Goal: Task Accomplishment & Management: Manage account settings

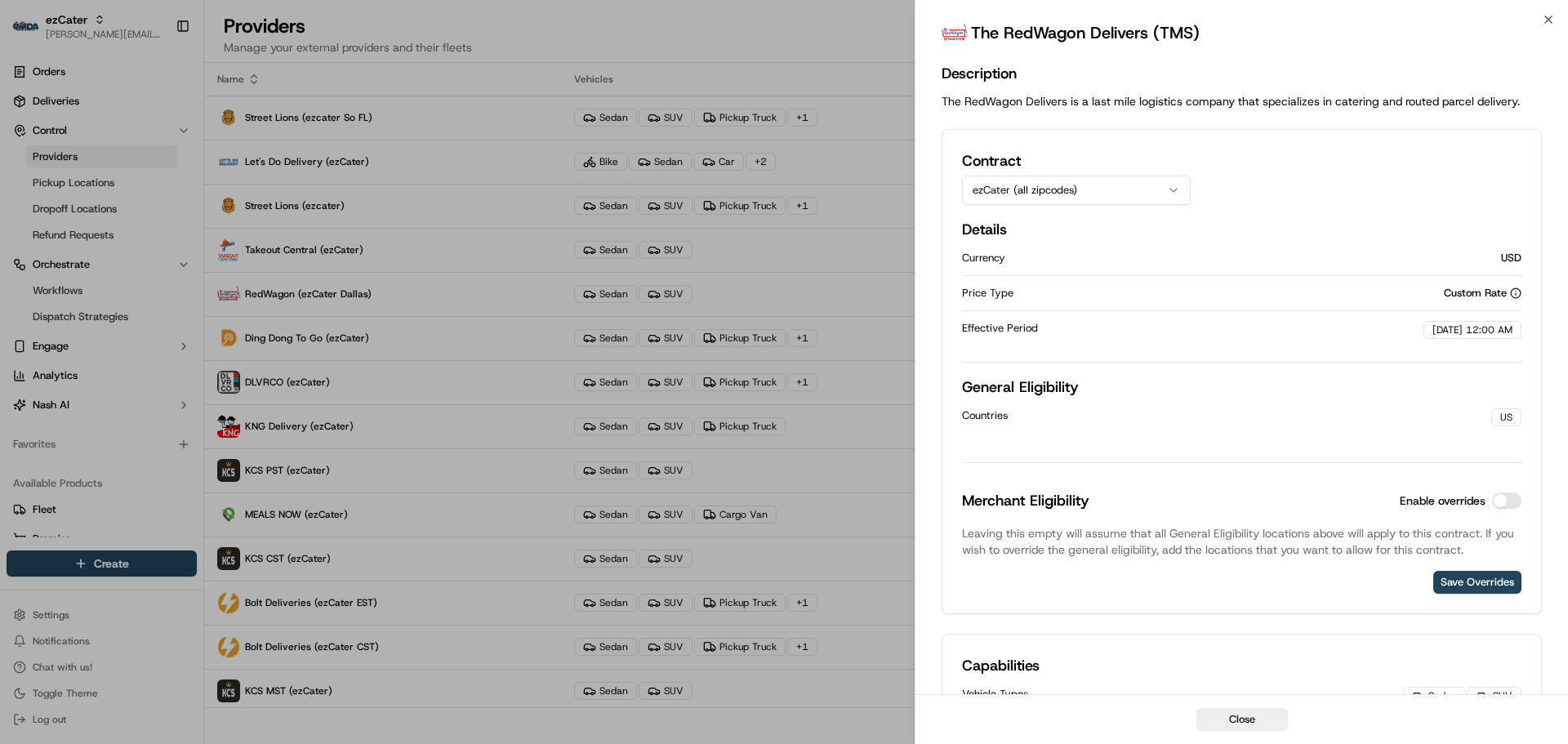
scroll to position [905, 0]
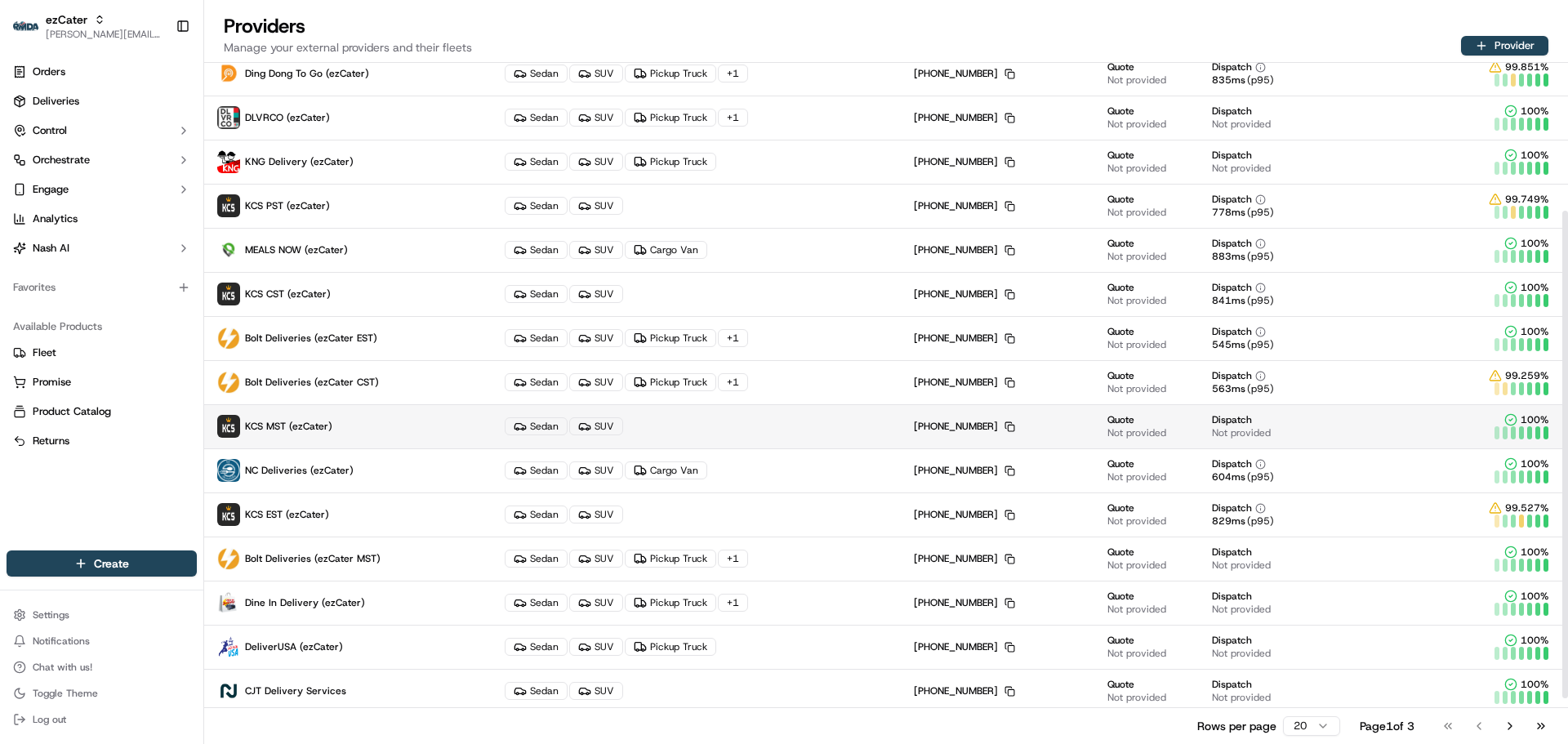
scroll to position [270, 0]
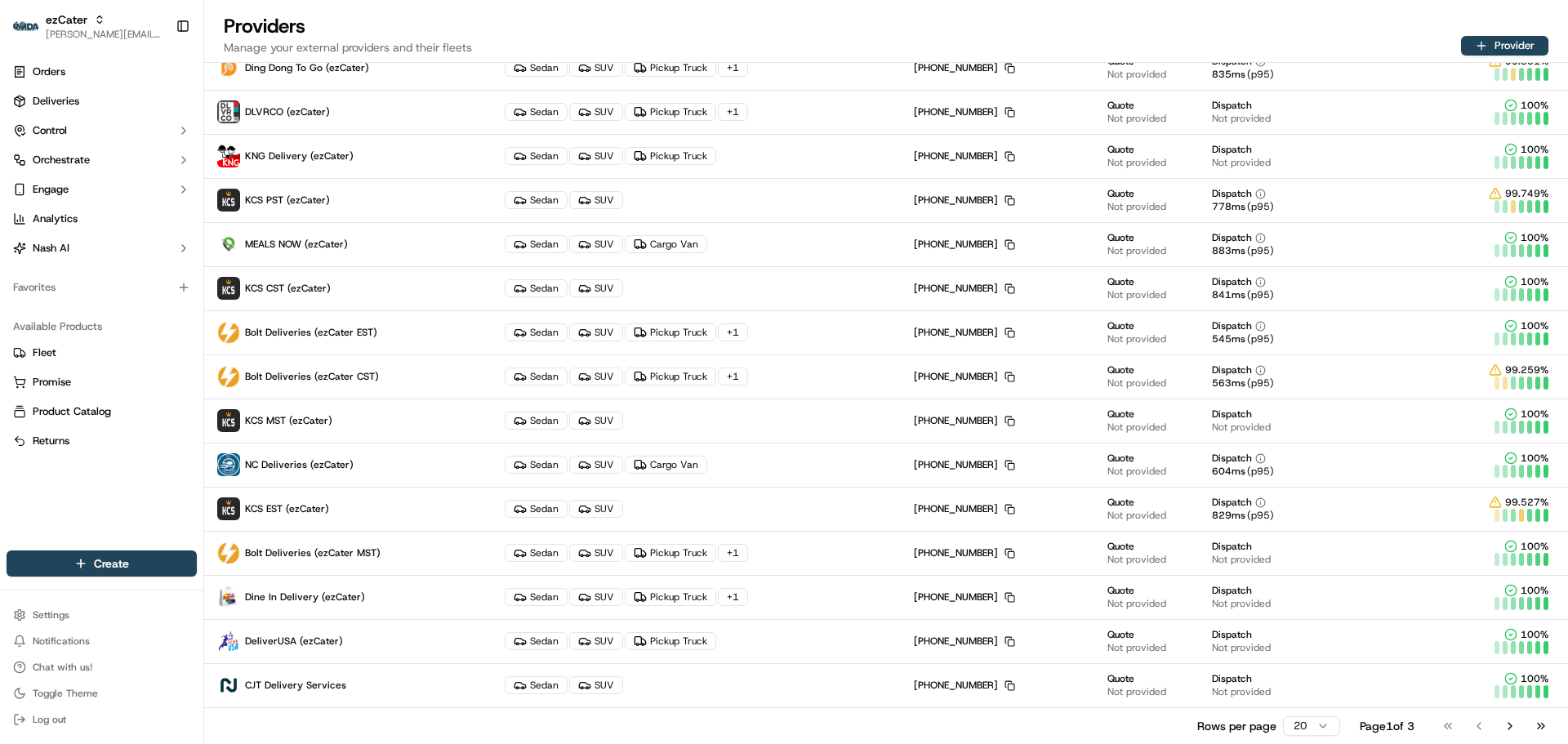
click at [1315, 723] on html "ezCater jeff@usenash.com Toggle Sidebar Orders Deliveries Control Orchestrate E…" at bounding box center [784, 372] width 1568 height 744
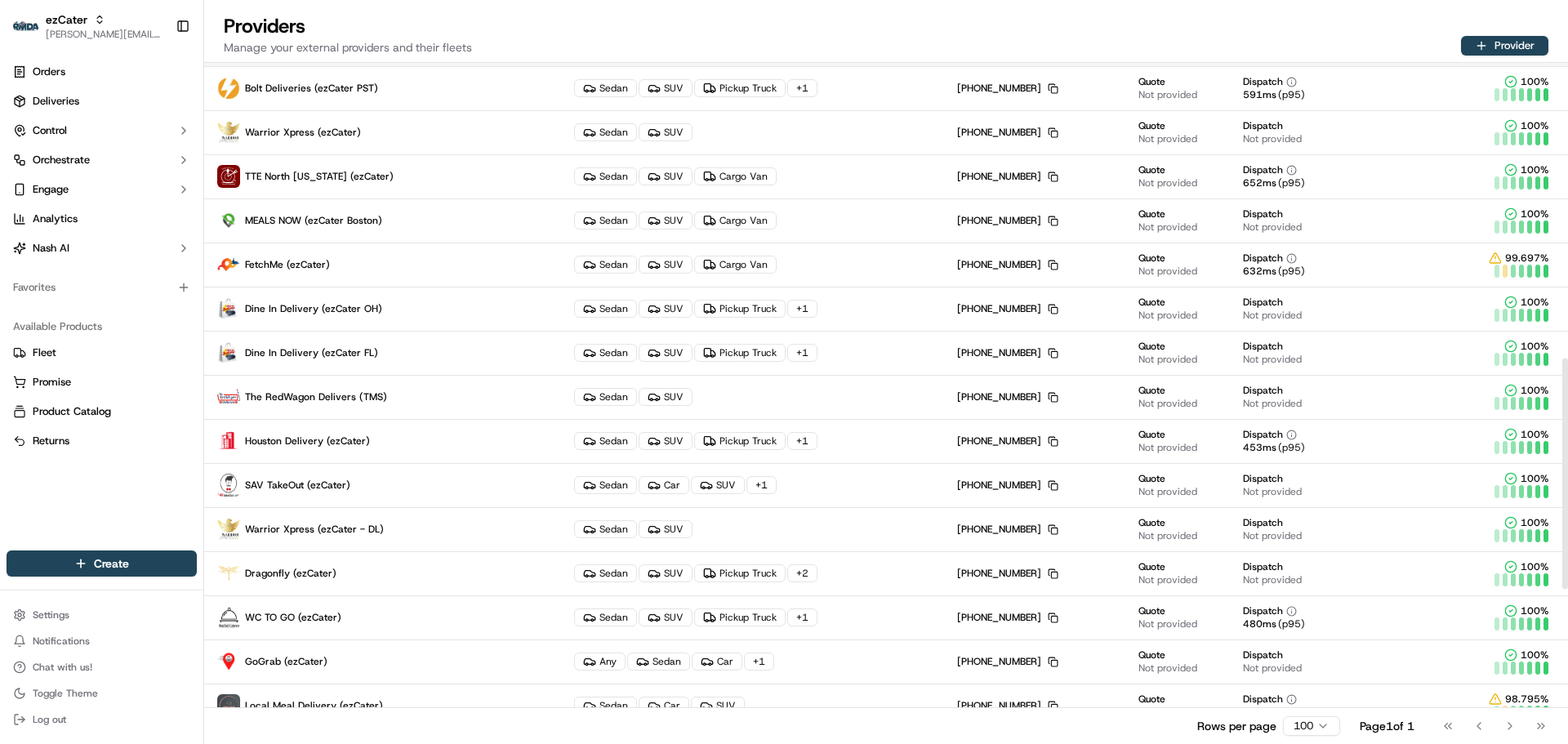
scroll to position [924, 0]
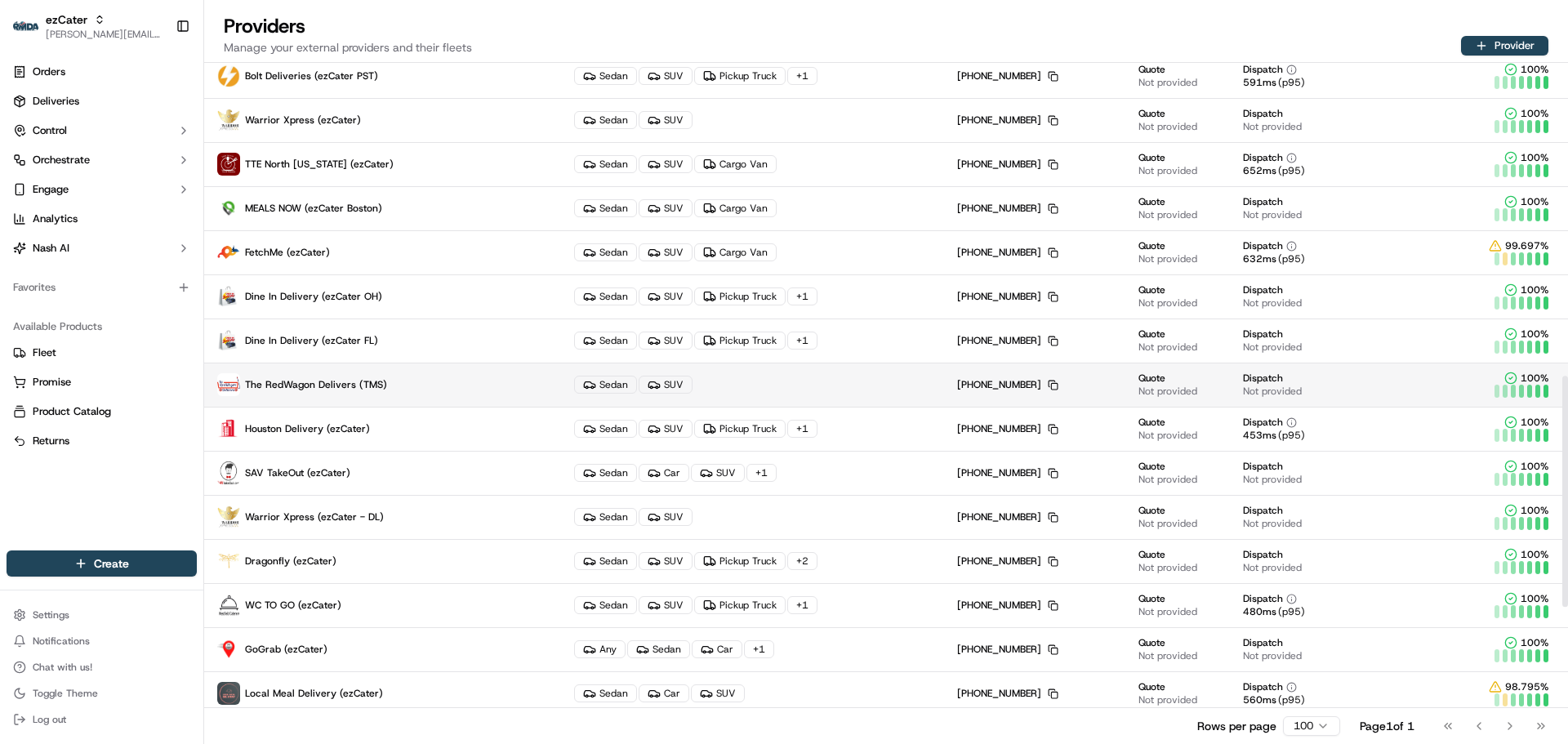
click at [420, 387] on p "The RedWagon Delivers (TMS)" at bounding box center [382, 385] width 331 height 23
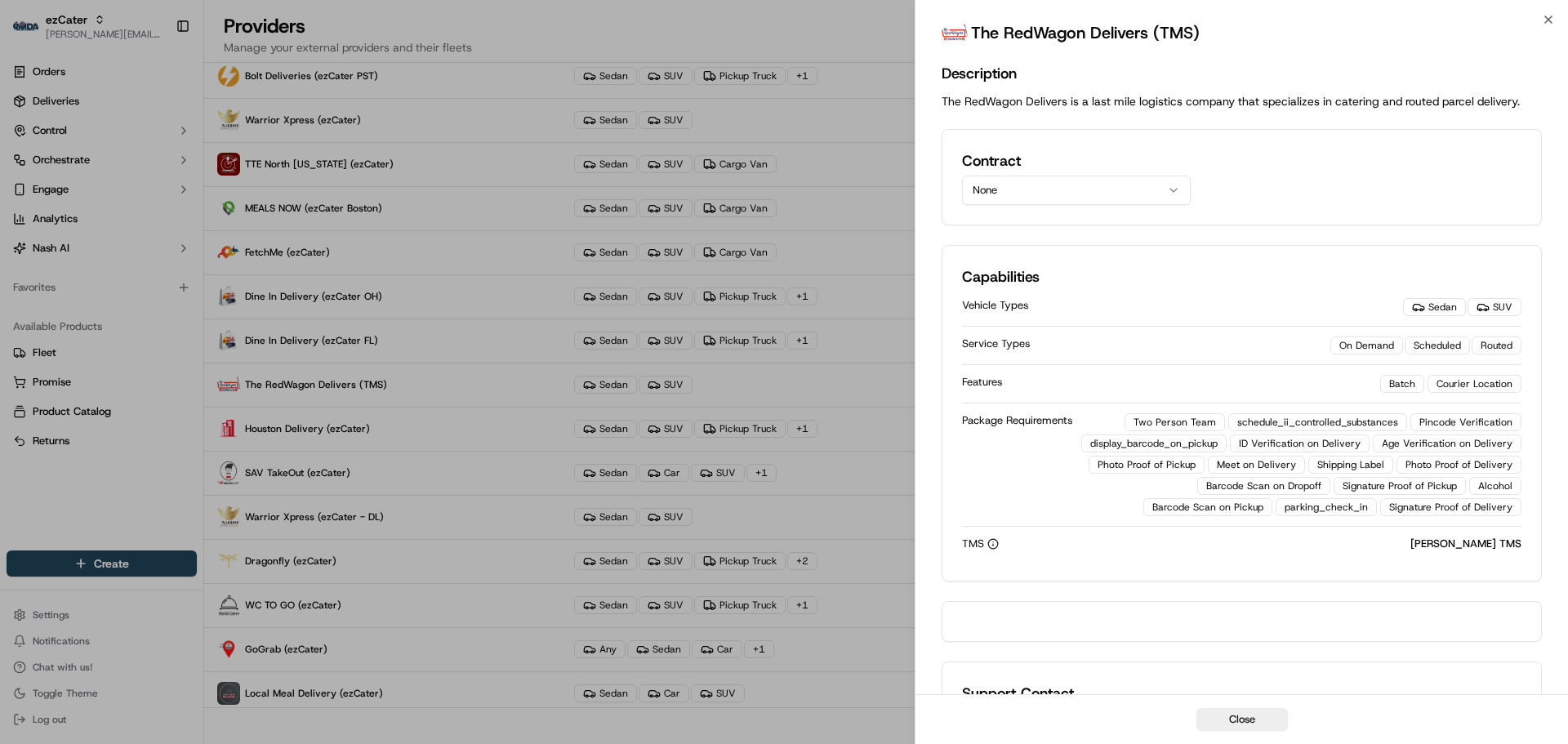
click at [1047, 190] on button "None" at bounding box center [1077, 190] width 229 height 29
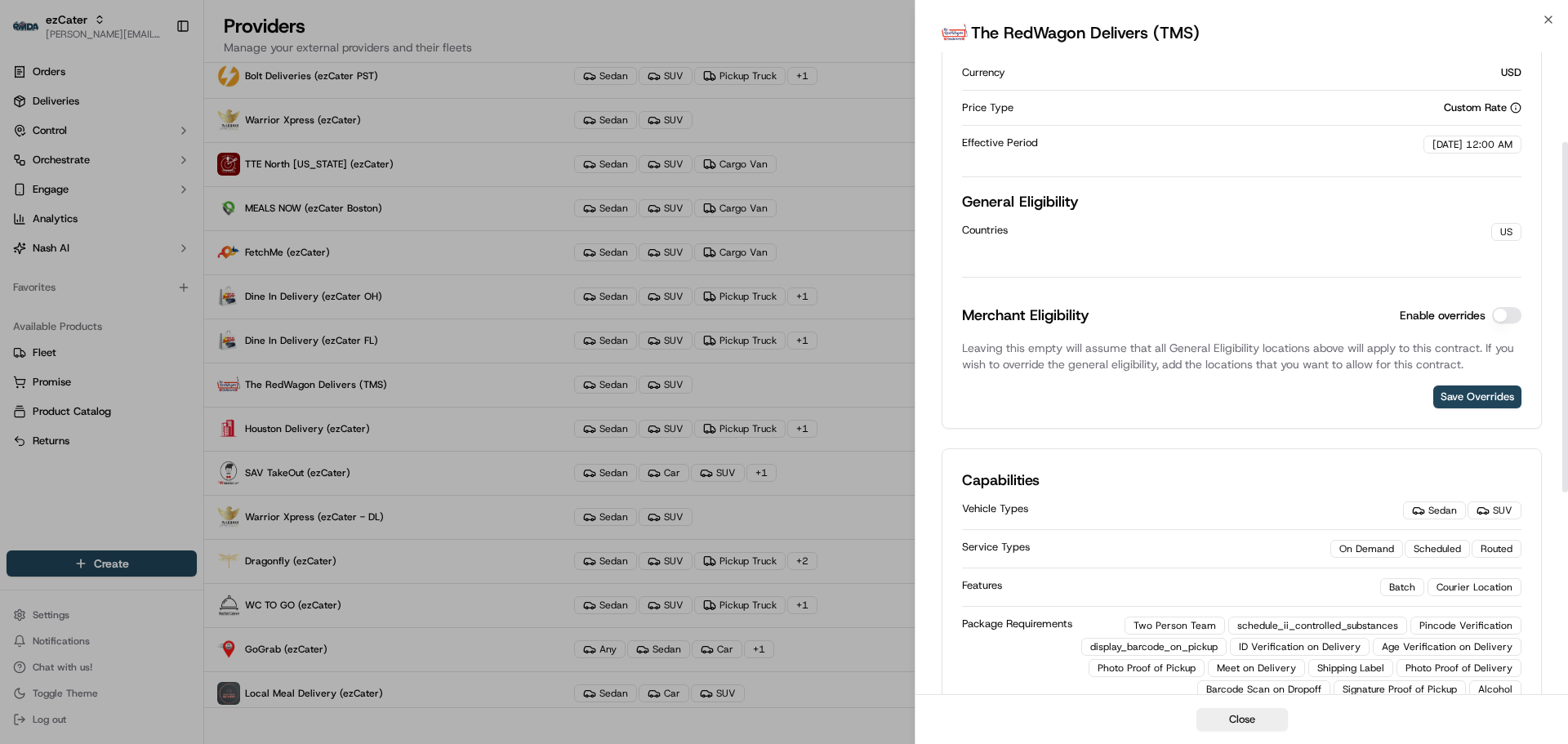
scroll to position [126, 0]
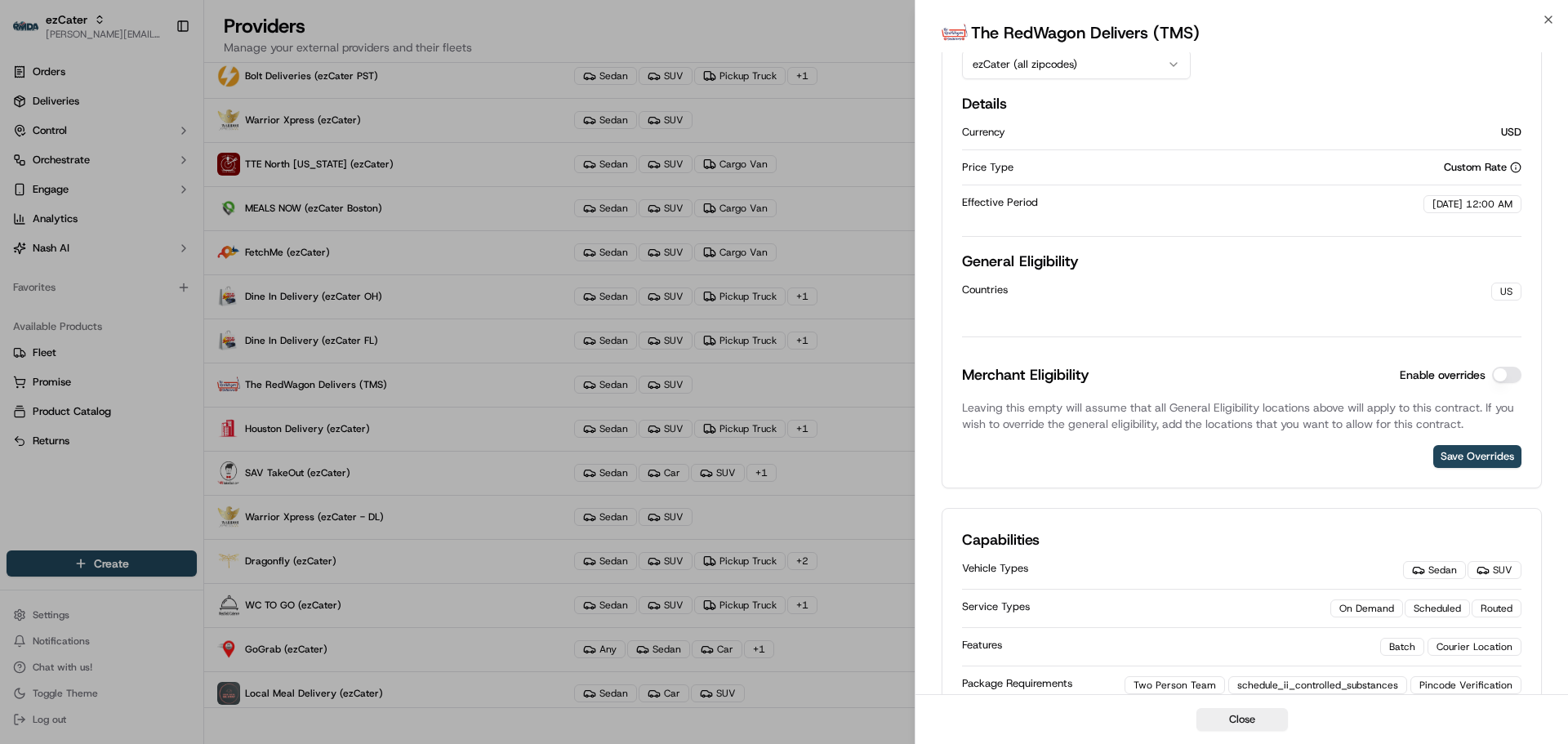
click at [1031, 65] on button "ezCater (all zipcodes)" at bounding box center [1077, 64] width 229 height 29
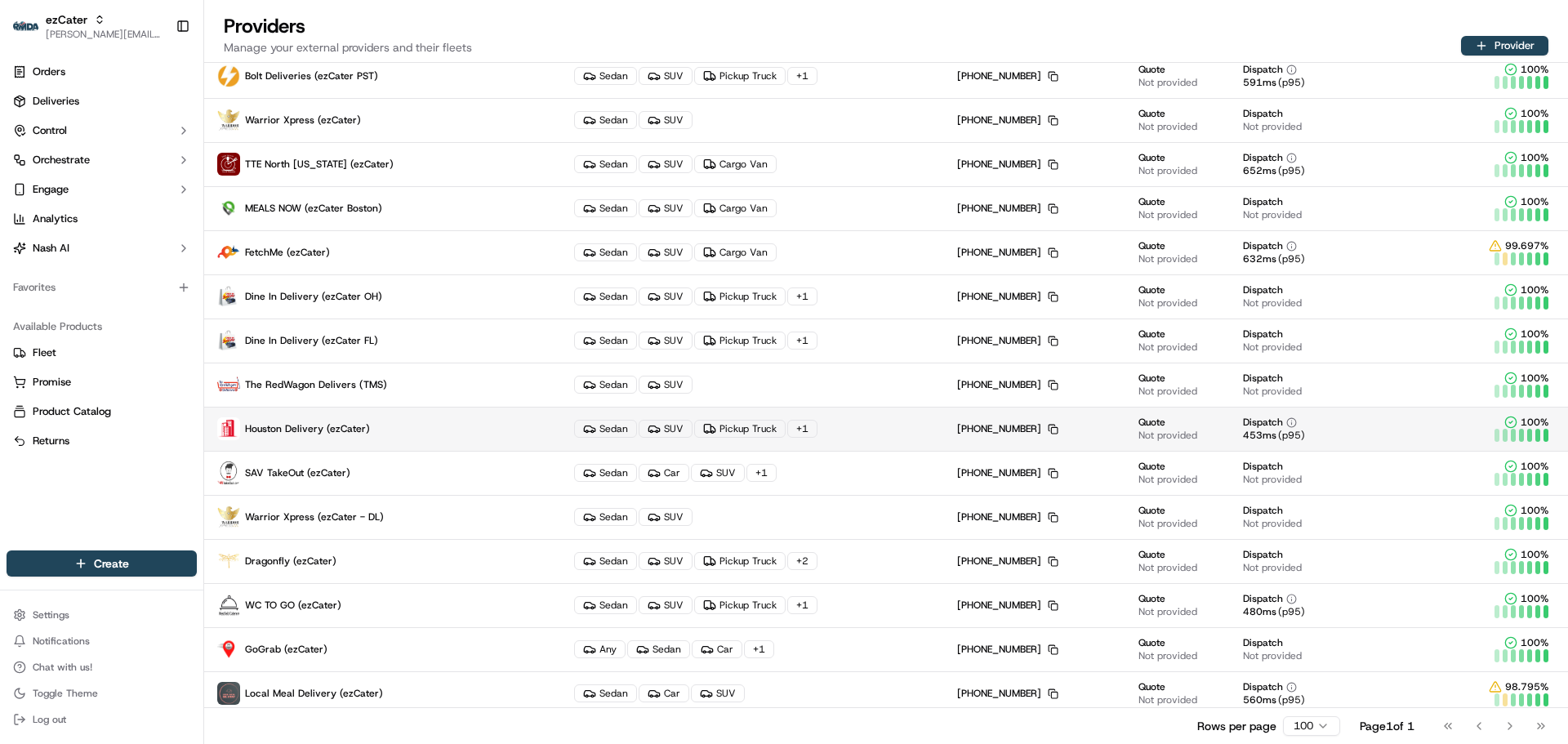
click at [302, 428] on span "Houston Delivery (ezCater)" at bounding box center [308, 429] width 125 height 13
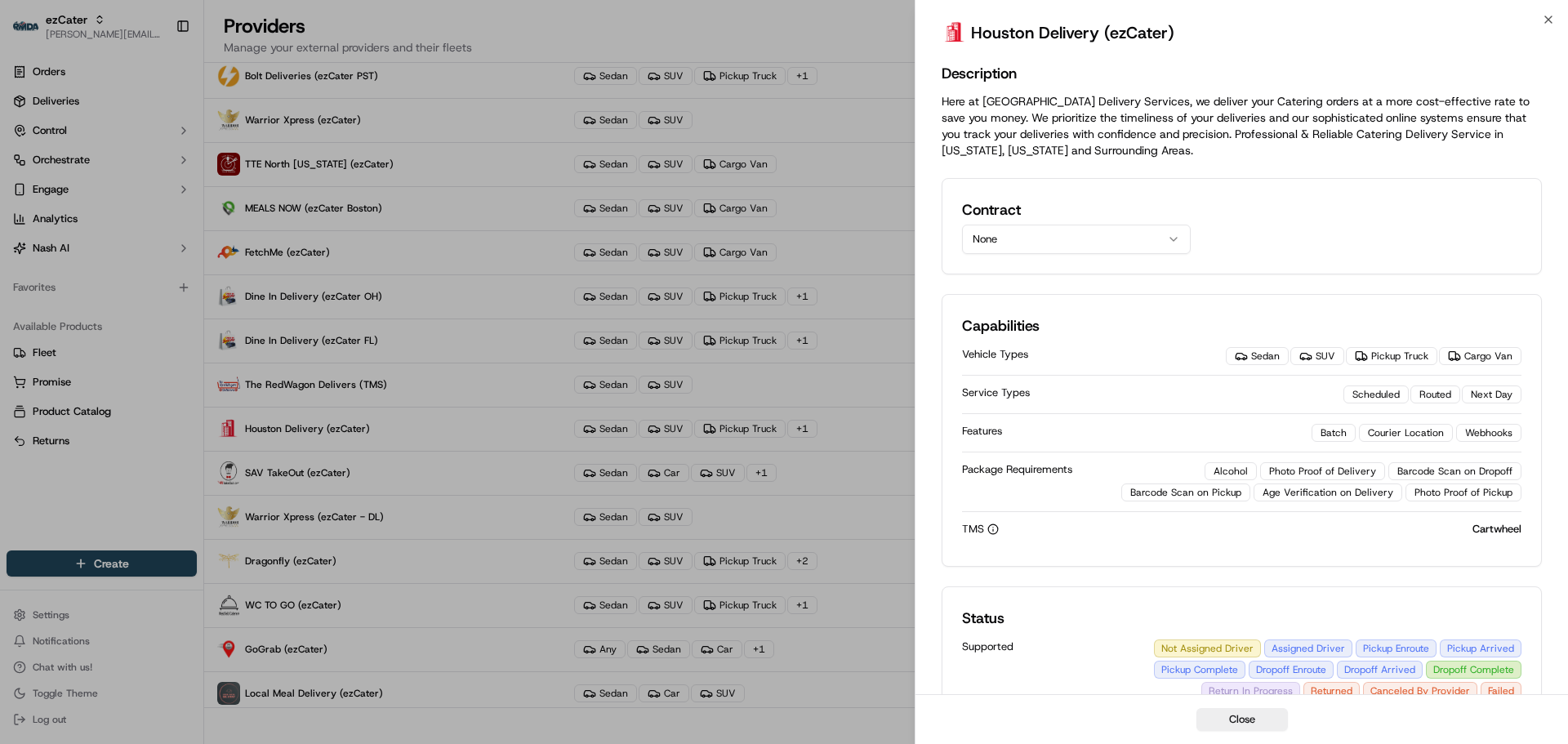
click at [1077, 237] on button "None" at bounding box center [1077, 239] width 229 height 29
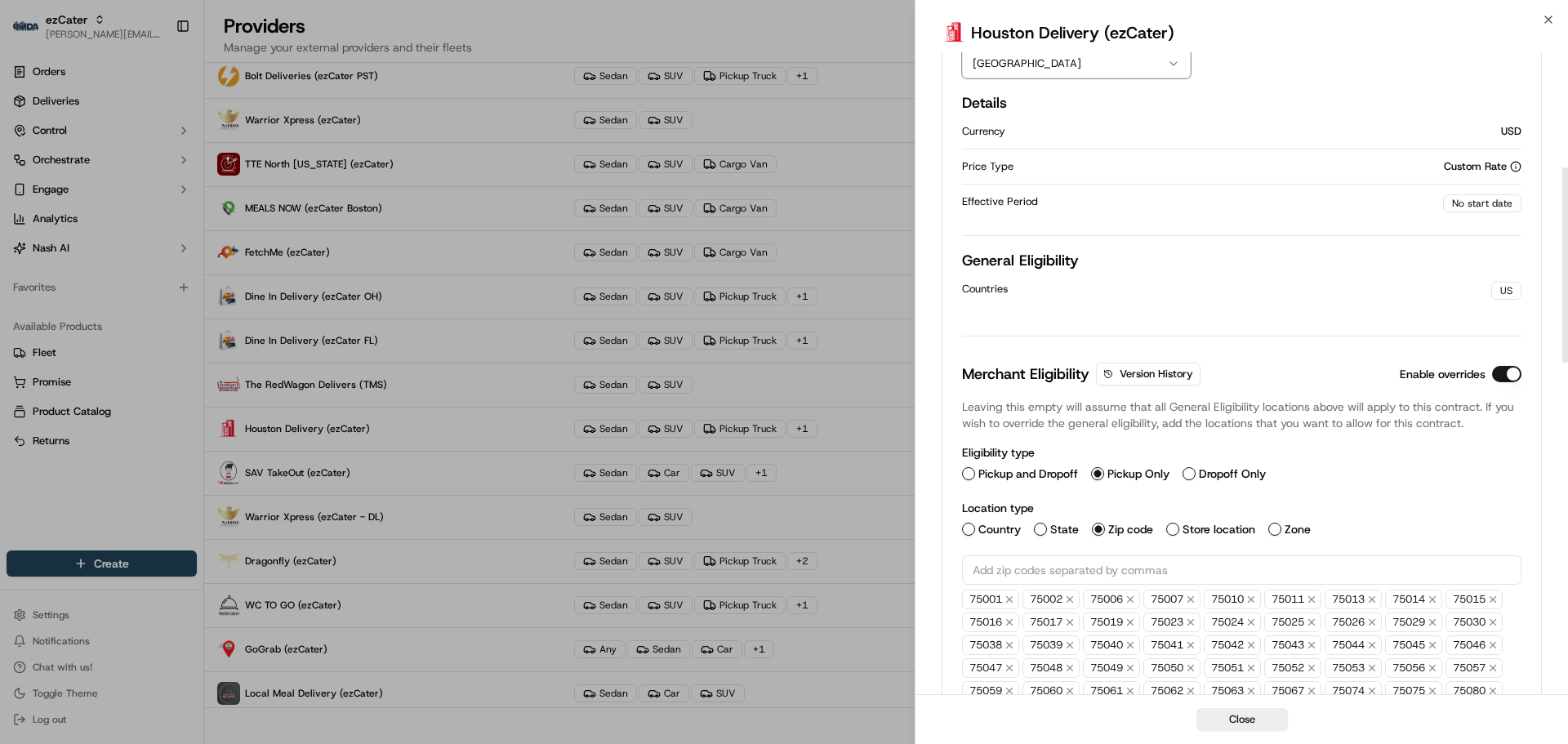
scroll to position [409, 0]
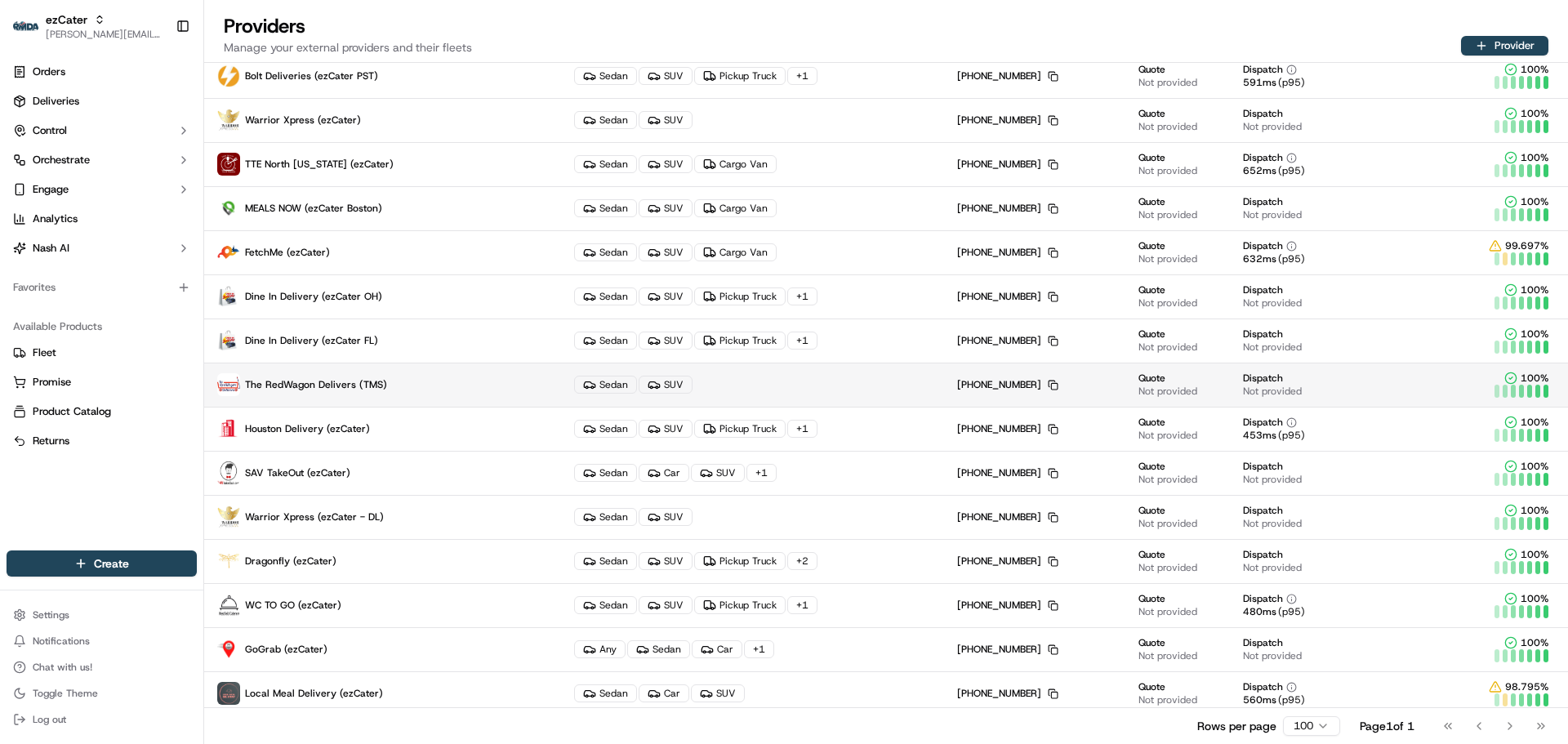
click at [396, 385] on p "The RedWagon Delivers (TMS)" at bounding box center [382, 385] width 331 height 23
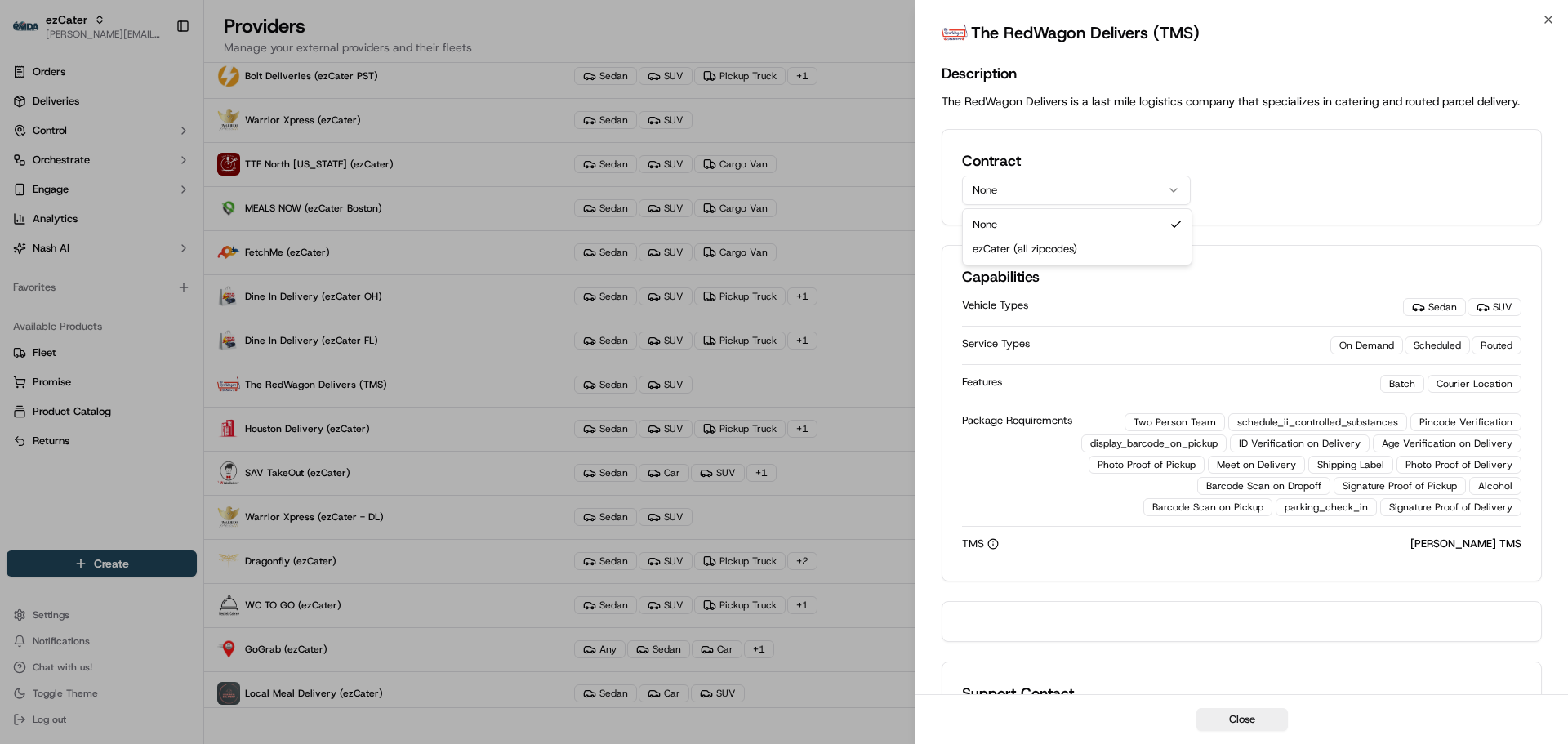
click at [1111, 194] on button "None" at bounding box center [1077, 190] width 229 height 29
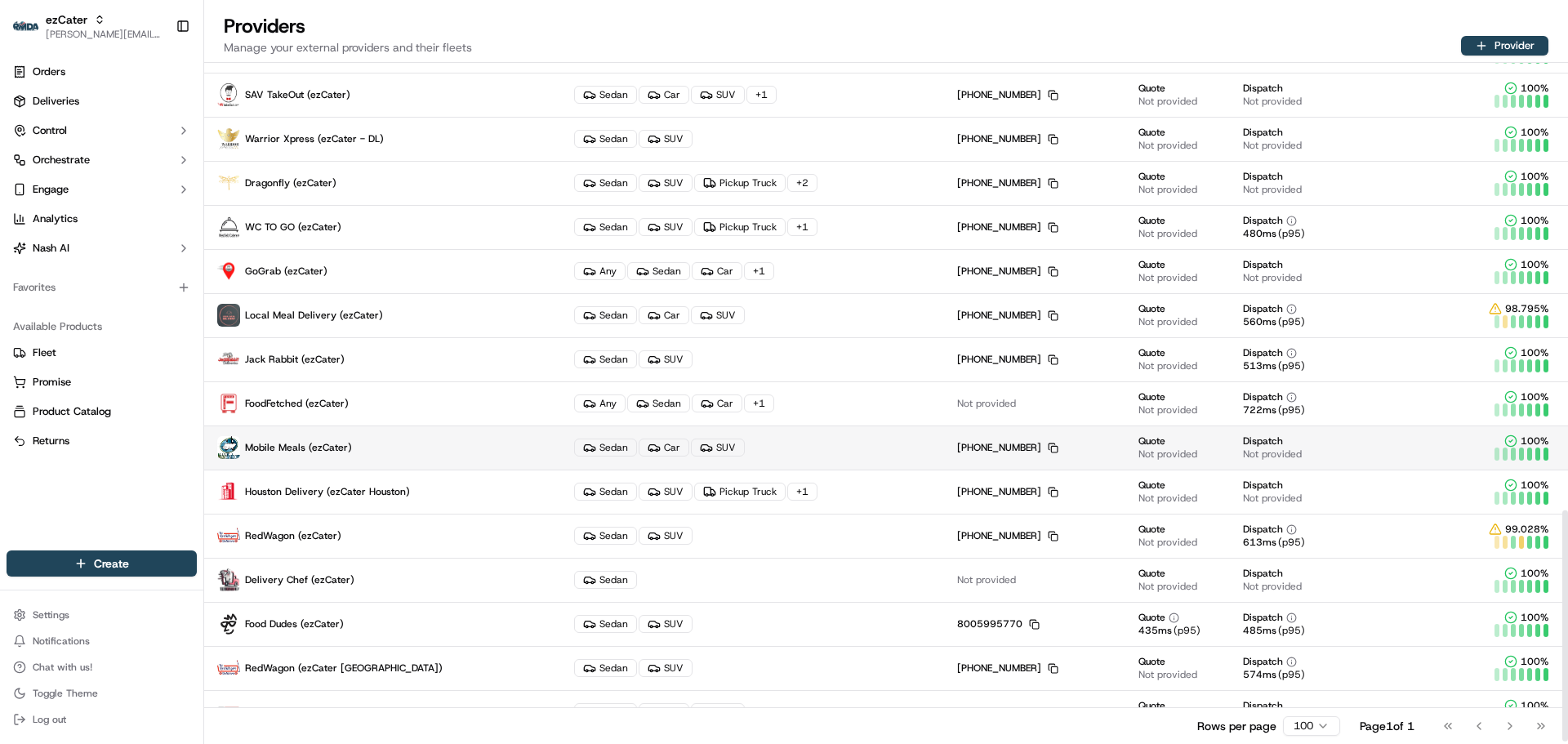
scroll to position [1329, 0]
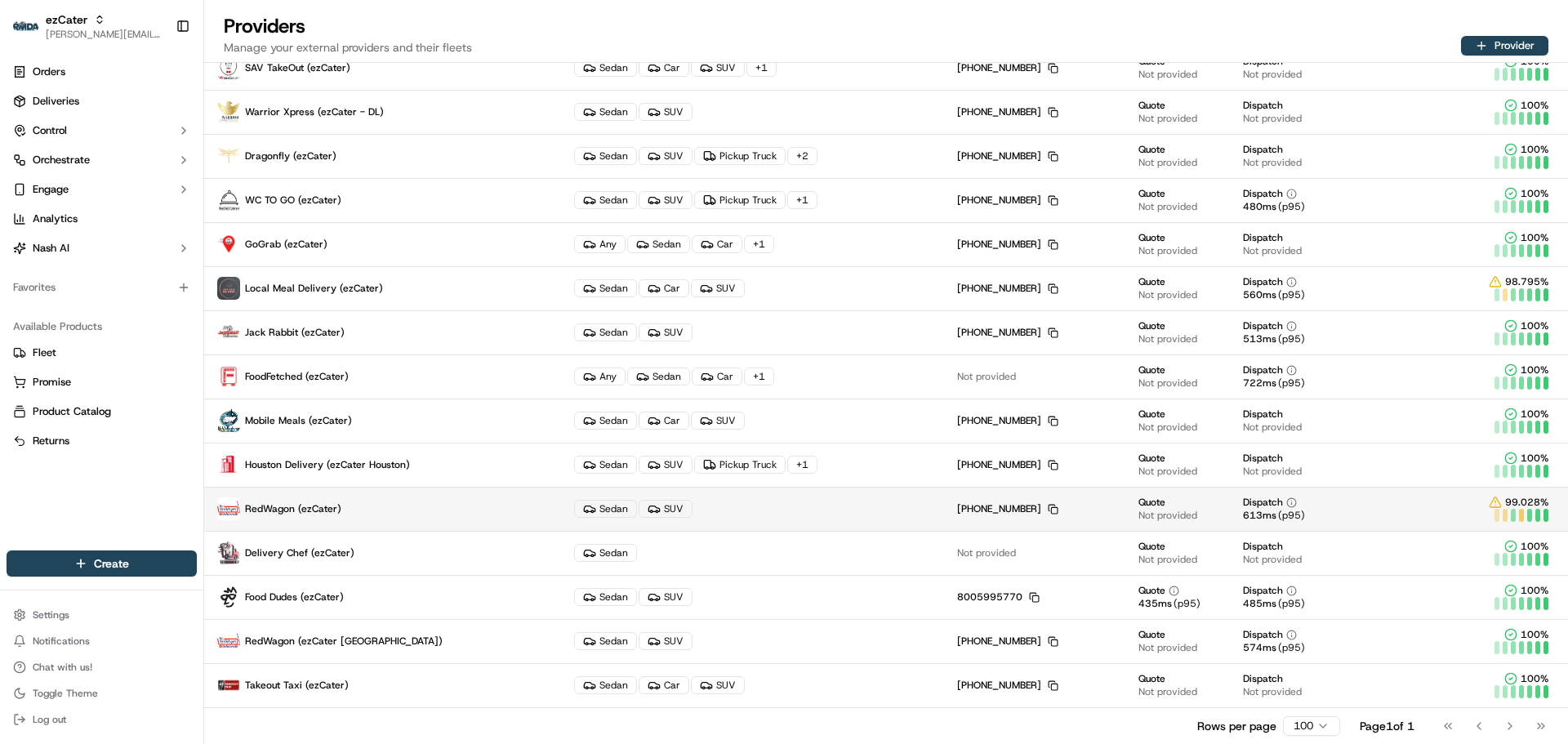
click at [385, 507] on p "RedWagon (ezCater)" at bounding box center [382, 508] width 331 height 23
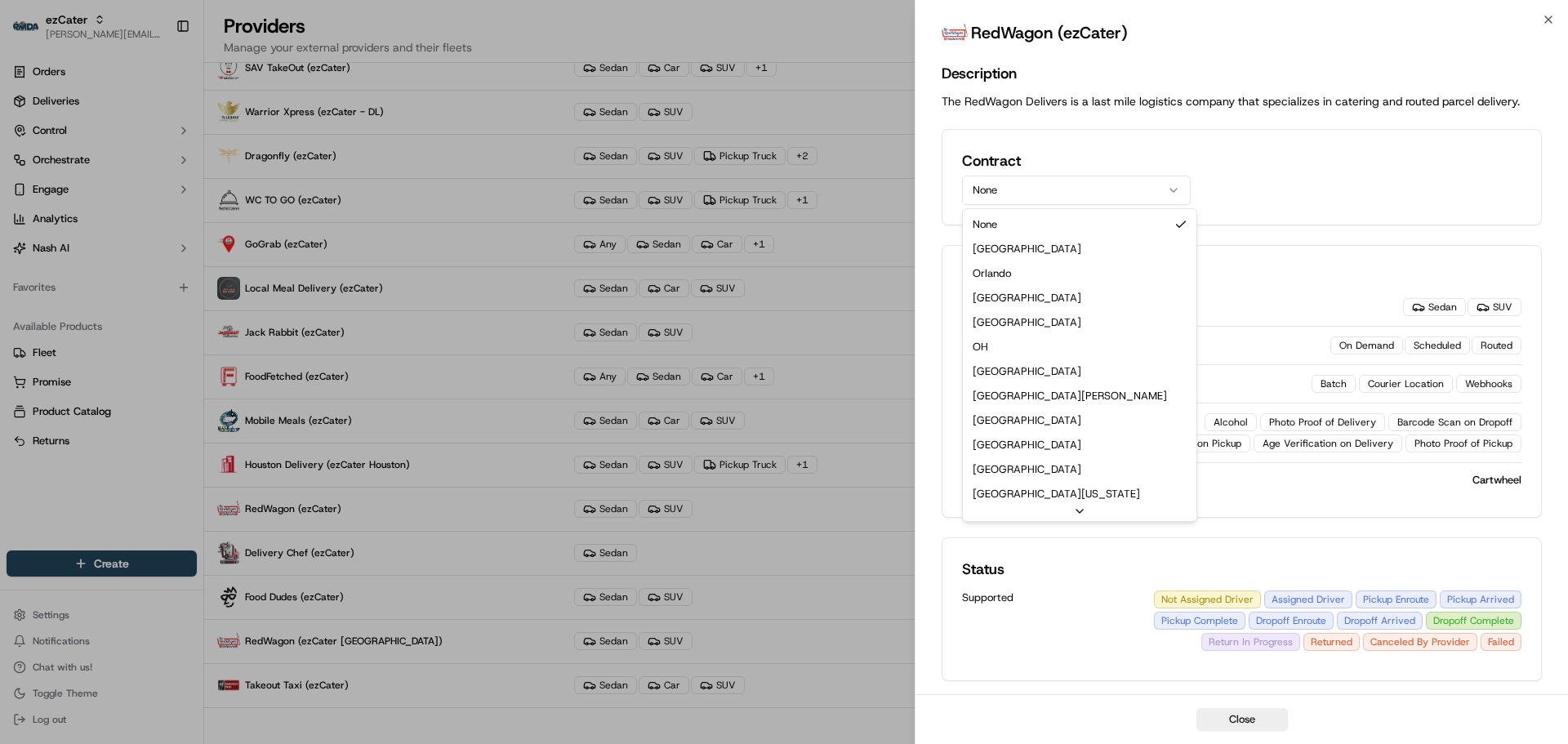
click at [1055, 178] on button "None" at bounding box center [1077, 190] width 229 height 29
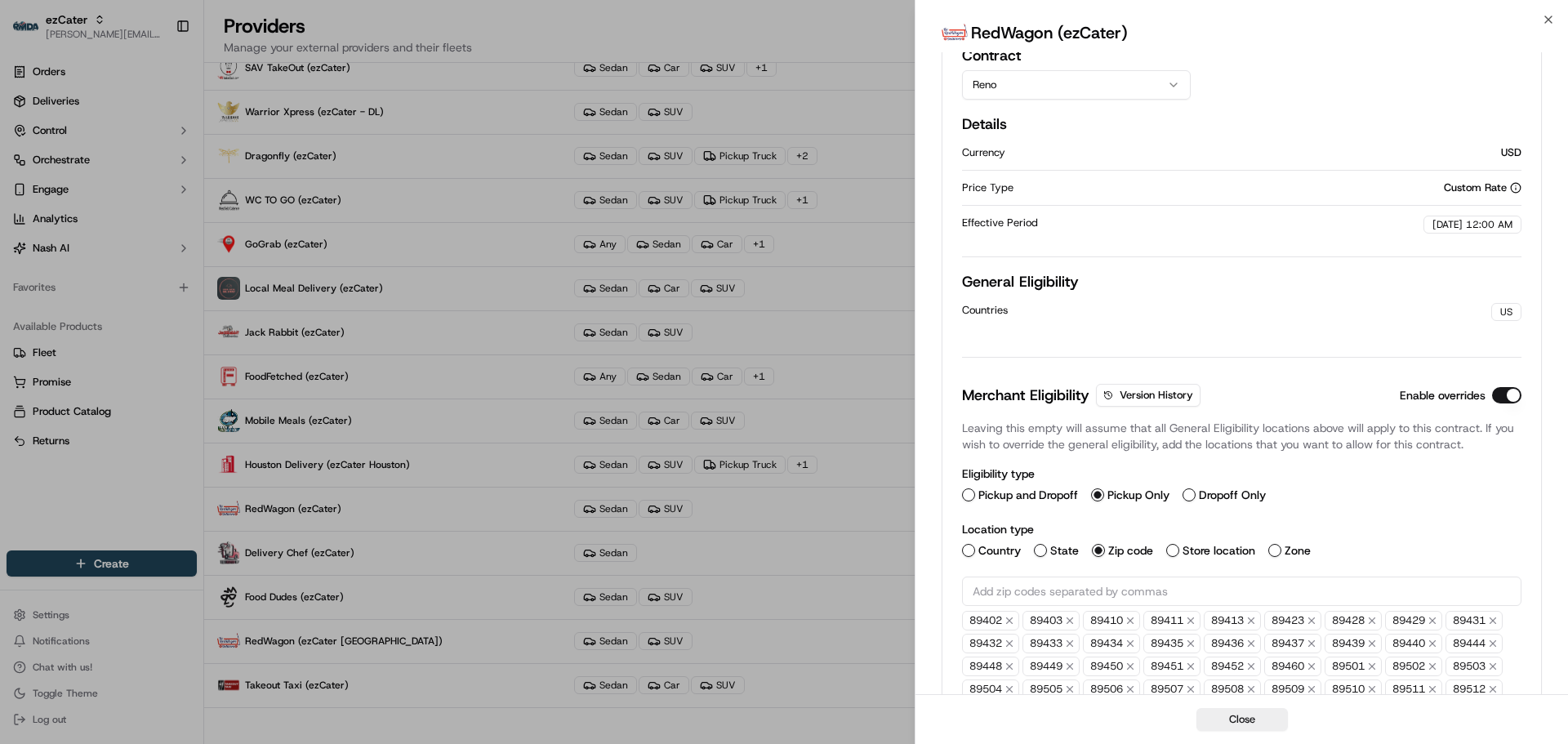
scroll to position [0, 0]
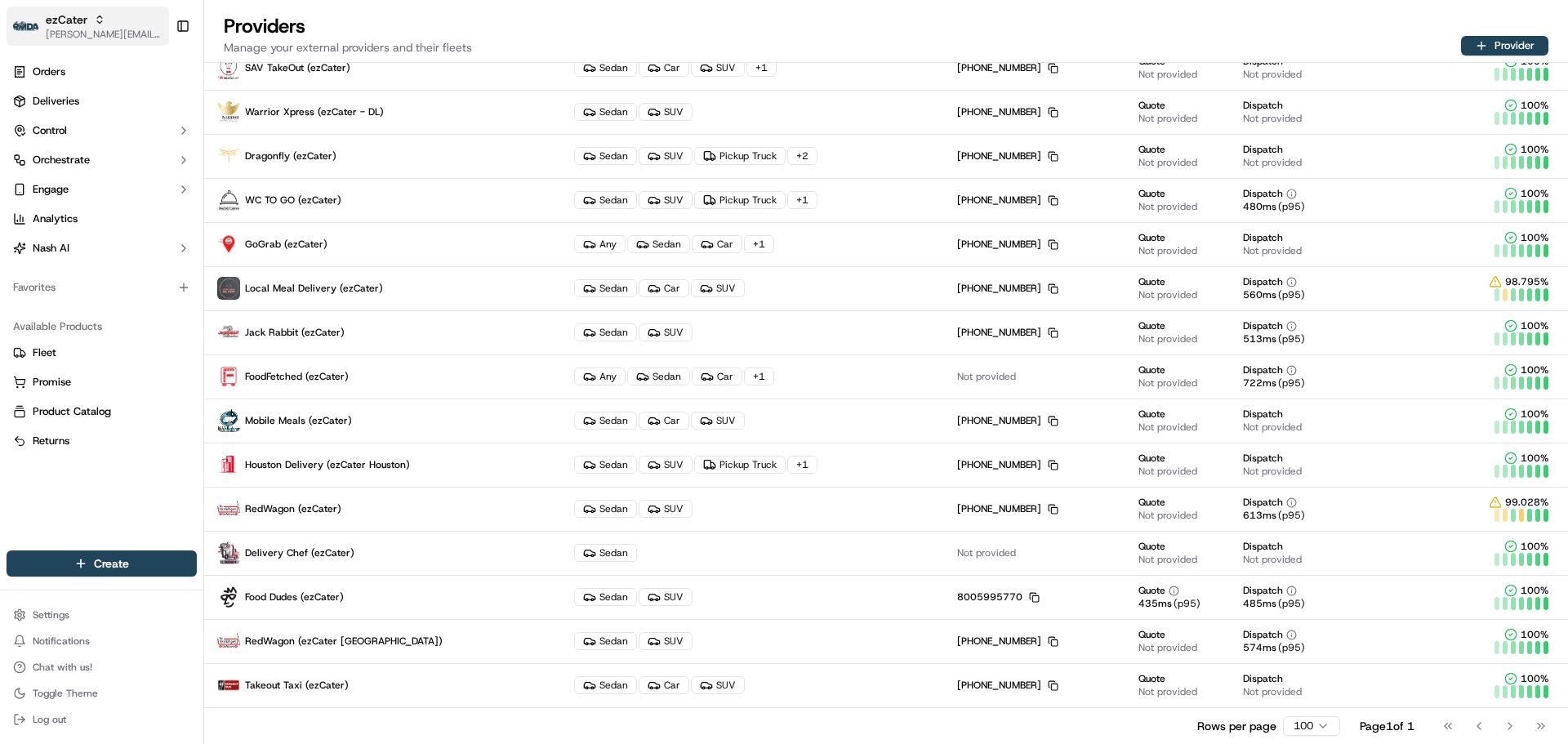
click at [64, 35] on span "[PERSON_NAME][EMAIL_ADDRESS][DOMAIN_NAME]" at bounding box center [104, 34] width 117 height 13
click at [59, 100] on span "Deliveries" at bounding box center [56, 102] width 47 height 15
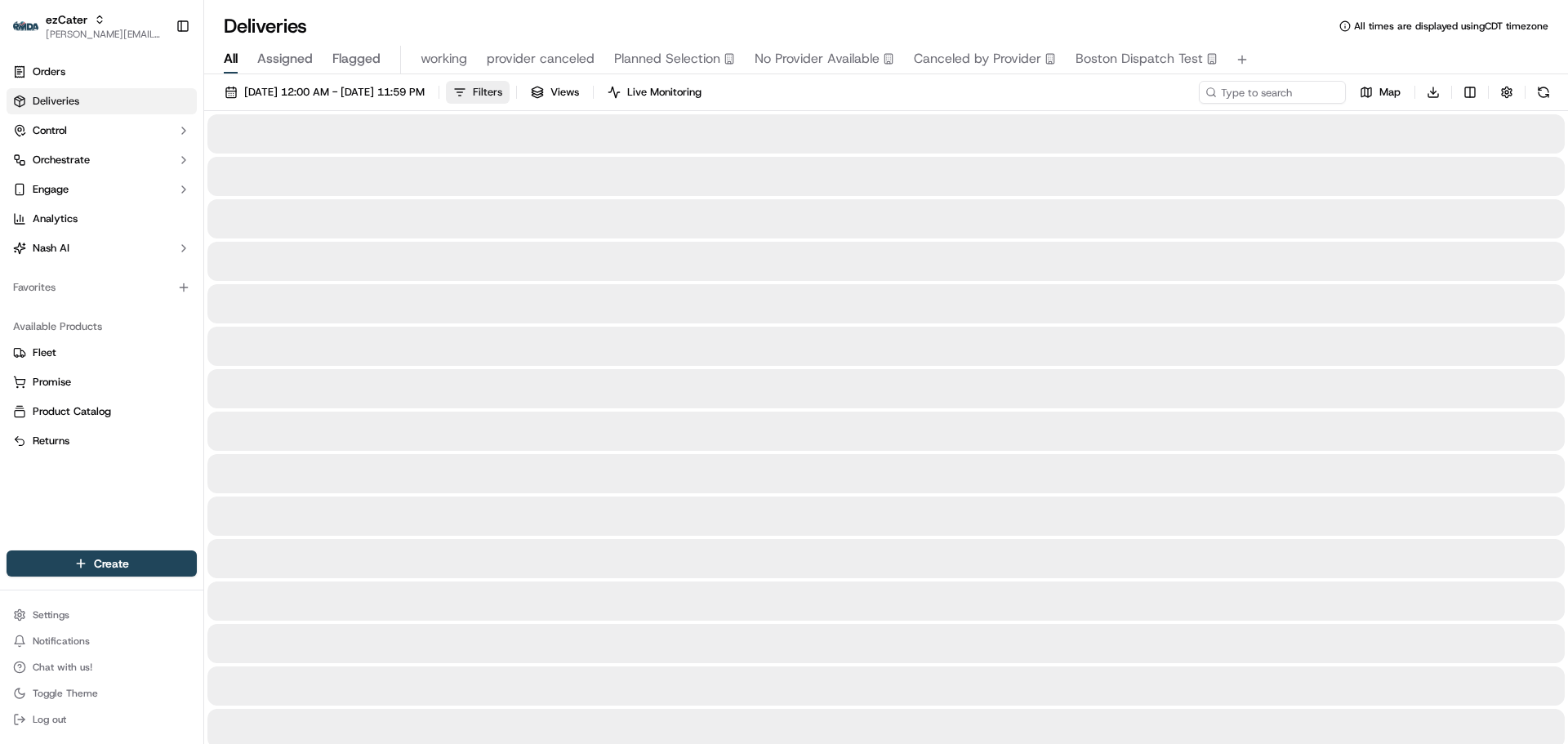
click at [502, 88] on span "Filters" at bounding box center [487, 93] width 29 height 15
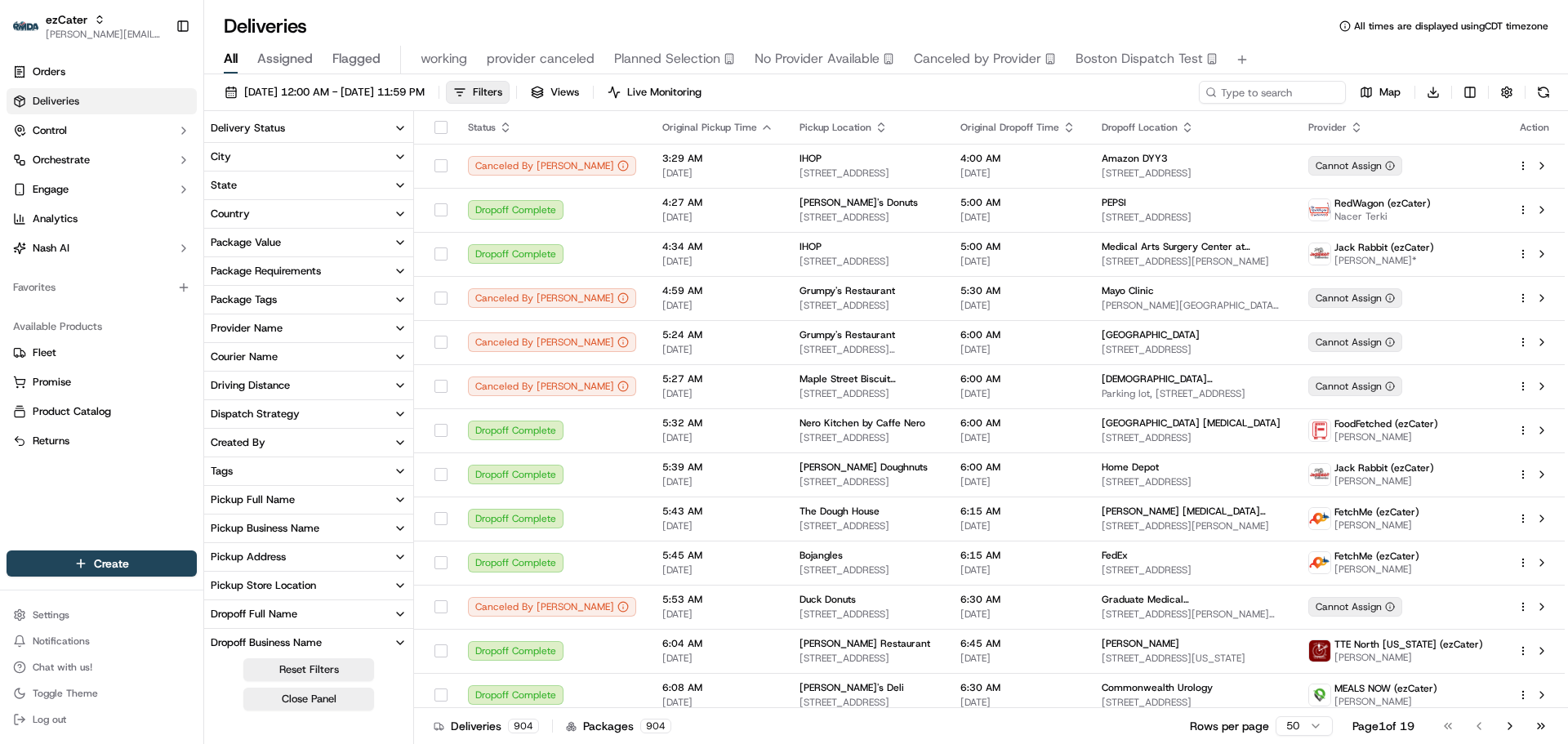
click at [252, 182] on button "State" at bounding box center [309, 185] width 209 height 28
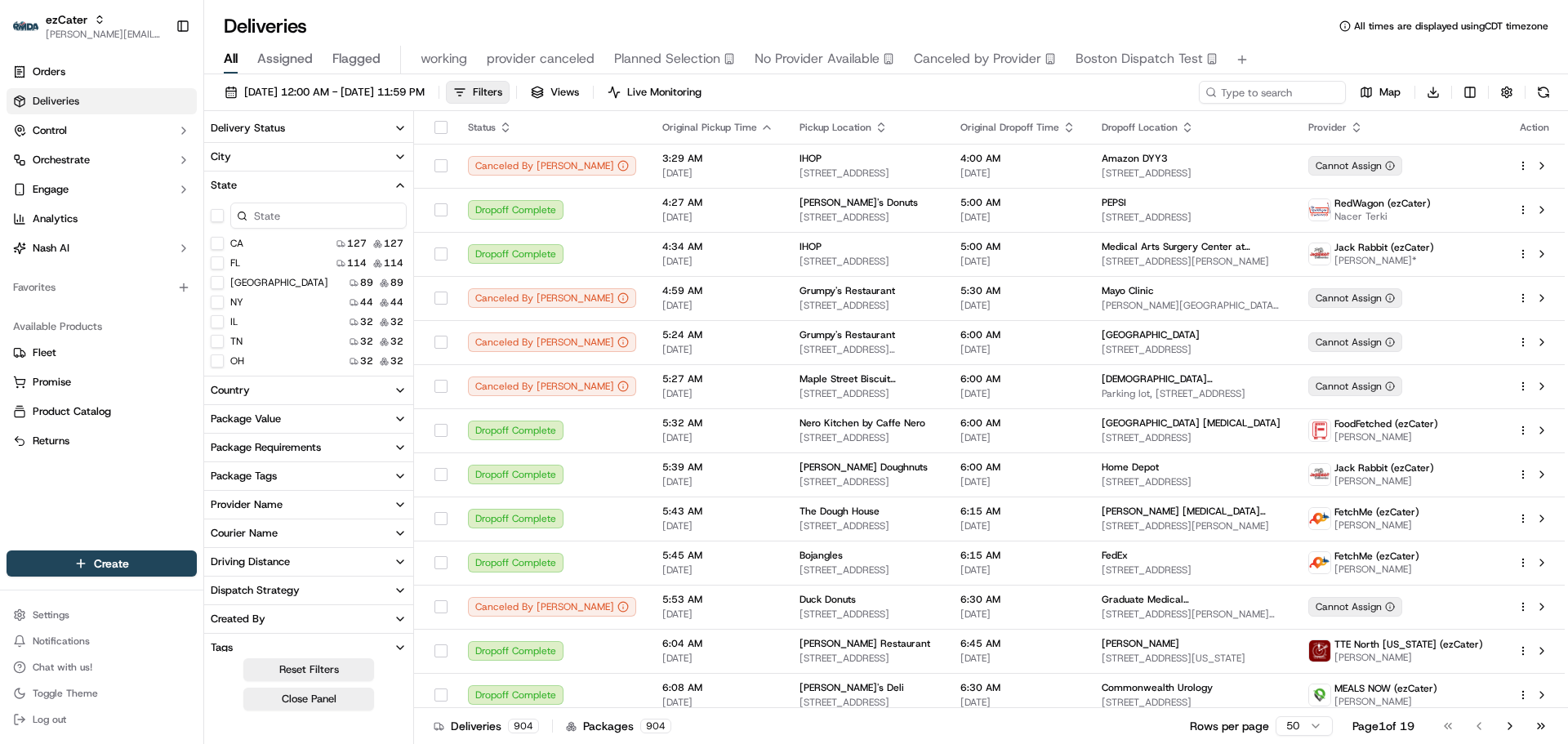
click at [279, 219] on input at bounding box center [319, 215] width 177 height 26
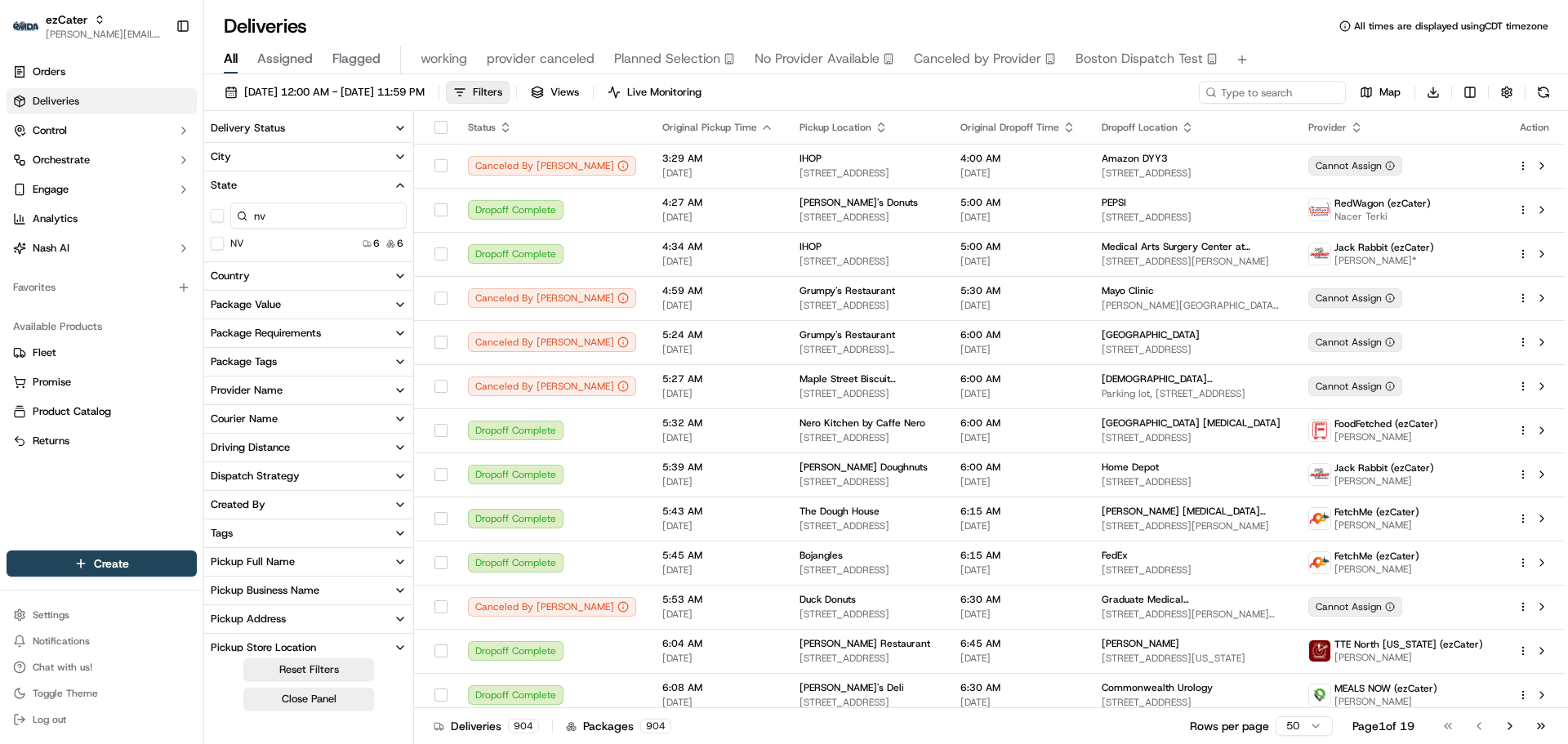
type input "nv"
click at [214, 242] on button "NV" at bounding box center [218, 244] width 13 height 13
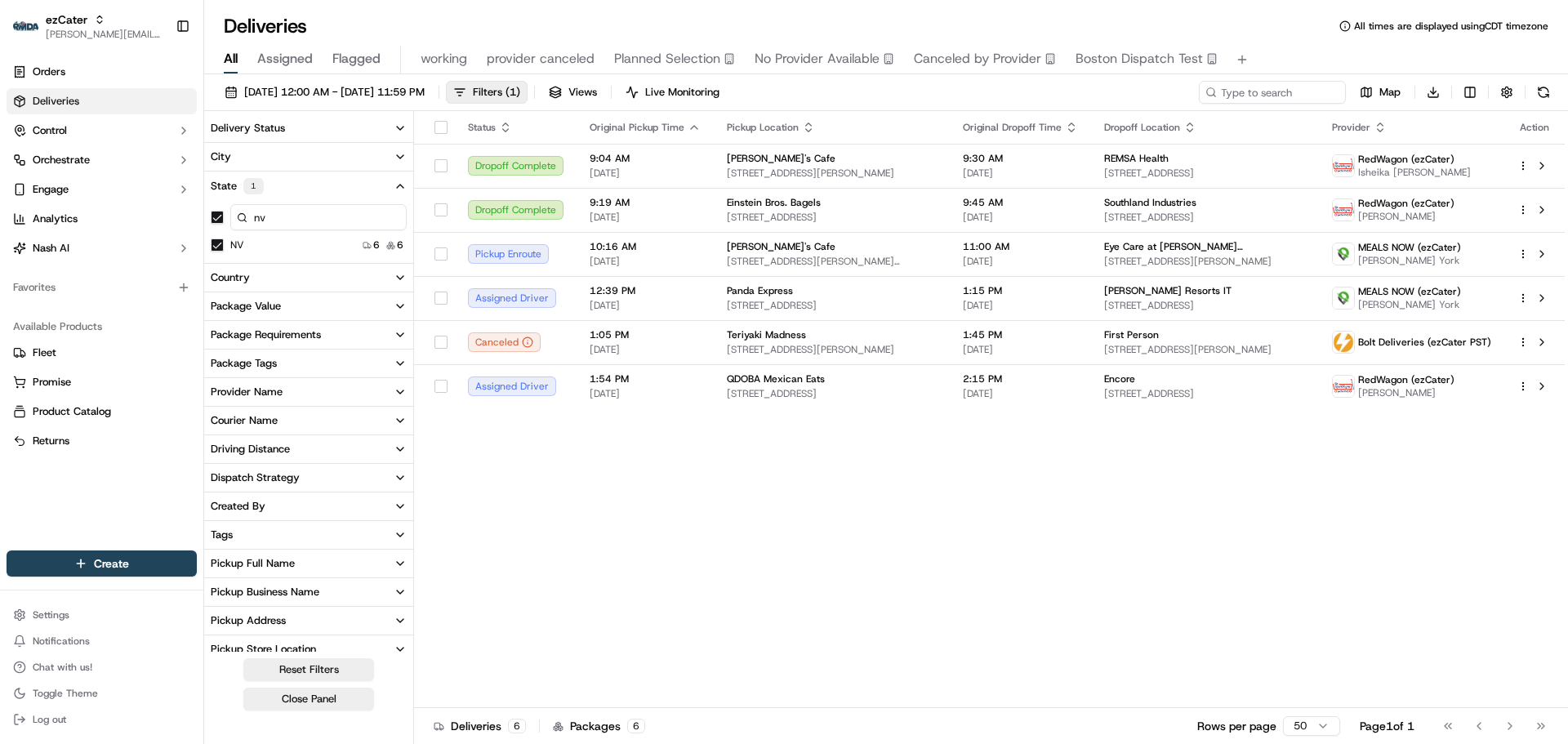
click at [283, 187] on button "State 1" at bounding box center [309, 186] width 209 height 29
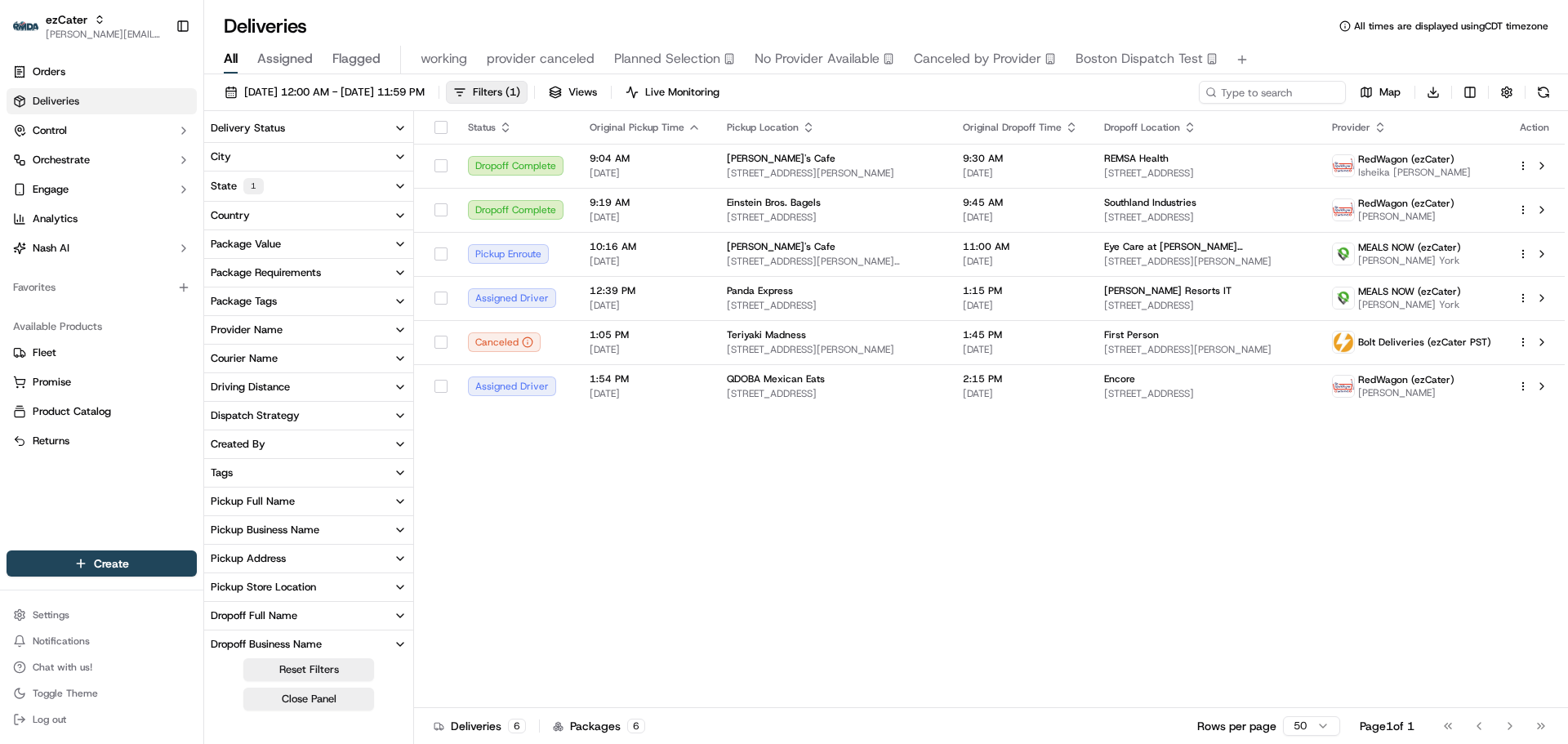
click at [289, 335] on button "Provider Name" at bounding box center [309, 329] width 209 height 28
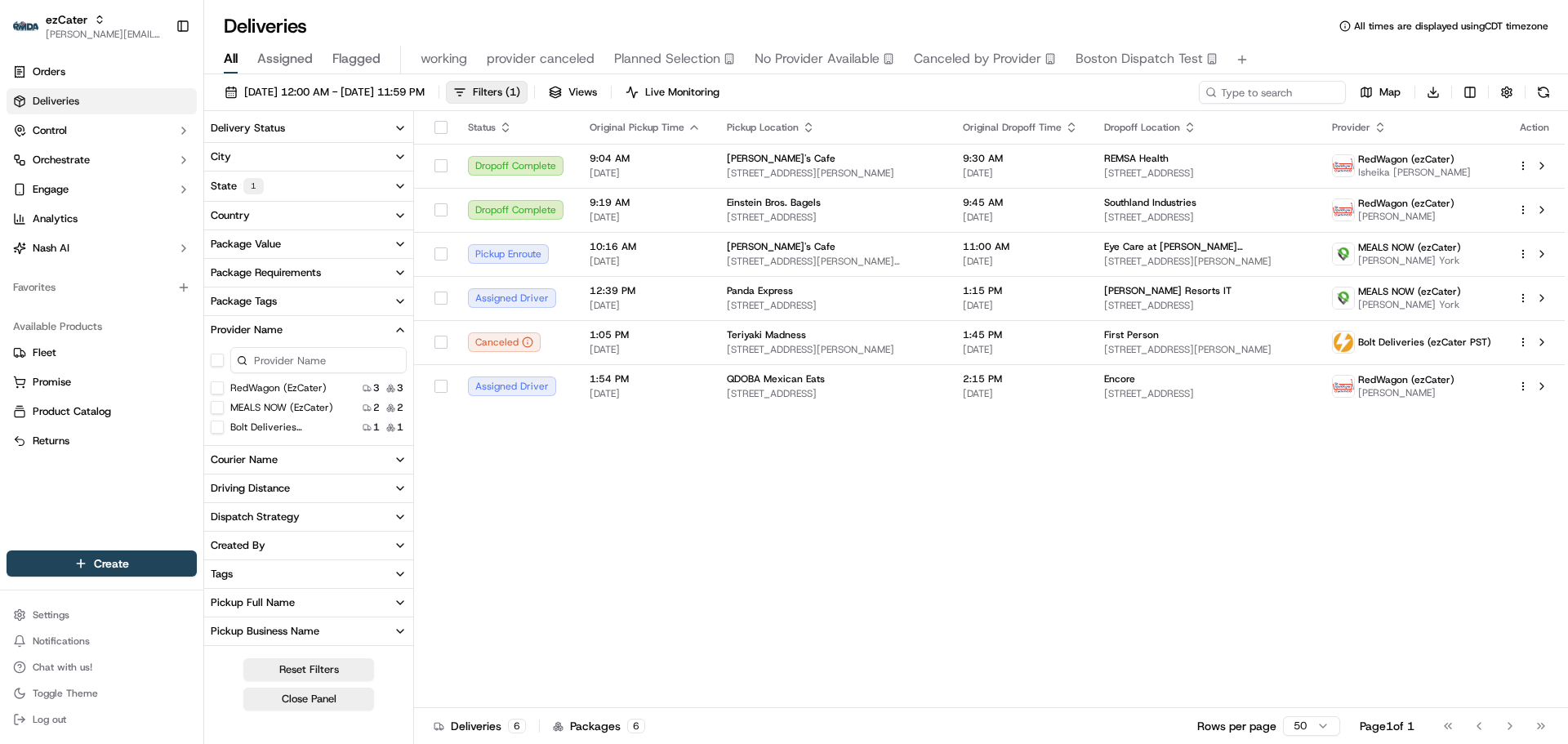
click at [215, 388] on \(ezCater\) "RedWagon (ezCater)" at bounding box center [218, 388] width 13 height 13
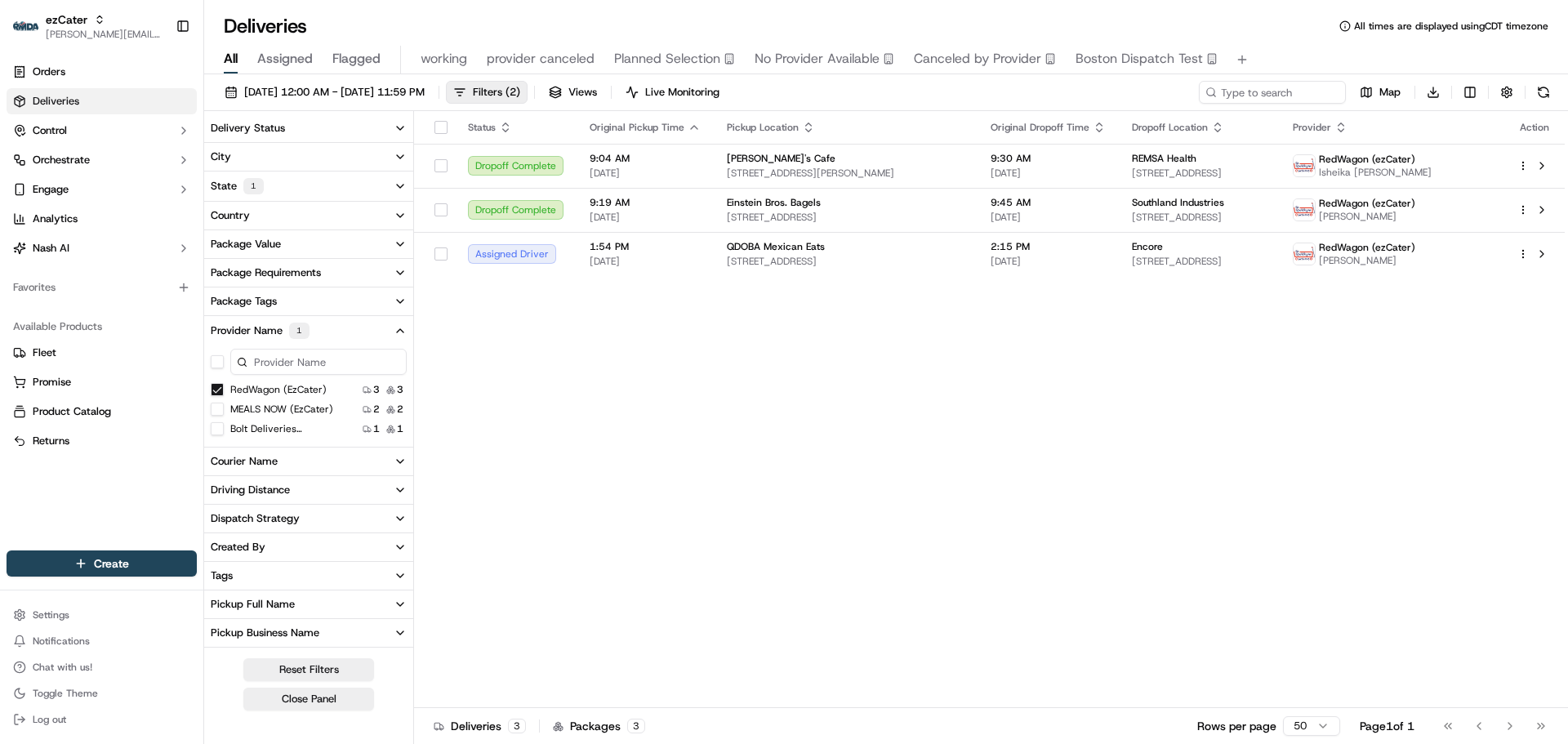
click at [334, 329] on button "Provider Name 1" at bounding box center [309, 330] width 209 height 29
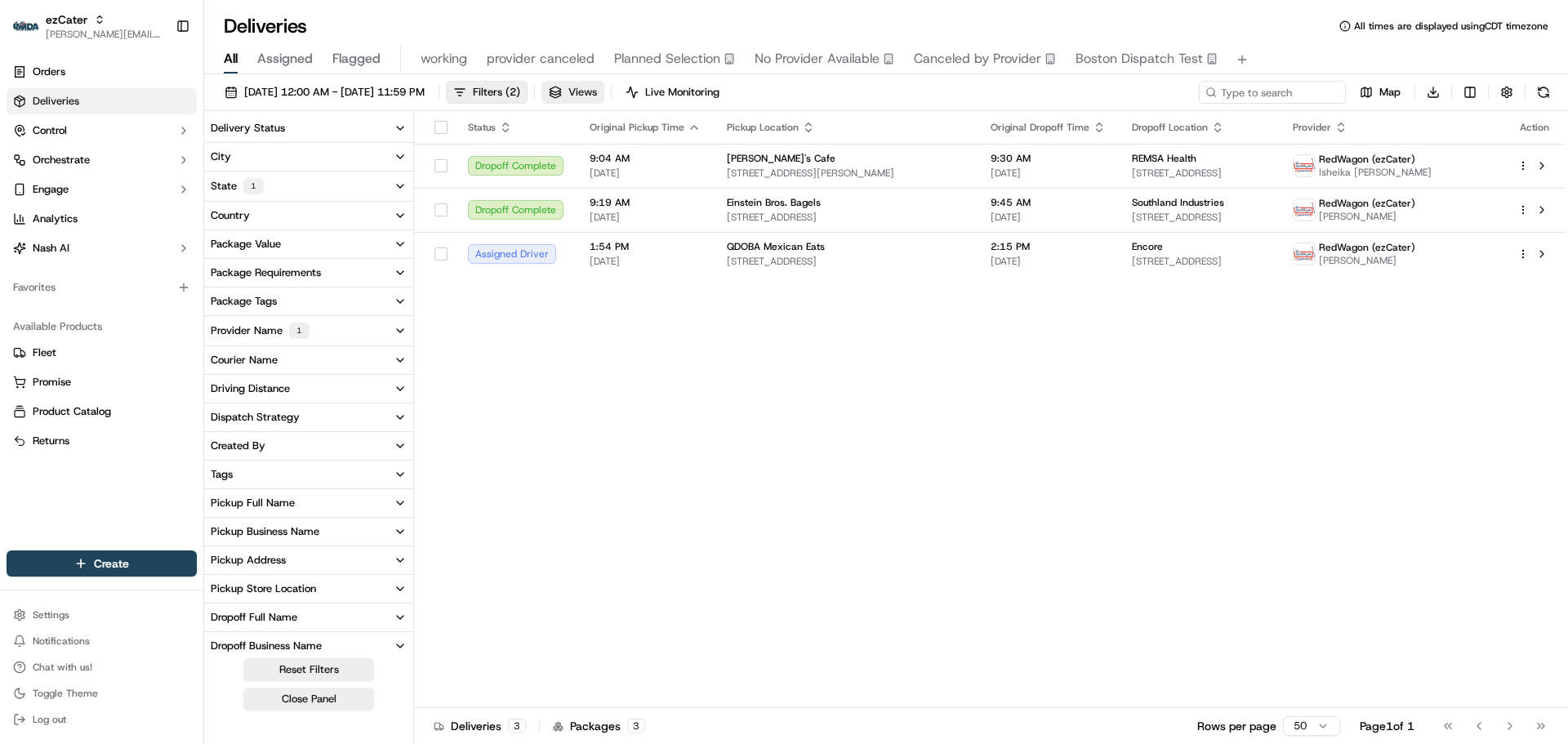
click at [597, 92] on span "Views" at bounding box center [583, 93] width 28 height 15
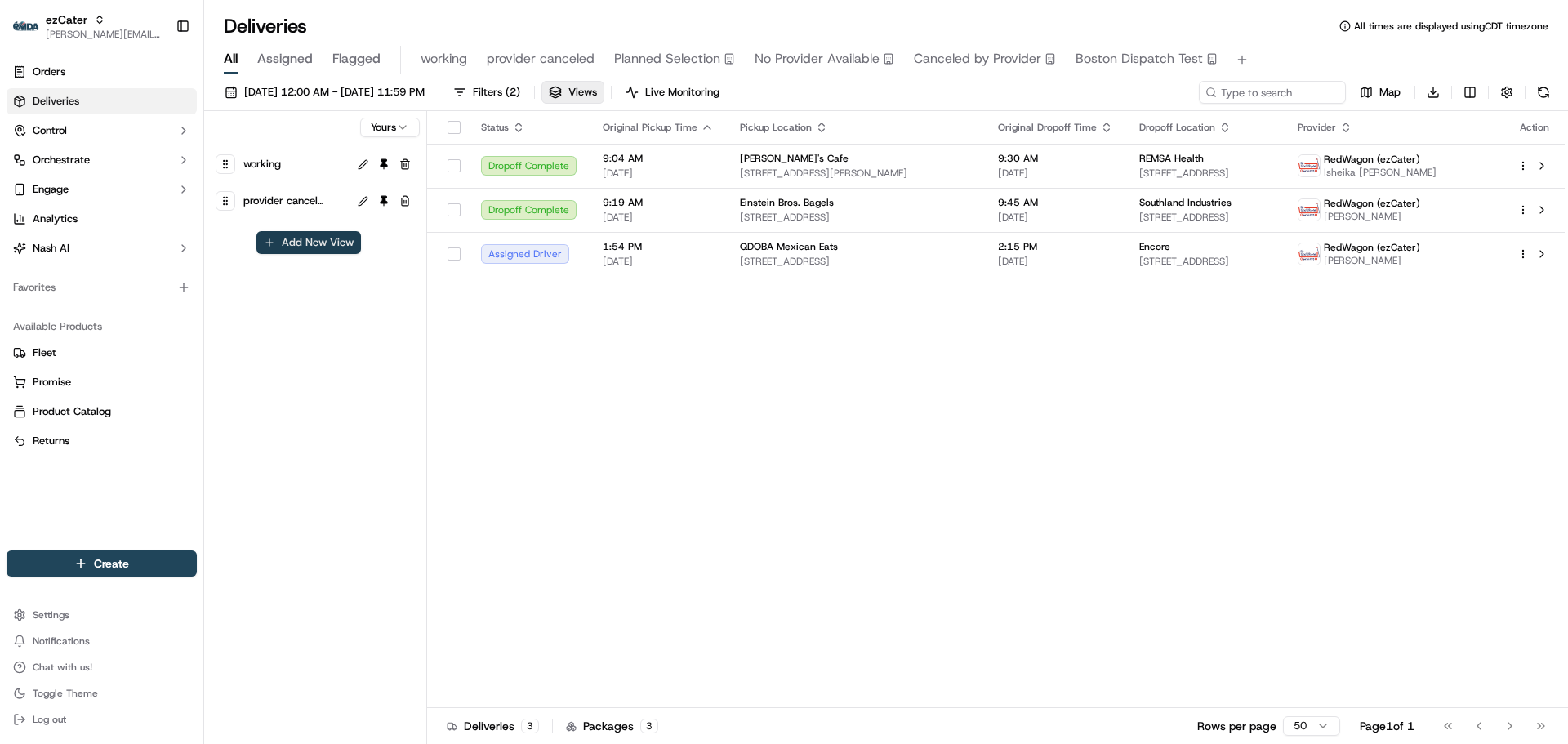
click at [299, 239] on button "Add New View" at bounding box center [308, 242] width 104 height 23
click at [294, 246] on input at bounding box center [281, 248] width 129 height 23
type input "RW NV"
click at [356, 245] on button "submit" at bounding box center [359, 249] width 20 height 20
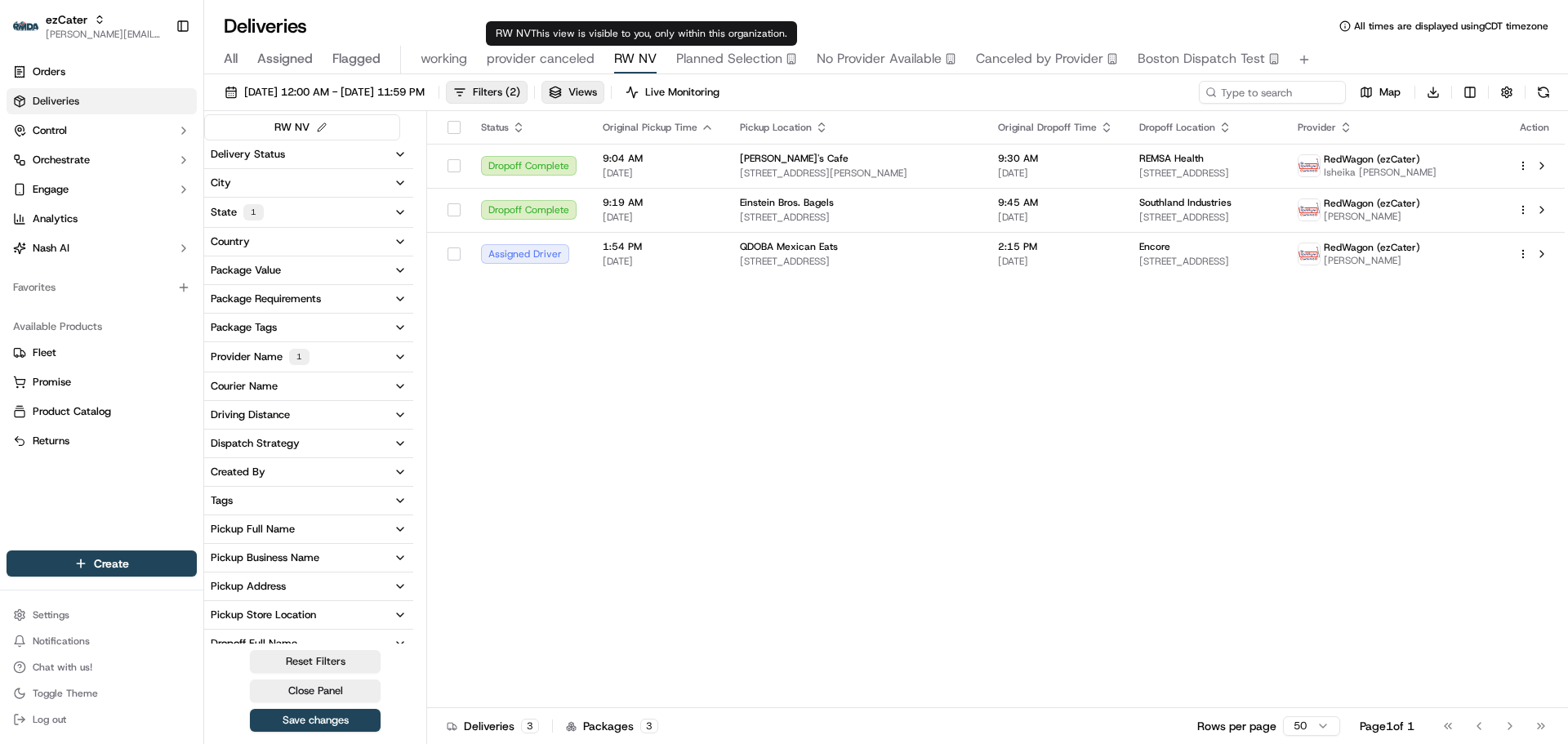
click at [647, 59] on span "RW NV" at bounding box center [635, 59] width 43 height 20
click at [325, 721] on button "Save changes" at bounding box center [315, 720] width 131 height 23
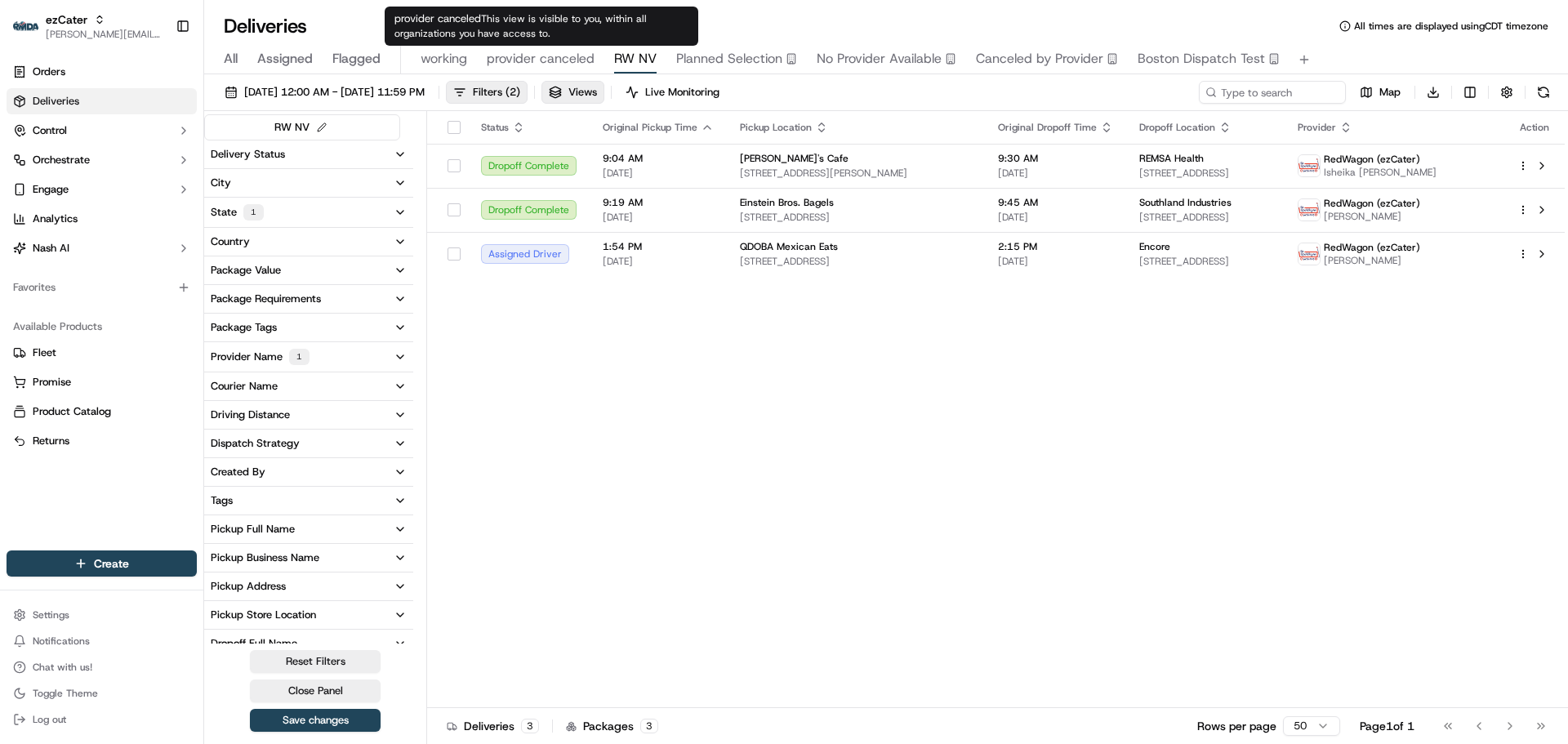
click at [537, 61] on span "provider canceled" at bounding box center [540, 59] width 108 height 20
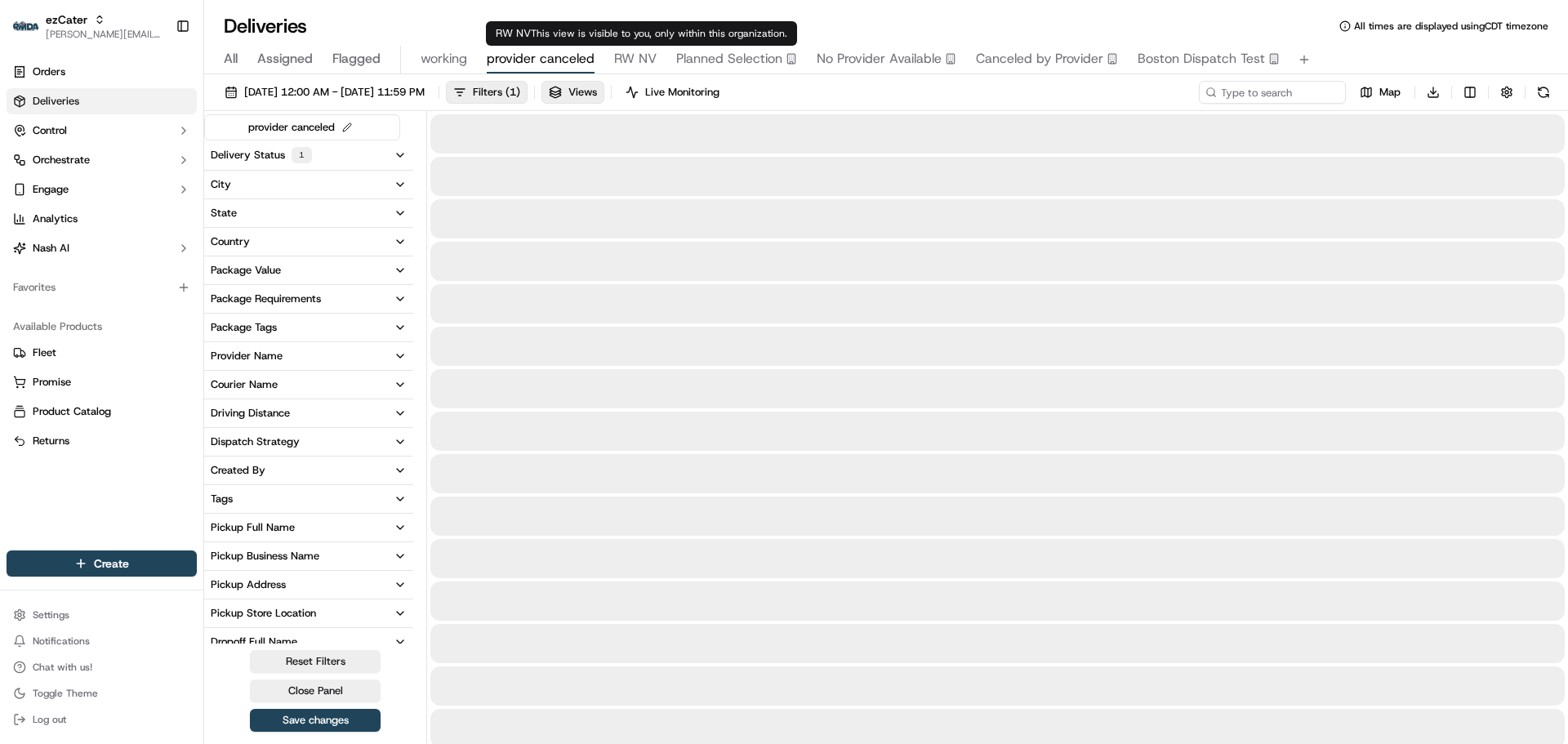
click at [639, 58] on span "RW NV" at bounding box center [635, 59] width 43 height 20
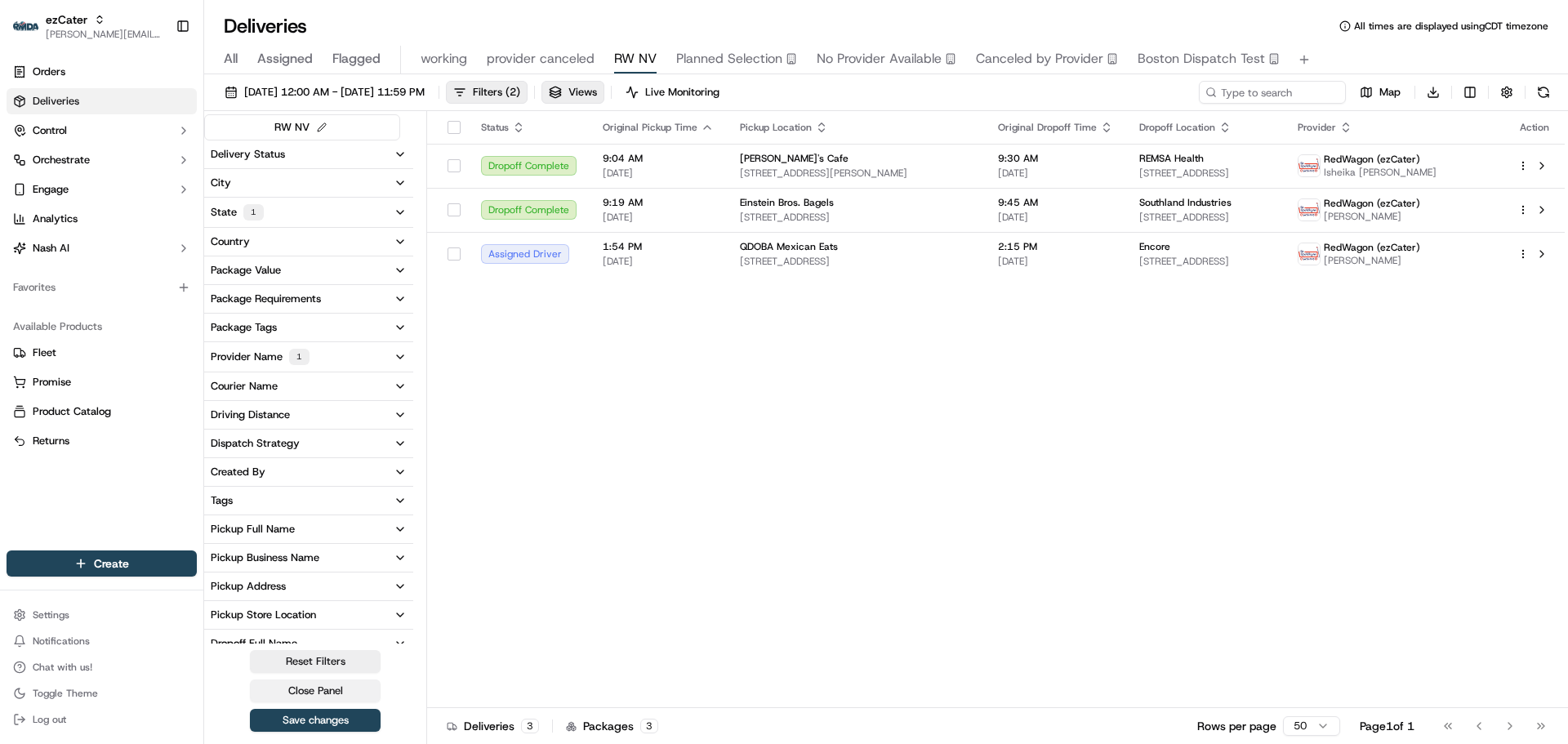
click at [319, 691] on button "Close Panel" at bounding box center [315, 691] width 131 height 23
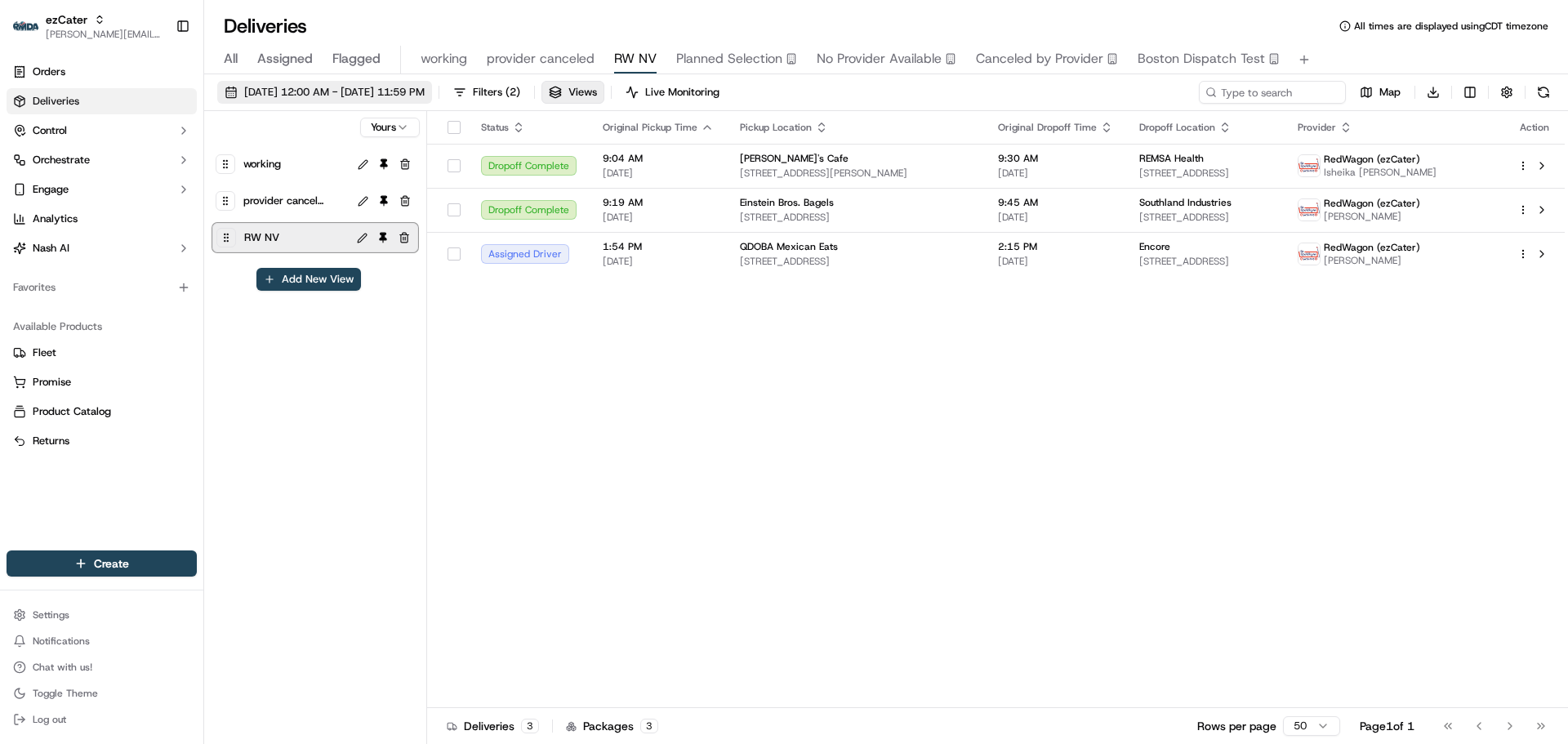
click at [367, 96] on span "09/22/2025 12:00 AM - 09/22/2025 11:59 PM" at bounding box center [334, 93] width 180 height 15
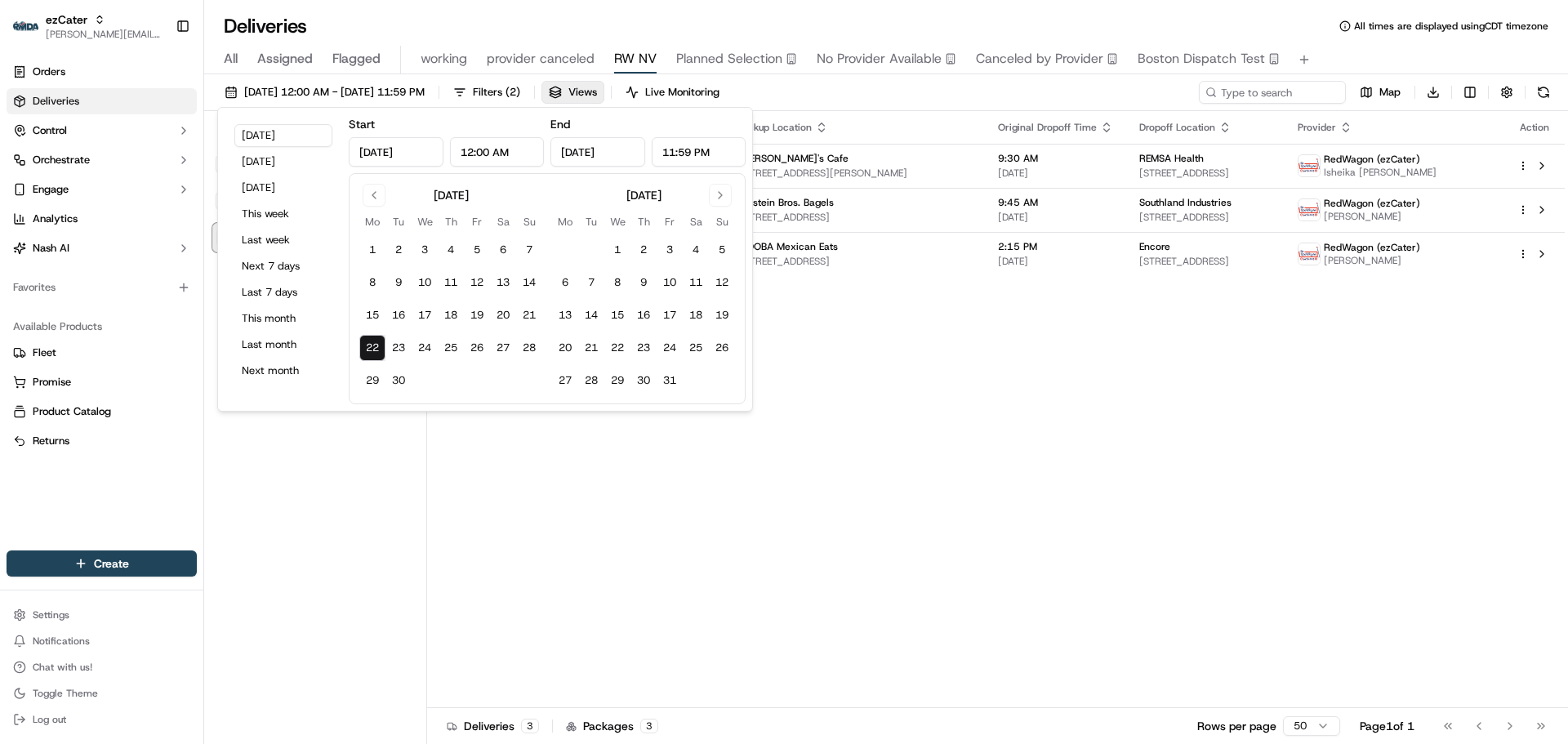
click at [369, 341] on button "22" at bounding box center [372, 348] width 26 height 26
click at [566, 381] on button "27" at bounding box center [565, 380] width 26 height 26
type input "Oct 27, 2025"
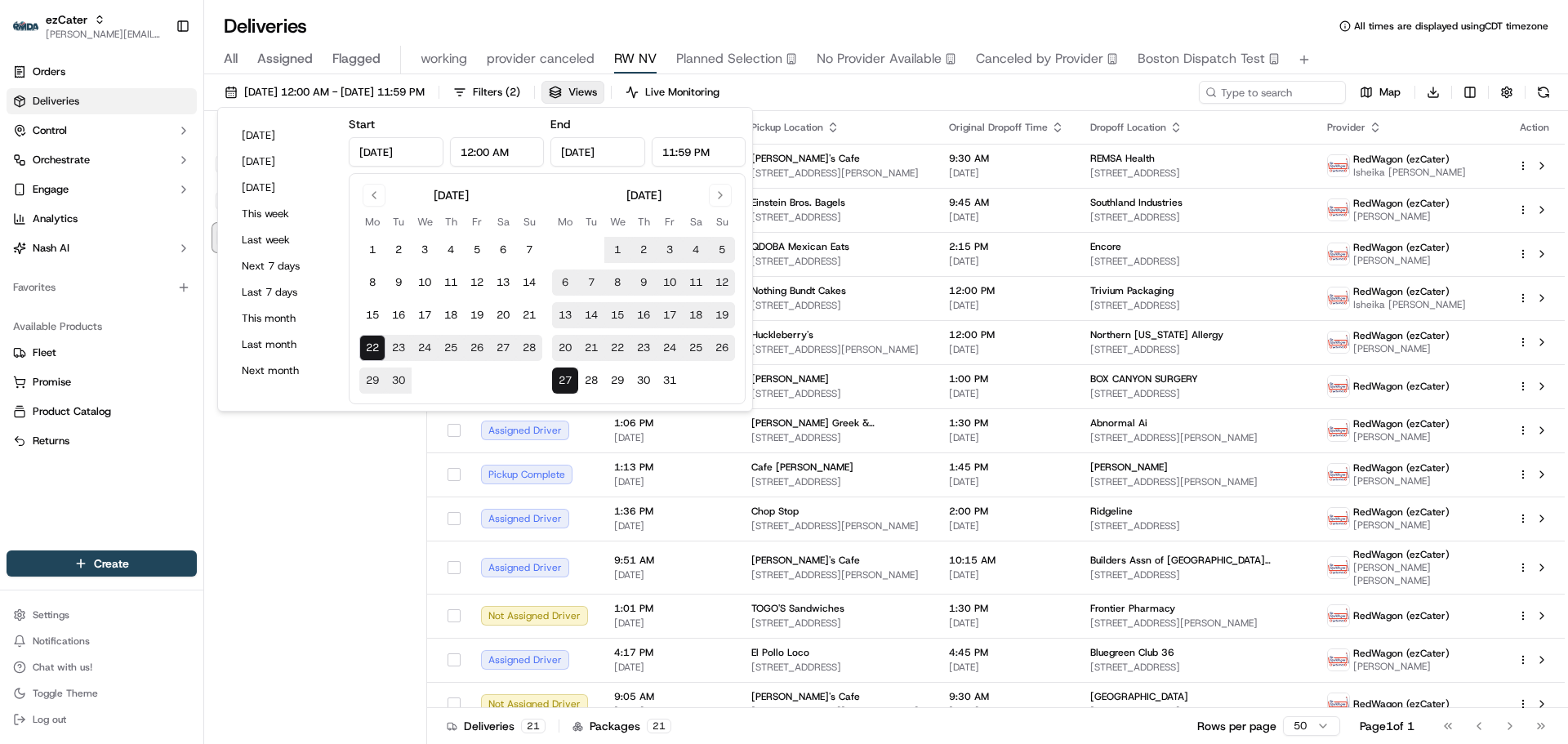
click at [1351, 54] on div "All Assigned Flagged working provider canceled RW NV Planned Selection No Provi…" at bounding box center [886, 60] width 1364 height 28
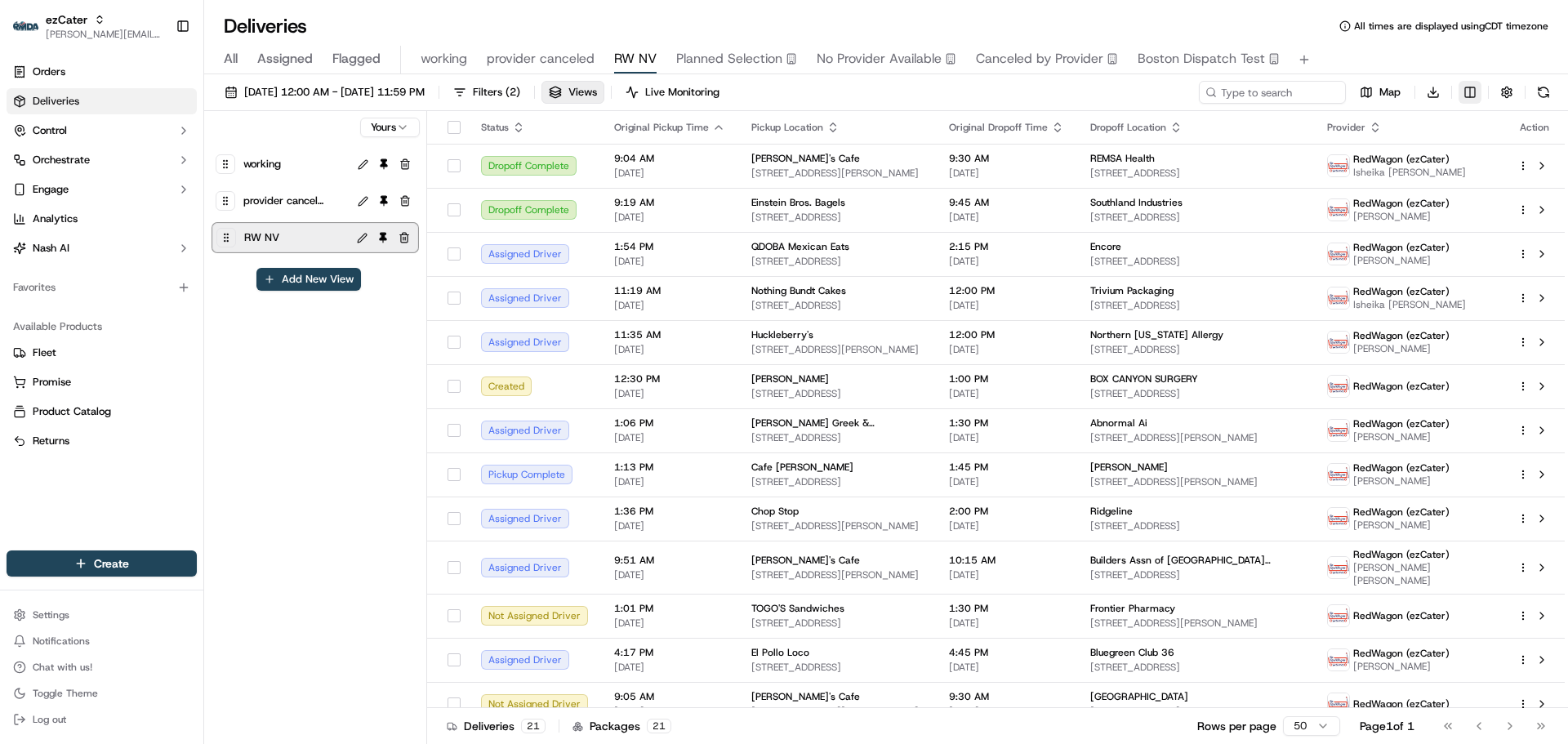
click at [1468, 93] on html "ezCater jeff@usenash.com Toggle Sidebar Orders Deliveries Control Orchestrate E…" at bounding box center [784, 372] width 1568 height 744
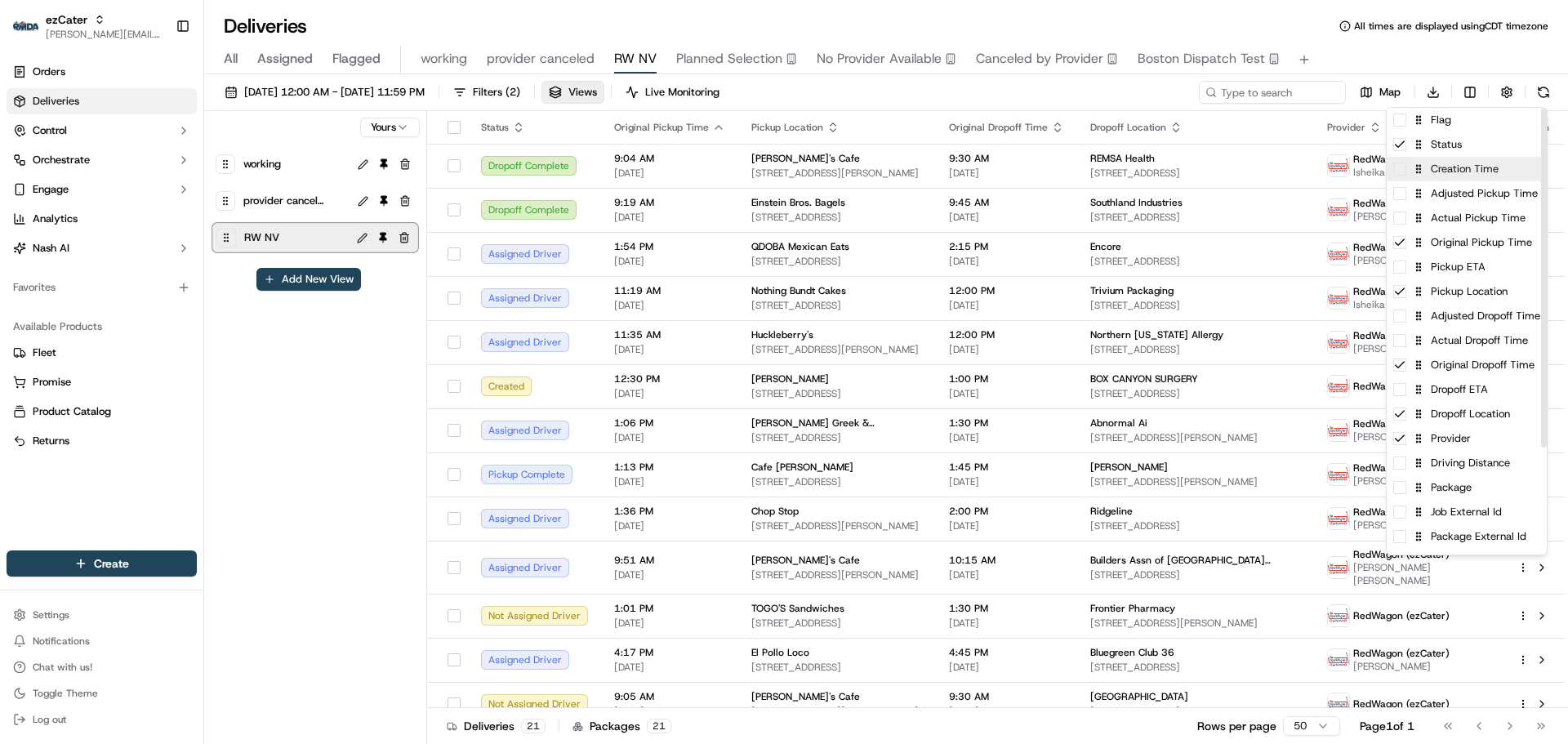
click at [1400, 171] on span at bounding box center [1400, 169] width 13 height 13
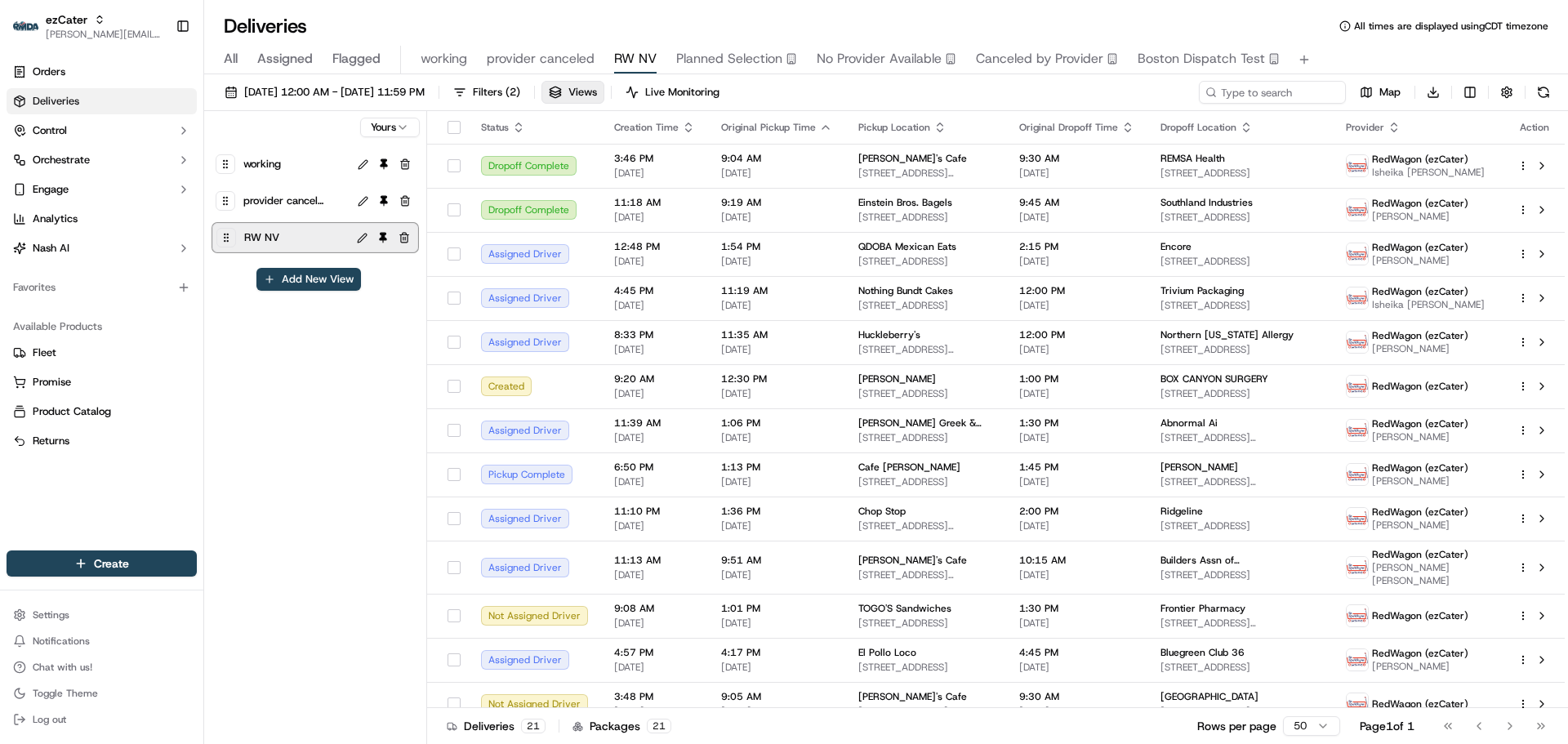
click at [683, 124] on html "ezCater jeff@usenash.com Toggle Sidebar Orders Deliveries Control Orchestrate E…" at bounding box center [784, 372] width 1568 height 744
click at [683, 128] on icon "button" at bounding box center [689, 128] width 13 height 13
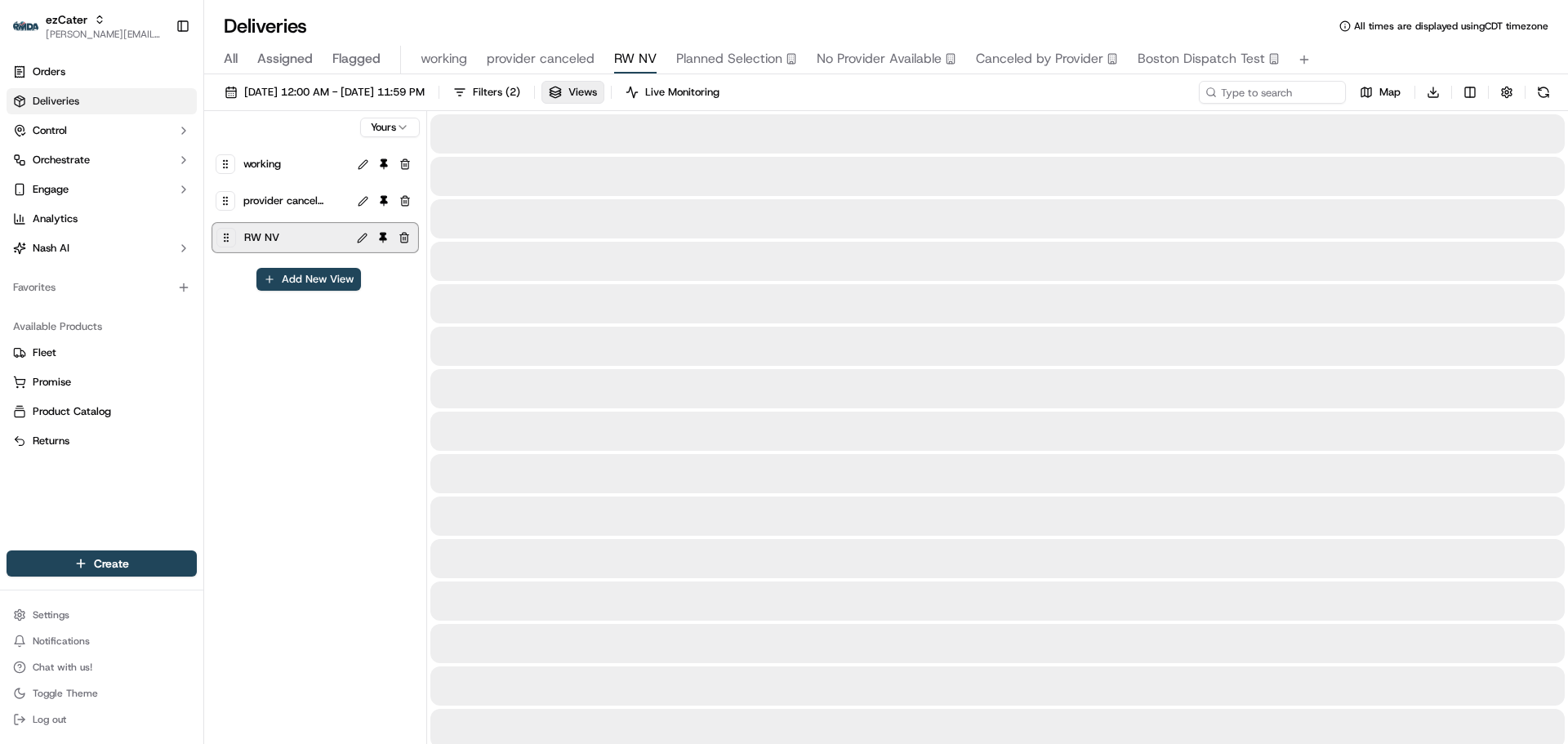
click at [285, 230] on div "RW NV" at bounding box center [294, 237] width 107 height 23
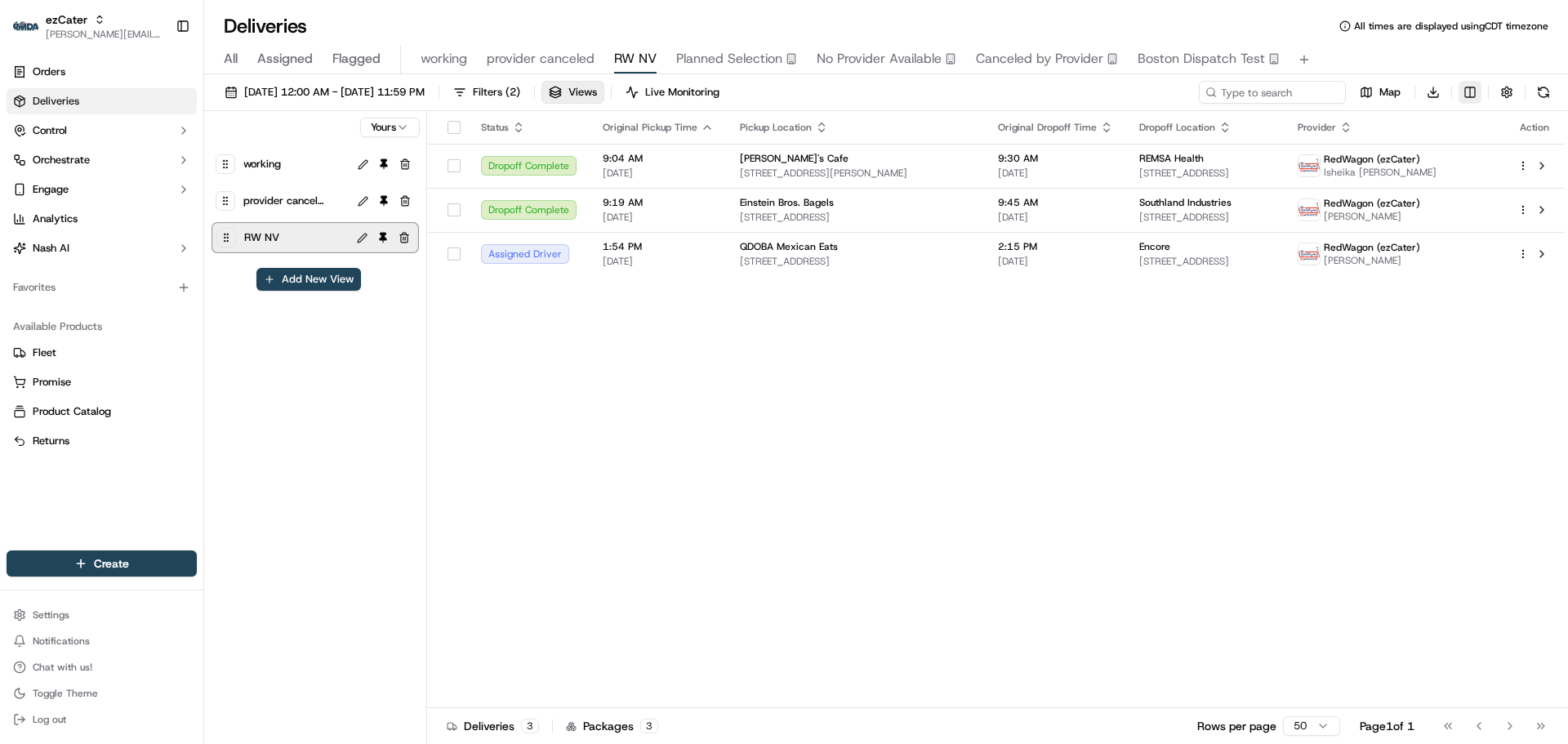
click at [1470, 97] on html "ezCater jeff@usenash.com Toggle Sidebar Orders Deliveries Control Orchestrate E…" at bounding box center [784, 372] width 1568 height 744
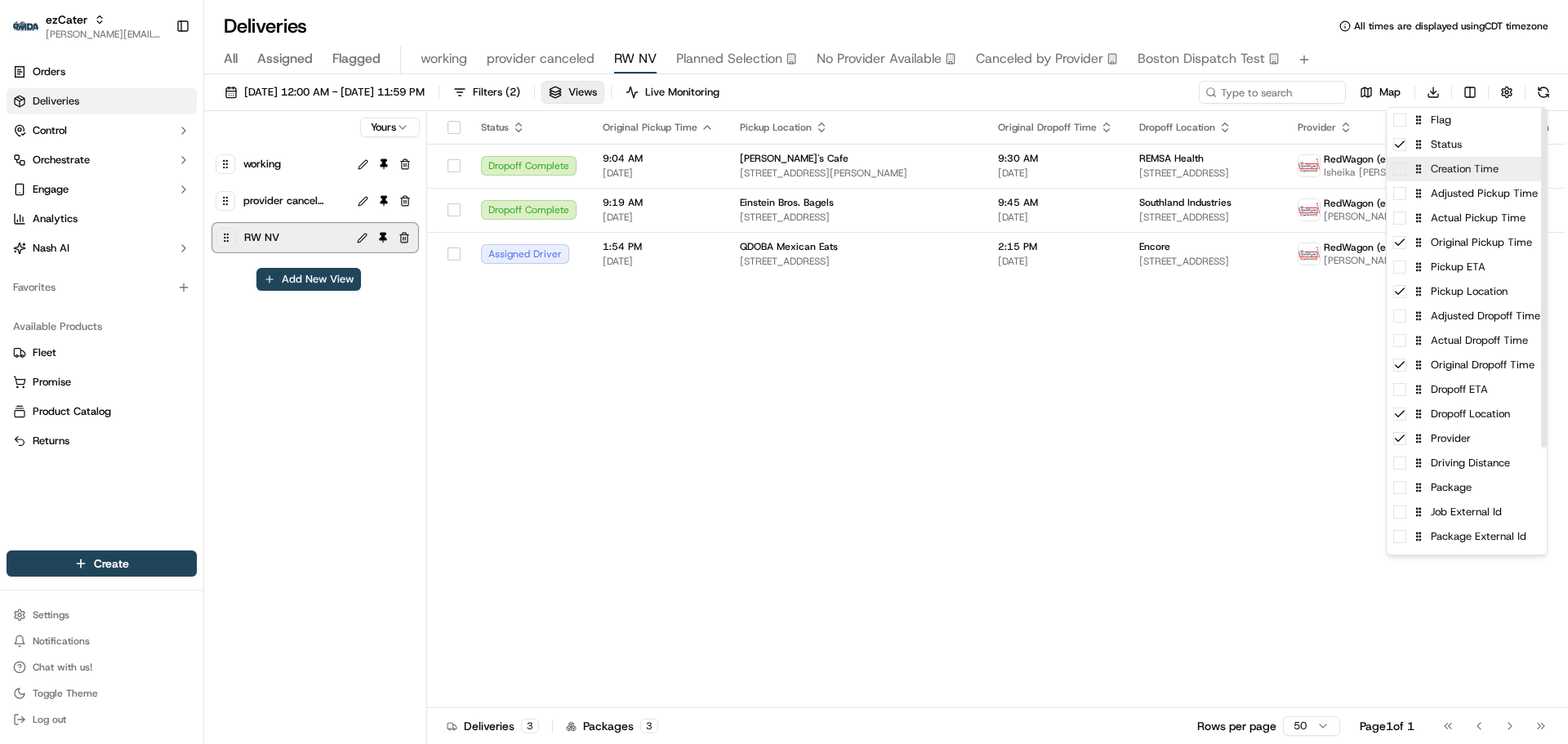
click at [1400, 173] on span at bounding box center [1400, 169] width 13 height 13
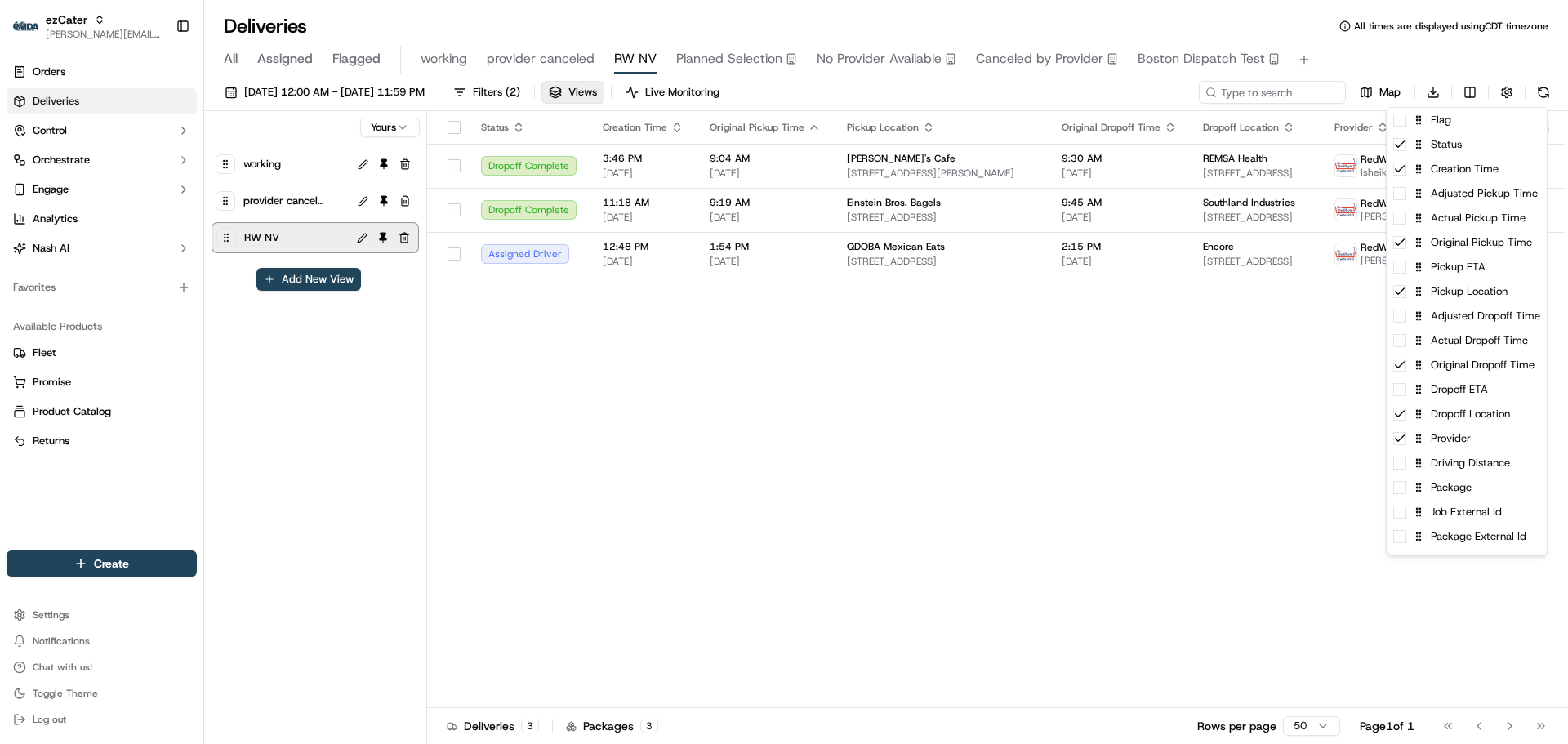
click at [839, 390] on html "ezCater jeff@usenash.com Toggle Sidebar Orders Deliveries Control Orchestrate E…" at bounding box center [784, 372] width 1568 height 744
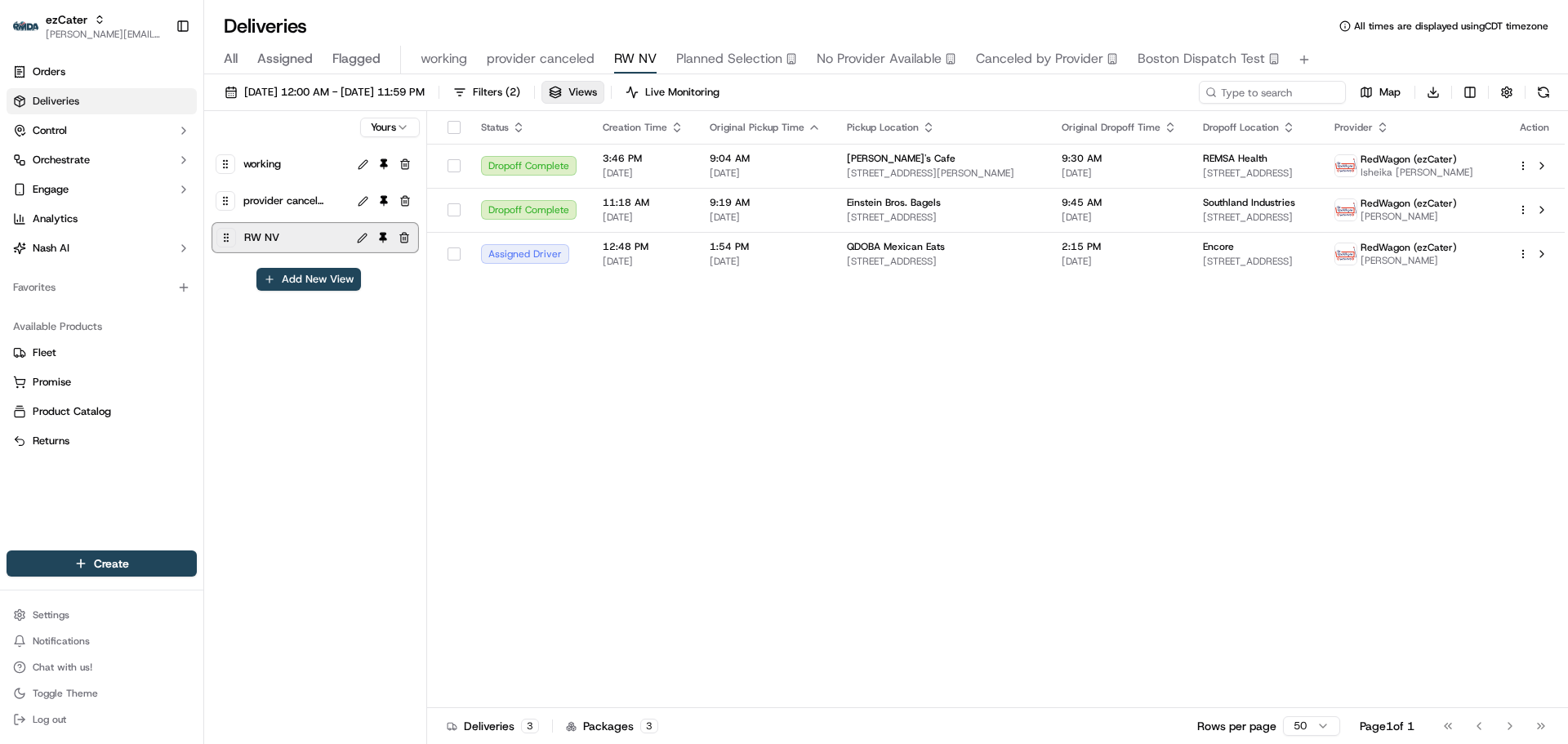
click at [308, 242] on div "RW NV" at bounding box center [294, 237] width 107 height 23
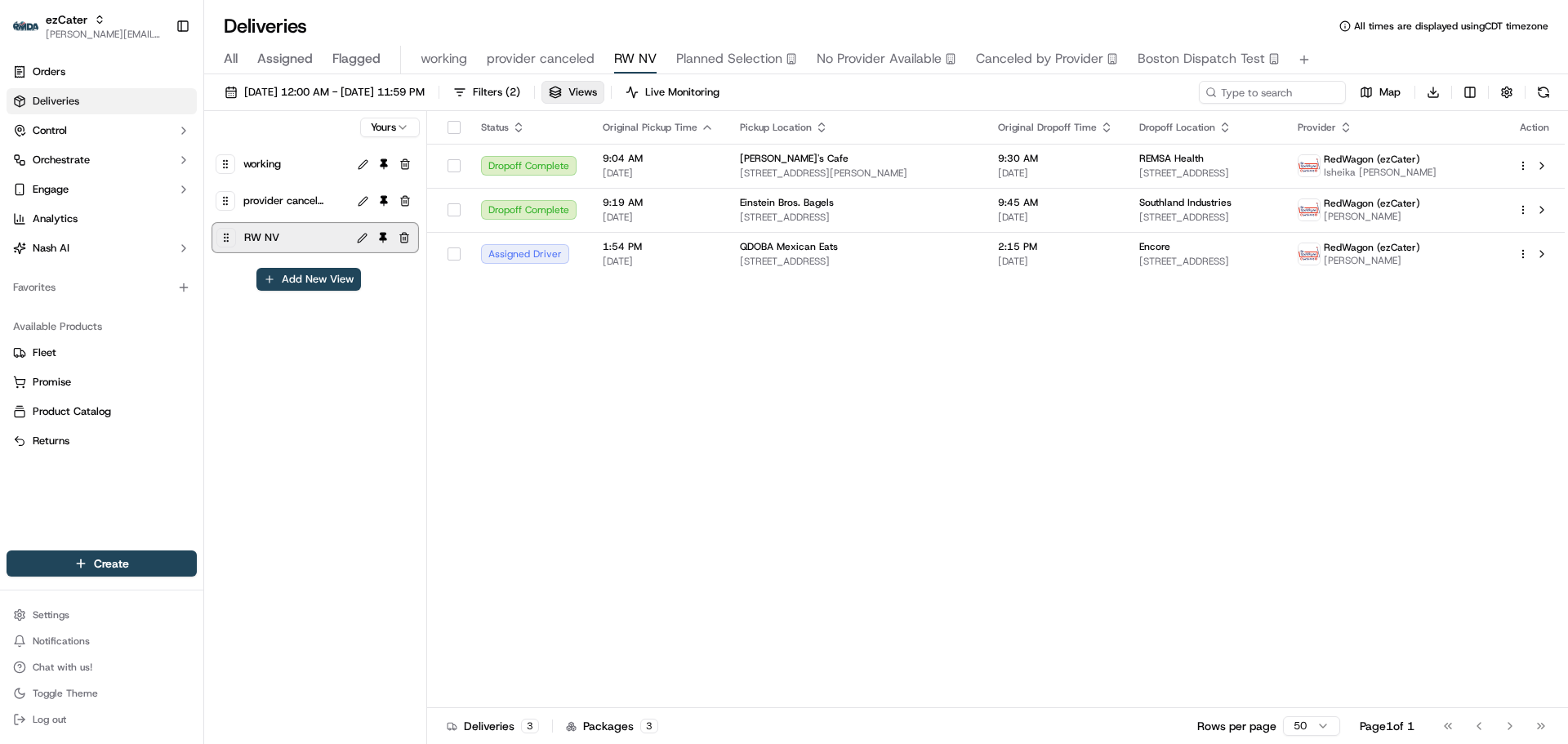
click at [304, 239] on div "RW NV" at bounding box center [294, 237] width 107 height 23
click at [366, 236] on button at bounding box center [362, 238] width 19 height 19
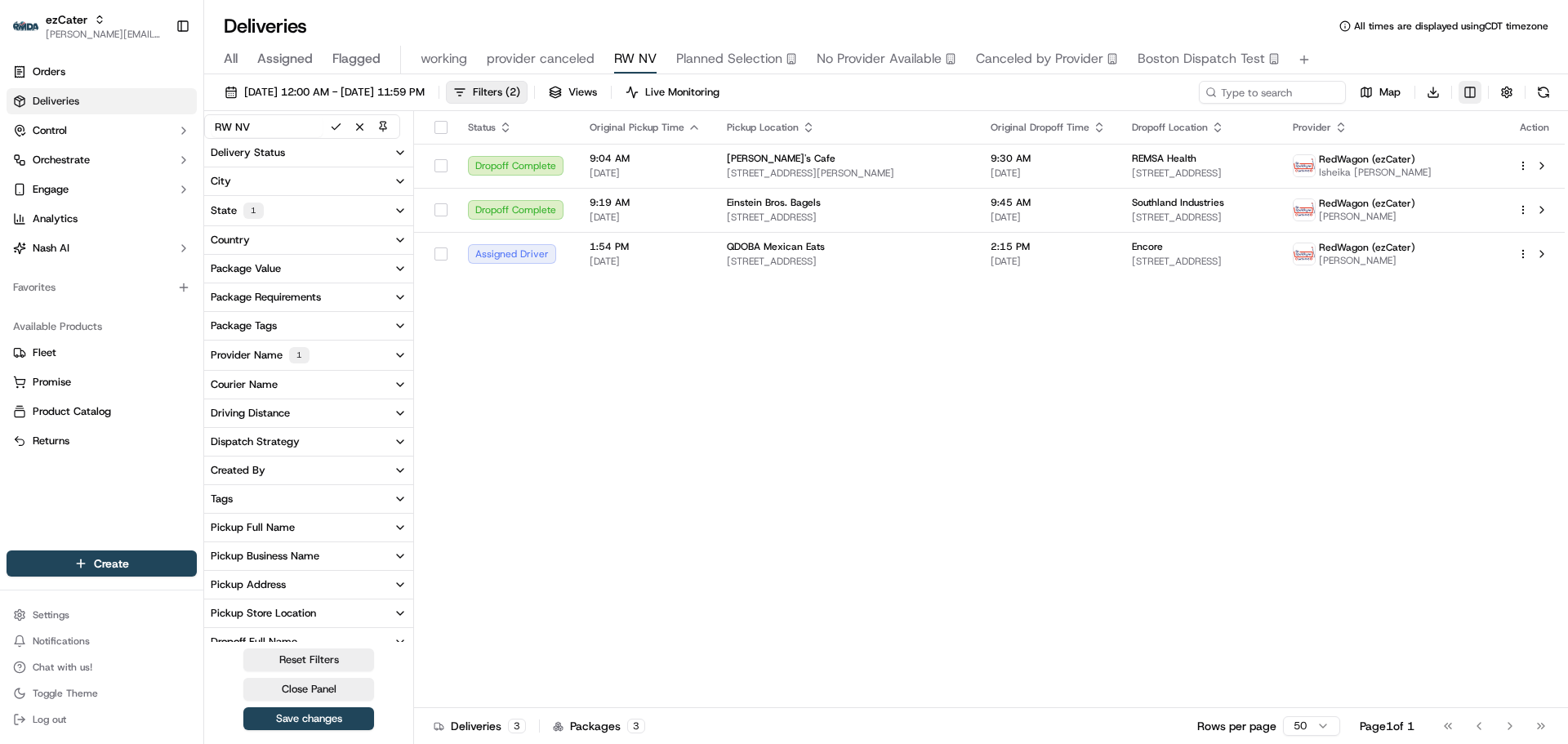
click at [1472, 95] on html "ezCater jeff@usenash.com Toggle Sidebar Orders Deliveries Control Orchestrate E…" at bounding box center [784, 372] width 1568 height 744
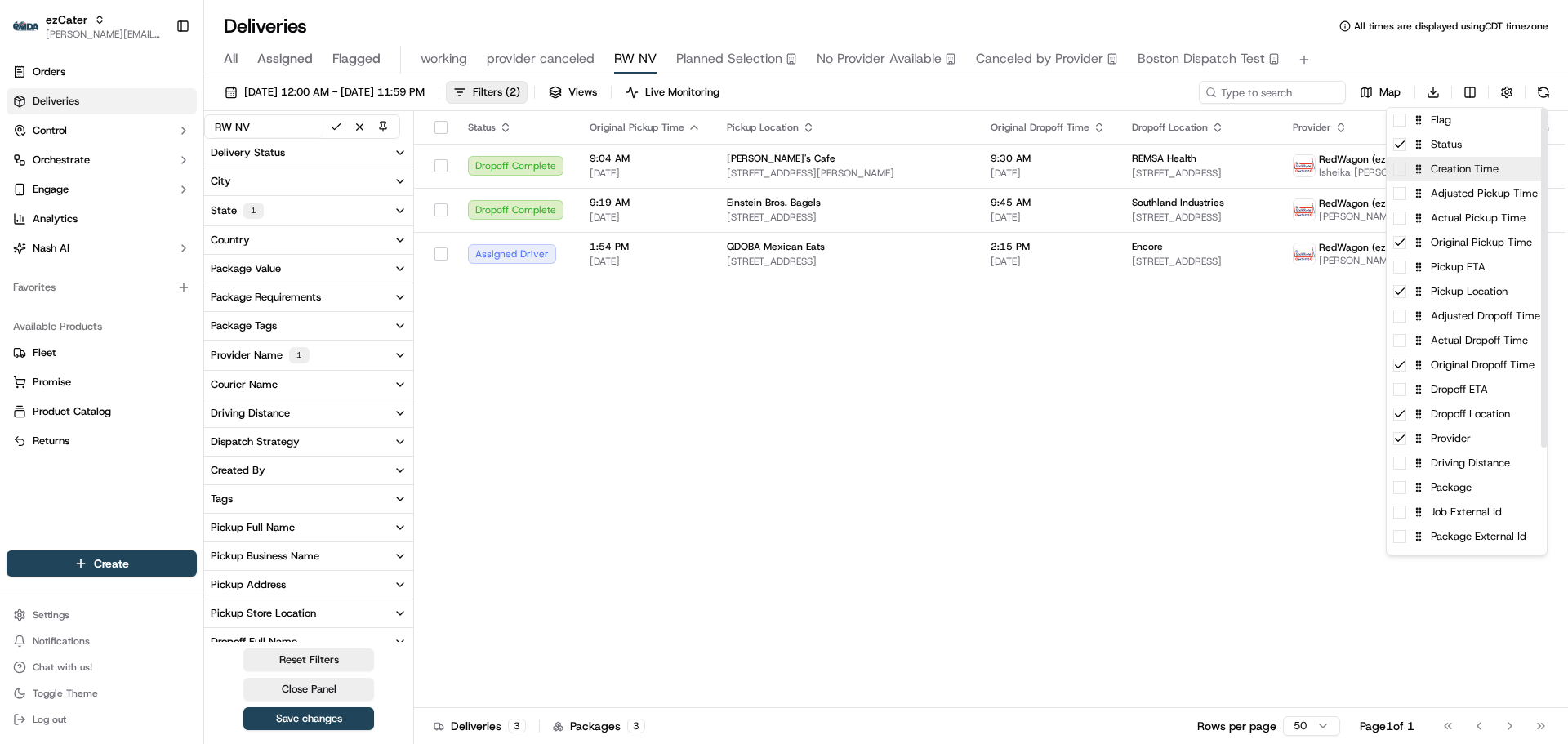
click at [1405, 170] on span at bounding box center [1400, 169] width 13 height 13
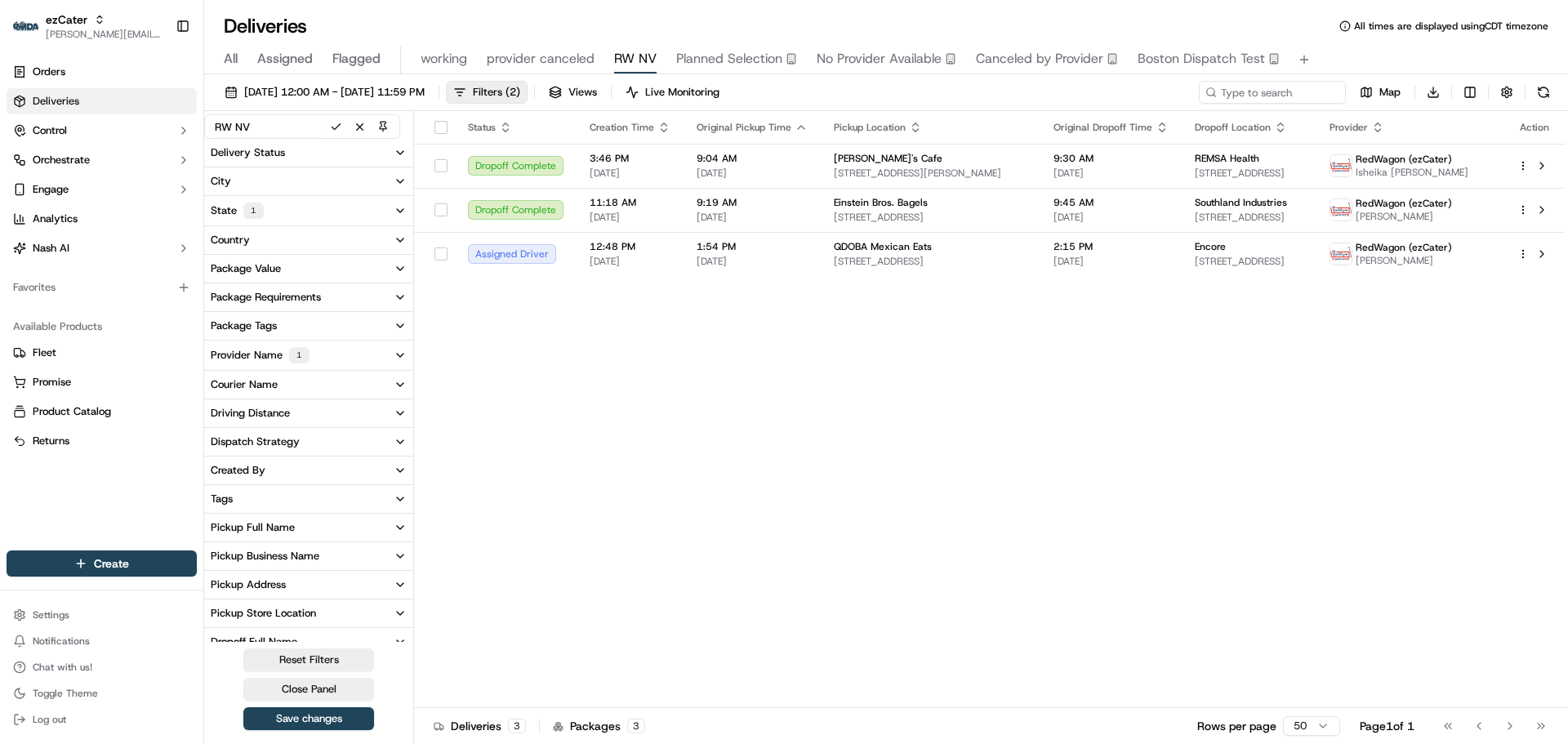
click at [678, 365] on html "ezCater jeff@usenash.com Toggle Sidebar Orders Deliveries Control Orchestrate E…" at bounding box center [784, 372] width 1568 height 744
click at [663, 125] on icon "button" at bounding box center [664, 123] width 6 height 3
click at [322, 721] on button "Save changes" at bounding box center [309, 718] width 131 height 23
click at [410, 98] on span "09/22/2025 12:00 AM - 09/22/2025 11:59 PM" at bounding box center [334, 93] width 180 height 15
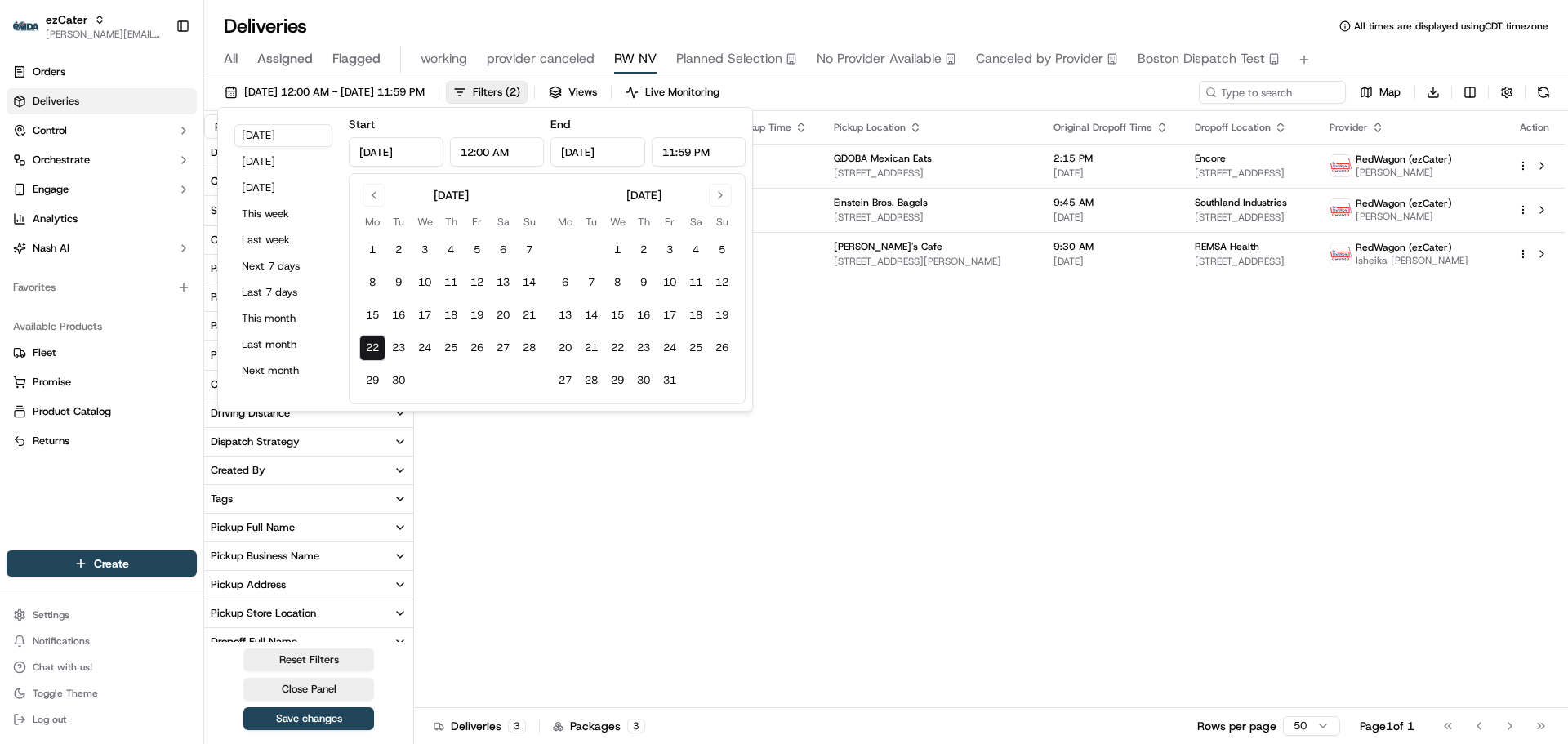
click at [378, 347] on button "22" at bounding box center [372, 348] width 26 height 26
click at [664, 382] on button "31" at bounding box center [669, 380] width 26 height 26
type input "Oct 31, 2025"
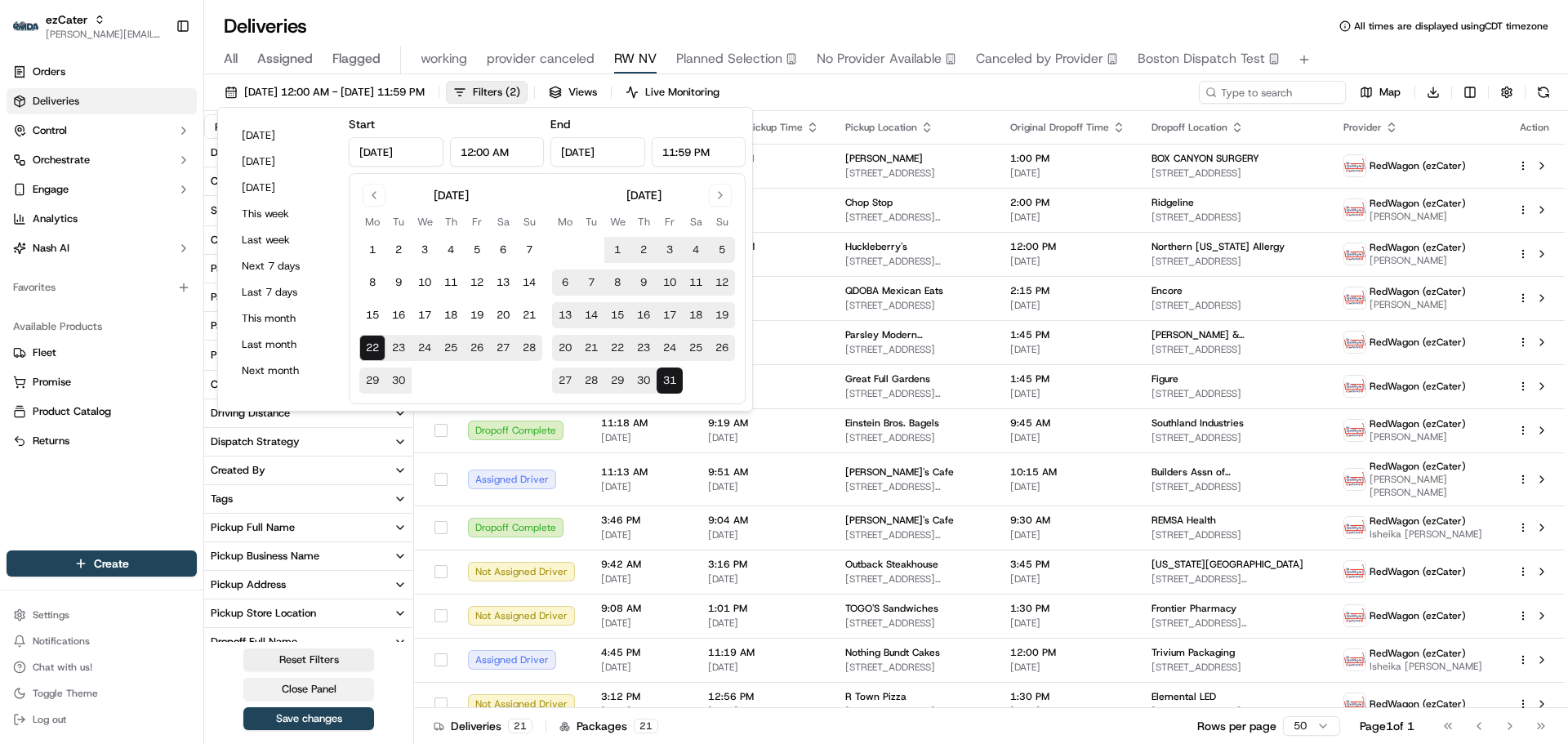
click at [324, 687] on button "Close Panel" at bounding box center [309, 689] width 131 height 23
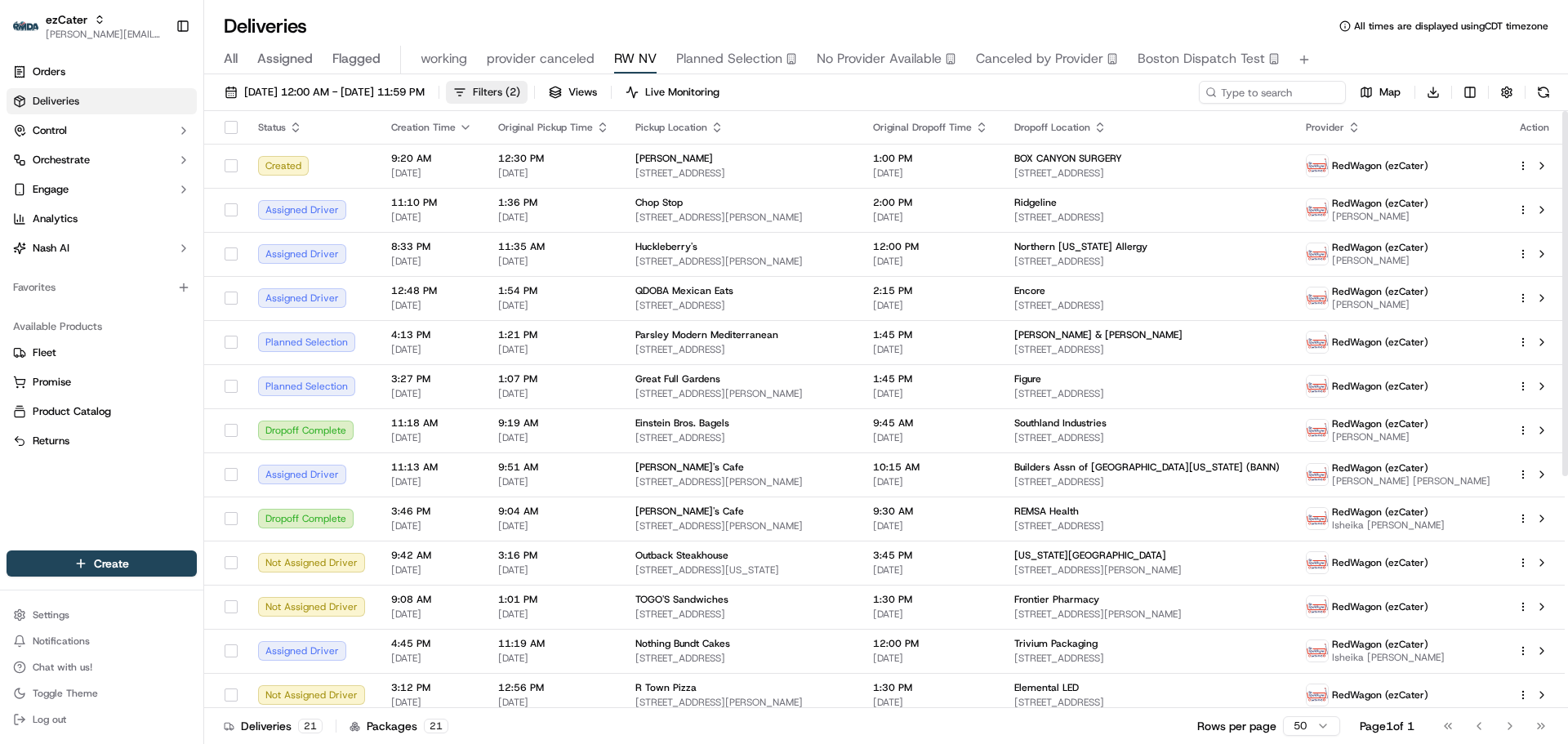
click at [520, 96] on span "Filters ( 2 )" at bounding box center [496, 93] width 48 height 15
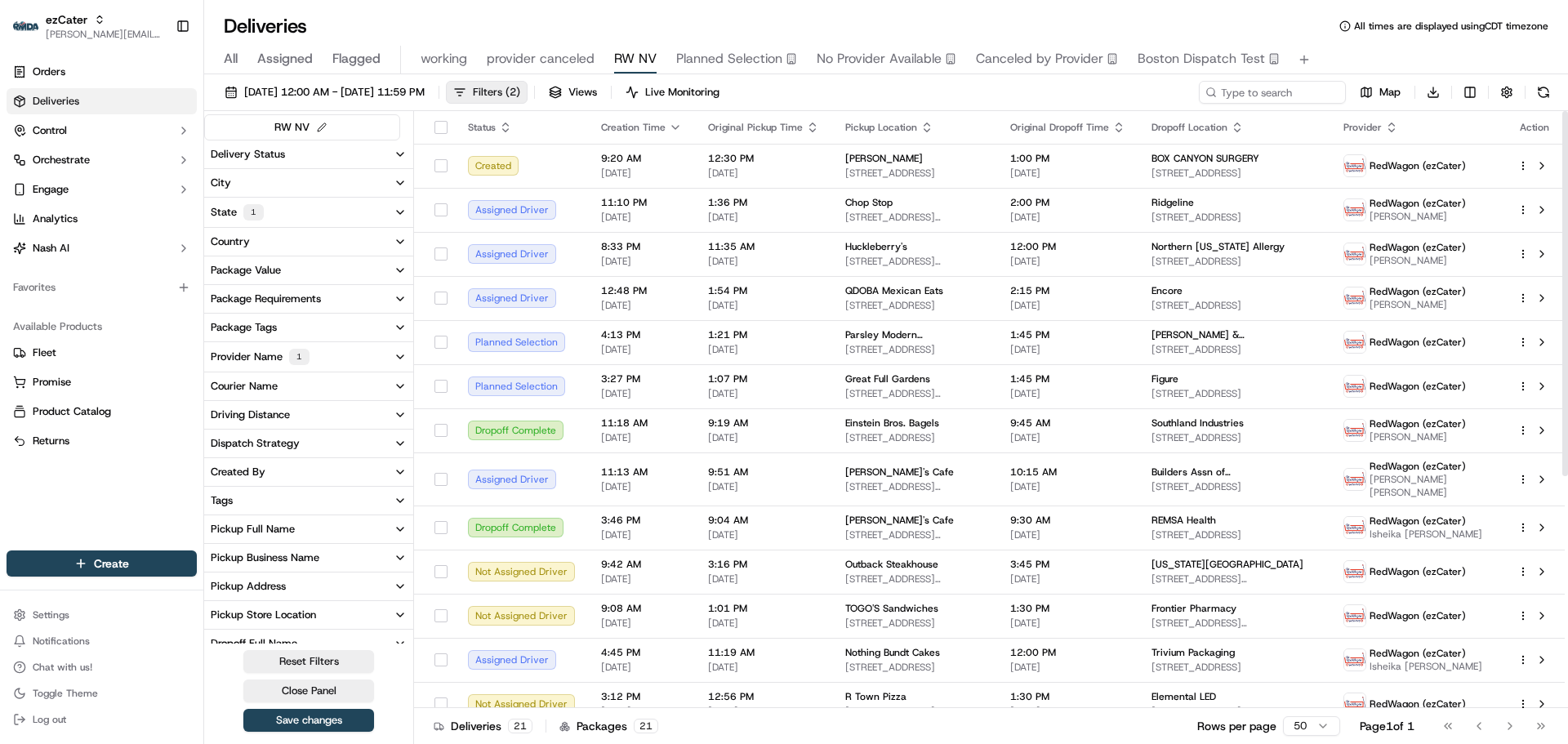
click at [520, 88] on span "Filters ( 2 )" at bounding box center [496, 93] width 48 height 15
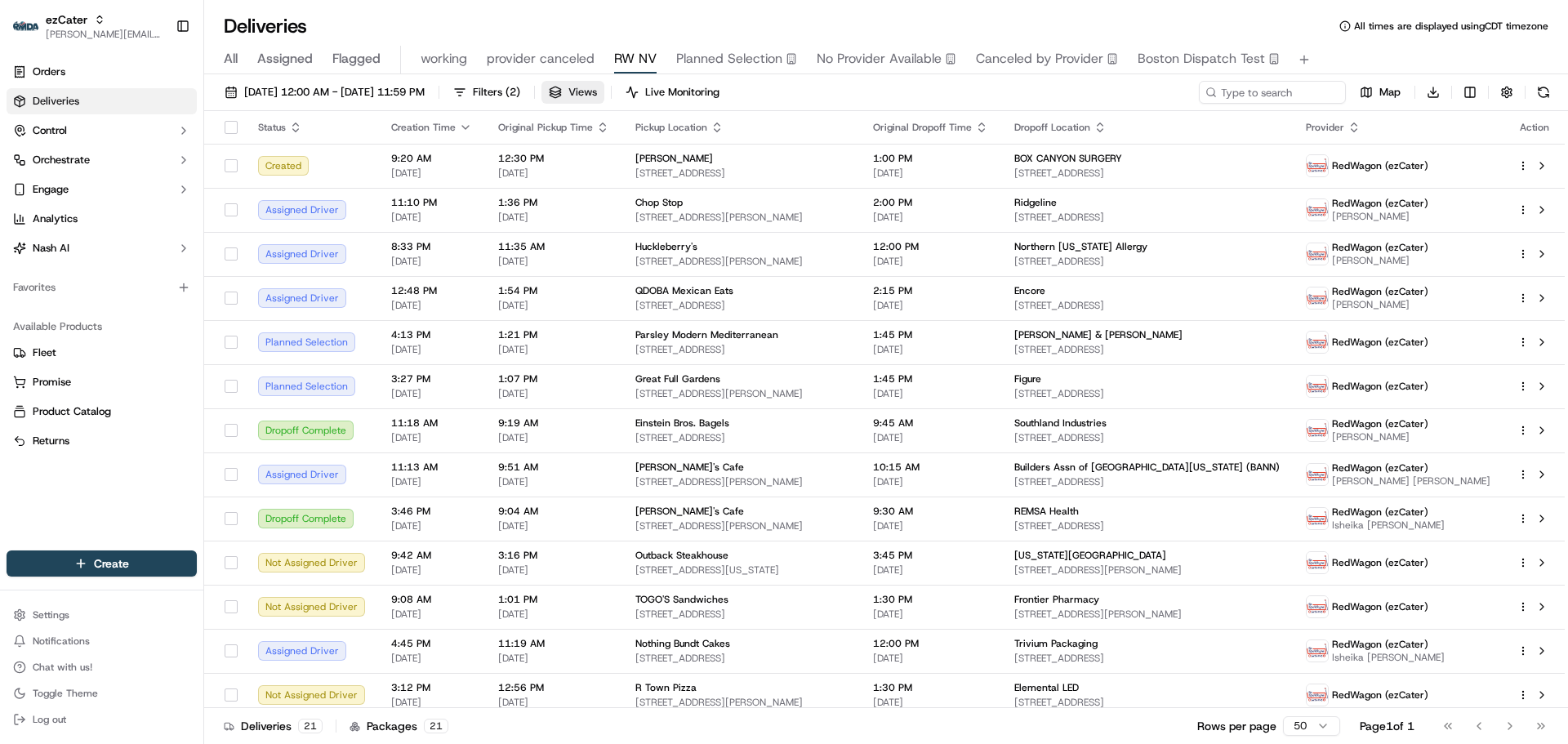
click at [605, 97] on button "Views" at bounding box center [572, 92] width 63 height 23
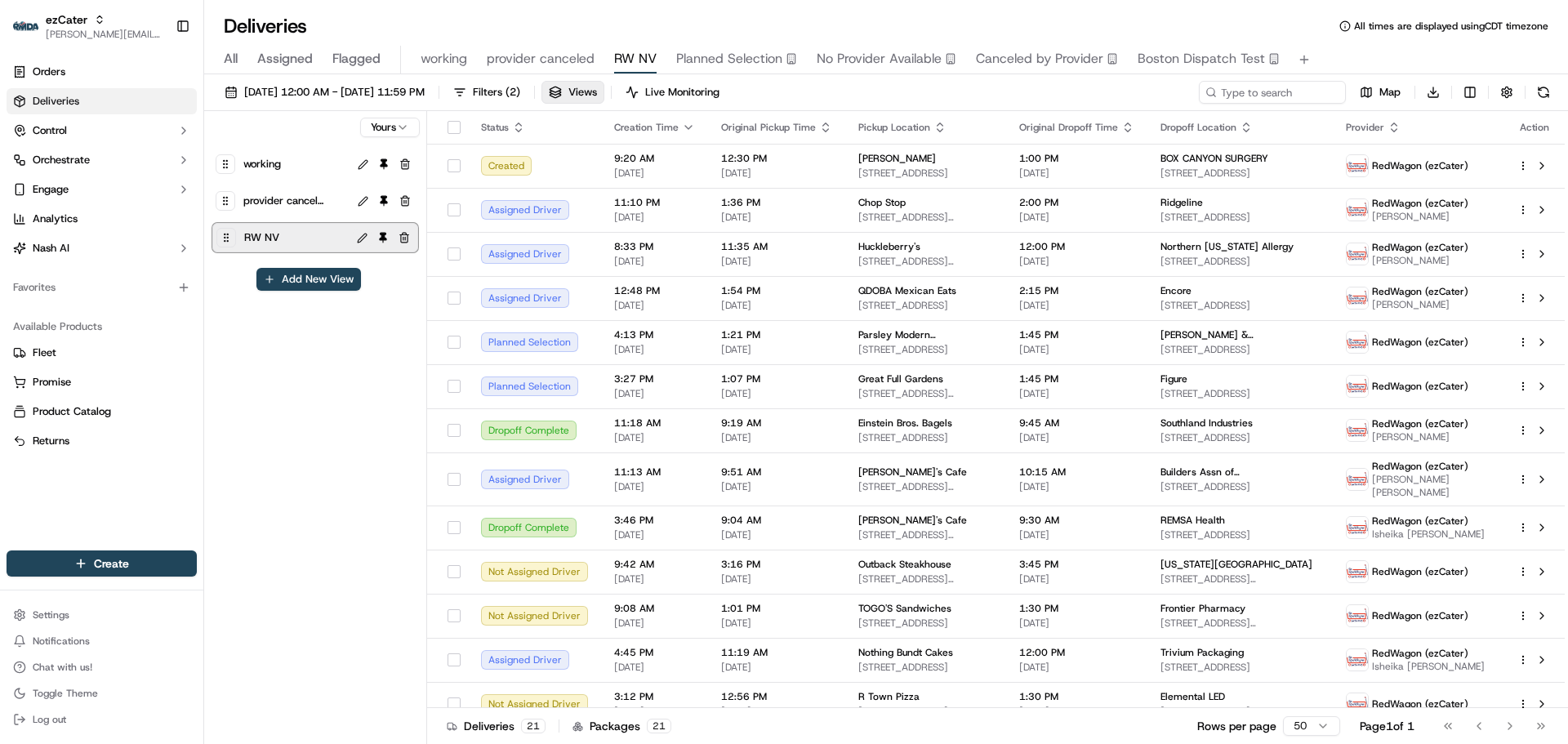
click at [364, 239] on button at bounding box center [362, 238] width 19 height 19
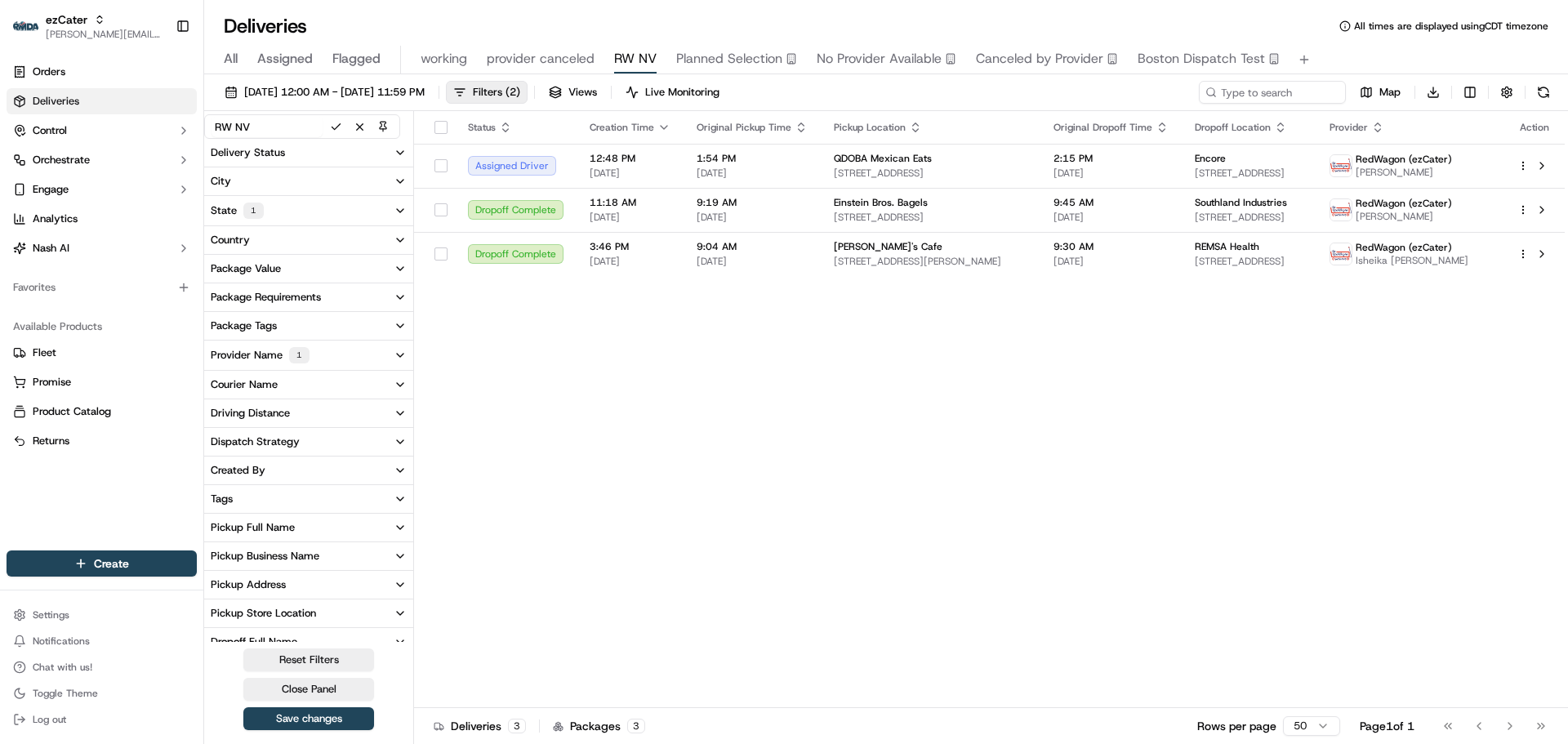
click at [334, 345] on button "Provider Name 1" at bounding box center [309, 354] width 209 height 29
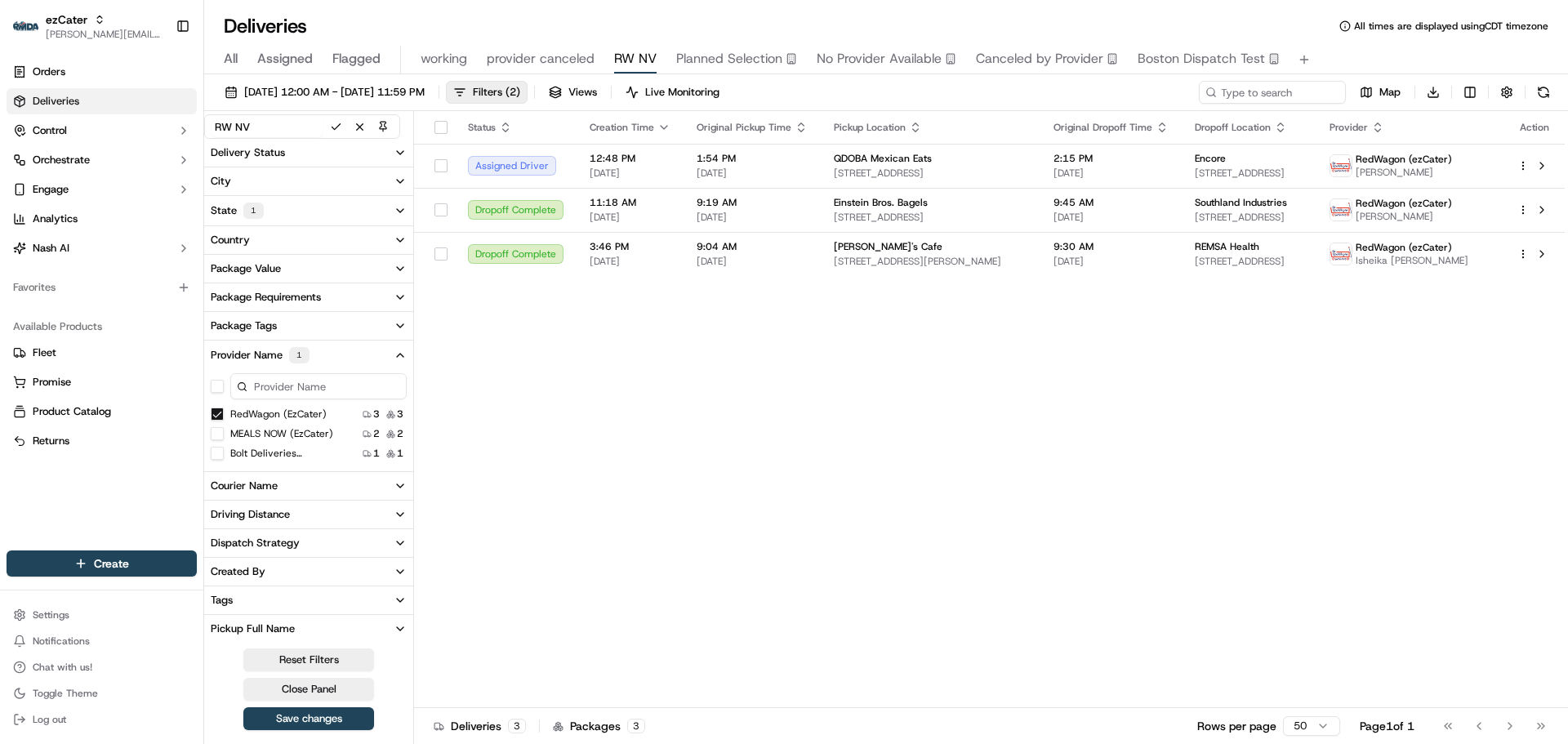
click at [217, 410] on \(ezCater\) "RedWagon (ezCater)" at bounding box center [218, 415] width 13 height 13
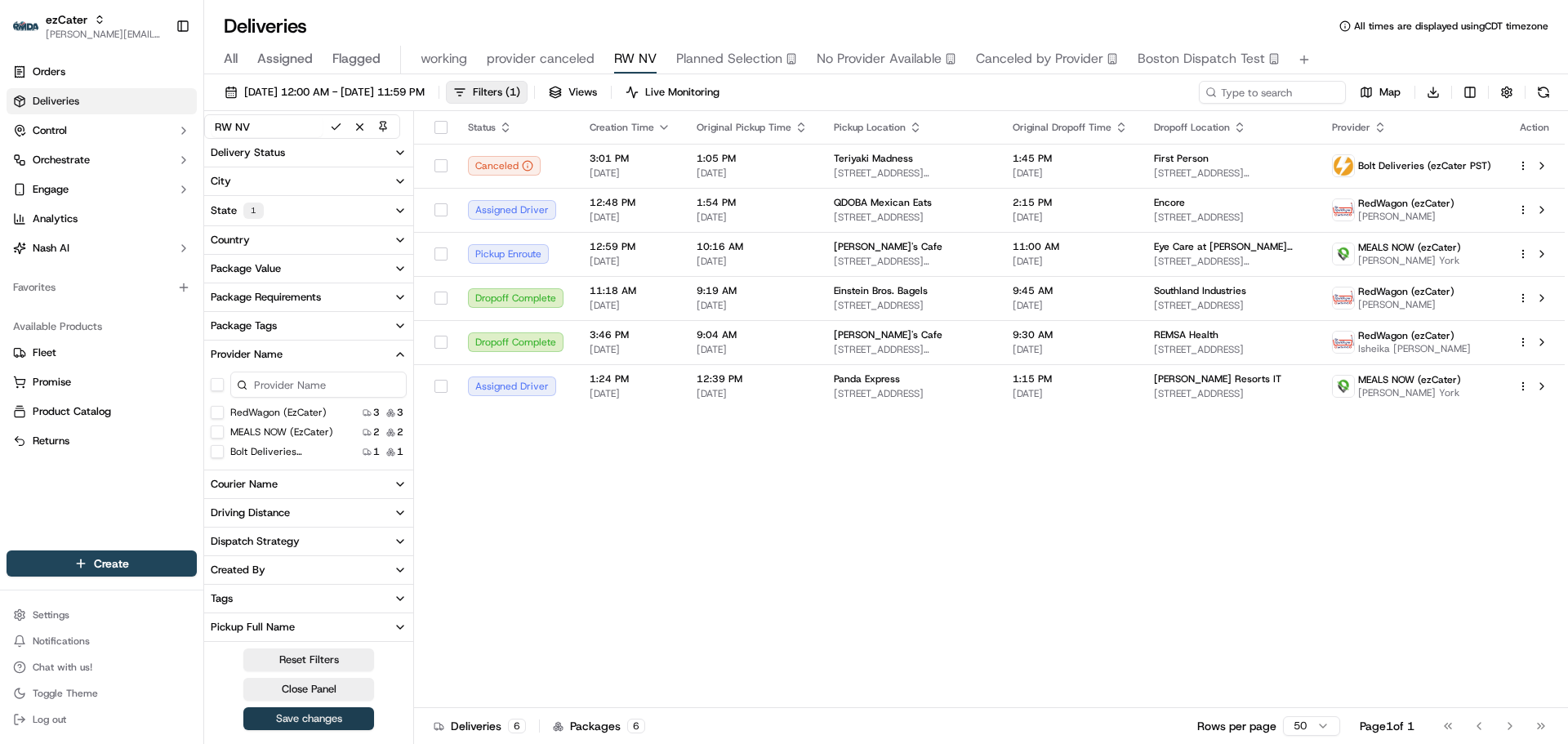
click at [347, 721] on button "Save changes" at bounding box center [309, 718] width 131 height 23
click at [317, 686] on button "Close Panel" at bounding box center [309, 689] width 131 height 23
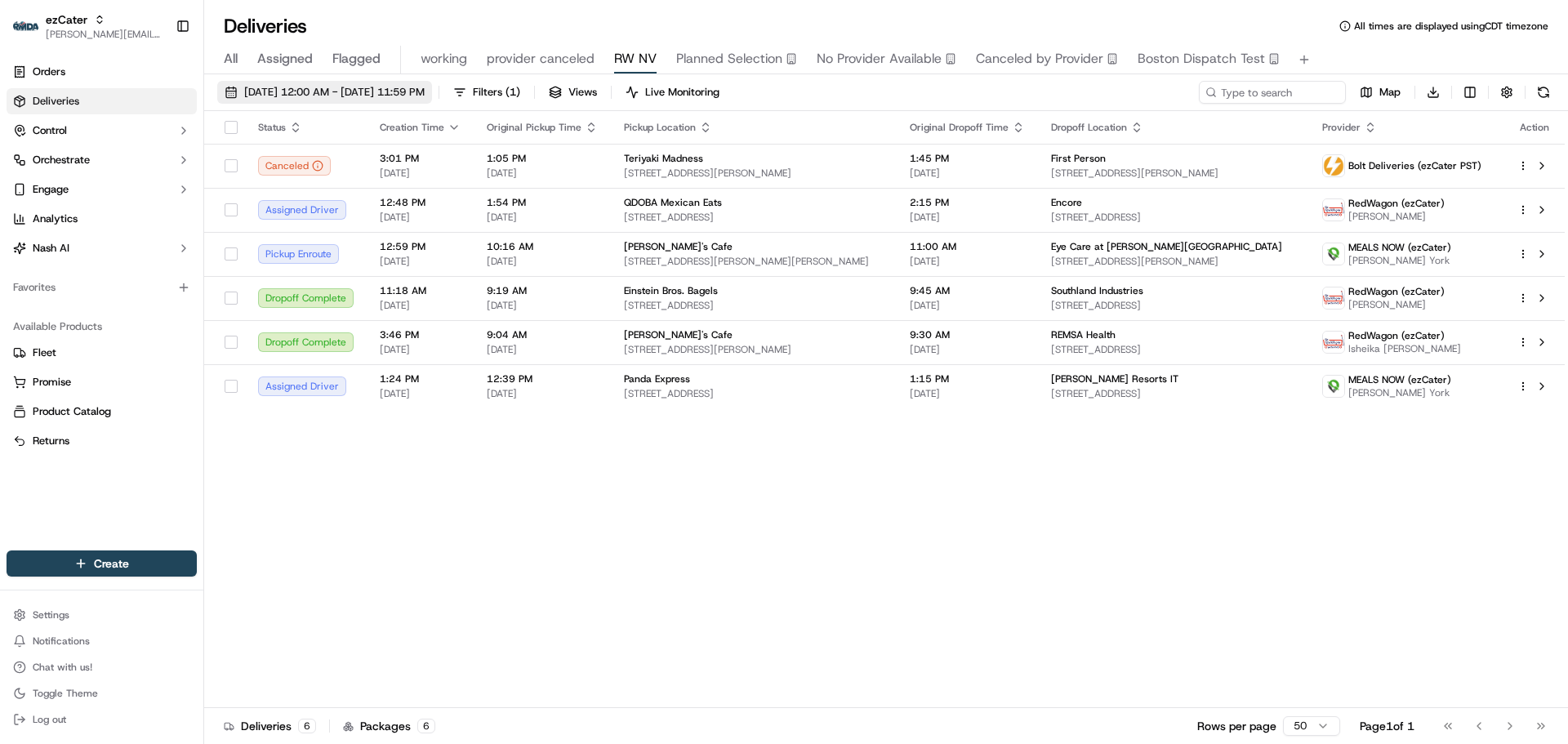
click at [390, 93] on span "09/22/2025 12:00 AM - 09/22/2025 11:59 PM" at bounding box center [334, 93] width 180 height 15
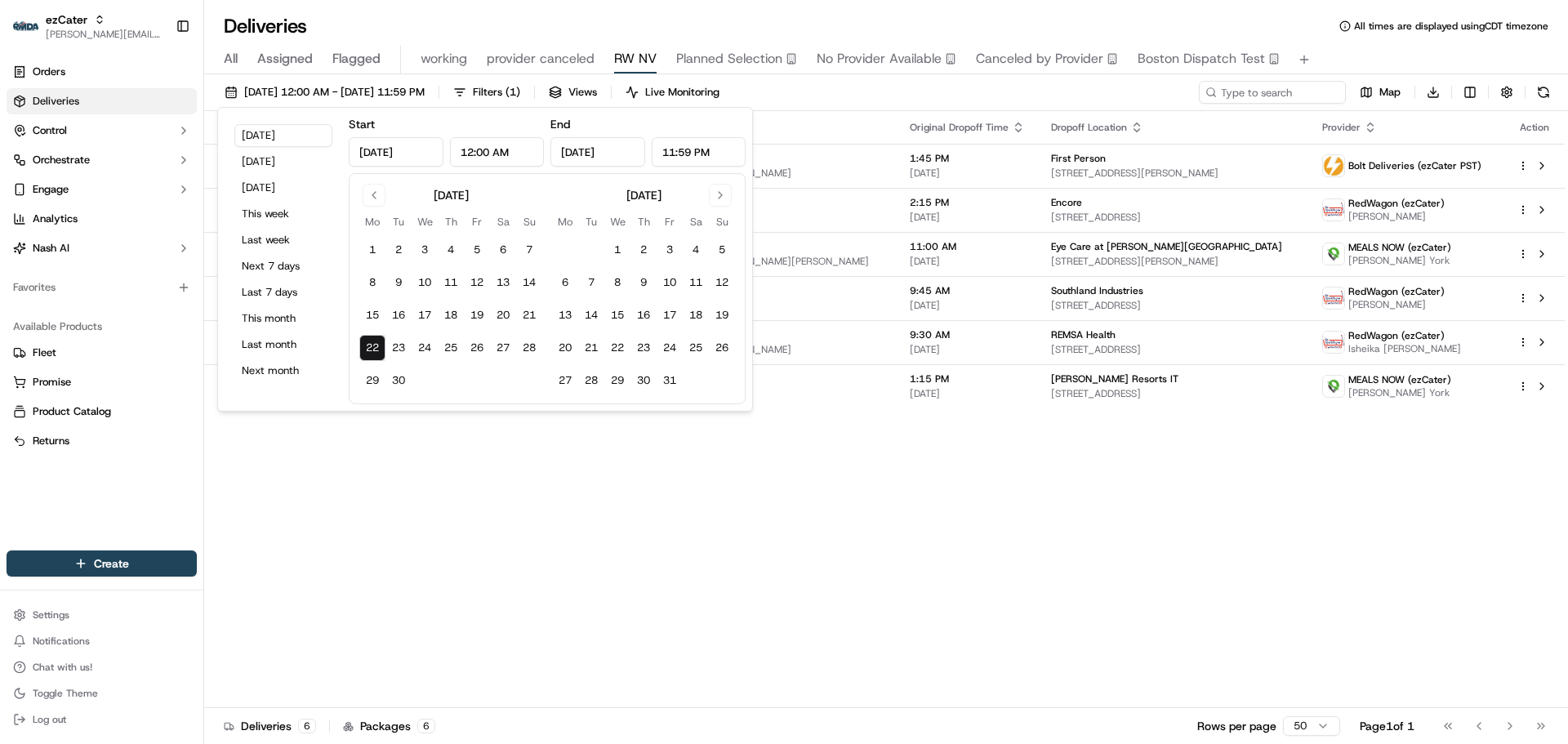
click at [372, 345] on button "22" at bounding box center [372, 348] width 26 height 26
click at [665, 379] on button "31" at bounding box center [669, 380] width 26 height 26
type input "Oct 31, 2025"
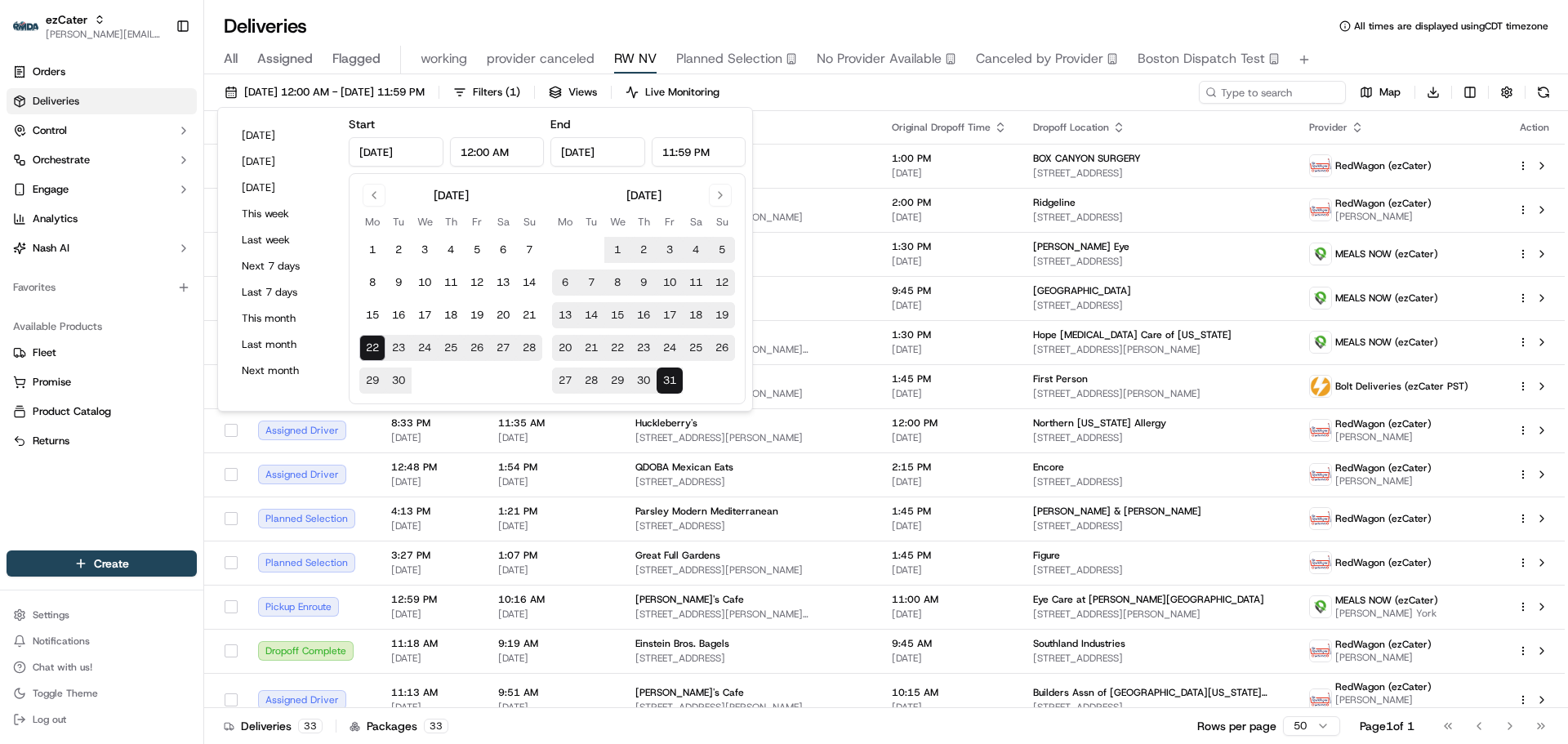
click at [814, 19] on div "Deliveries All times are displayed using CDT timezone" at bounding box center [886, 26] width 1364 height 26
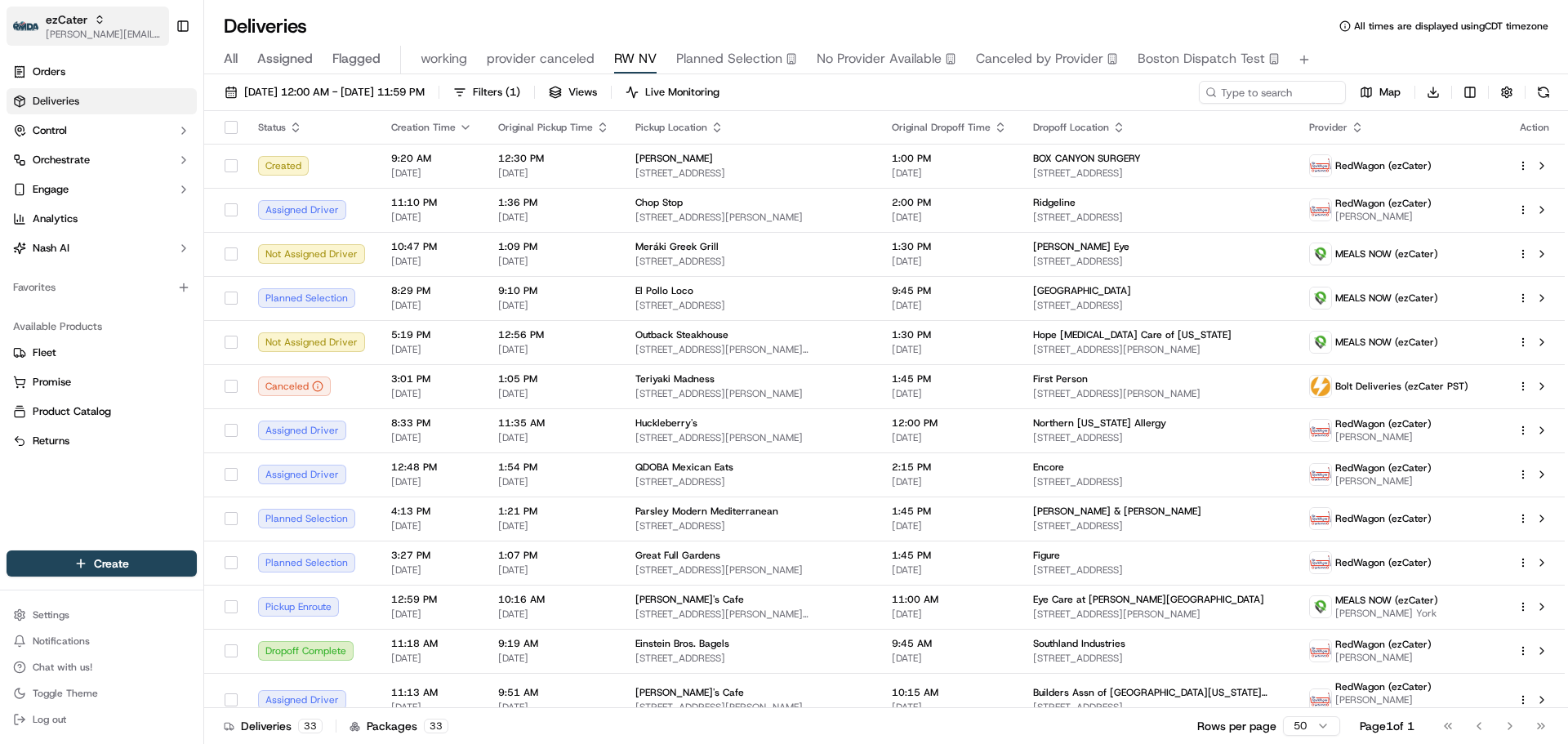
click at [90, 40] on span "[PERSON_NAME][EMAIL_ADDRESS][DOMAIN_NAME]" at bounding box center [104, 34] width 117 height 13
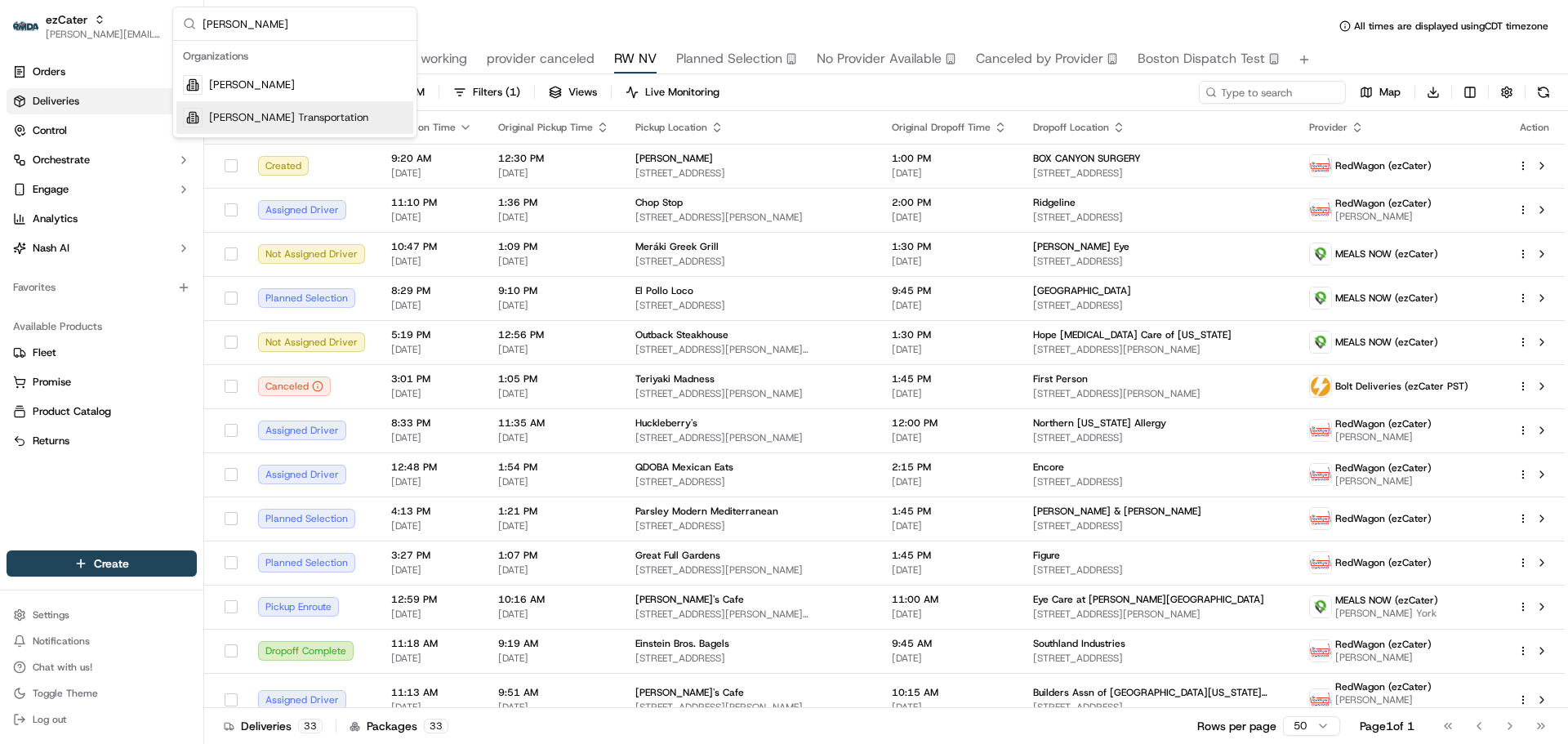
type input "betty"
click at [240, 121] on span "[PERSON_NAME] Transportation" at bounding box center [289, 118] width 159 height 15
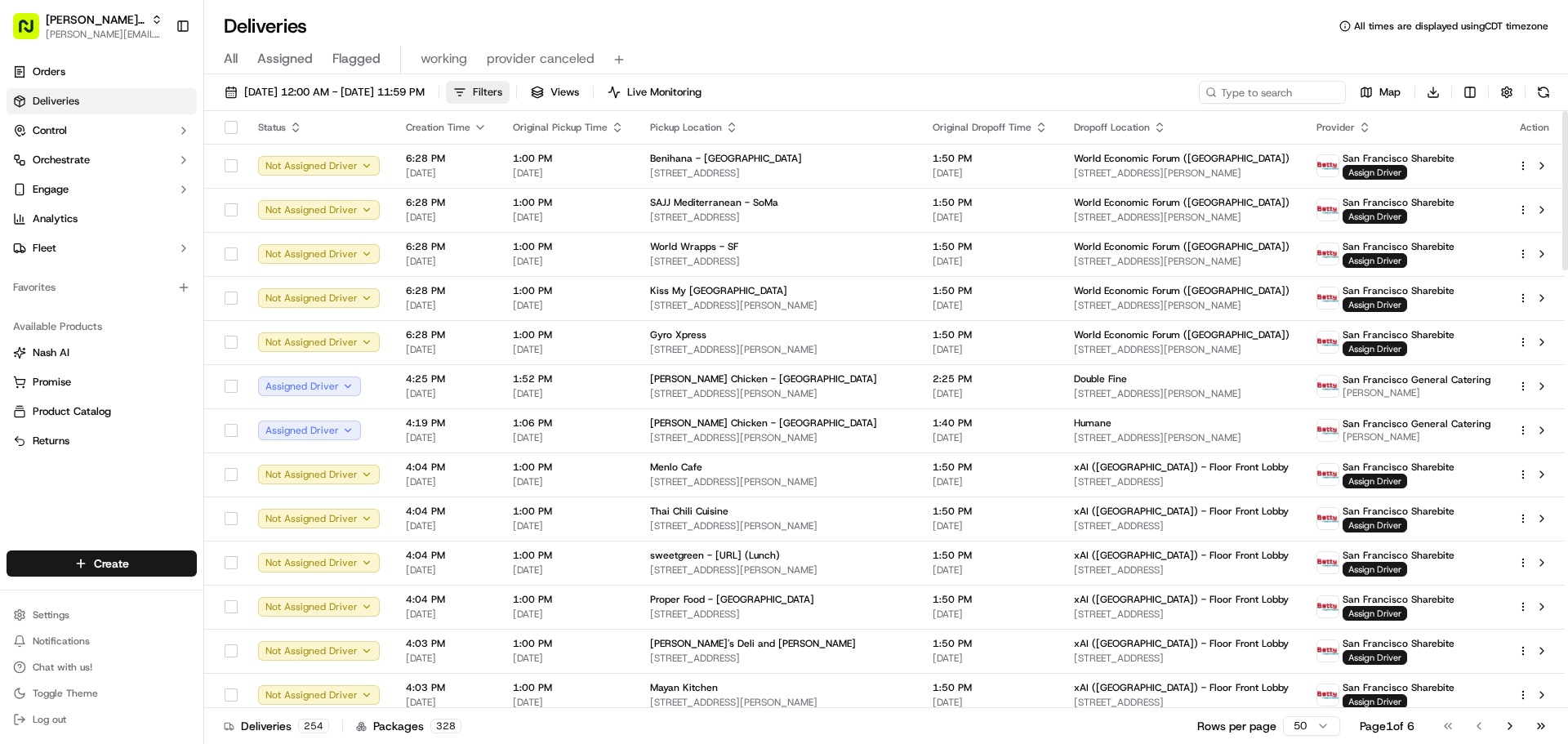
click at [502, 93] on span "Filters" at bounding box center [487, 93] width 29 height 15
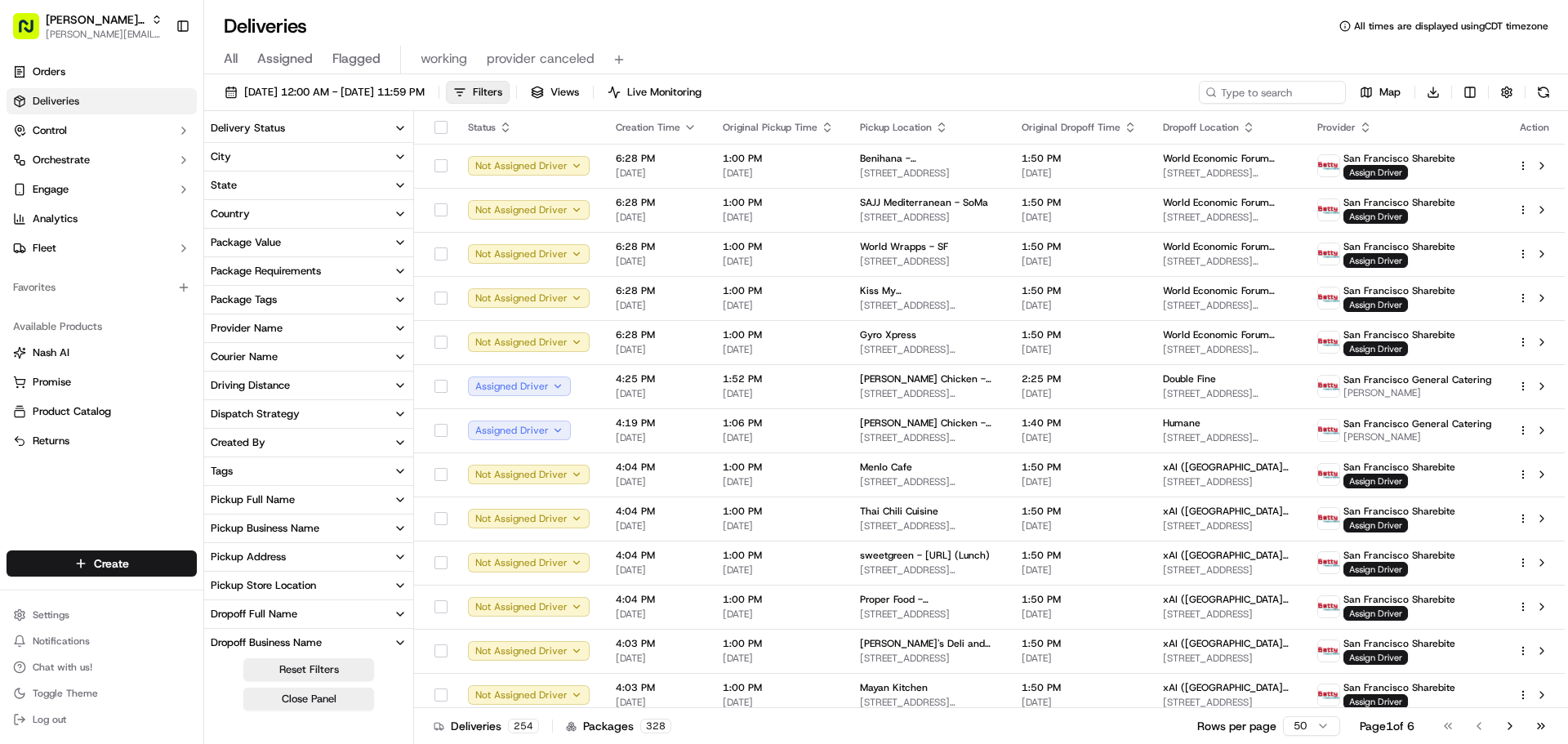
click at [317, 525] on div "Pickup Business Name" at bounding box center [265, 529] width 108 height 15
click at [214, 587] on Mill "Josey Baker - The Mill" at bounding box center [218, 586] width 13 height 13
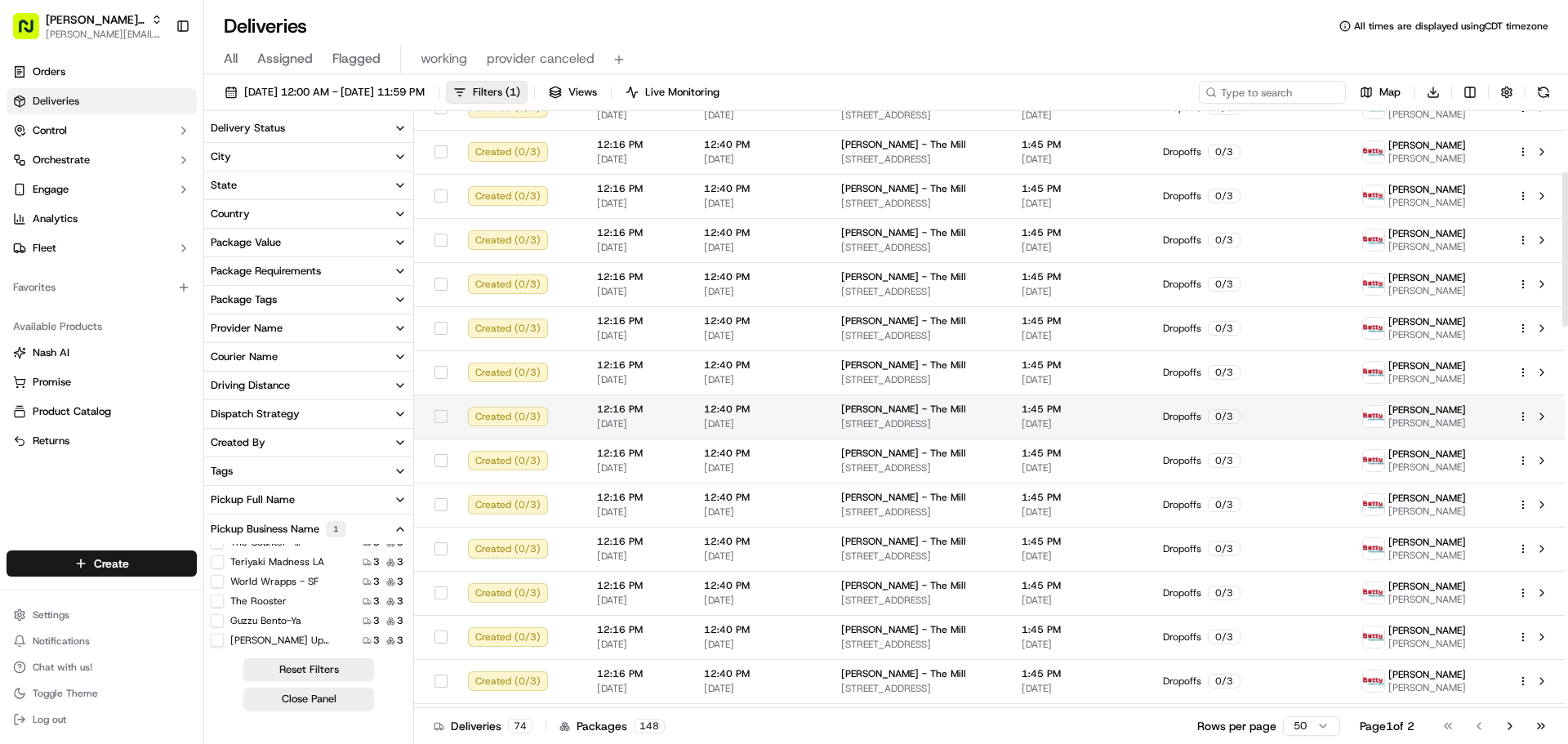
scroll to position [245, 0]
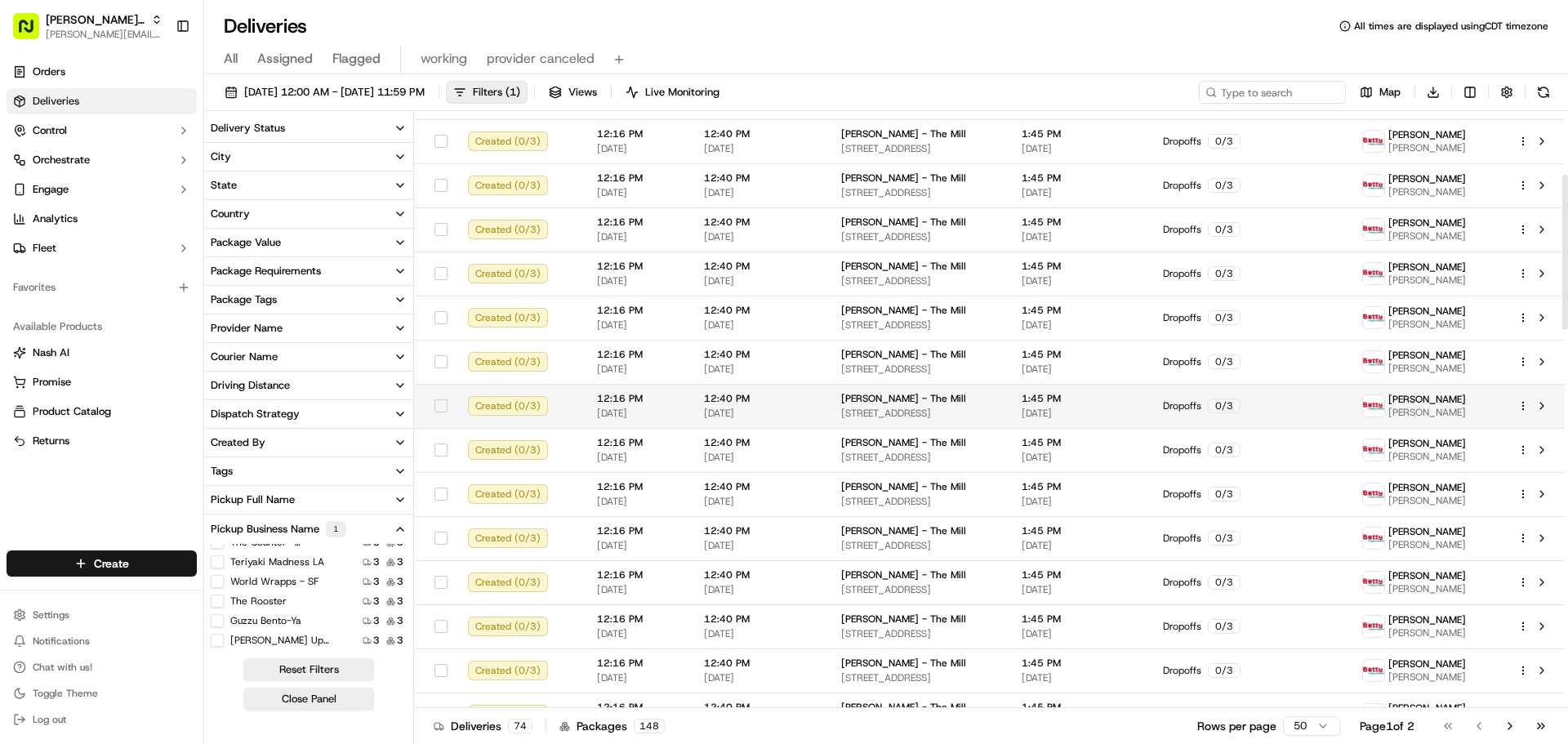
click at [1531, 415] on div at bounding box center [1534, 406] width 34 height 20
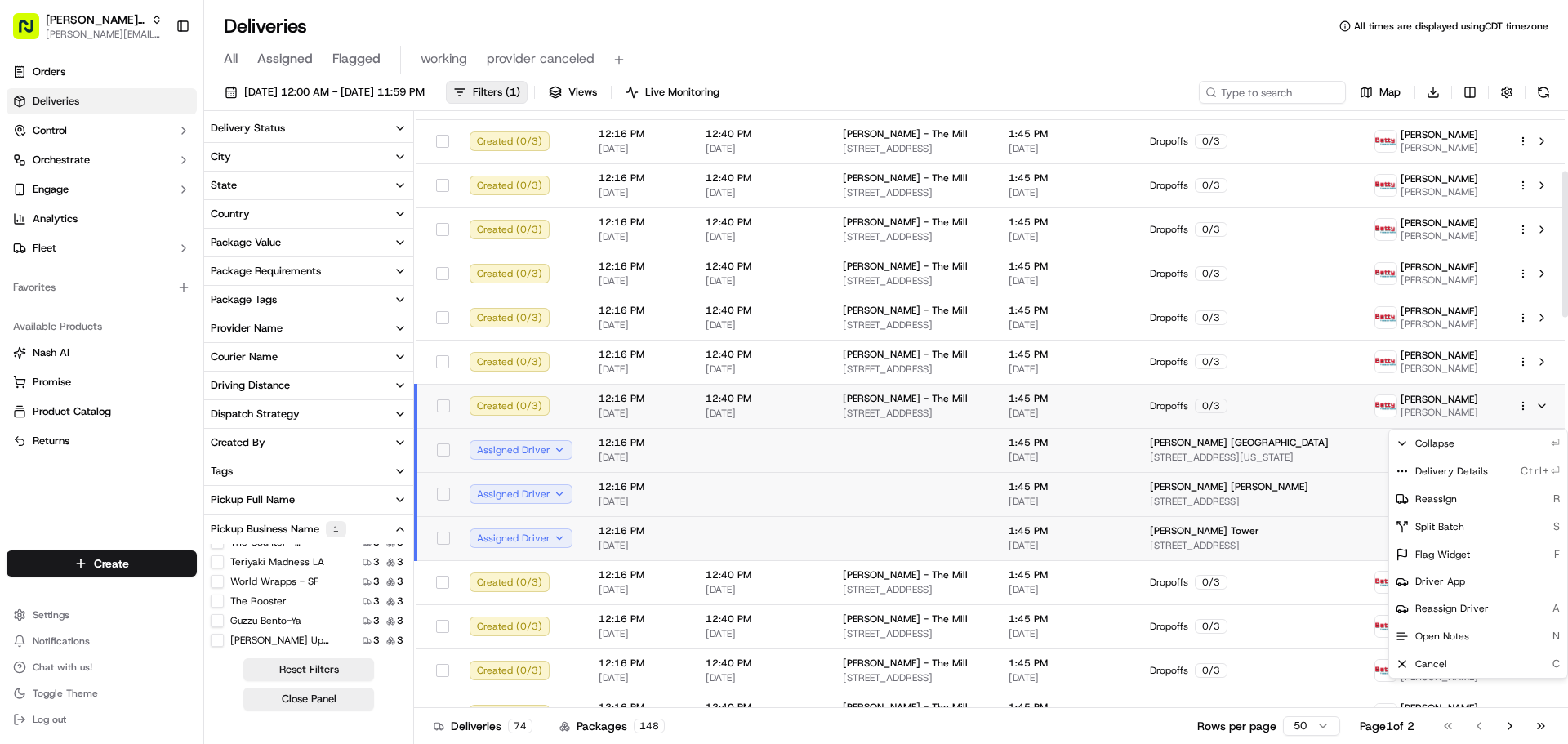
click at [1526, 418] on html "Betty Transportation jeff@usenash.com Toggle Sidebar Orders Deliveries Control …" at bounding box center [784, 372] width 1568 height 744
click at [1437, 467] on span "Delivery Details" at bounding box center [1451, 471] width 73 height 13
click at [84, 40] on html "Betty Transportation jeff@usenash.com Toggle Sidebar Orders Deliveries Control …" at bounding box center [784, 372] width 1568 height 744
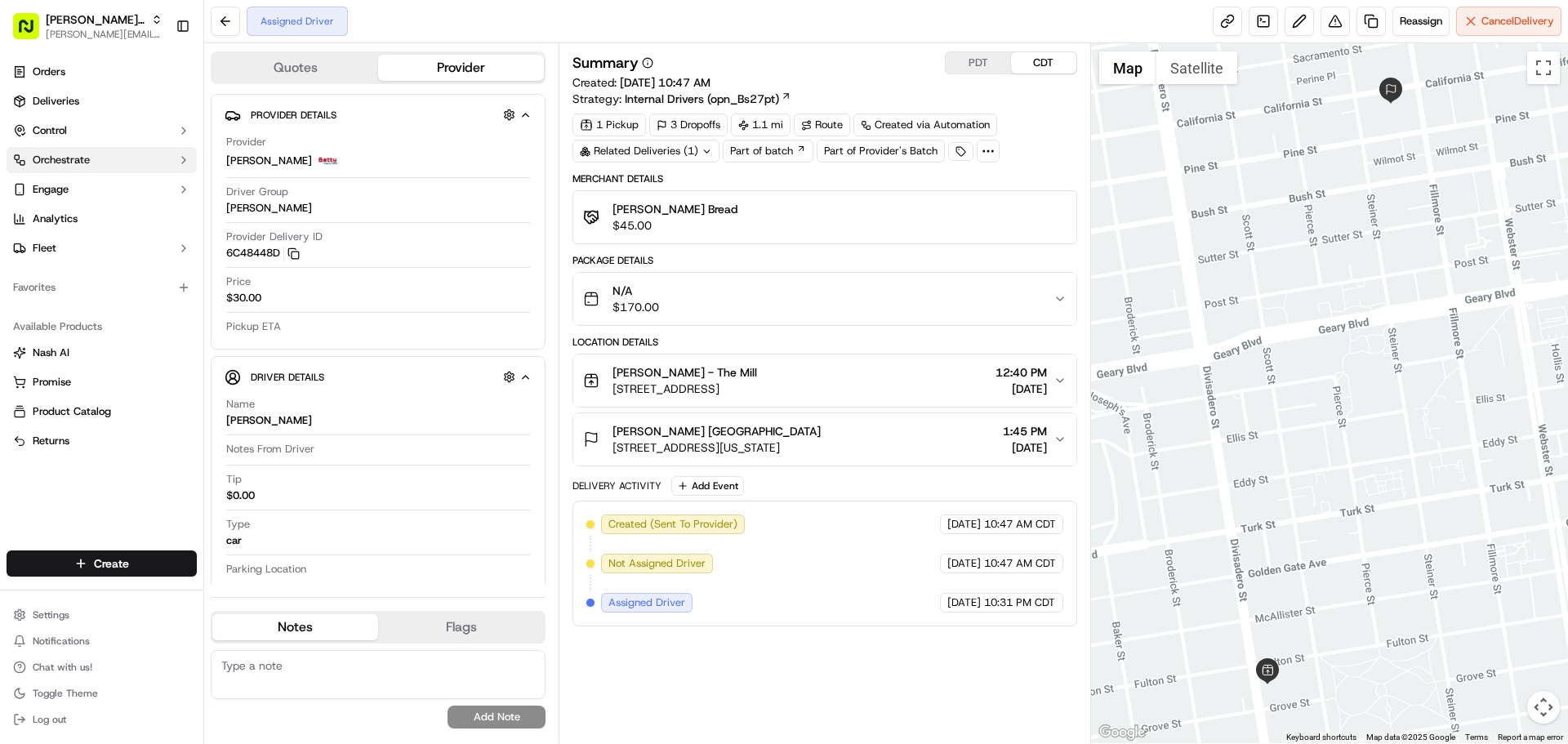
click at [68, 158] on span "Orchestrate" at bounding box center [61, 160] width 58 height 15
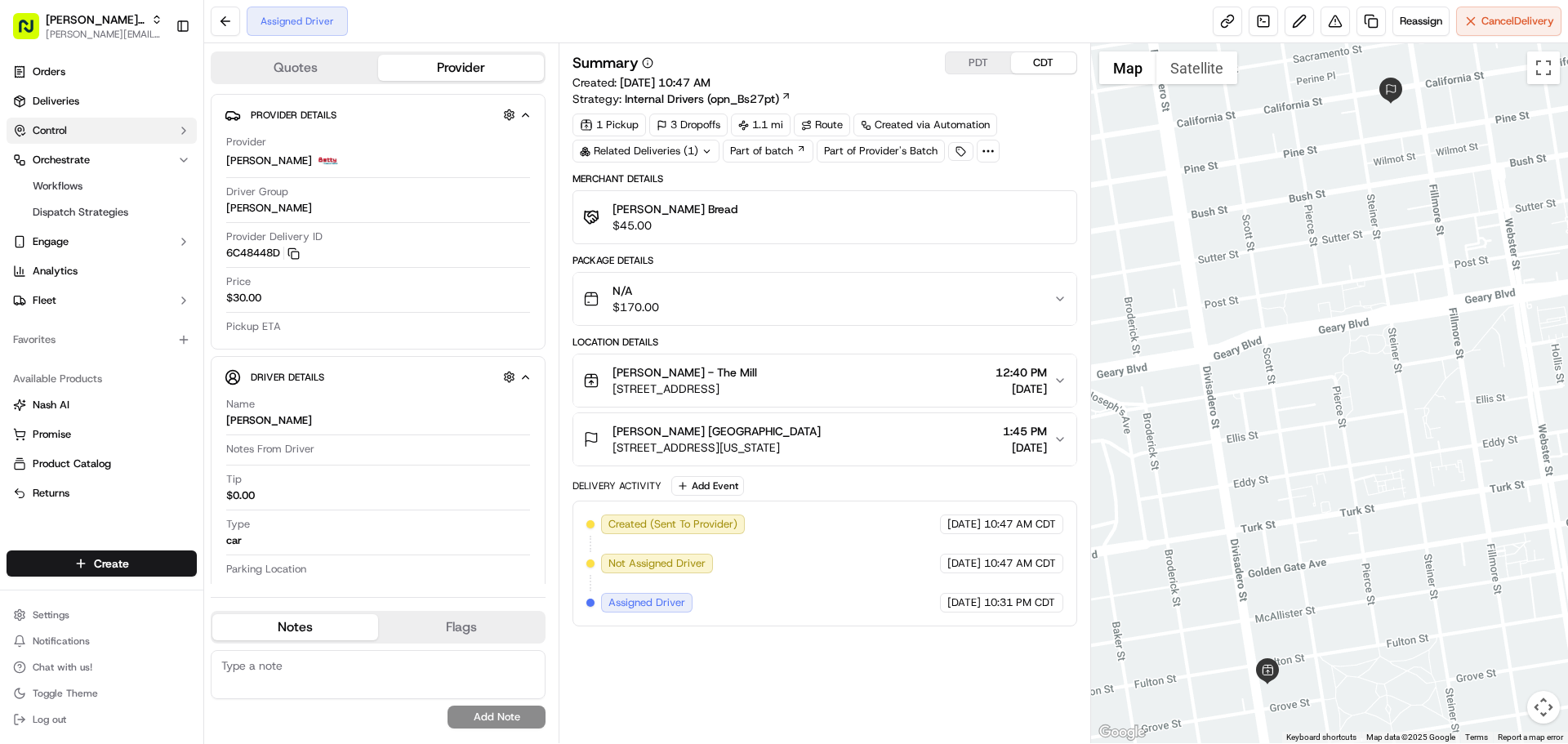
click at [80, 130] on button "Control" at bounding box center [102, 130] width 190 height 26
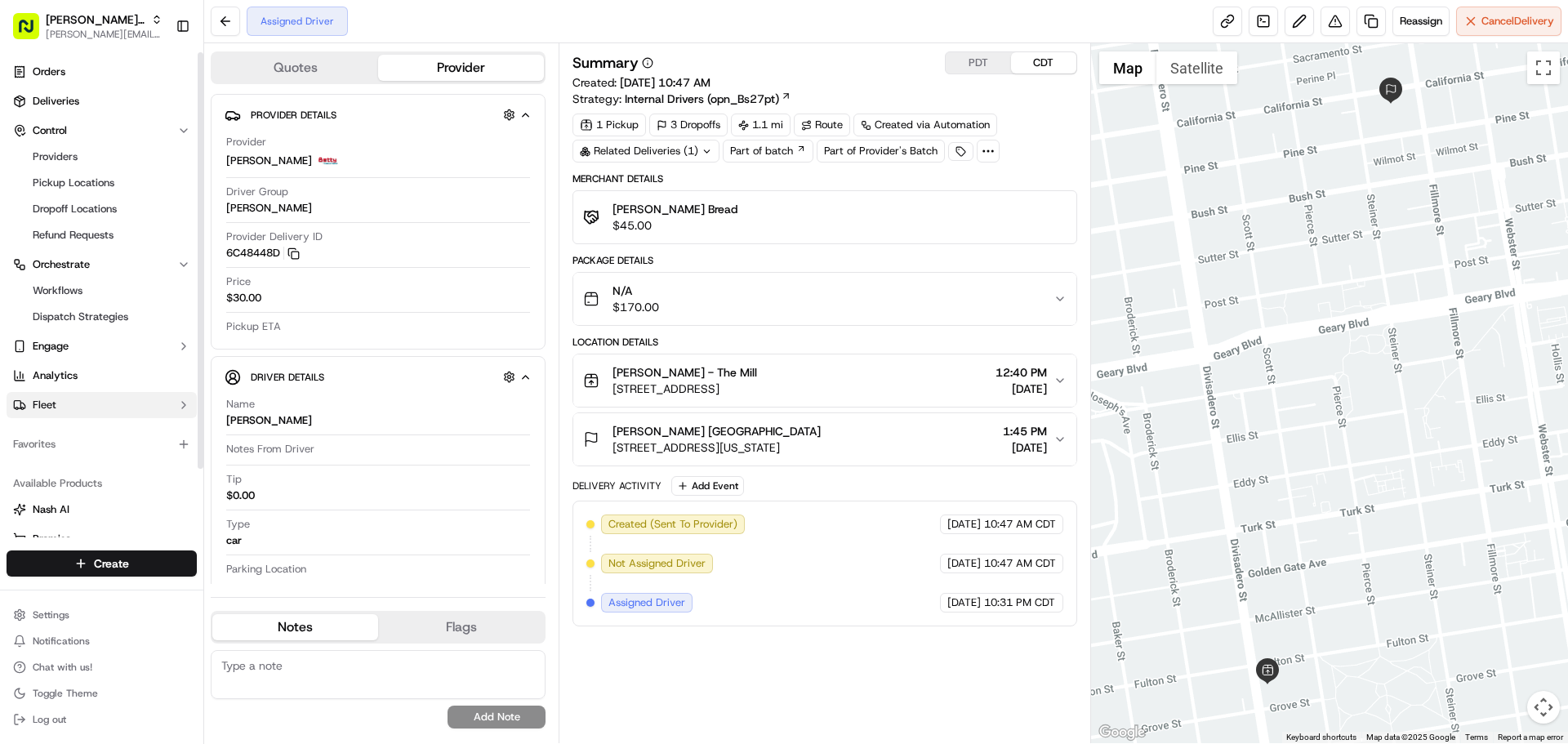
click at [74, 410] on button "Fleet" at bounding box center [102, 405] width 190 height 26
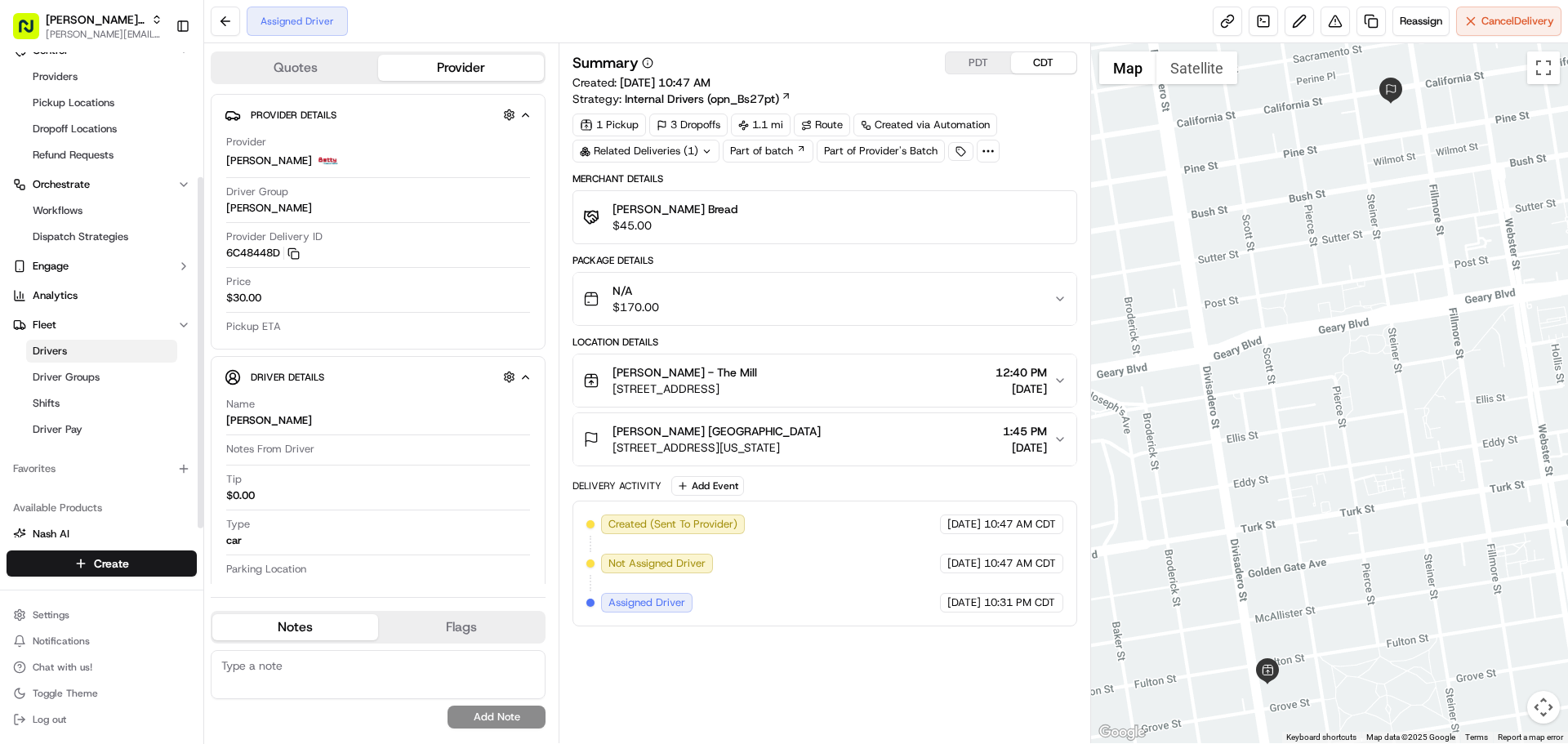
scroll to position [183, 0]
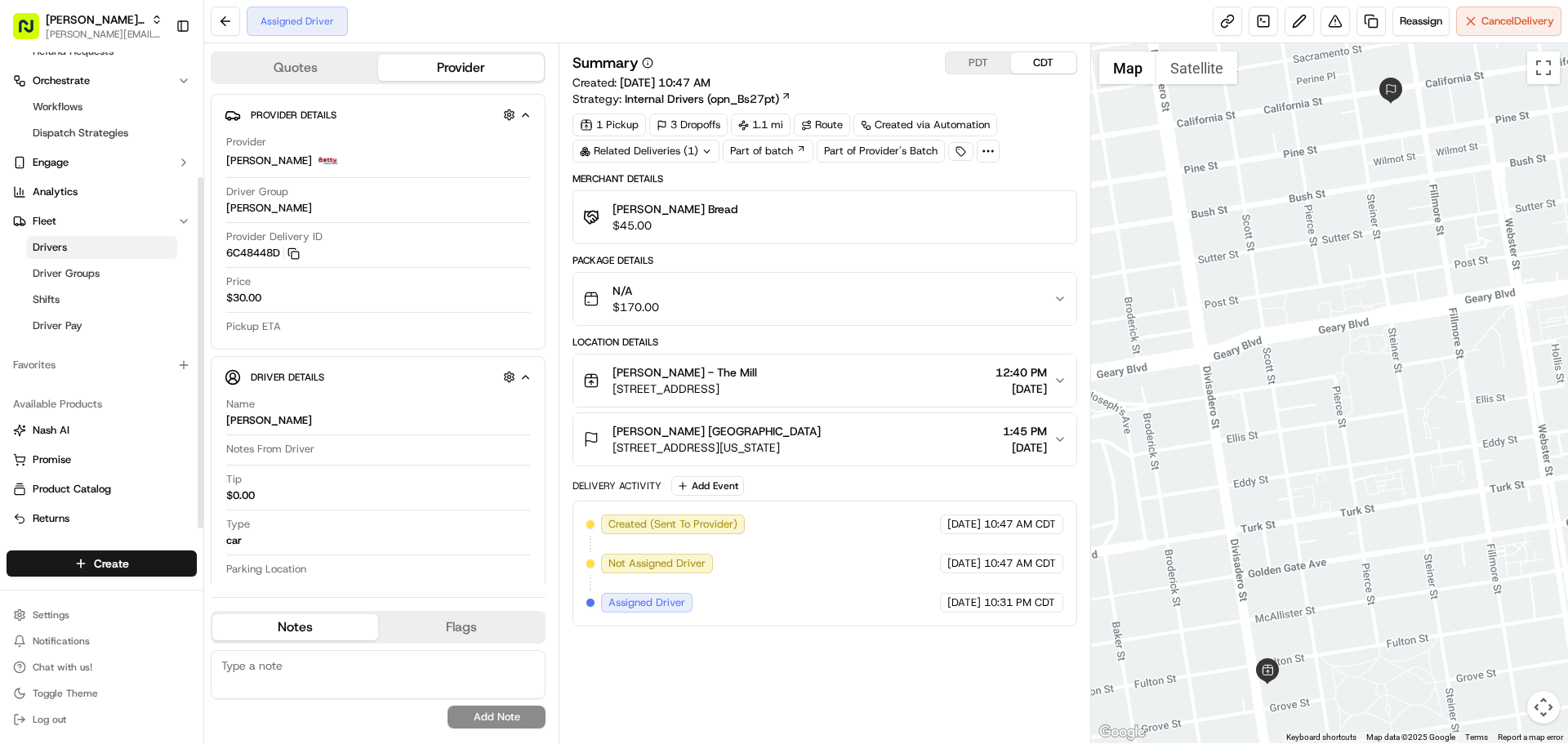
click at [83, 247] on link "Drivers" at bounding box center [101, 247] width 151 height 23
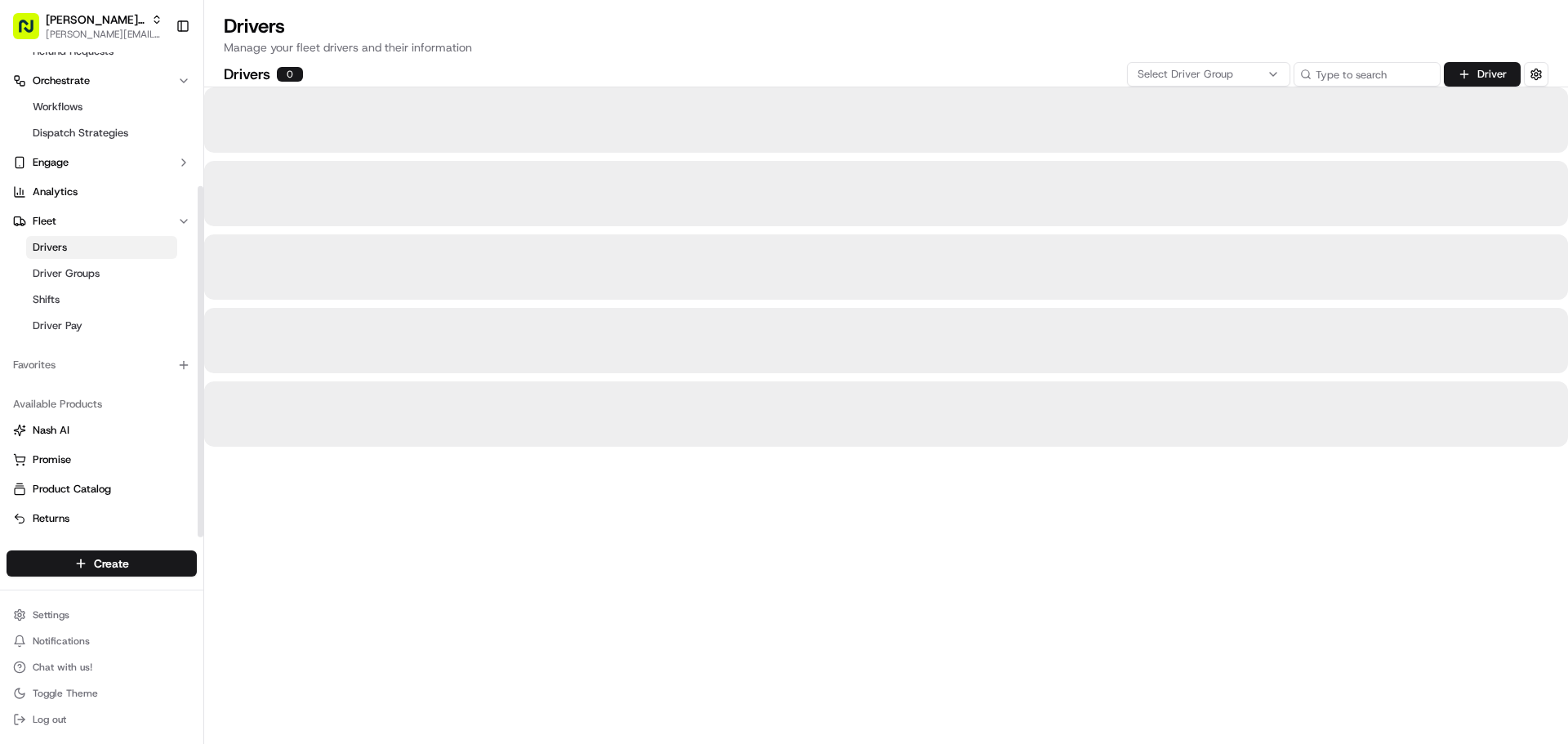
click at [64, 247] on span "Drivers" at bounding box center [49, 248] width 34 height 15
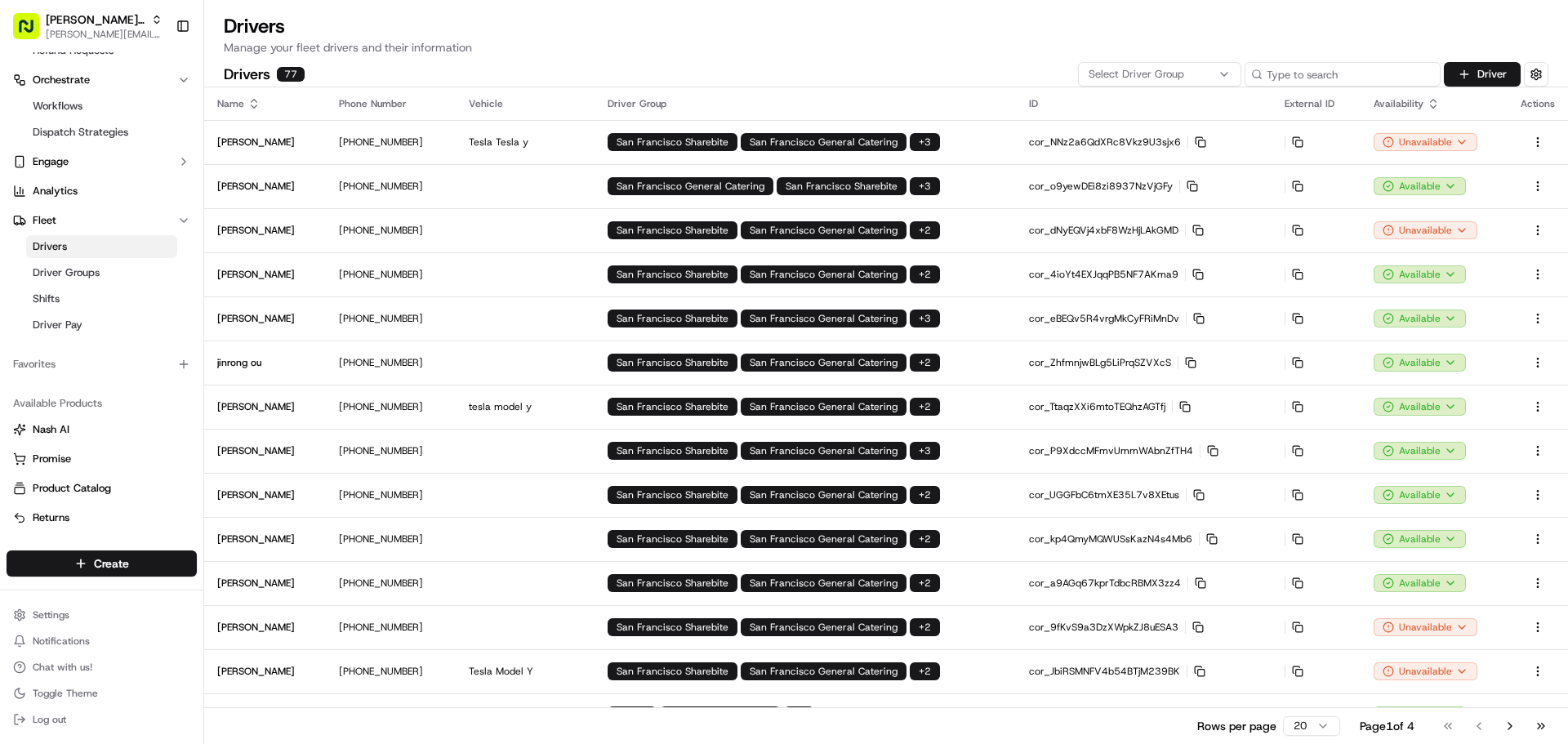
click at [1369, 85] on input at bounding box center [1342, 73] width 196 height 24
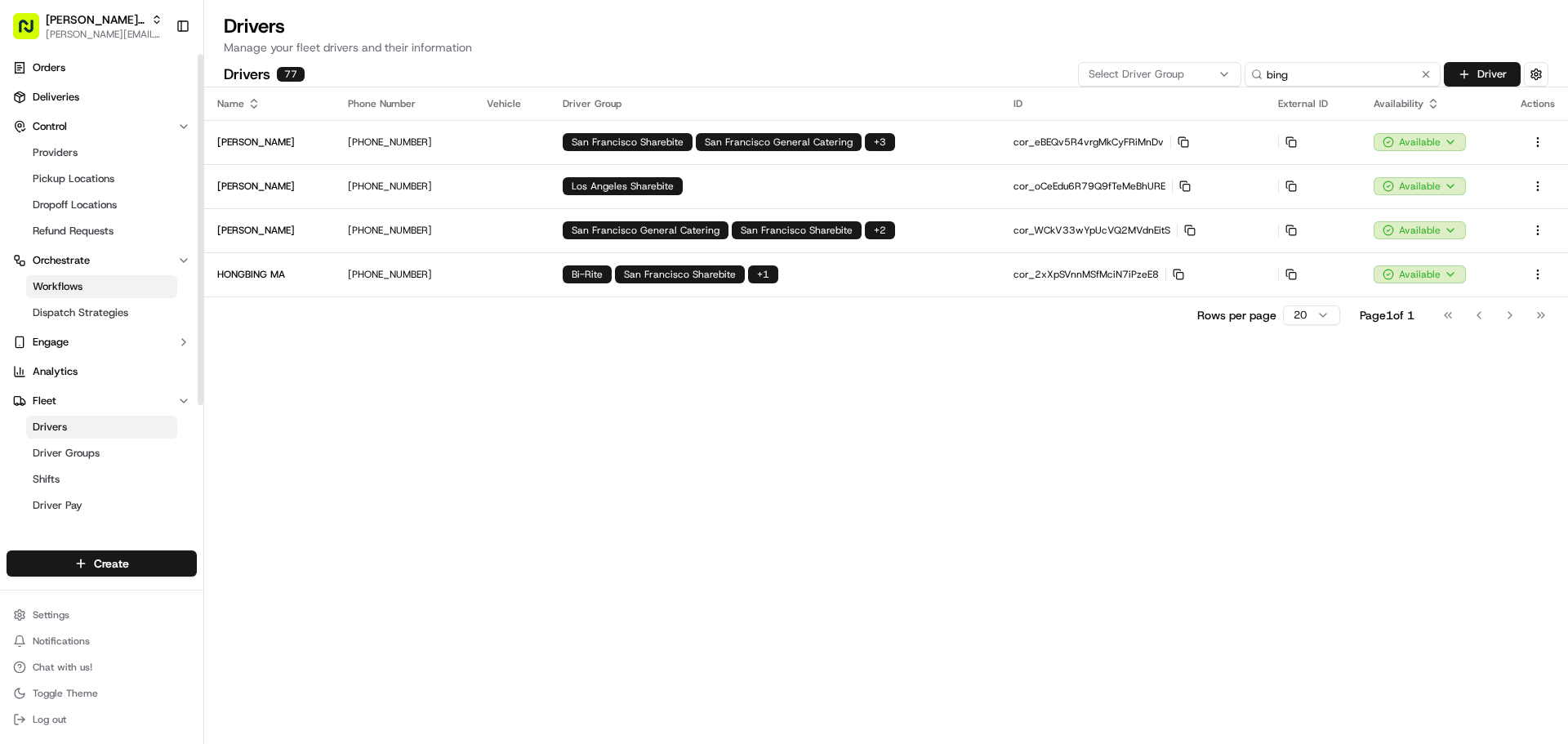
scroll to position [0, 0]
type input "bing"
click at [103, 98] on link "Deliveries" at bounding box center [102, 101] width 190 height 26
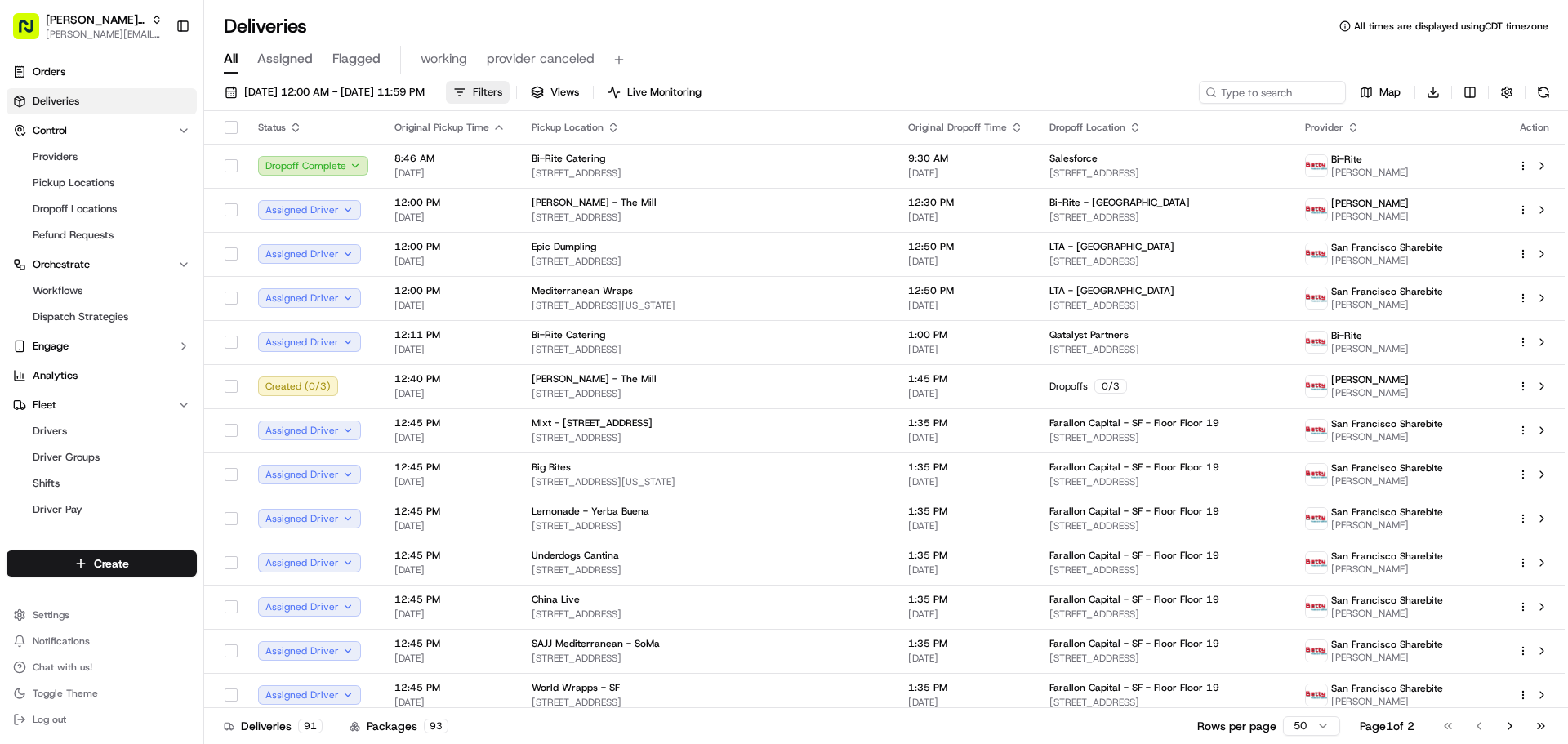
click at [502, 90] on span "Filters" at bounding box center [487, 93] width 29 height 15
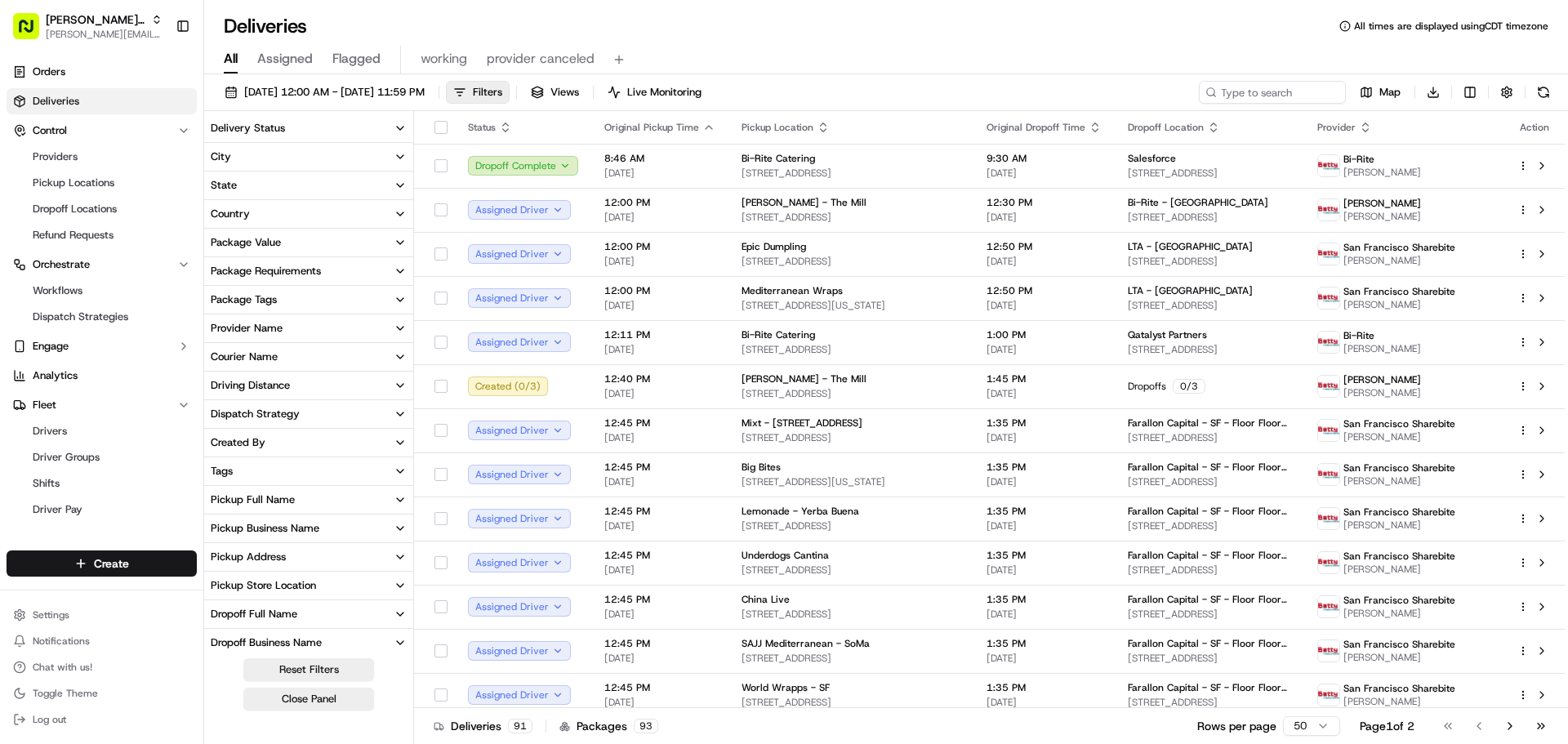
click at [274, 359] on div "Courier Name" at bounding box center [244, 357] width 67 height 15
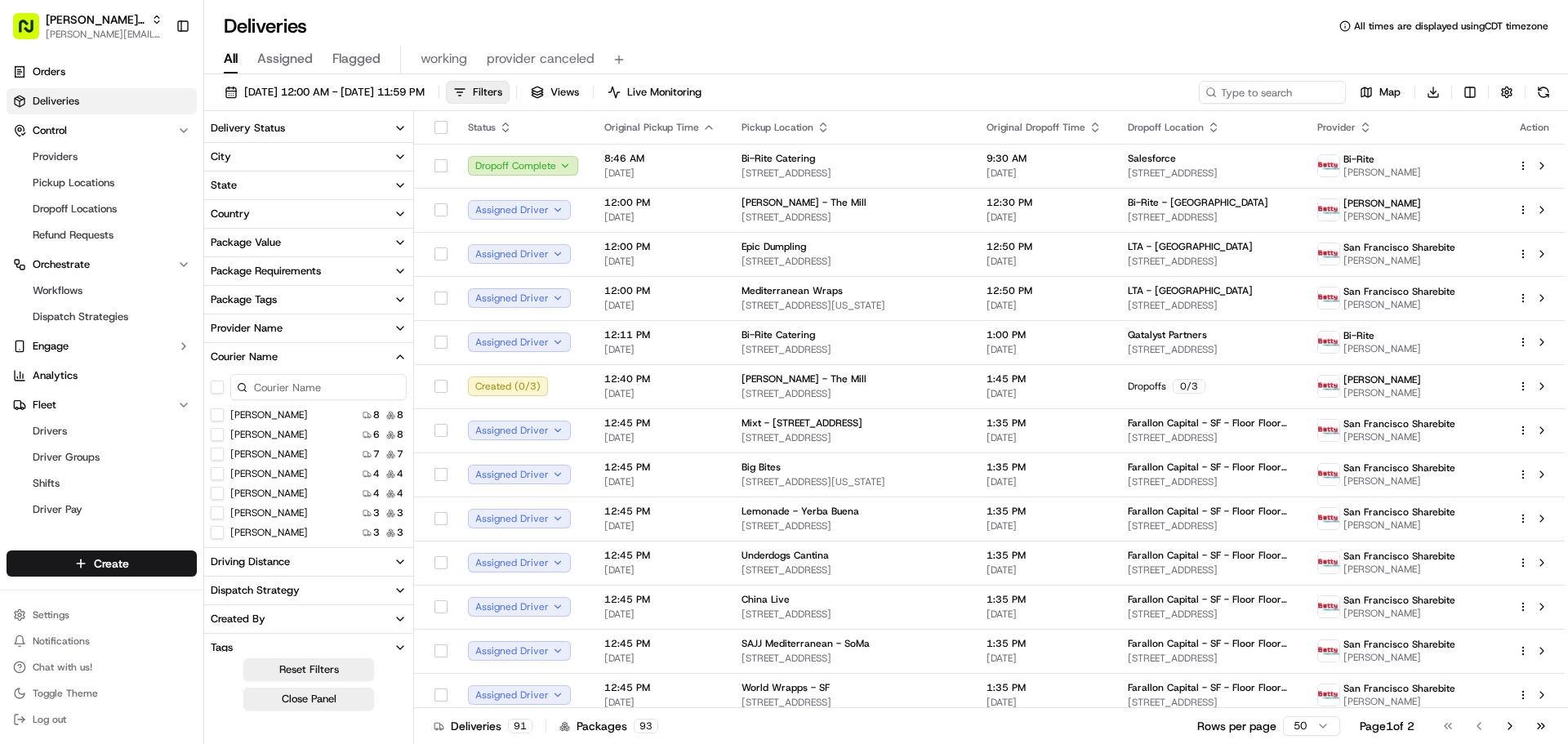
click at [288, 389] on input at bounding box center [319, 387] width 177 height 26
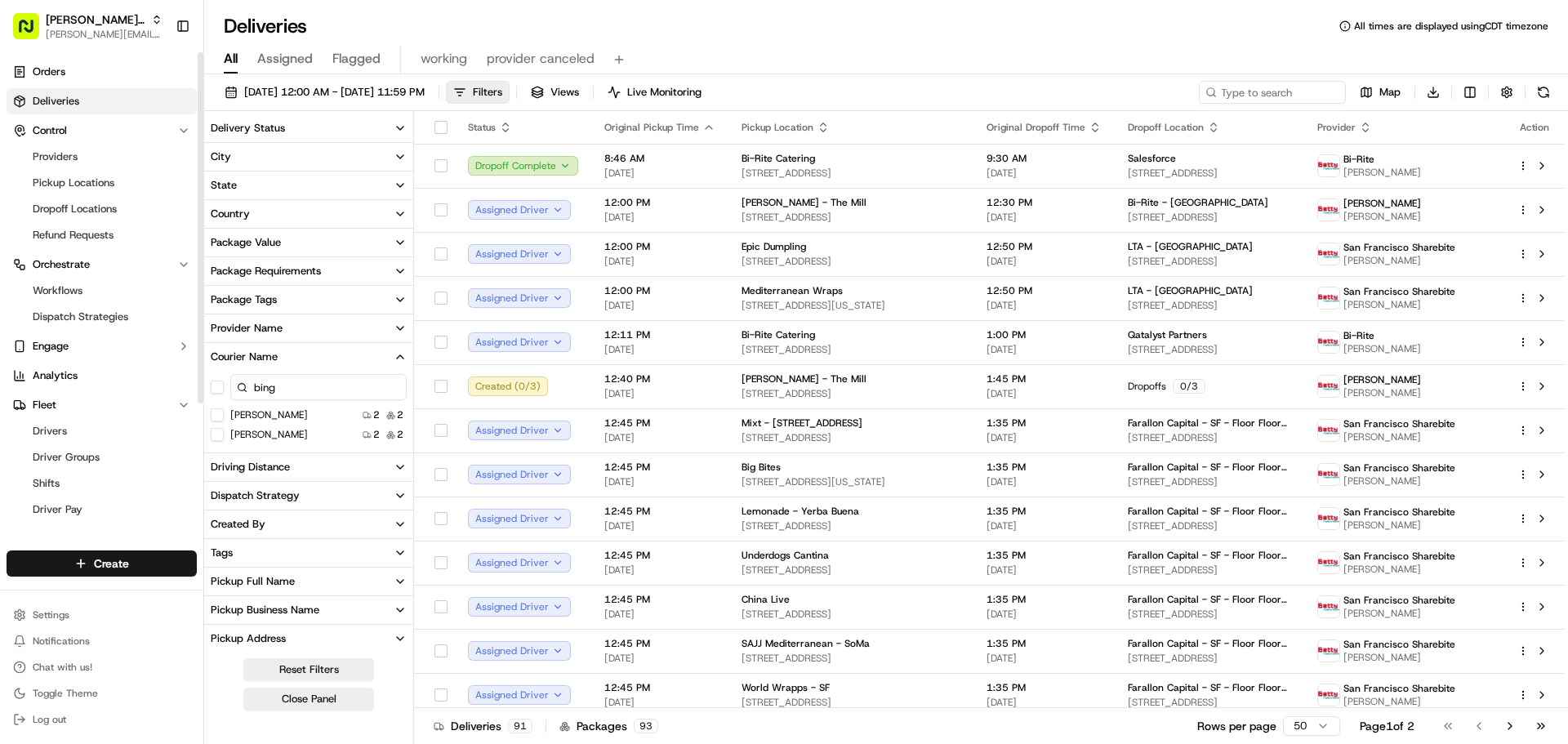
type input "bing"
click at [215, 413] on Wang "BingSong Wang" at bounding box center [218, 415] width 13 height 13
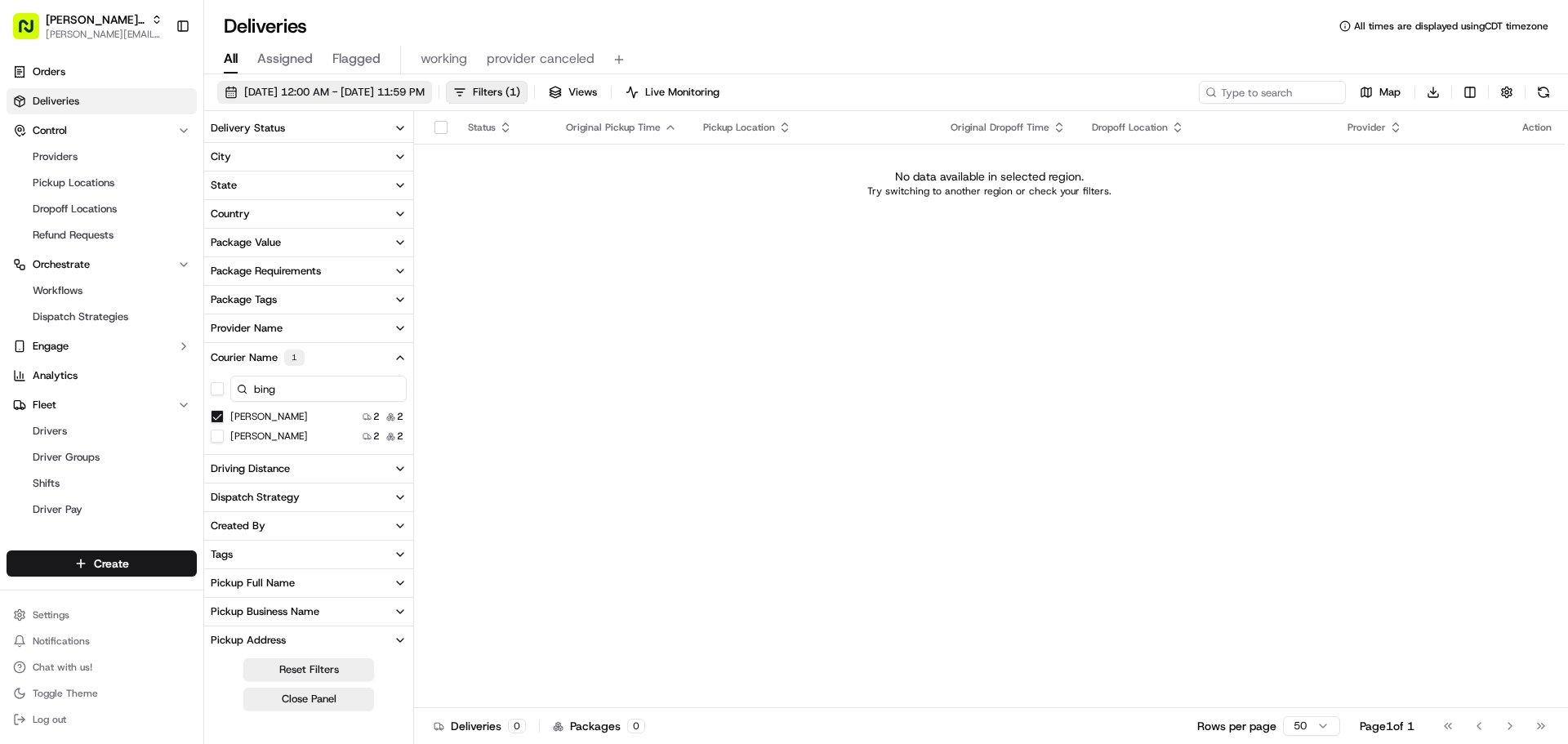
click at [373, 89] on span "09/22/2025 12:00 AM - 09/22/2025 11:59 PM" at bounding box center [334, 93] width 180 height 15
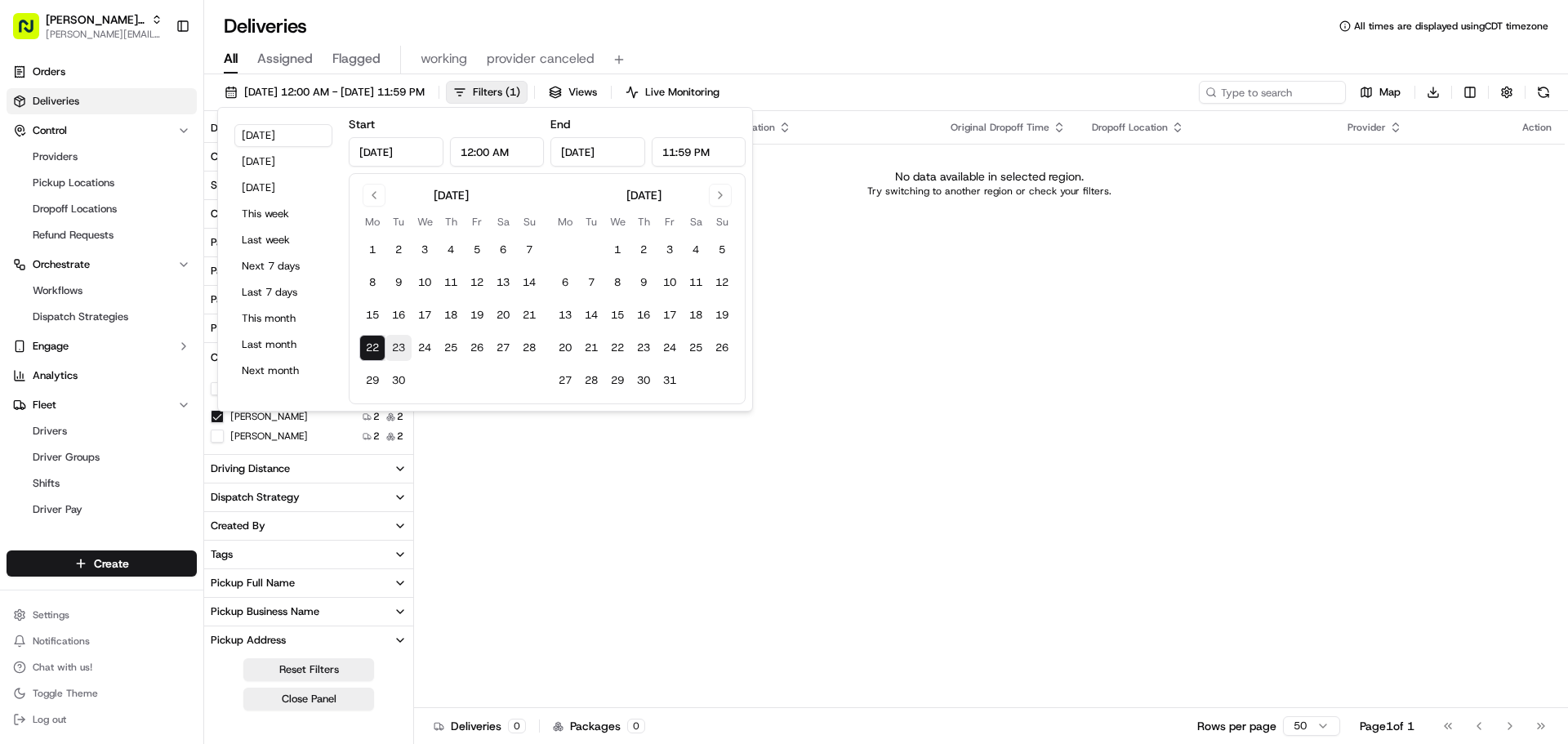
click at [395, 348] on button "23" at bounding box center [398, 348] width 26 height 26
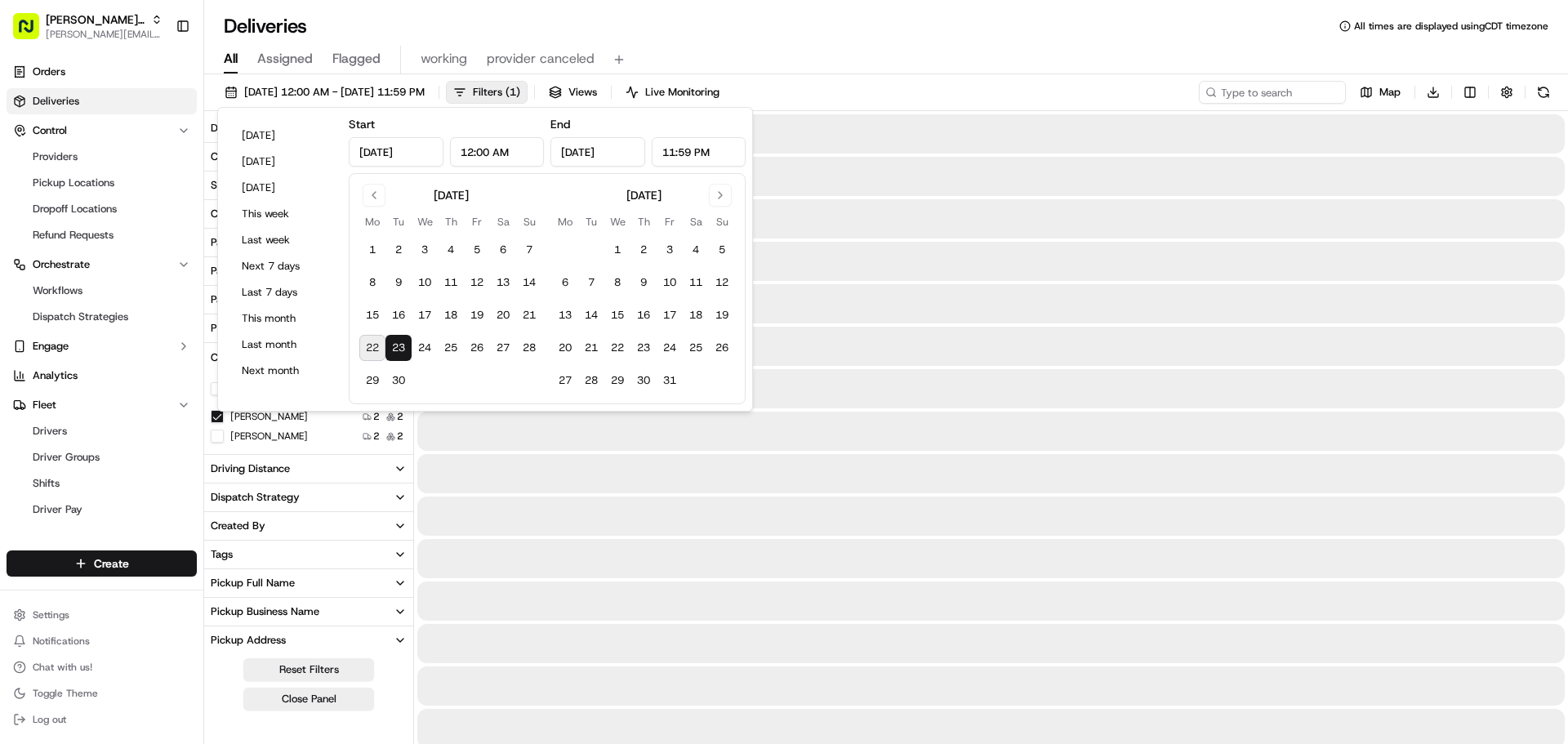
type input "Sep 23, 2025"
click at [395, 348] on button "23" at bounding box center [398, 348] width 26 height 26
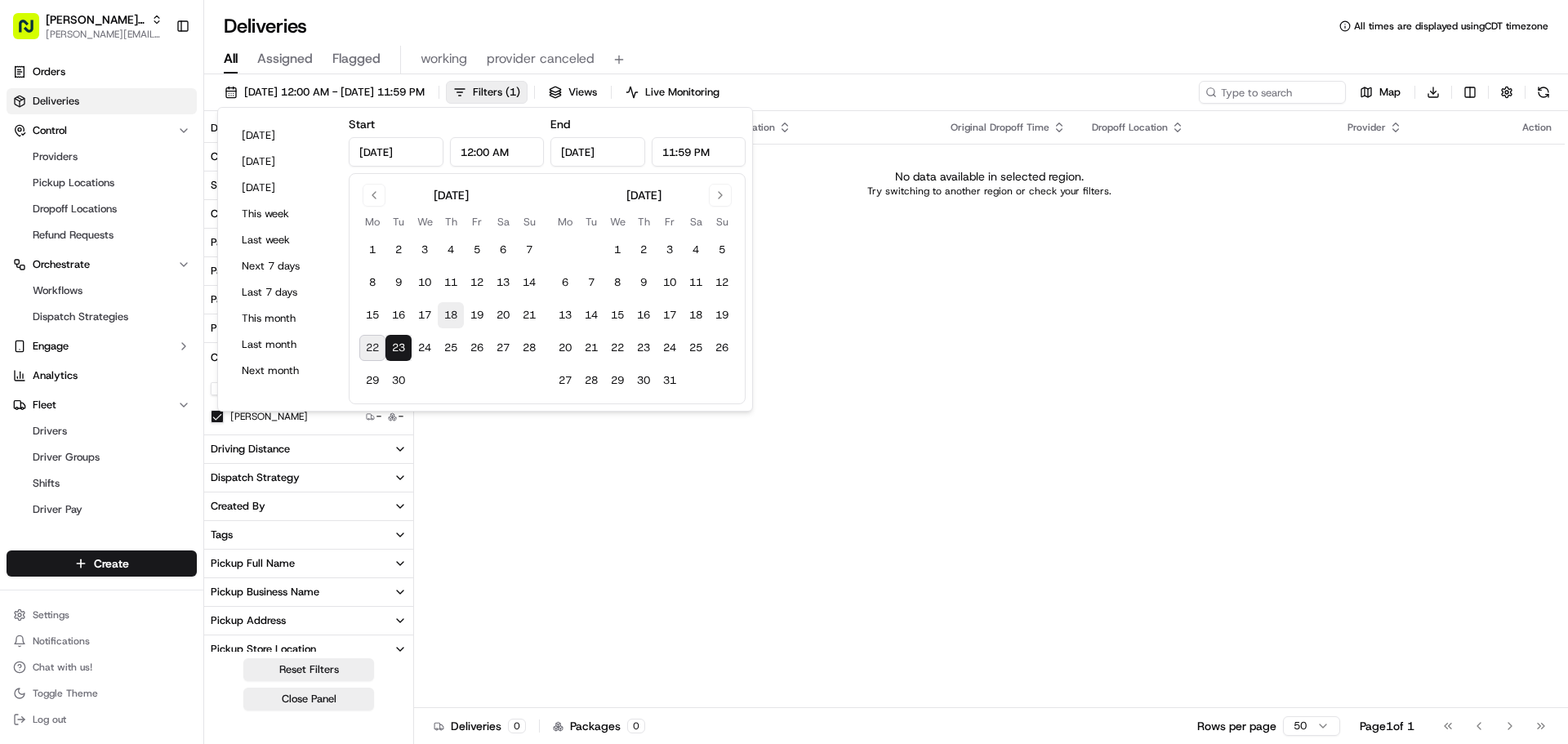
click at [444, 314] on button "18" at bounding box center [450, 314] width 26 height 26
type input "Sep 18, 2025"
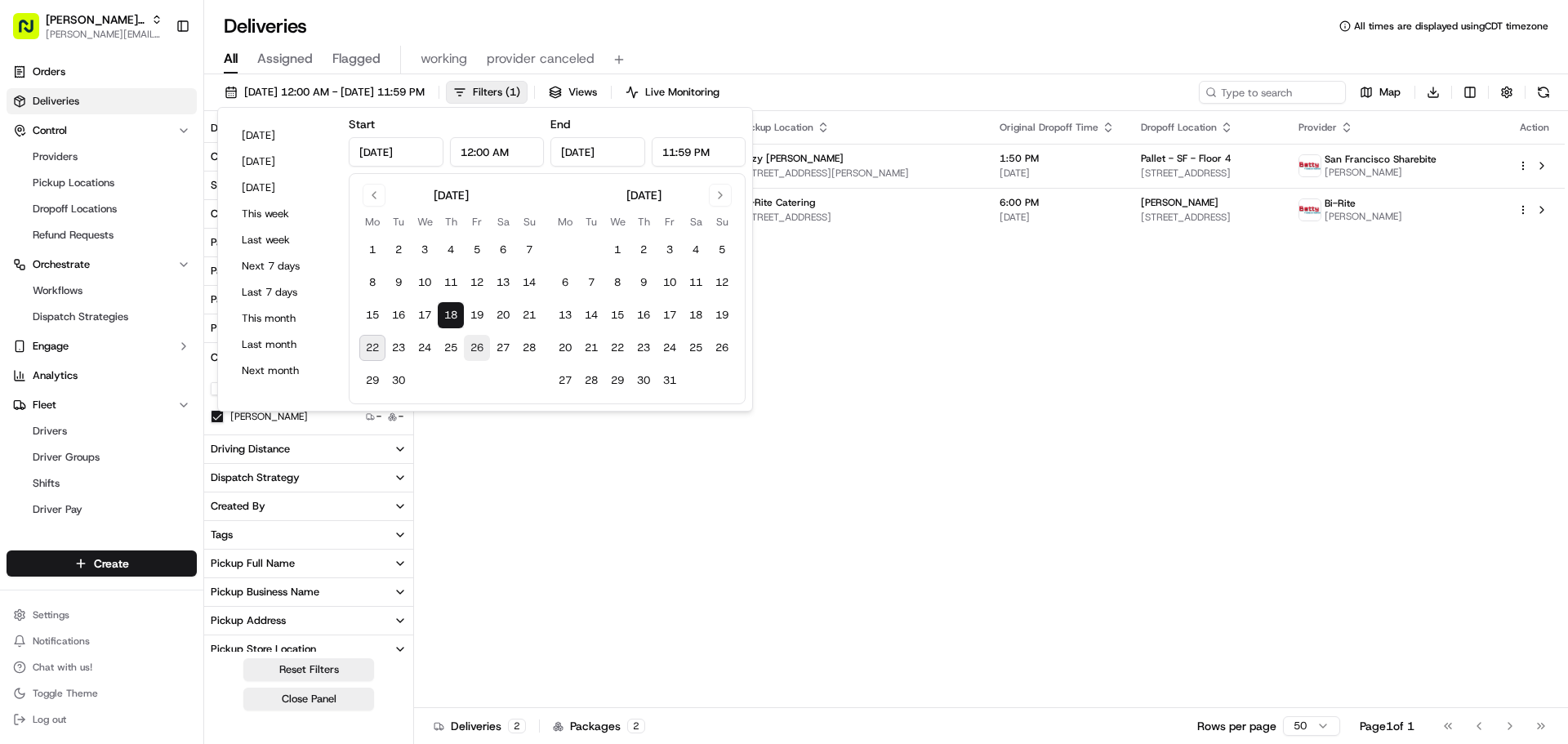
click at [464, 349] on button "26" at bounding box center [476, 348] width 26 height 26
type input "Sep 26, 2025"
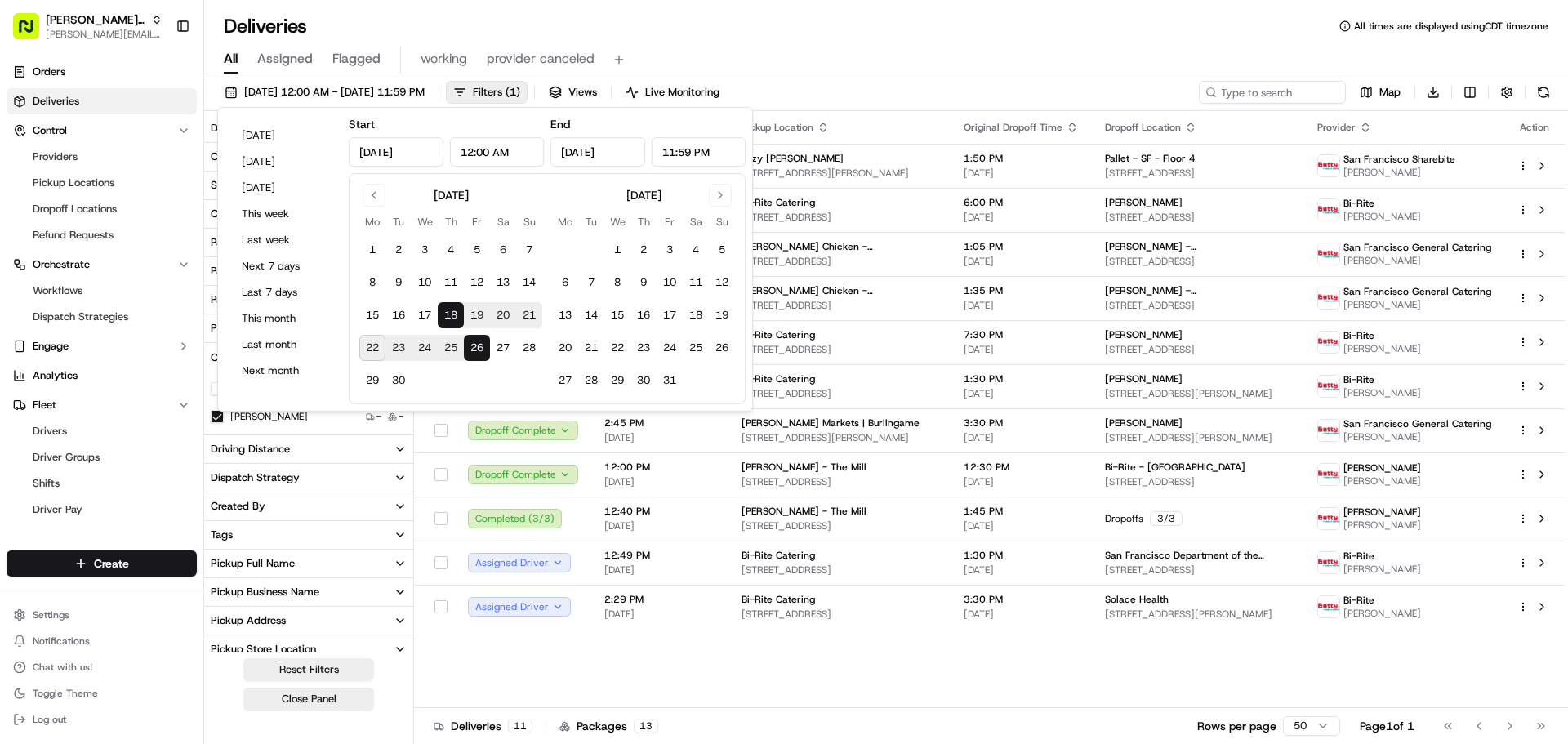
click at [951, 43] on div "All Assigned Flagged working provider canceled" at bounding box center [886, 57] width 1364 height 35
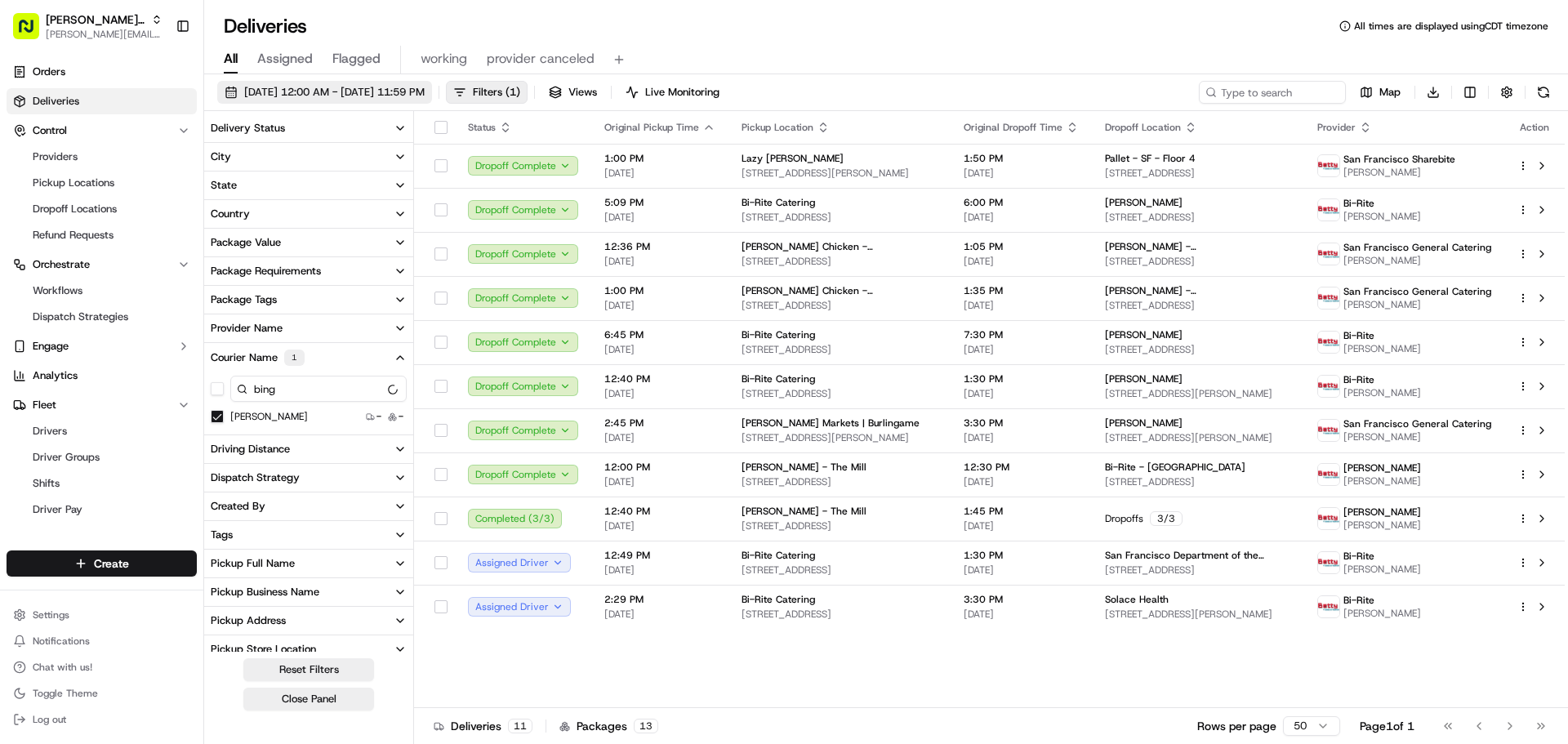
click at [379, 88] on span "09/18/2025 12:00 AM - 09/26/2025 11:59 PM" at bounding box center [334, 93] width 180 height 15
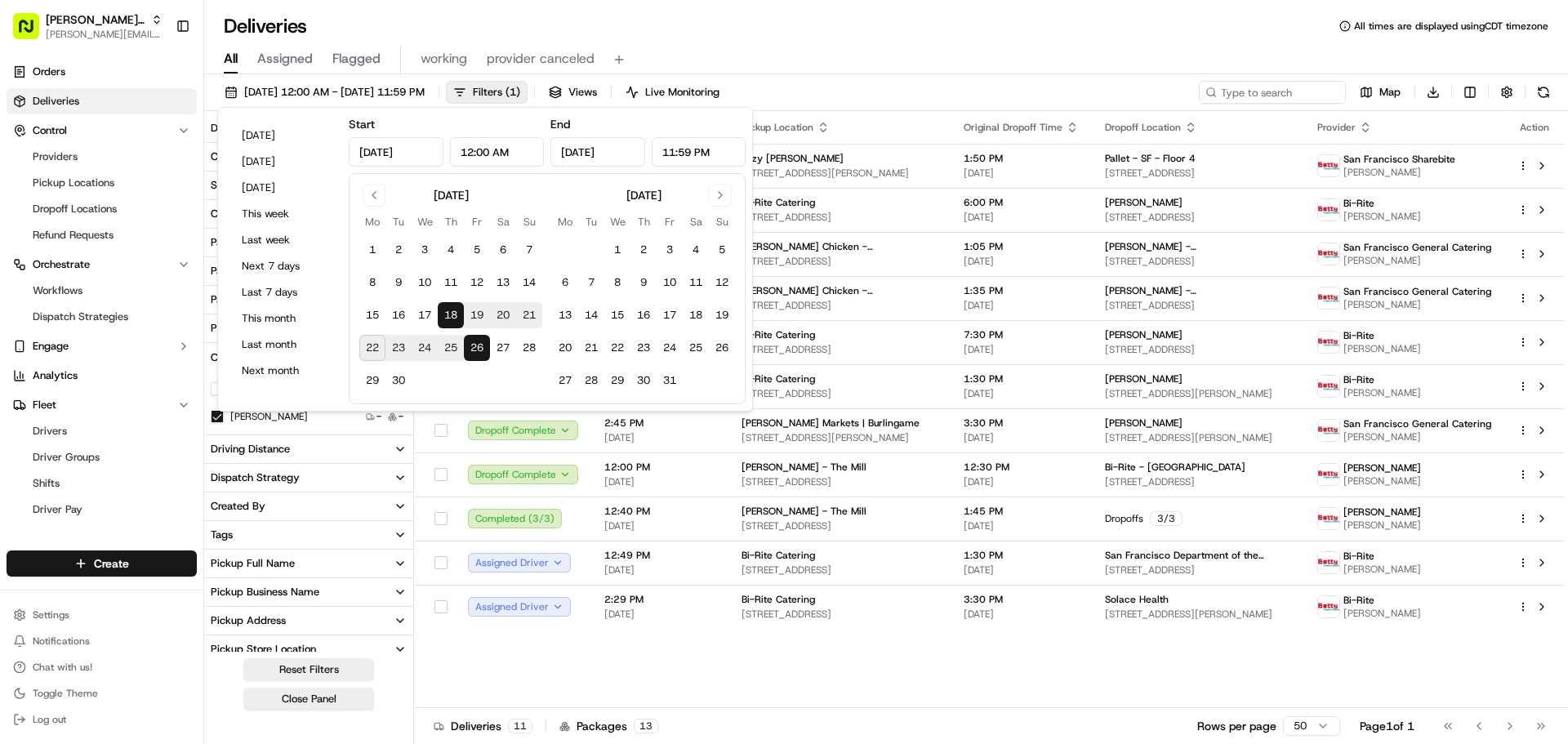
click at [920, 33] on div "Deliveries All times are displayed using CDT timezone" at bounding box center [886, 26] width 1364 height 26
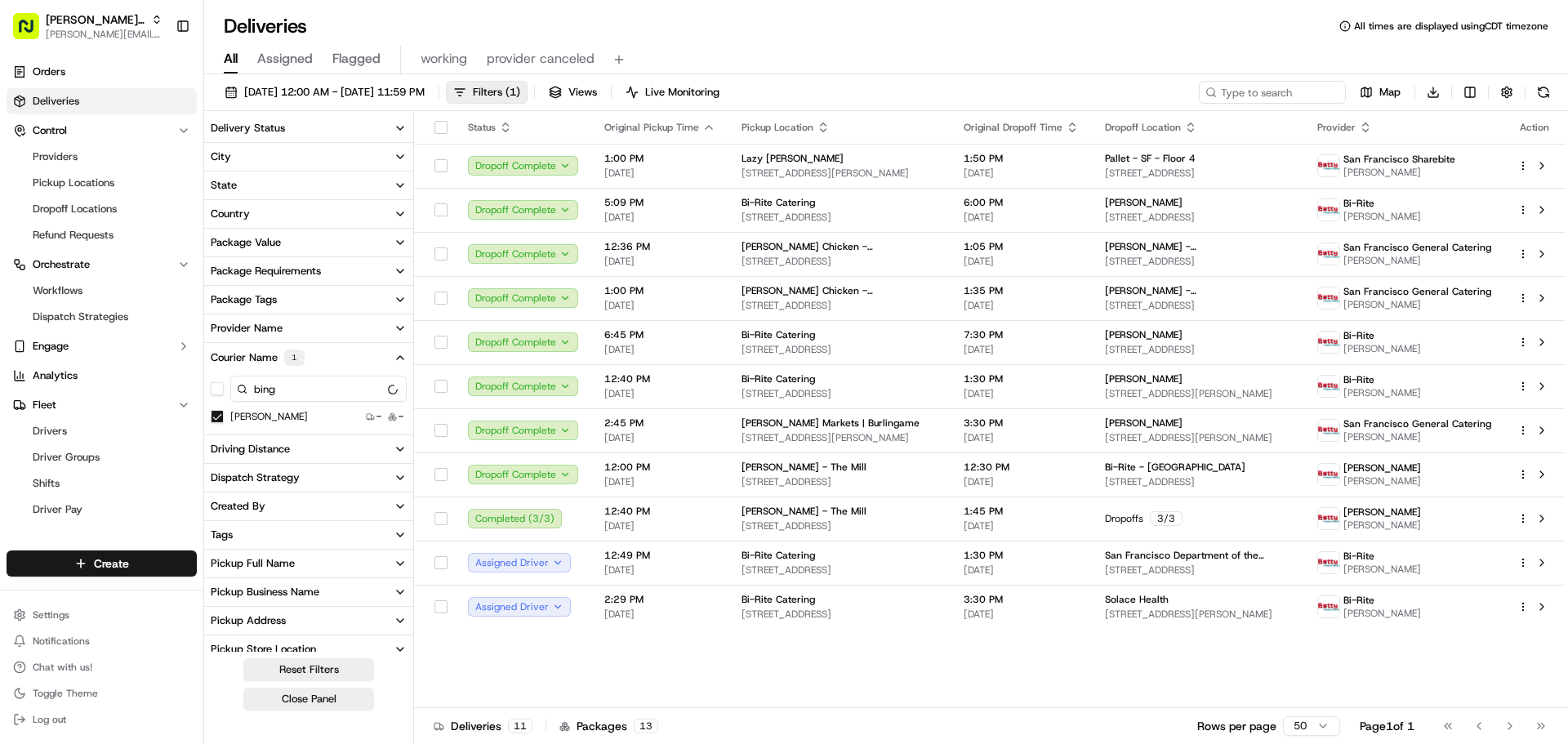
click at [295, 391] on input "bing" at bounding box center [319, 388] width 177 height 26
click at [359, 91] on span "09/18/2025 12:00 AM - 09/26/2025 11:59 PM" at bounding box center [334, 93] width 180 height 15
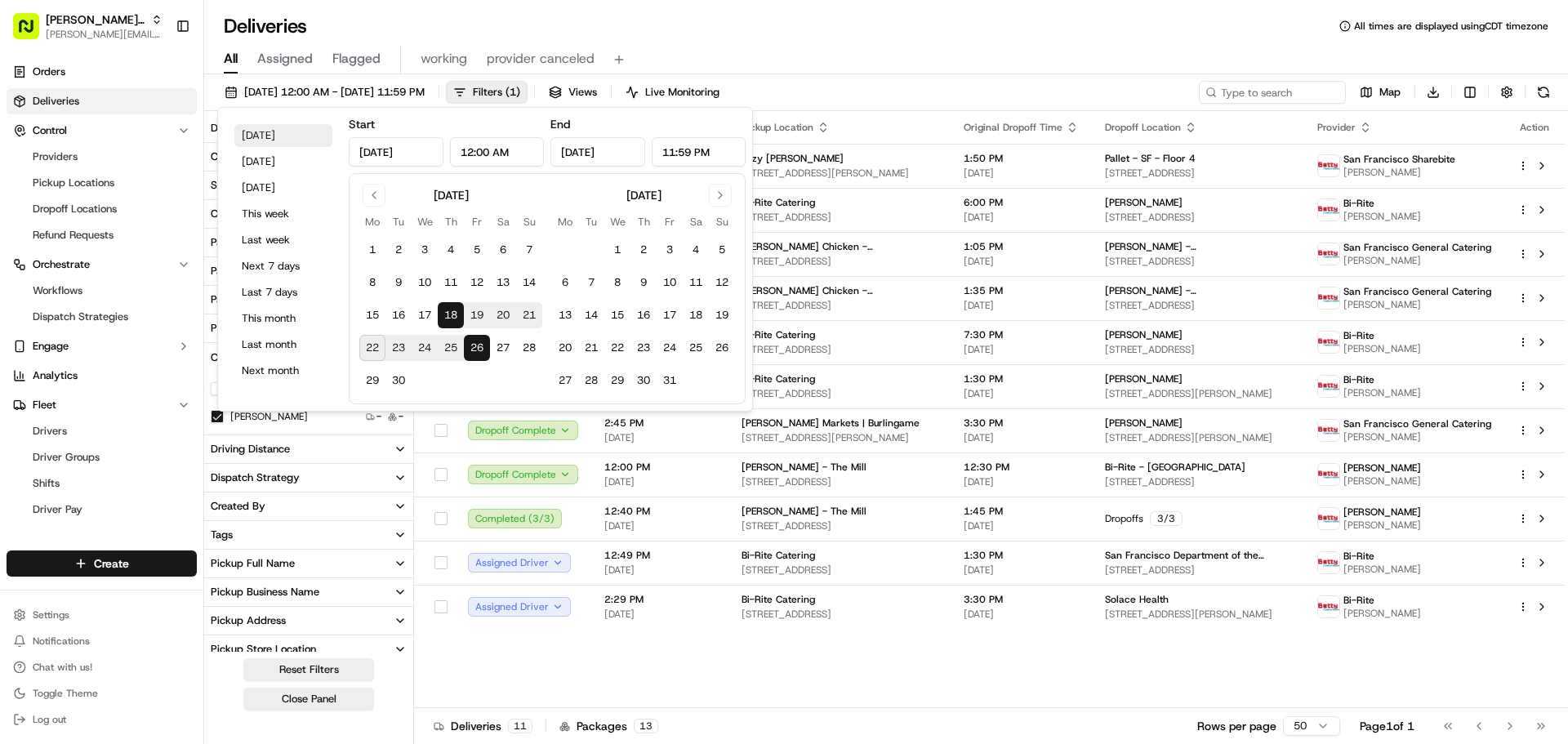
click at [243, 138] on button "Today" at bounding box center [284, 135] width 98 height 23
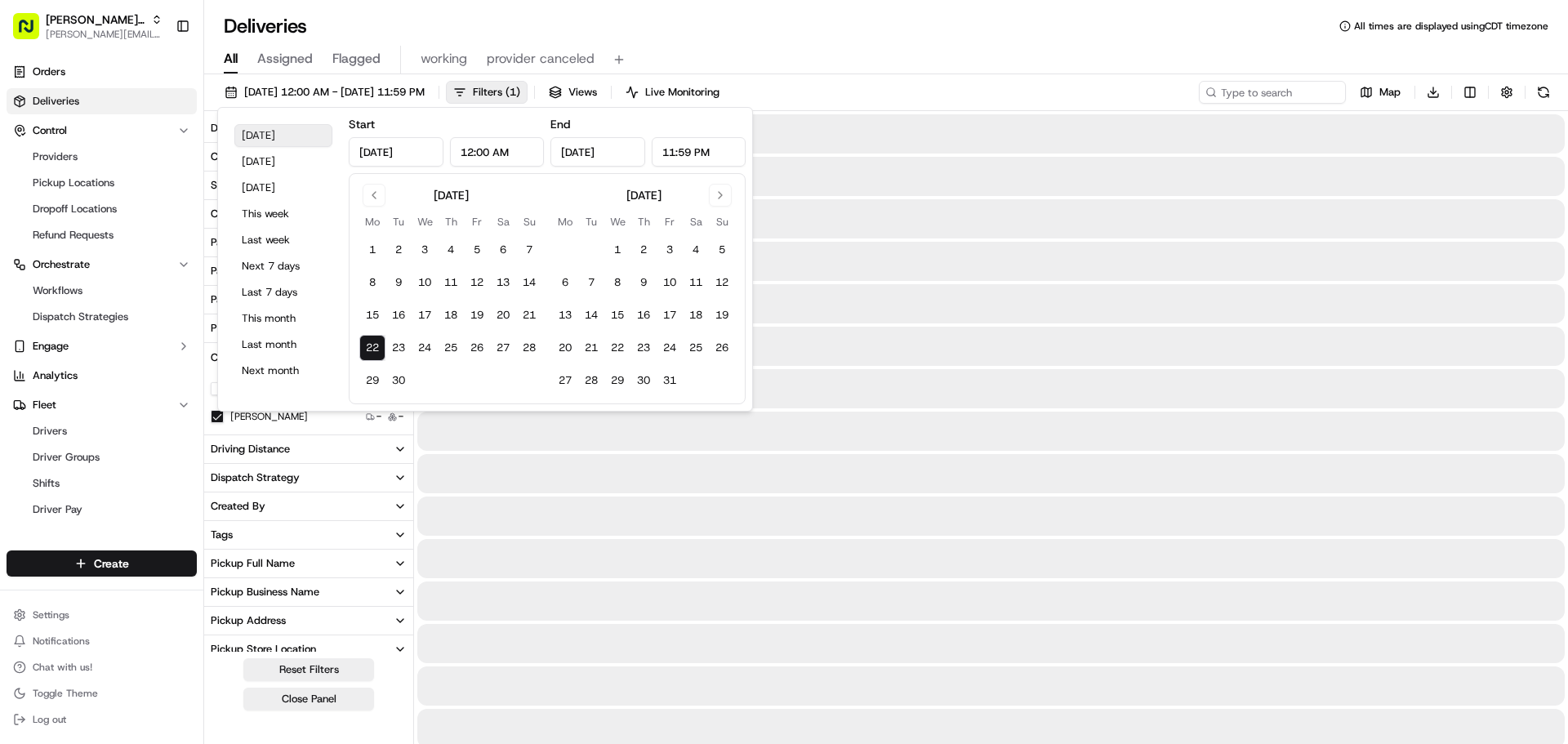
type input "Sep 22, 2025"
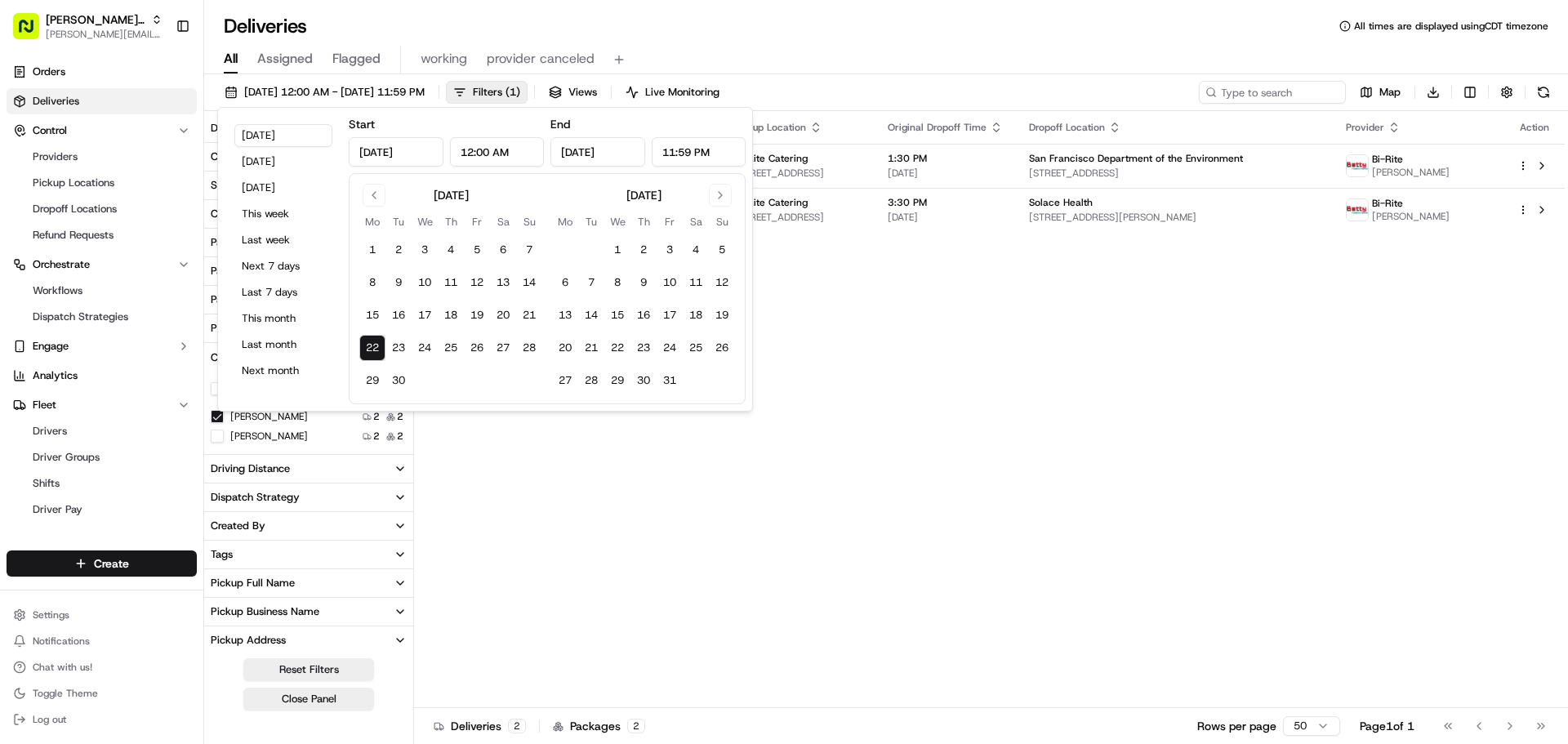
click at [837, 39] on div "All Assigned Flagged working provider canceled" at bounding box center [886, 57] width 1364 height 35
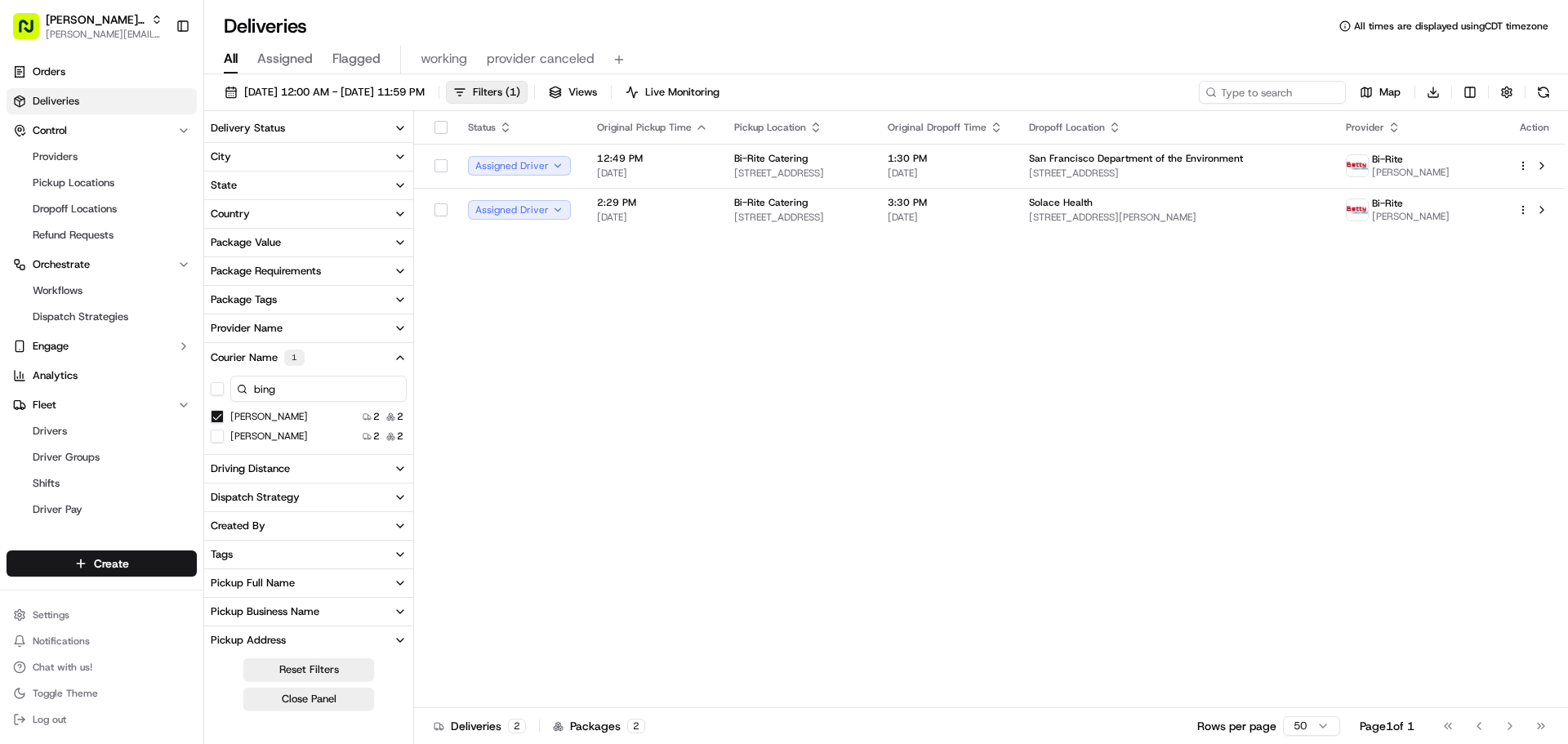
click at [217, 435] on WANG "BINGTINAN WANG" at bounding box center [218, 436] width 13 height 13
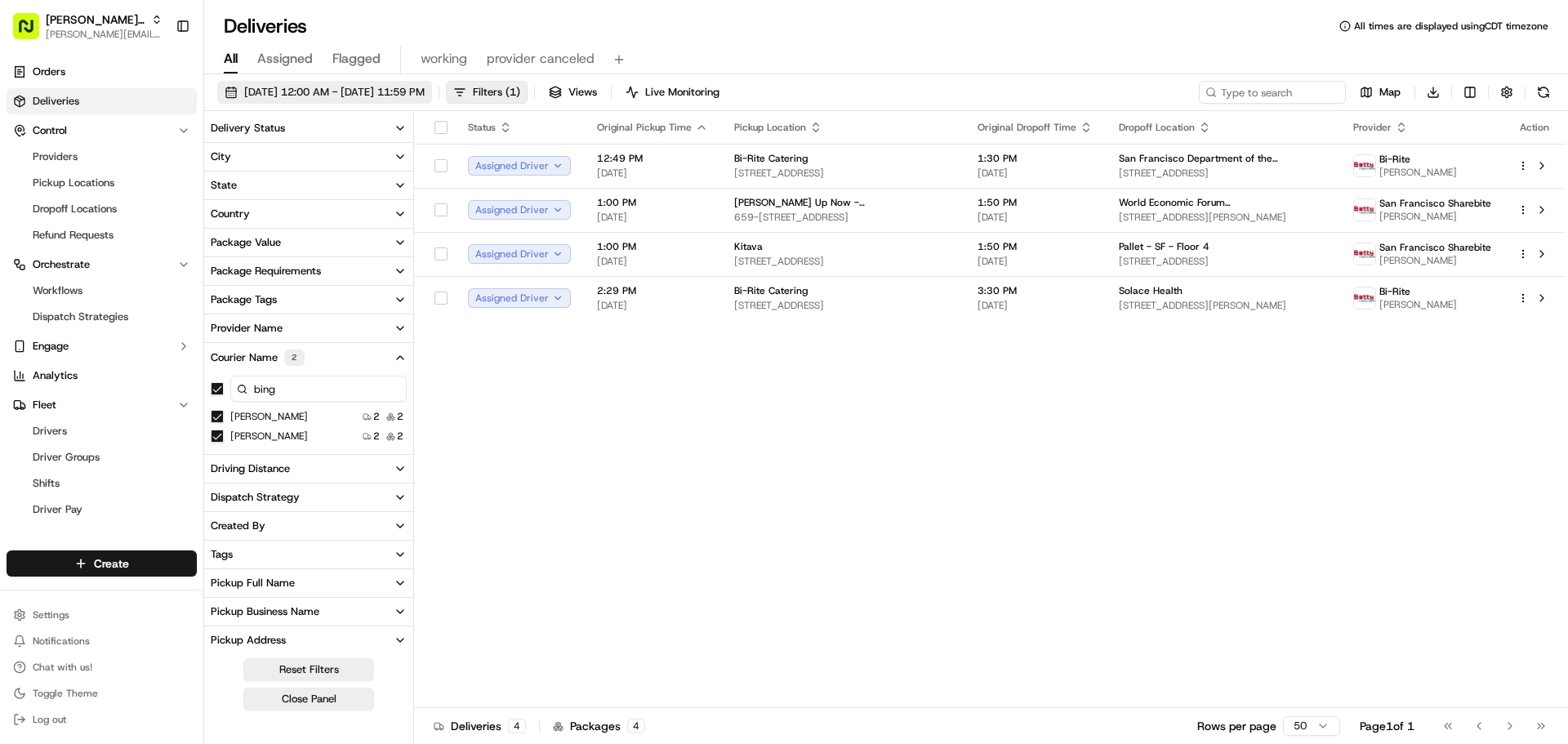
click at [395, 88] on span "09/22/2025 12:00 AM - 09/22/2025 11:59 PM" at bounding box center [334, 93] width 180 height 15
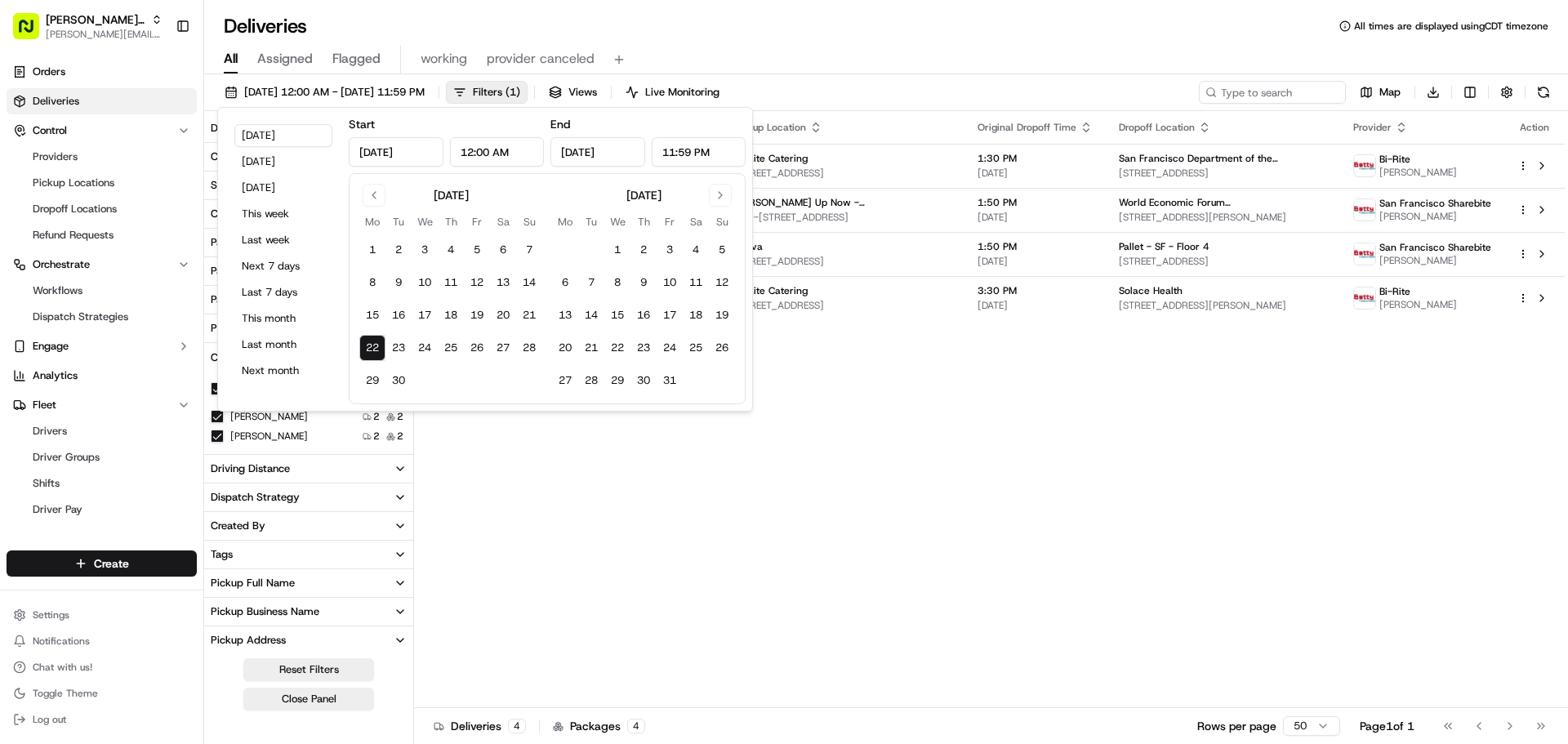
click at [369, 344] on button "22" at bounding box center [372, 348] width 26 height 26
click at [473, 312] on button "19" at bounding box center [476, 314] width 26 height 26
type input "Sep 19, 2025"
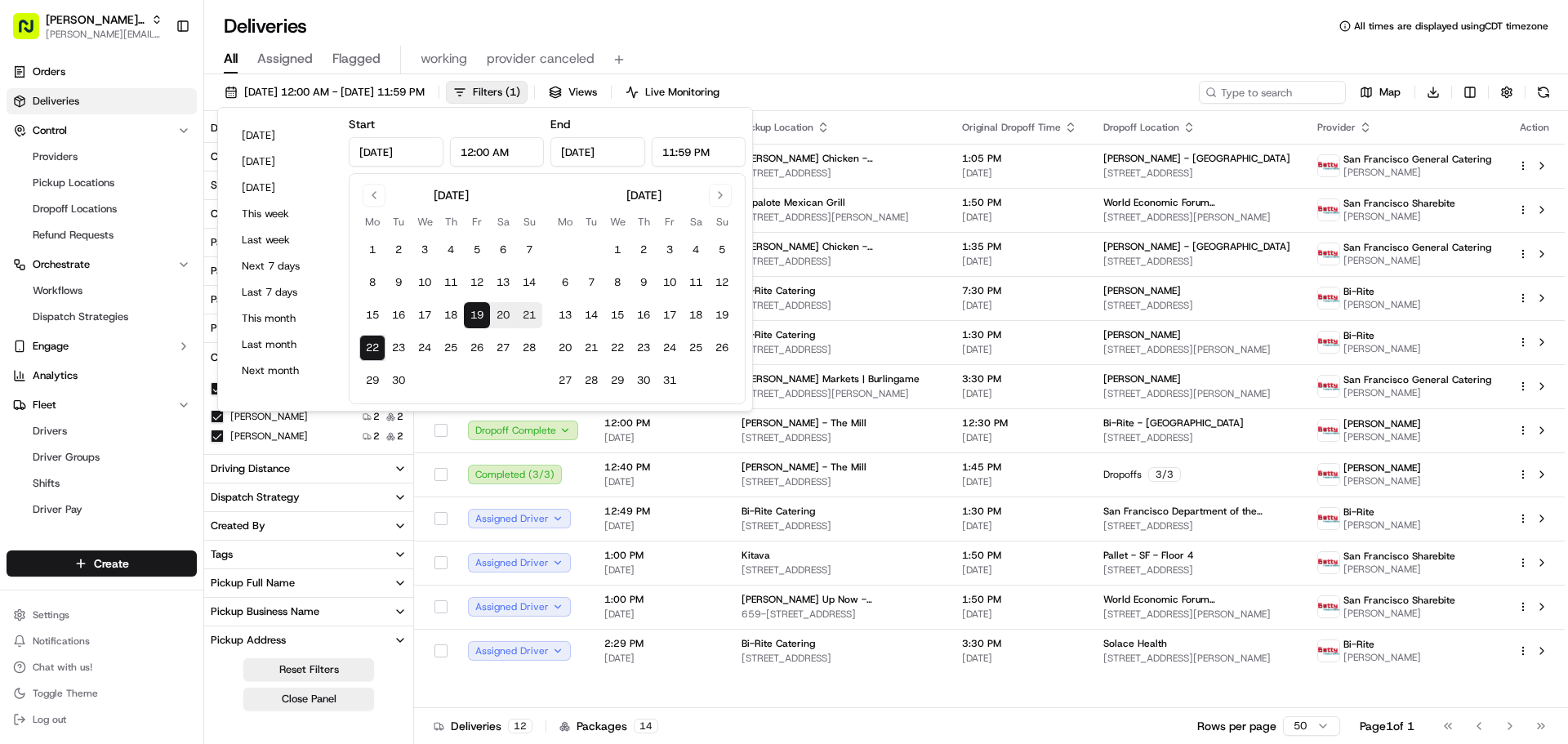
click at [984, 16] on div "Deliveries All times are displayed using CDT timezone" at bounding box center [886, 26] width 1364 height 26
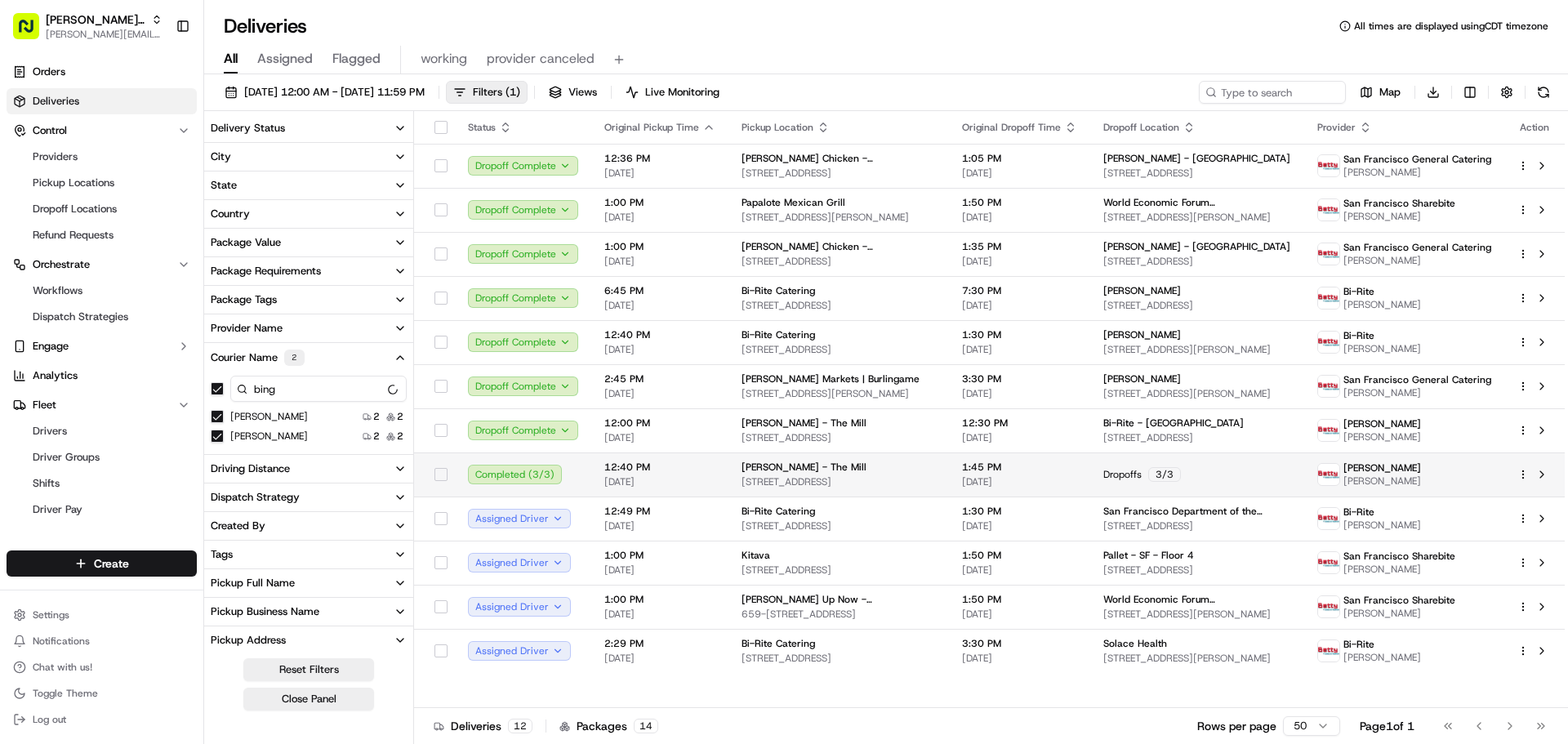
click at [1523, 470] on html "Betty Transportation jeff@usenash.com Toggle Sidebar Orders Deliveries Control …" at bounding box center [784, 372] width 1568 height 744
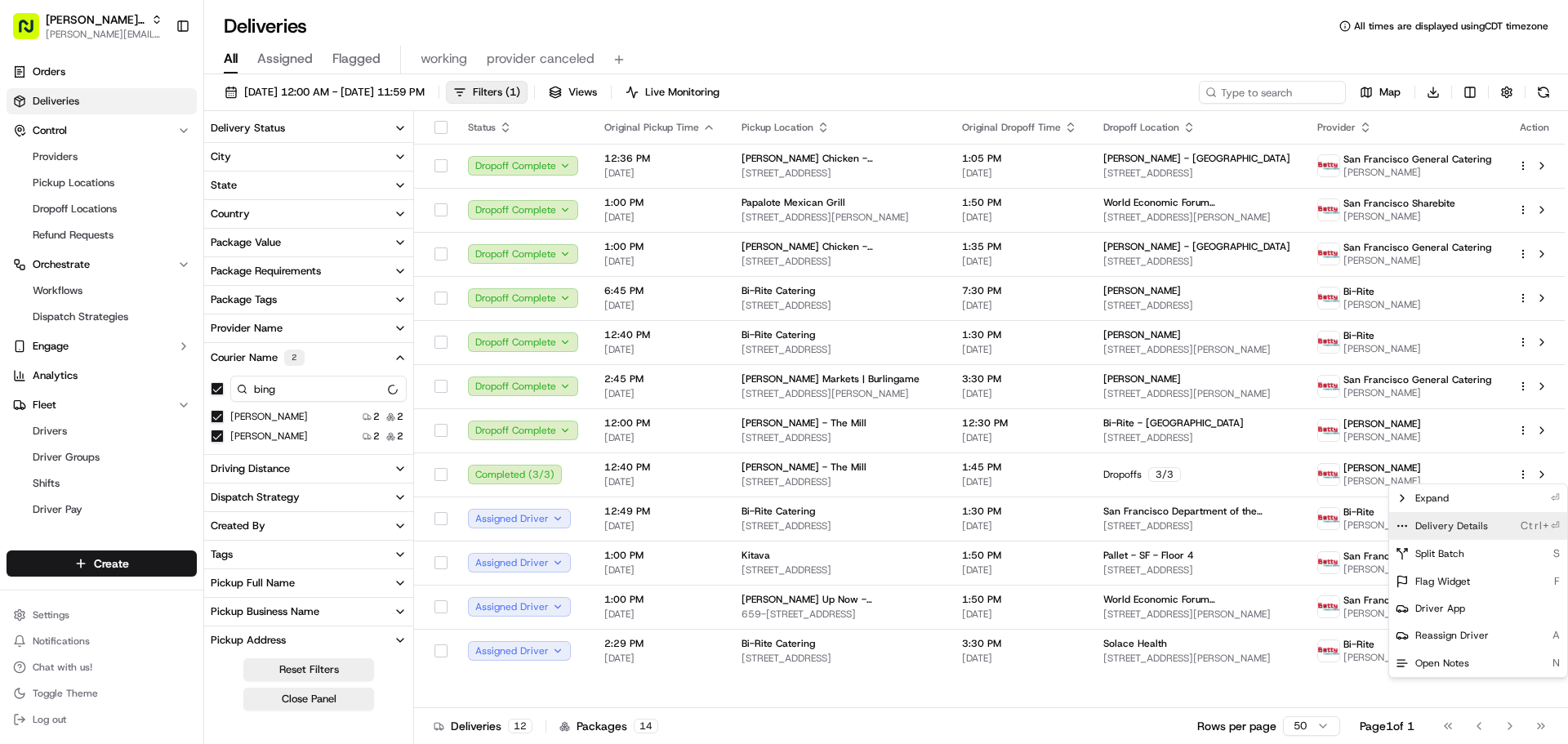
click at [1460, 527] on span "Delivery Details" at bounding box center [1451, 526] width 73 height 13
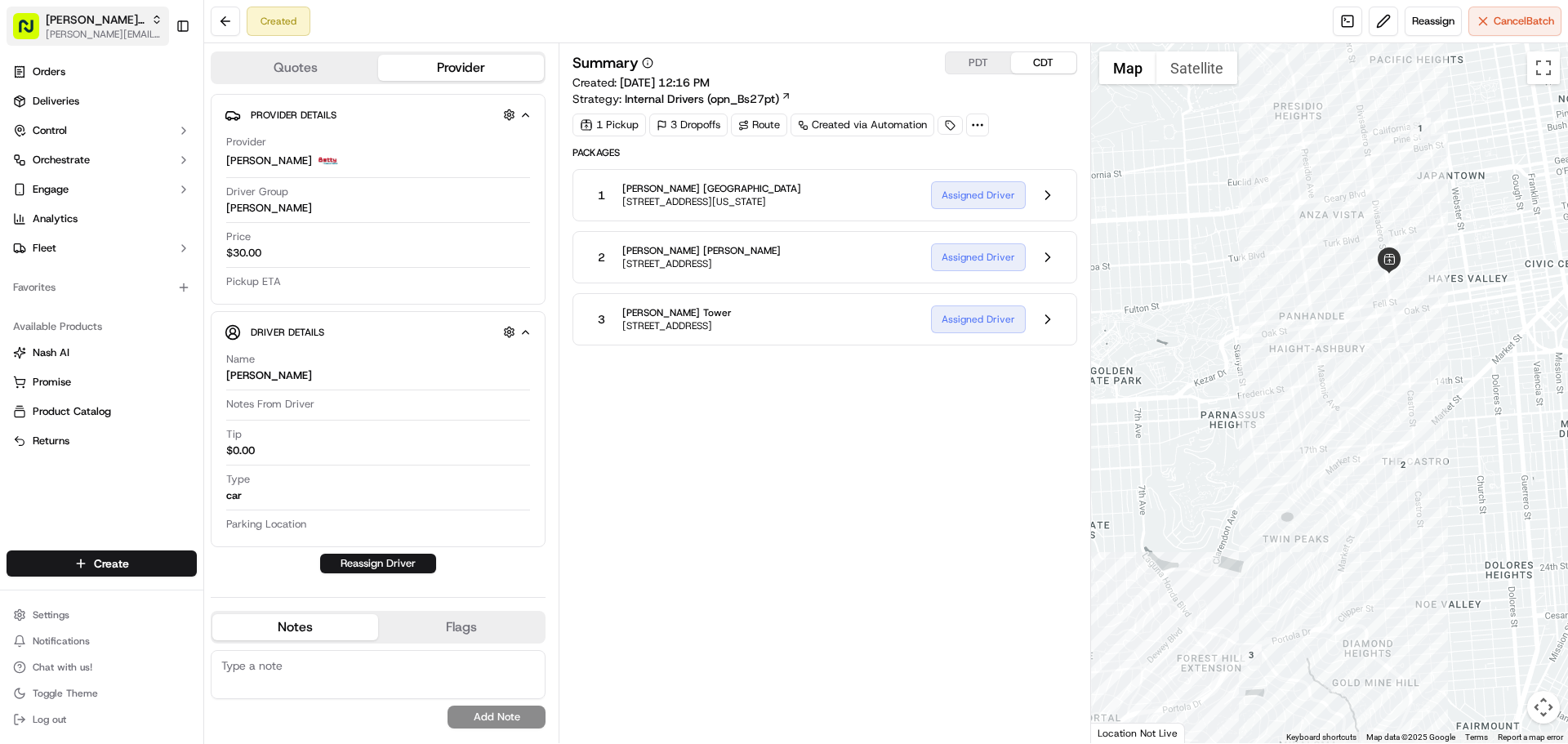
click at [60, 26] on span "[PERSON_NAME] Transportation" at bounding box center [95, 20] width 98 height 17
click at [827, 512] on div "Summary PDT CDT Created: 09/18/2025 12:16 PM Strategy: Internal Drivers (opn_Bs…" at bounding box center [824, 394] width 504 height 684
click at [1055, 191] on button at bounding box center [1048, 194] width 31 height 31
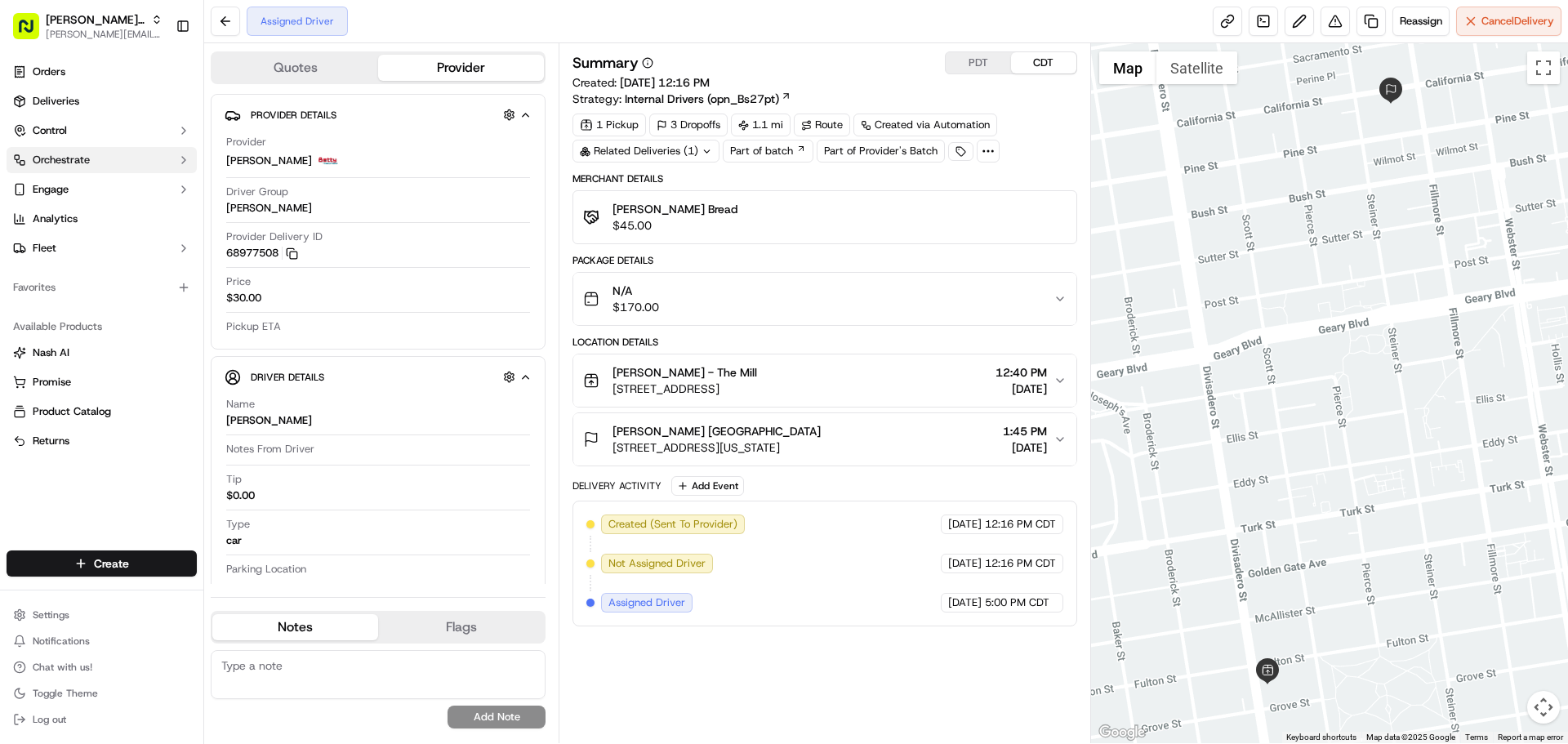
click at [98, 151] on button "Orchestrate" at bounding box center [102, 159] width 190 height 26
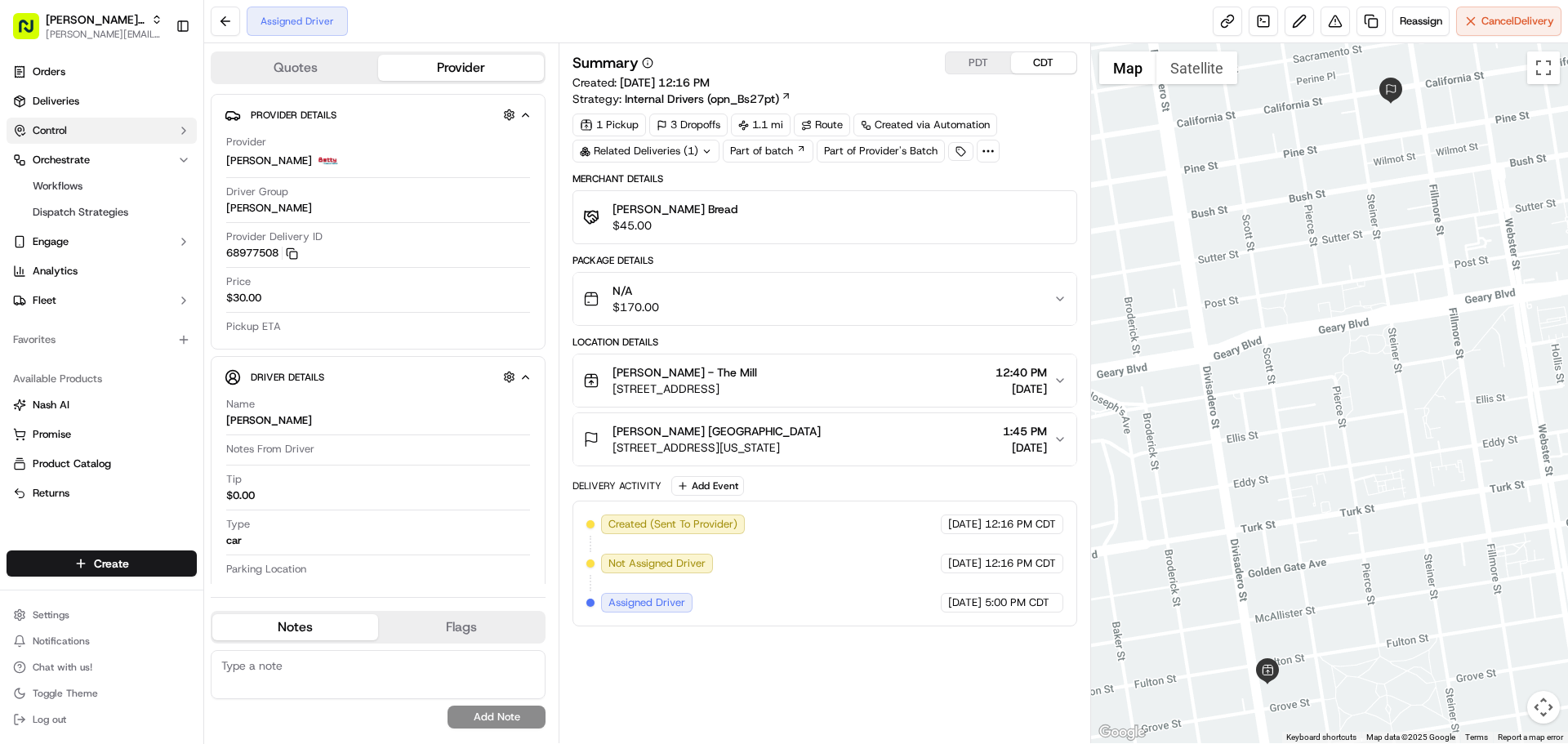
click at [98, 133] on button "Control" at bounding box center [102, 130] width 190 height 26
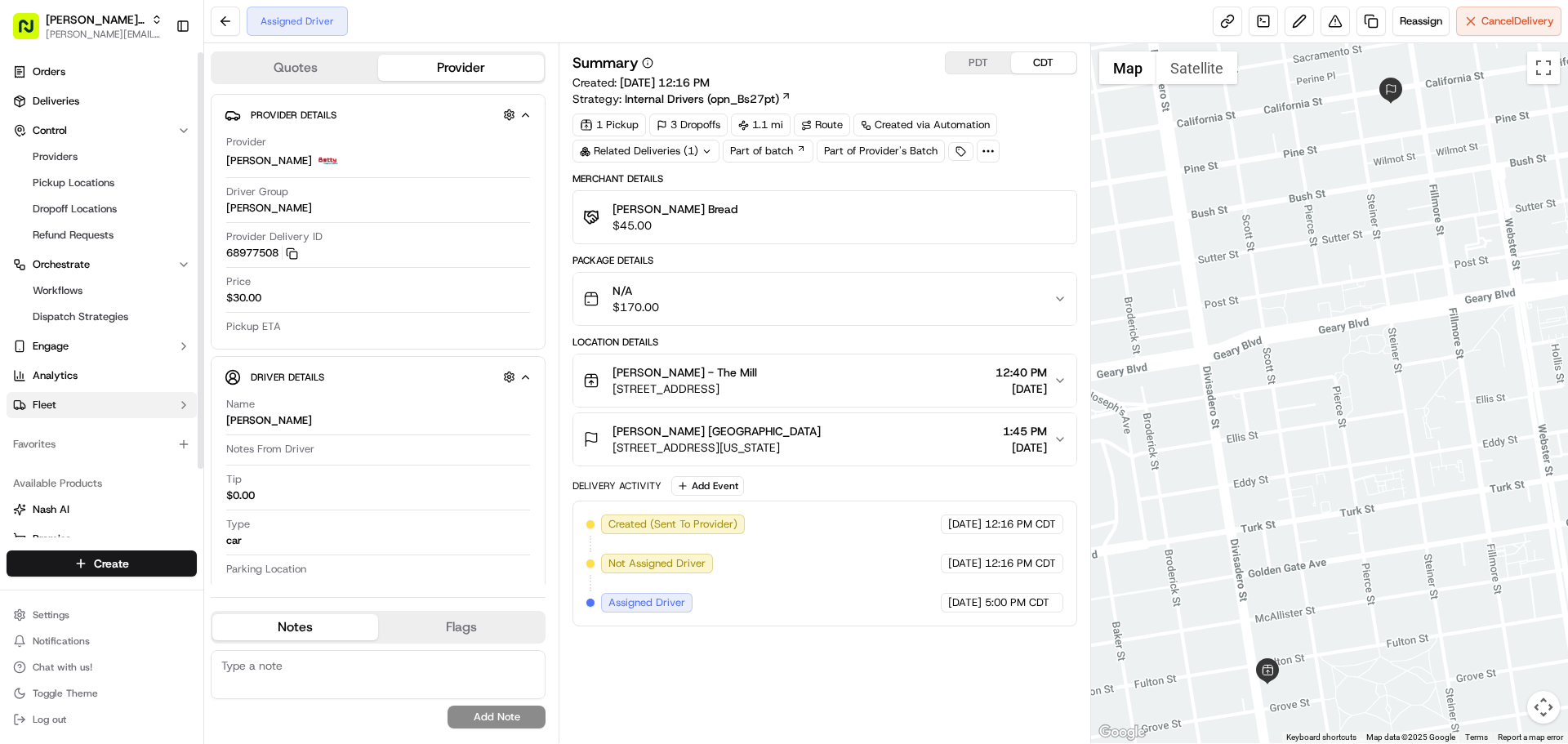
click at [129, 415] on button "Fleet" at bounding box center [102, 405] width 190 height 26
click at [119, 458] on link "Driver Groups" at bounding box center [101, 457] width 151 height 23
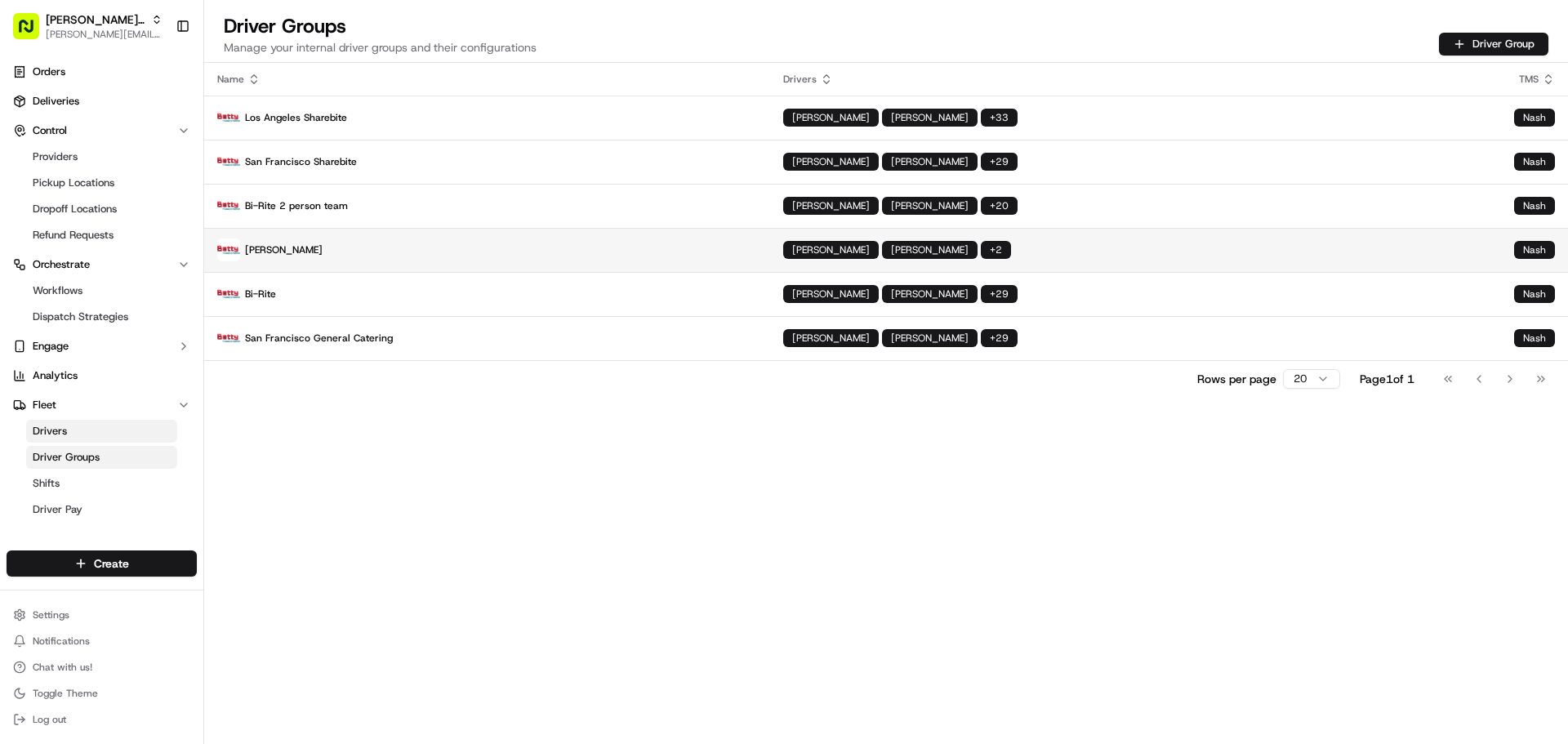
click at [409, 249] on p "[PERSON_NAME]" at bounding box center [486, 249] width 540 height 23
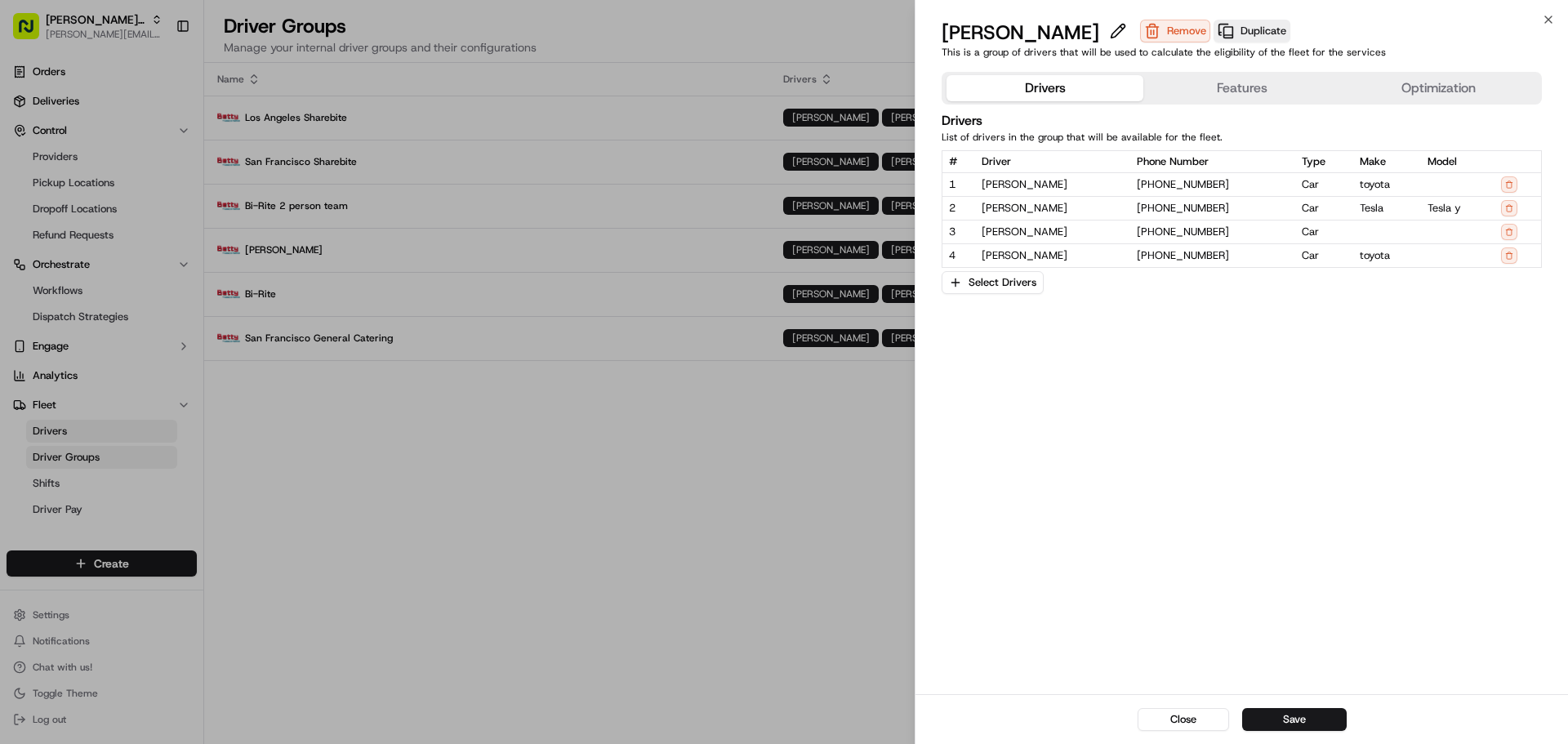
click at [1204, 84] on button "Features" at bounding box center [1242, 88] width 197 height 26
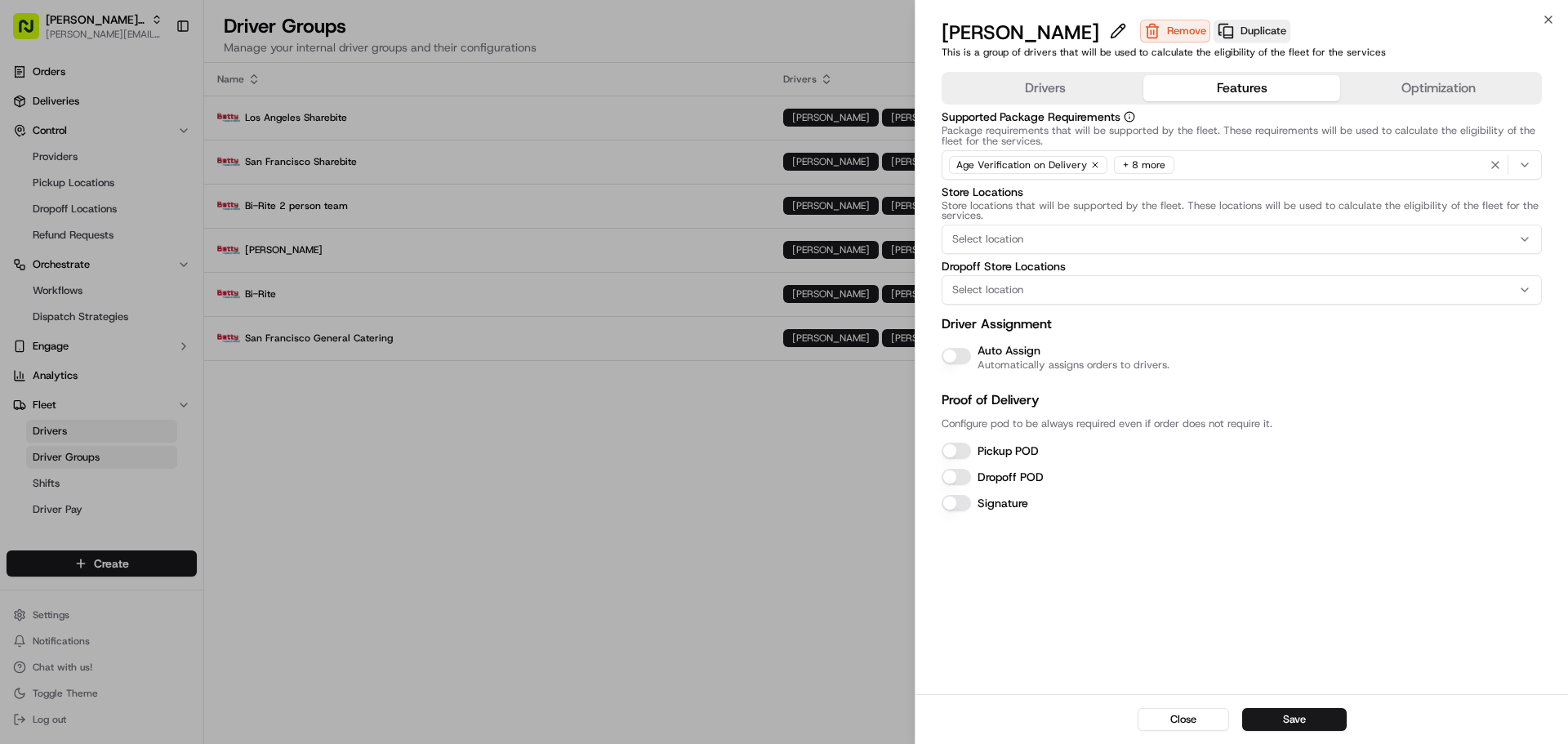
click at [1390, 101] on div "Drivers Features Optimization" at bounding box center [1242, 88] width 601 height 33
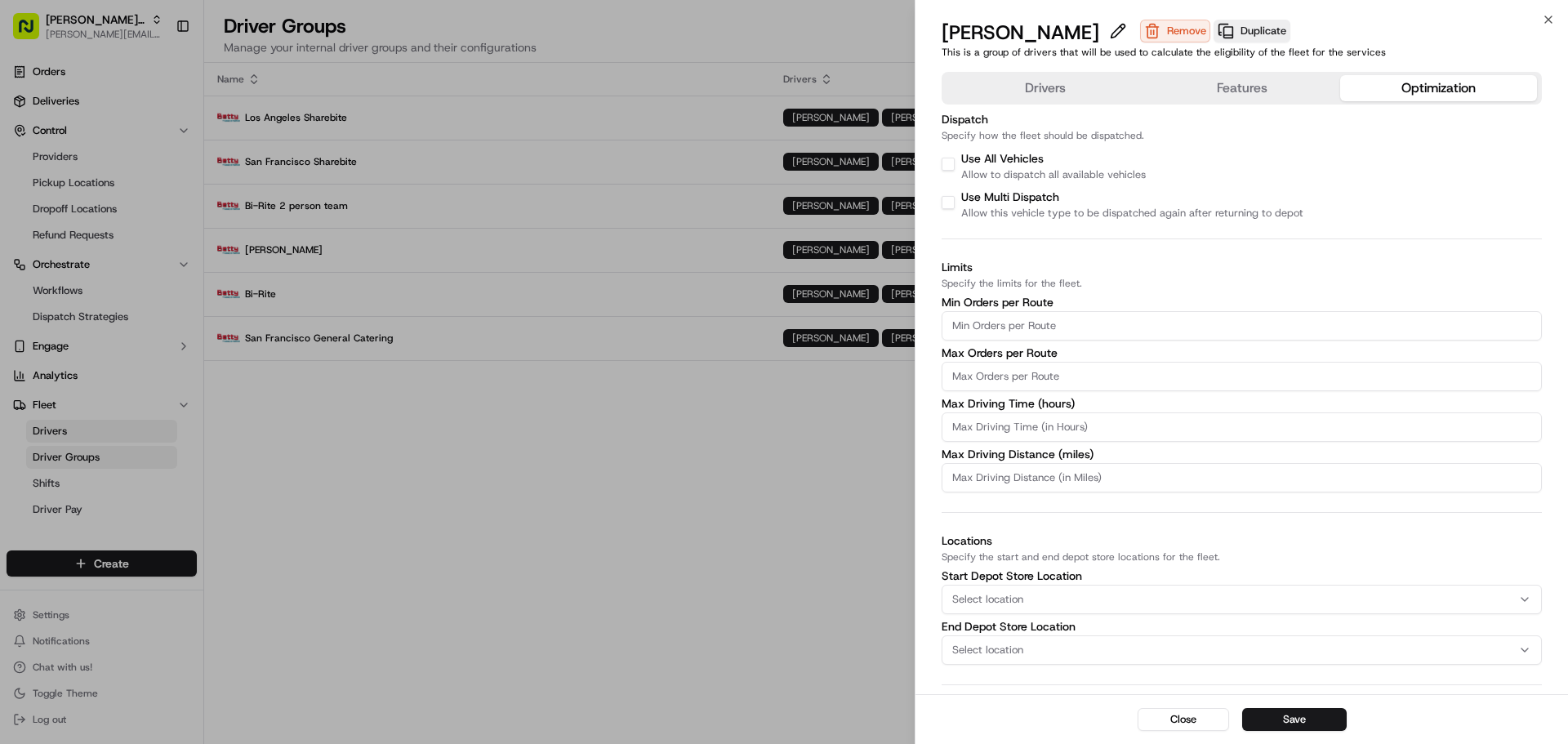
click at [1387, 96] on button "Optimization" at bounding box center [1439, 88] width 197 height 26
click at [1026, 74] on div "Drivers Features Optimization" at bounding box center [1242, 88] width 601 height 33
click at [1027, 76] on div "Drivers Features Optimization" at bounding box center [1242, 88] width 601 height 33
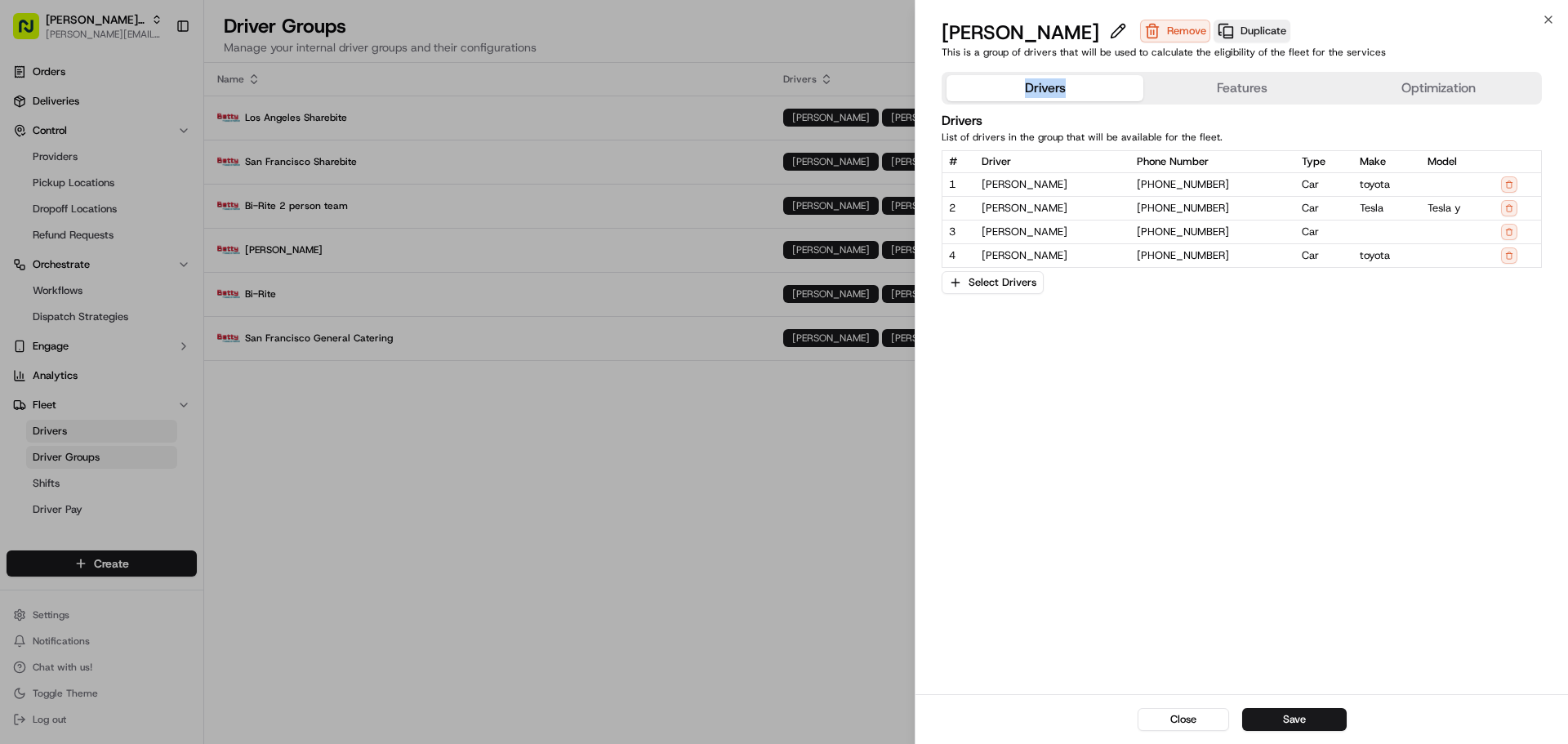
click at [1028, 83] on button "Drivers" at bounding box center [1045, 88] width 197 height 26
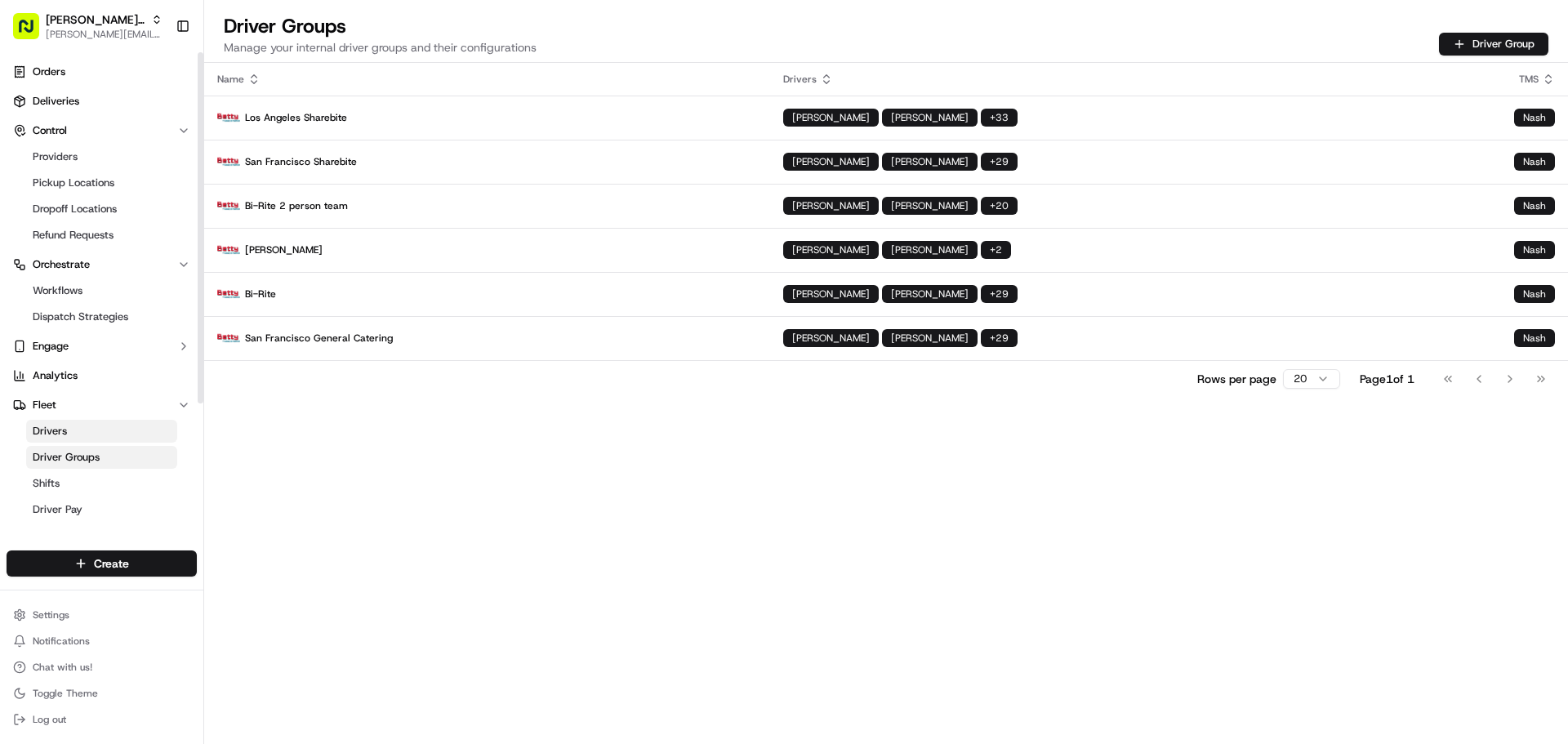
click at [131, 457] on link "Driver Groups" at bounding box center [101, 457] width 151 height 23
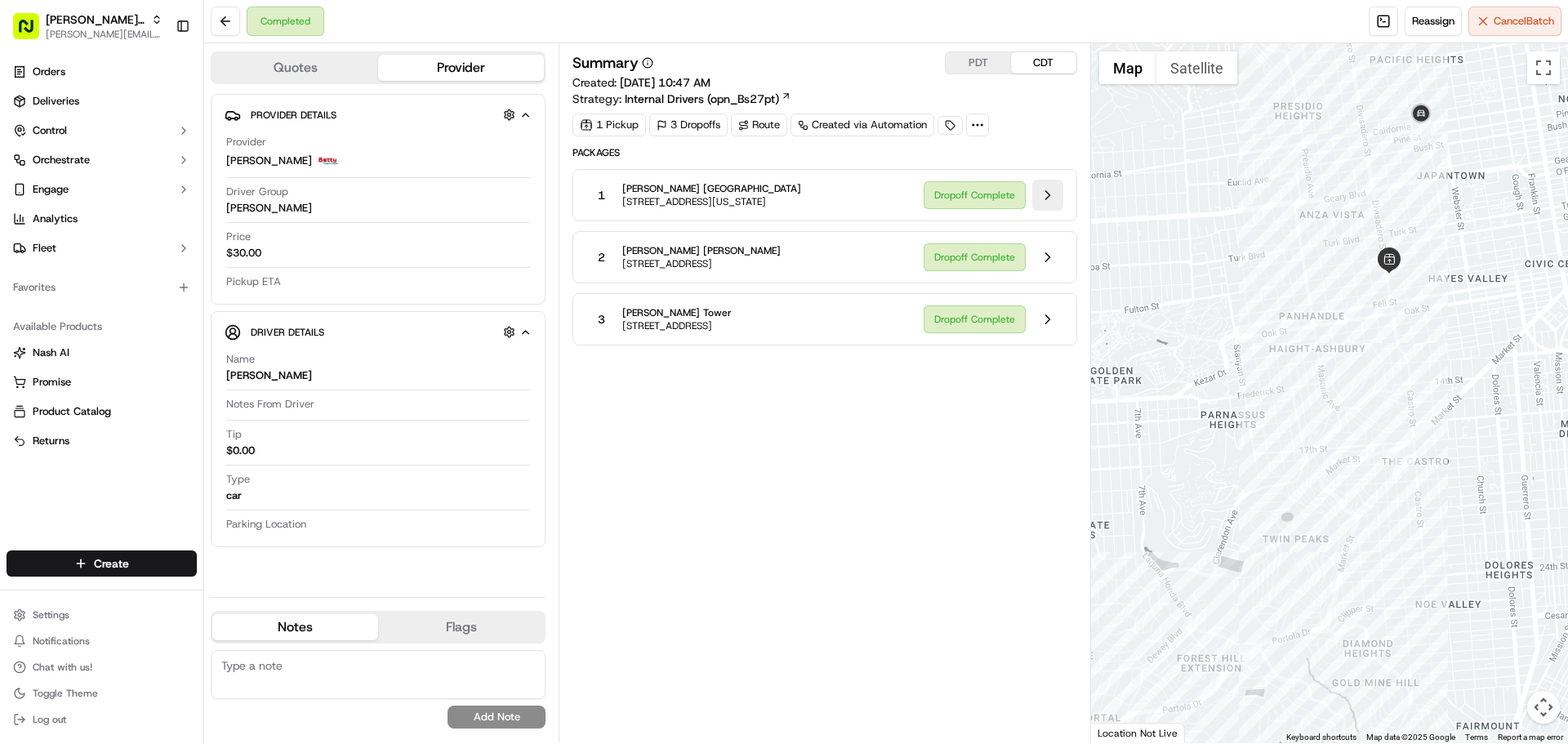
click at [1051, 196] on button at bounding box center [1048, 194] width 31 height 31
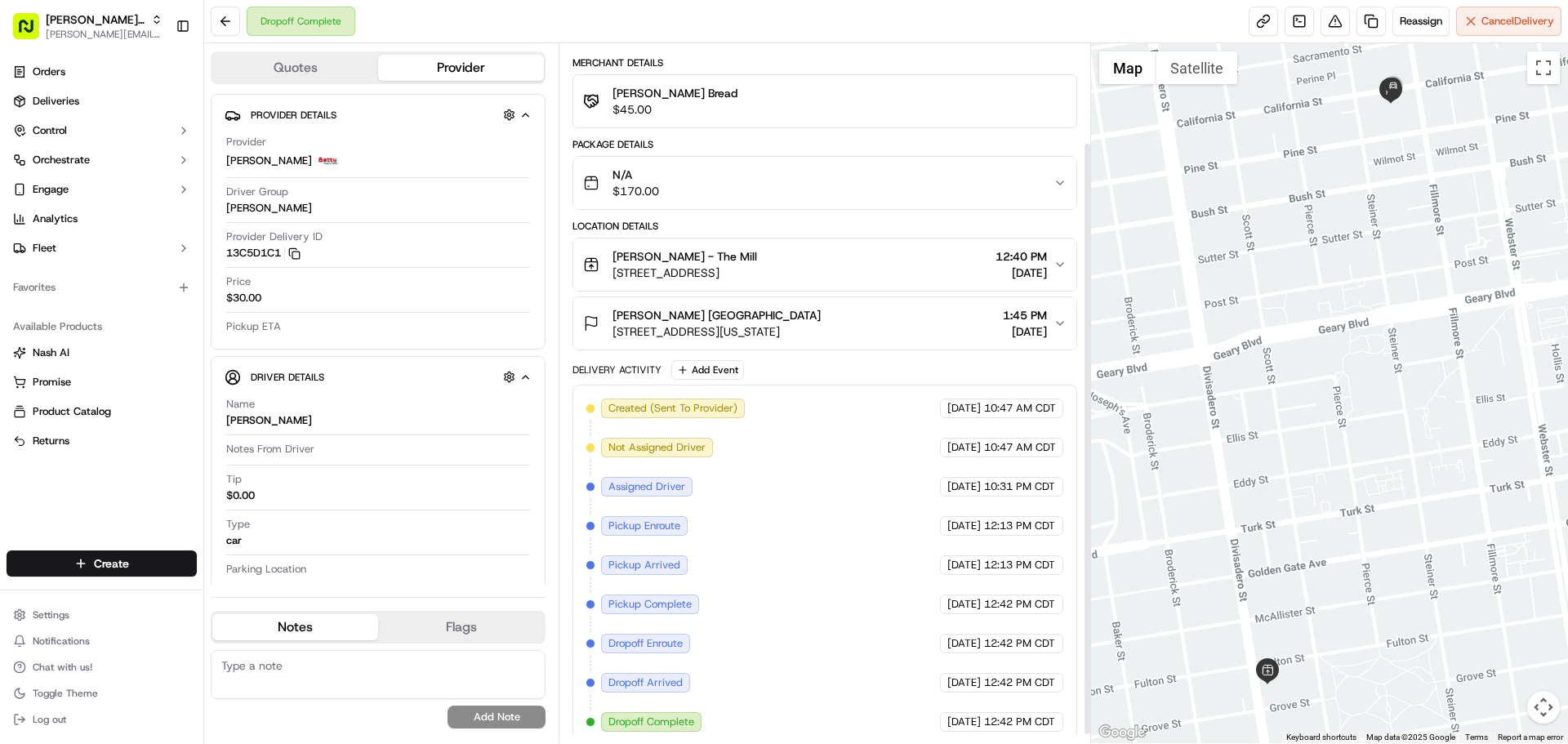
scroll to position [127, 0]
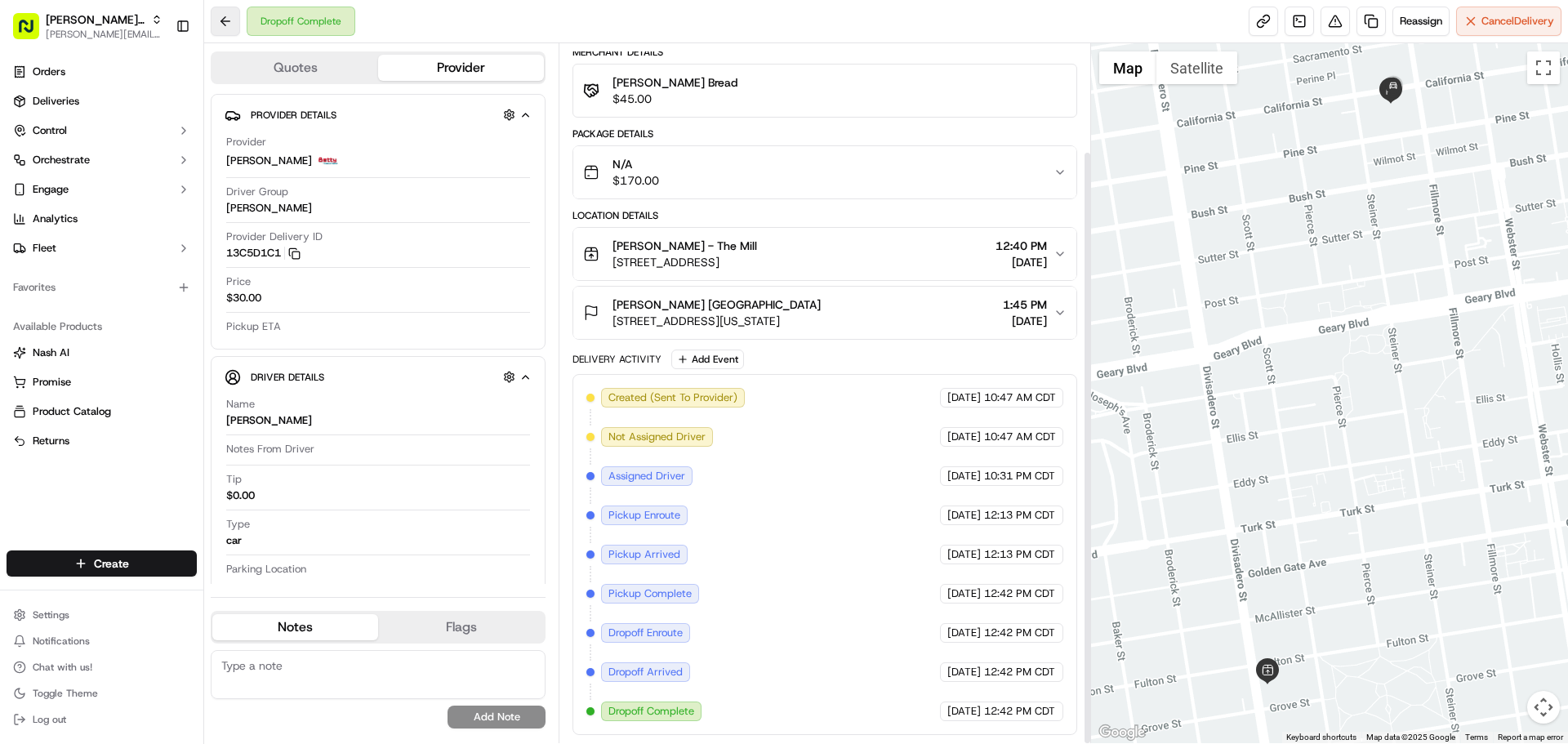
click at [233, 29] on button at bounding box center [225, 21] width 29 height 29
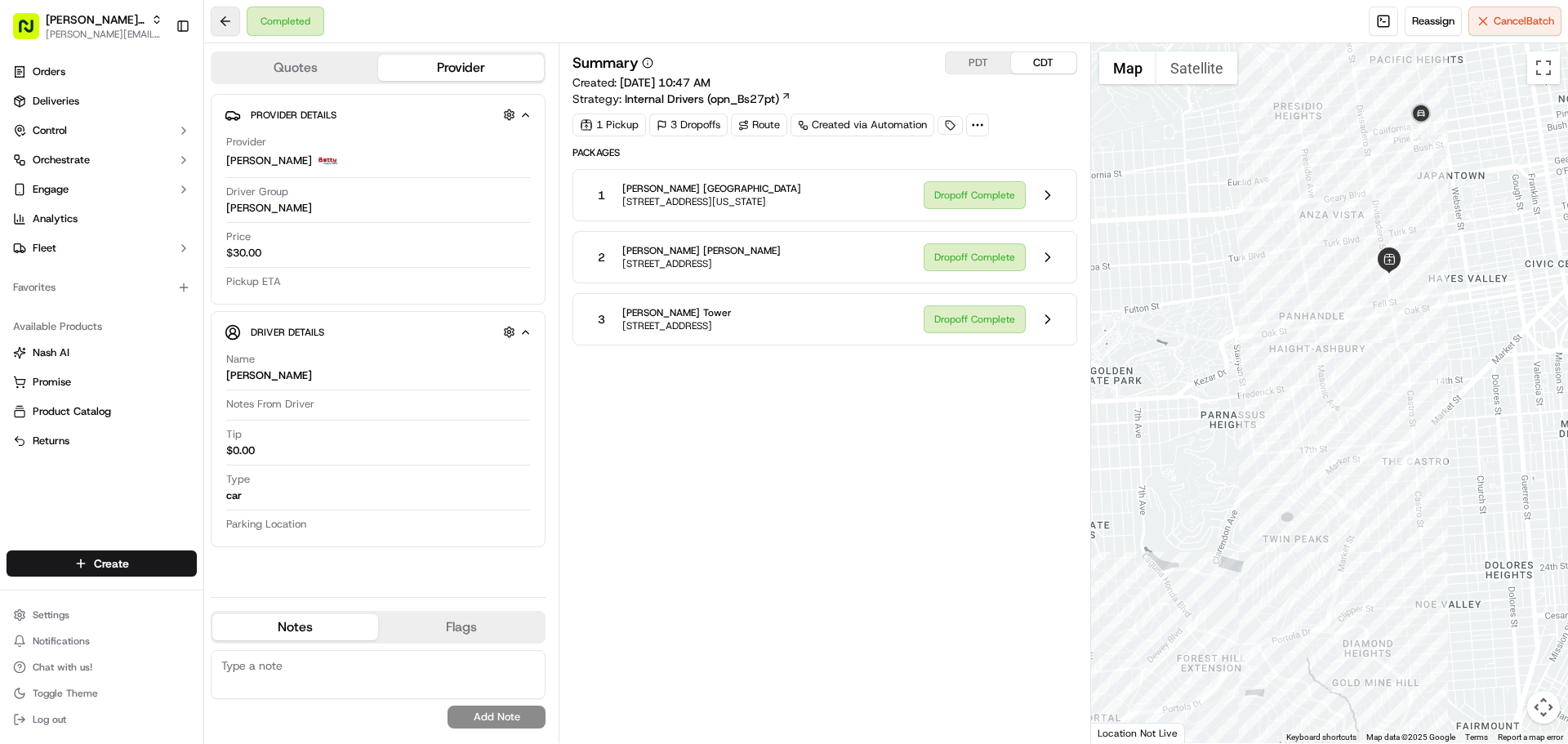
click at [236, 22] on button at bounding box center [225, 21] width 29 height 29
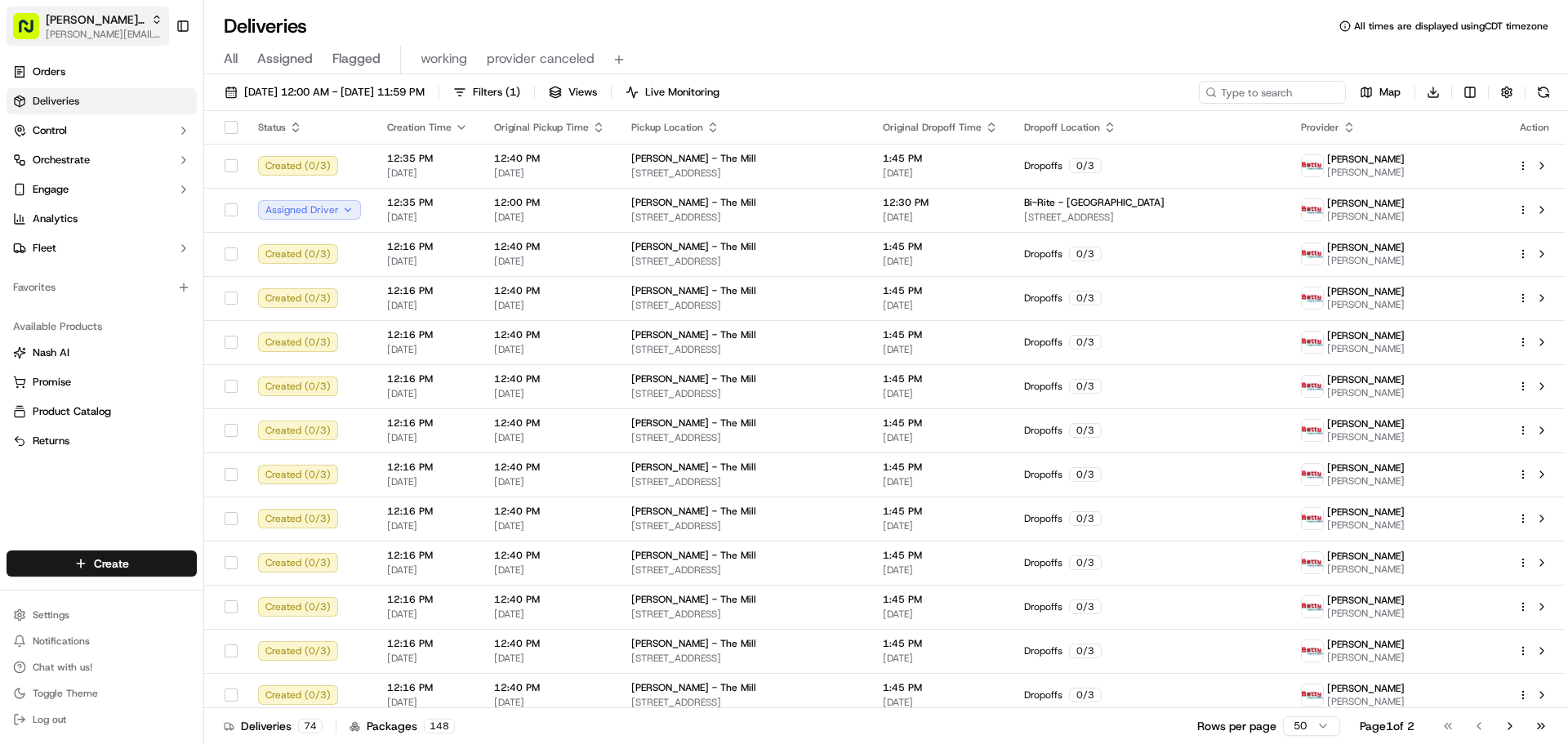
click at [62, 27] on span "[PERSON_NAME] Transportation" at bounding box center [95, 20] width 98 height 17
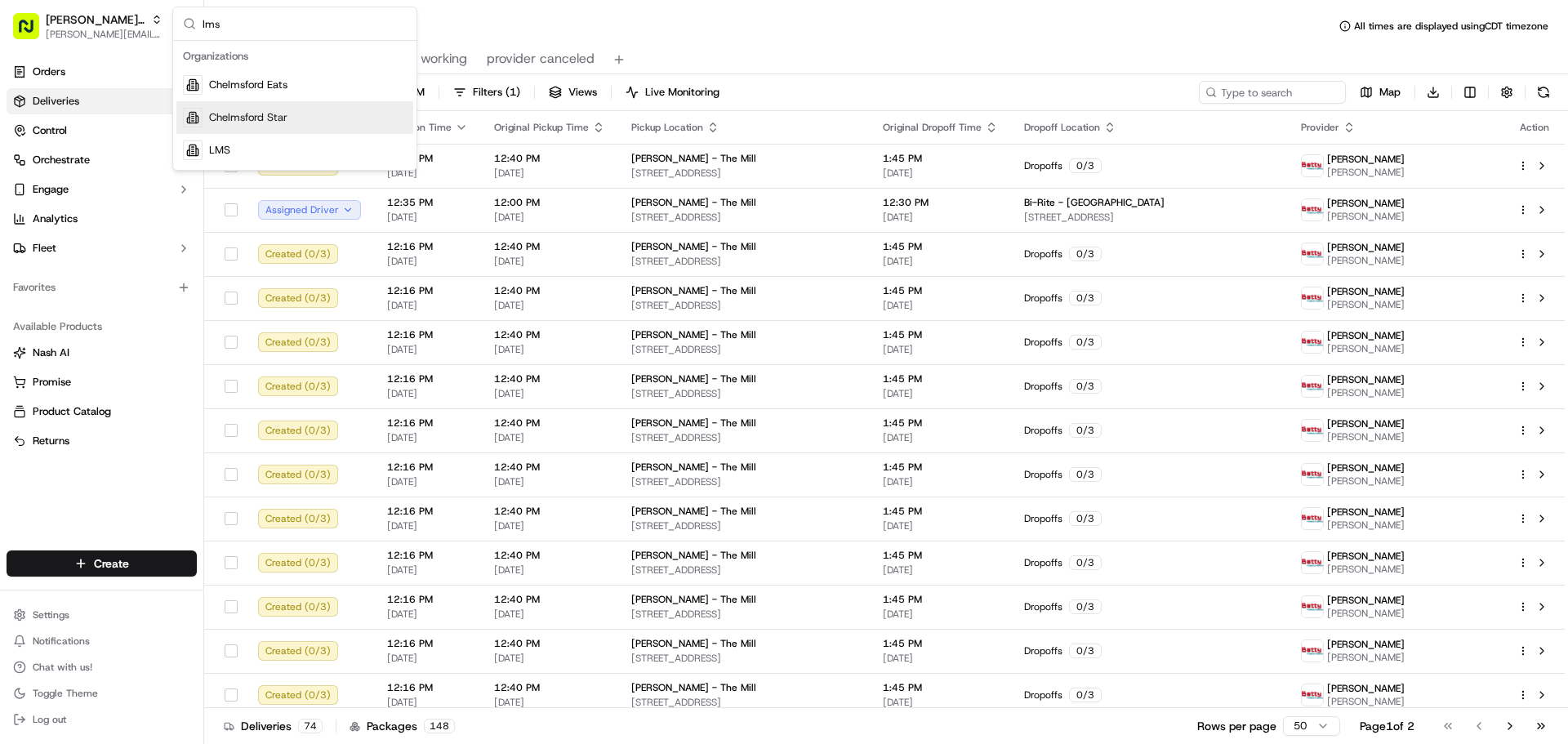
type input "lms"
click at [258, 161] on div "LMS" at bounding box center [295, 150] width 237 height 33
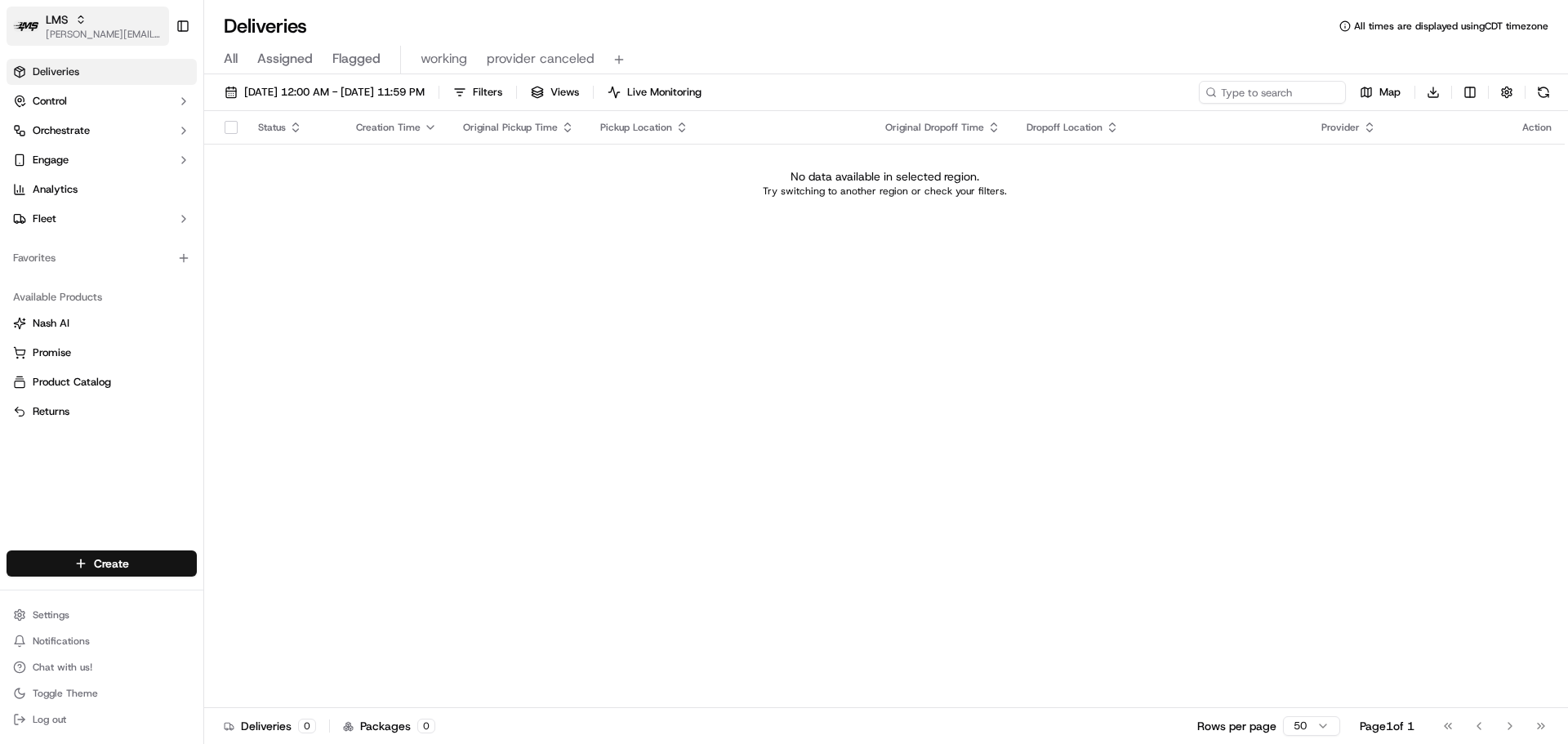
click at [103, 22] on div "LMS" at bounding box center [104, 20] width 117 height 17
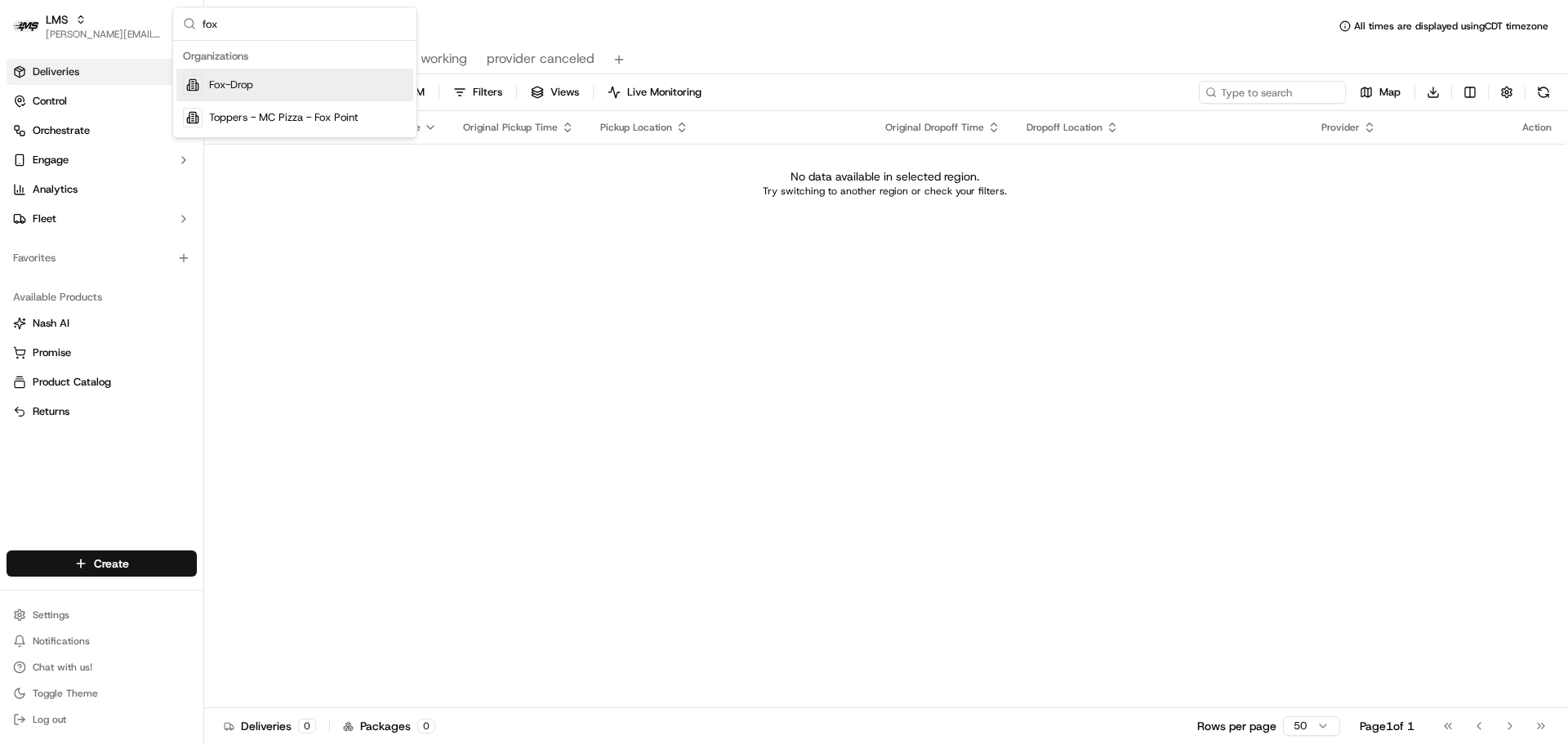
type input "fox"
click at [254, 88] on span "Fox-Drop" at bounding box center [231, 85] width 44 height 15
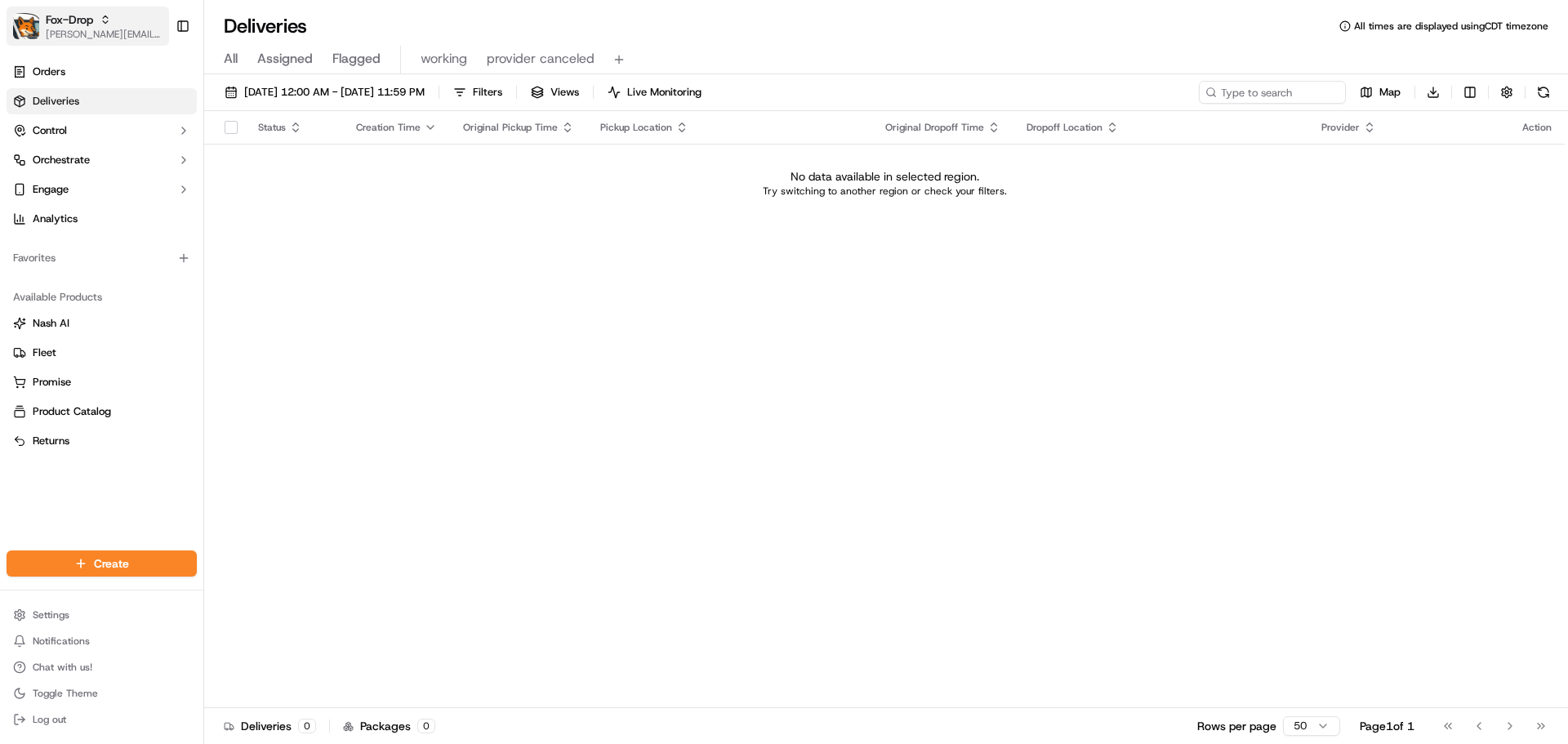
click at [95, 22] on div "Fox-Drop" at bounding box center [104, 20] width 117 height 17
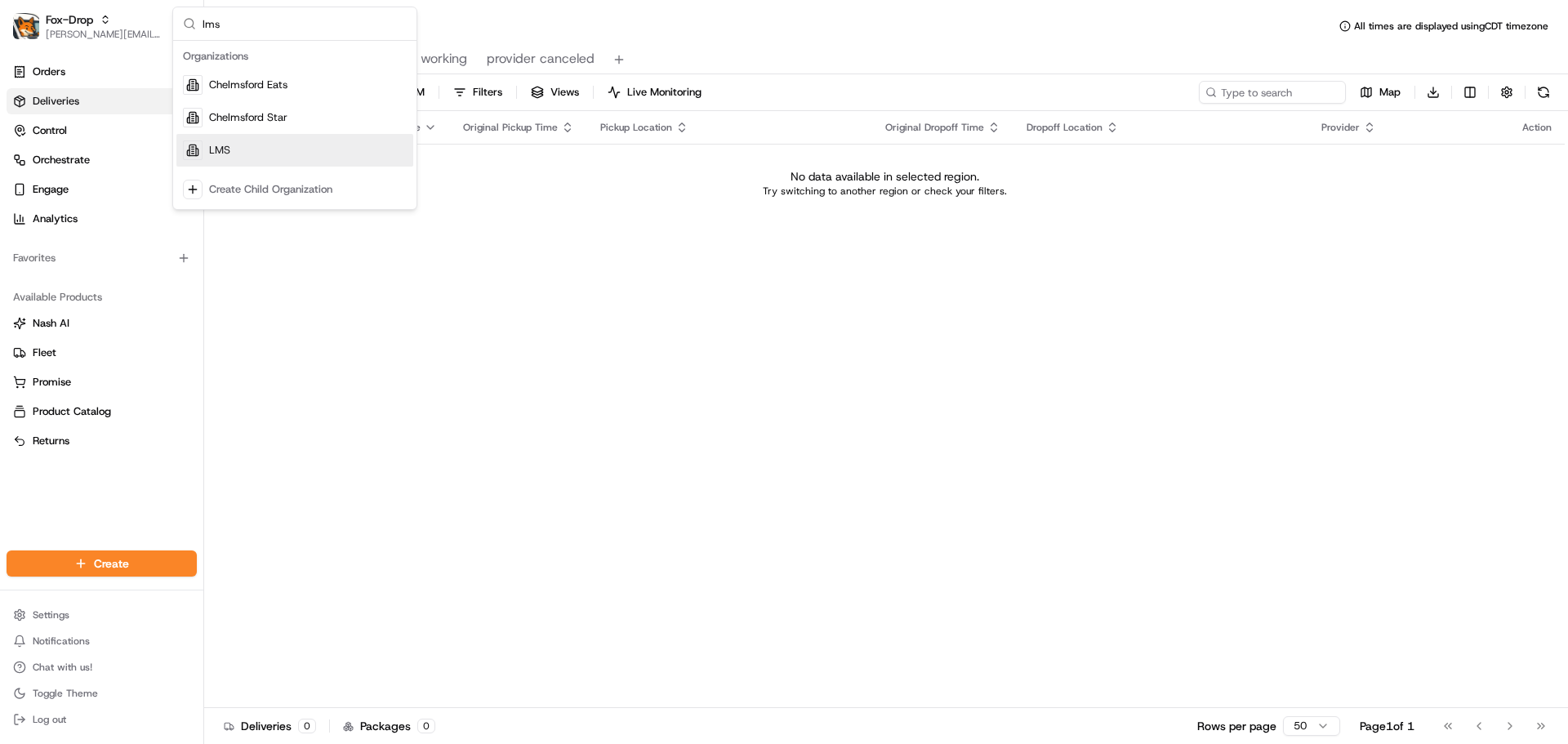
type input "lms"
click at [265, 149] on div "LMS" at bounding box center [295, 150] width 237 height 33
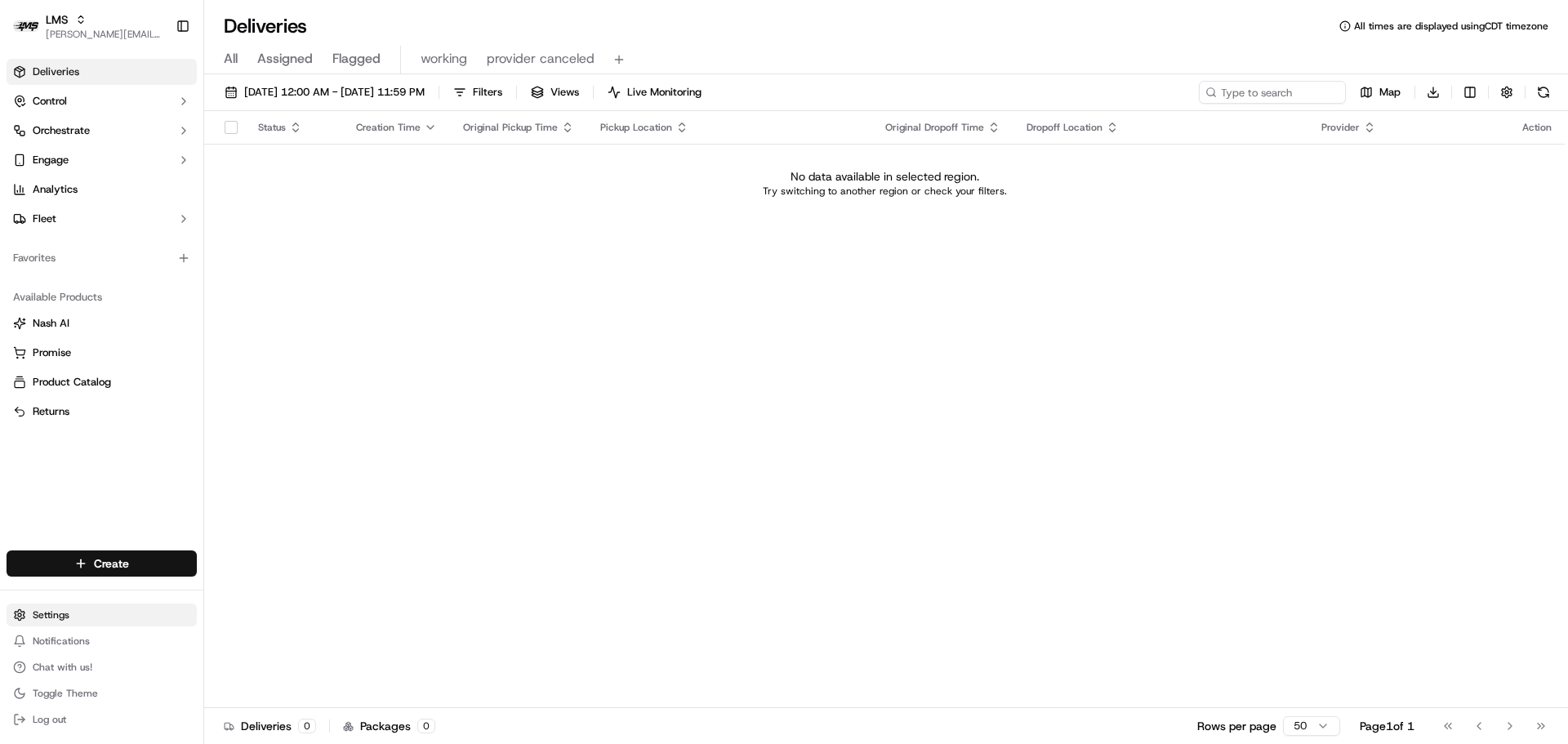
click at [102, 616] on html "LMS jeff@usenash.com Toggle Sidebar Deliveries Control Orchestrate Engage Analy…" at bounding box center [784, 372] width 1568 height 744
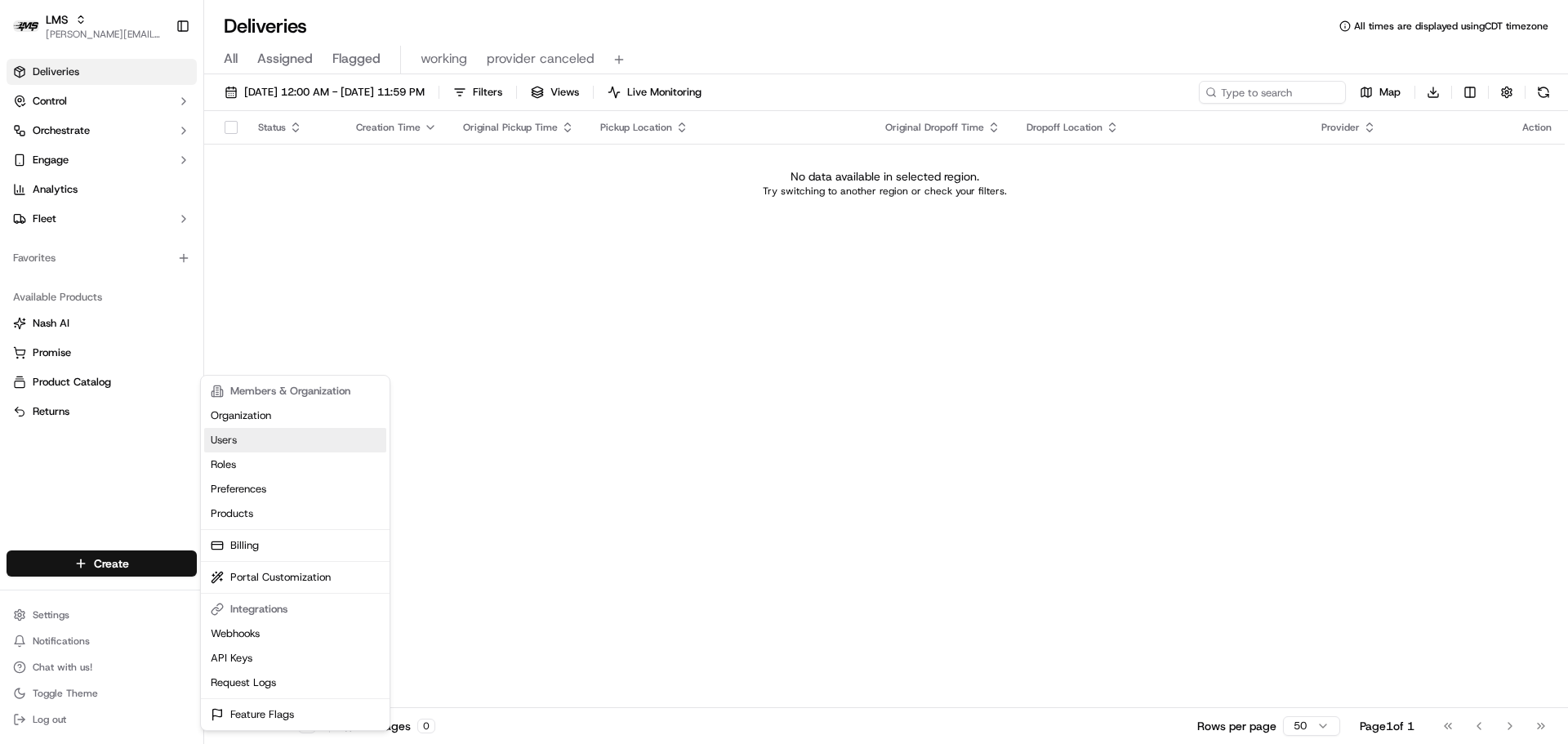
click at [246, 439] on link "Users" at bounding box center [295, 440] width 182 height 24
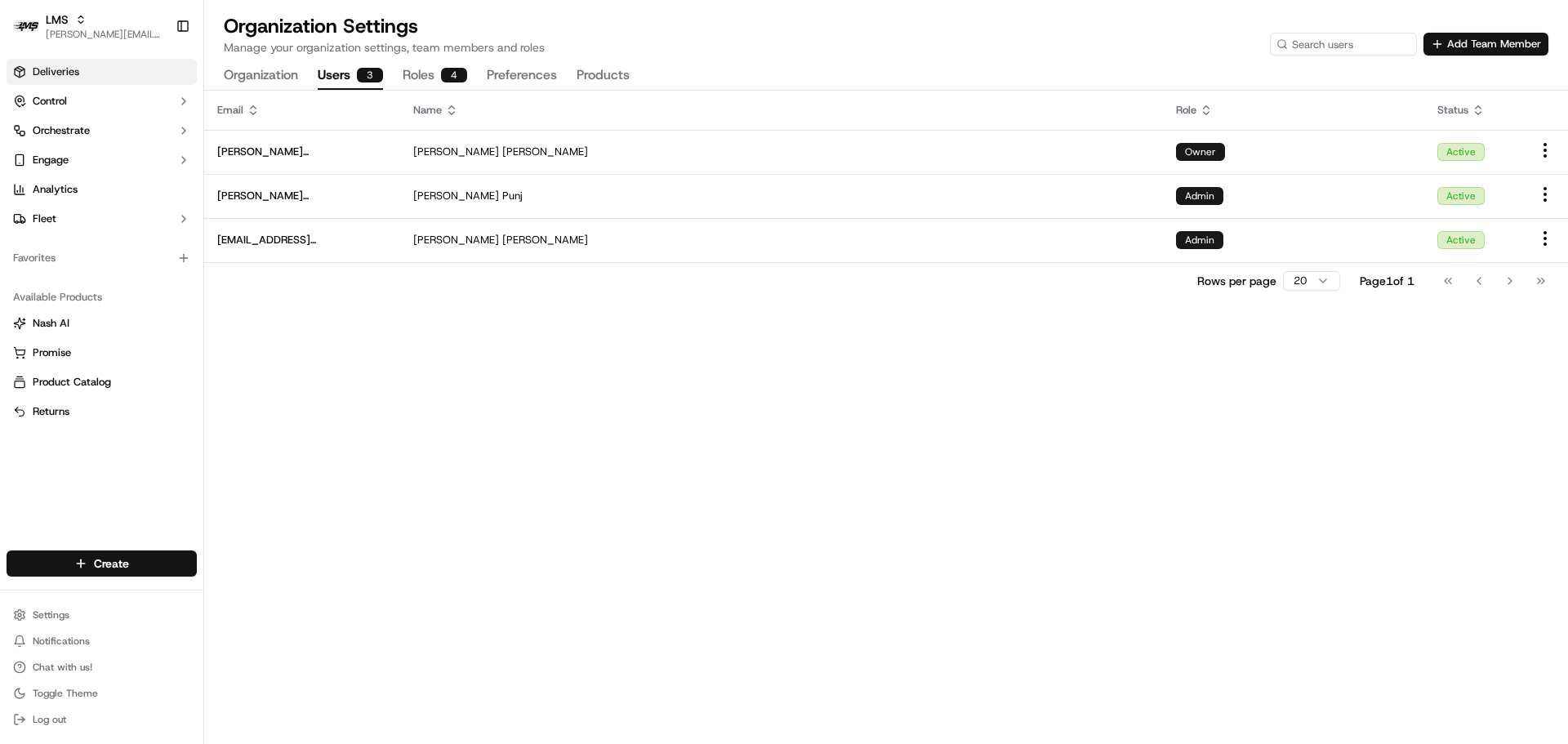
click at [125, 68] on link "Deliveries" at bounding box center [102, 72] width 190 height 26
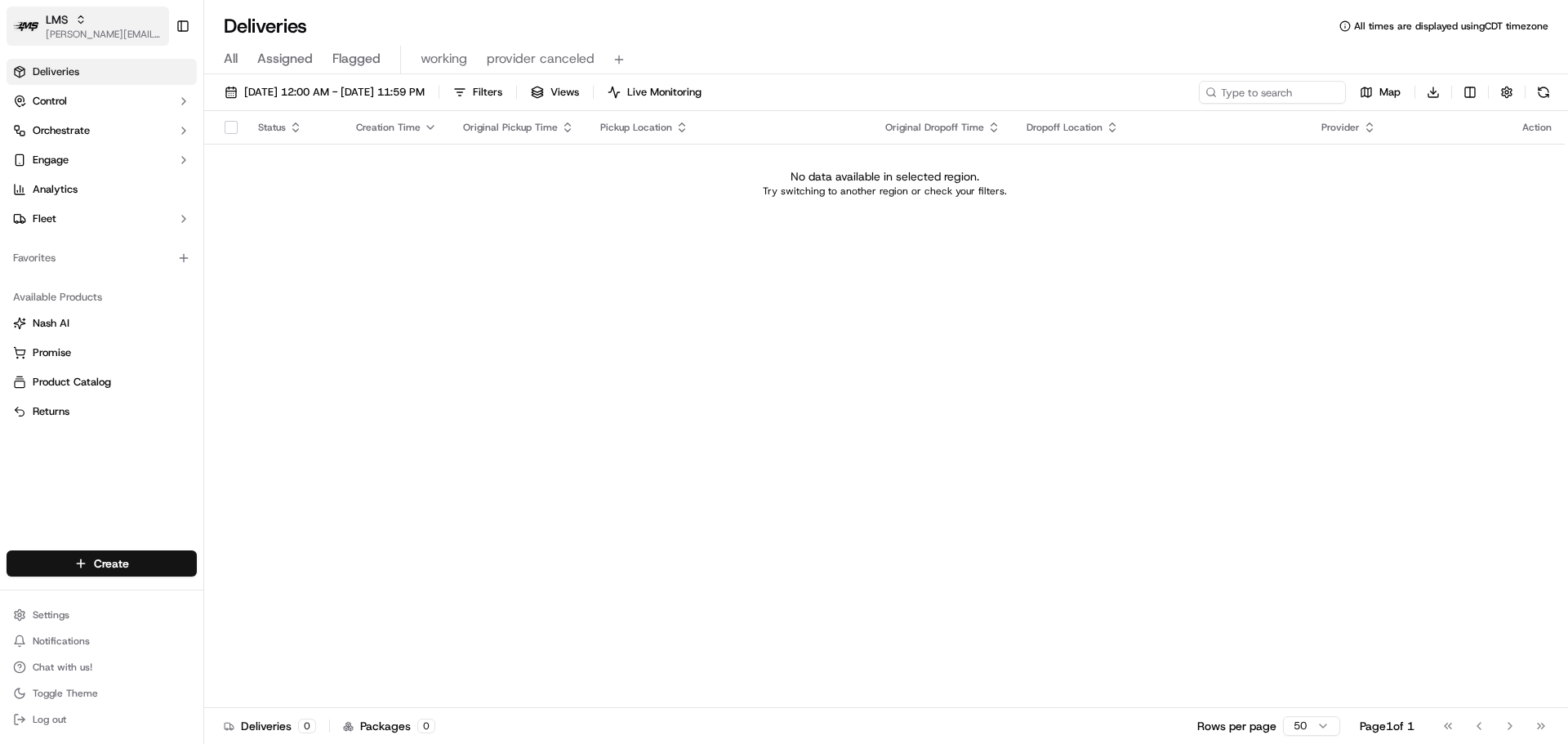
click at [79, 37] on span "[PERSON_NAME][EMAIL_ADDRESS][DOMAIN_NAME]" at bounding box center [104, 34] width 117 height 13
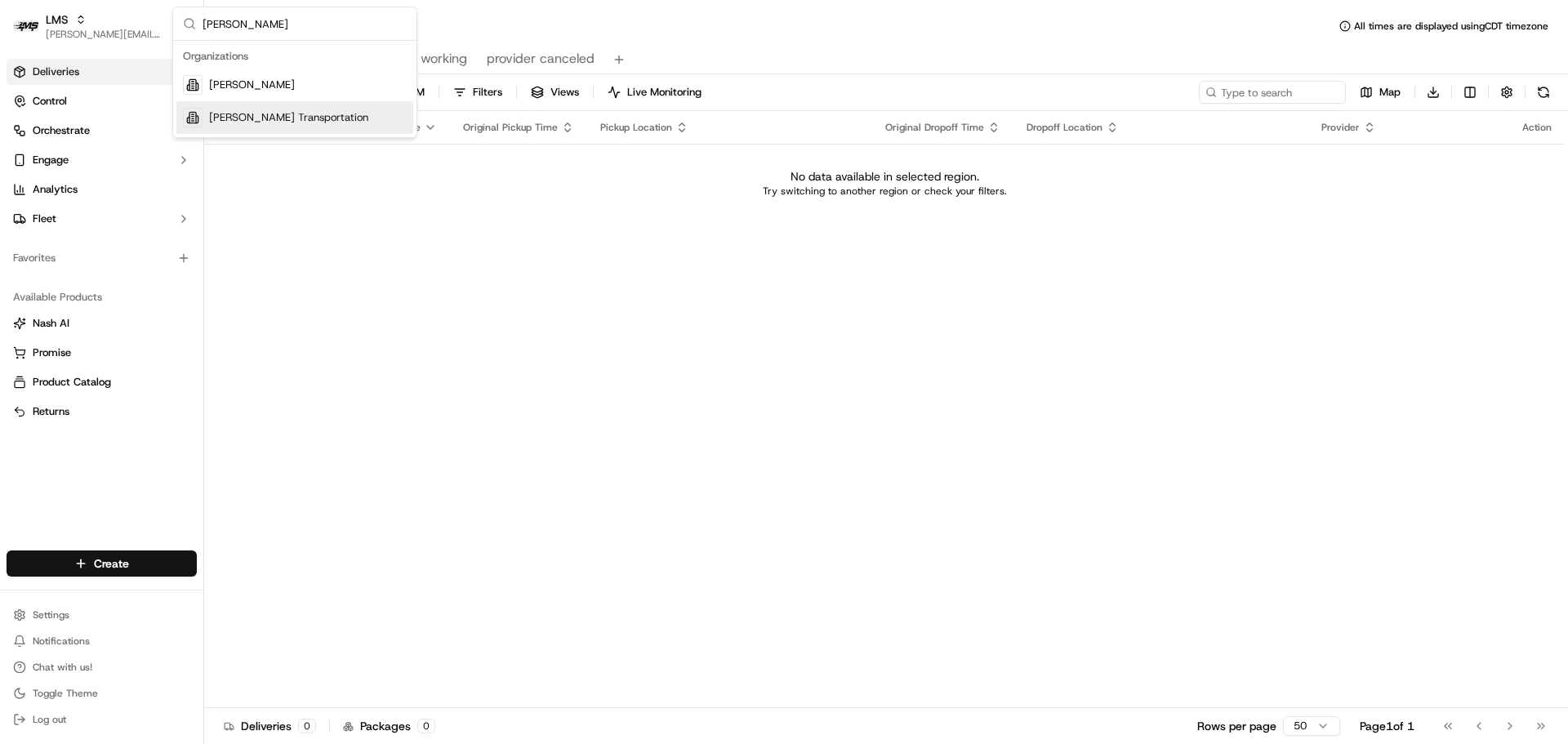
type input "betty"
click at [319, 116] on div "[PERSON_NAME] Transportation" at bounding box center [295, 117] width 237 height 33
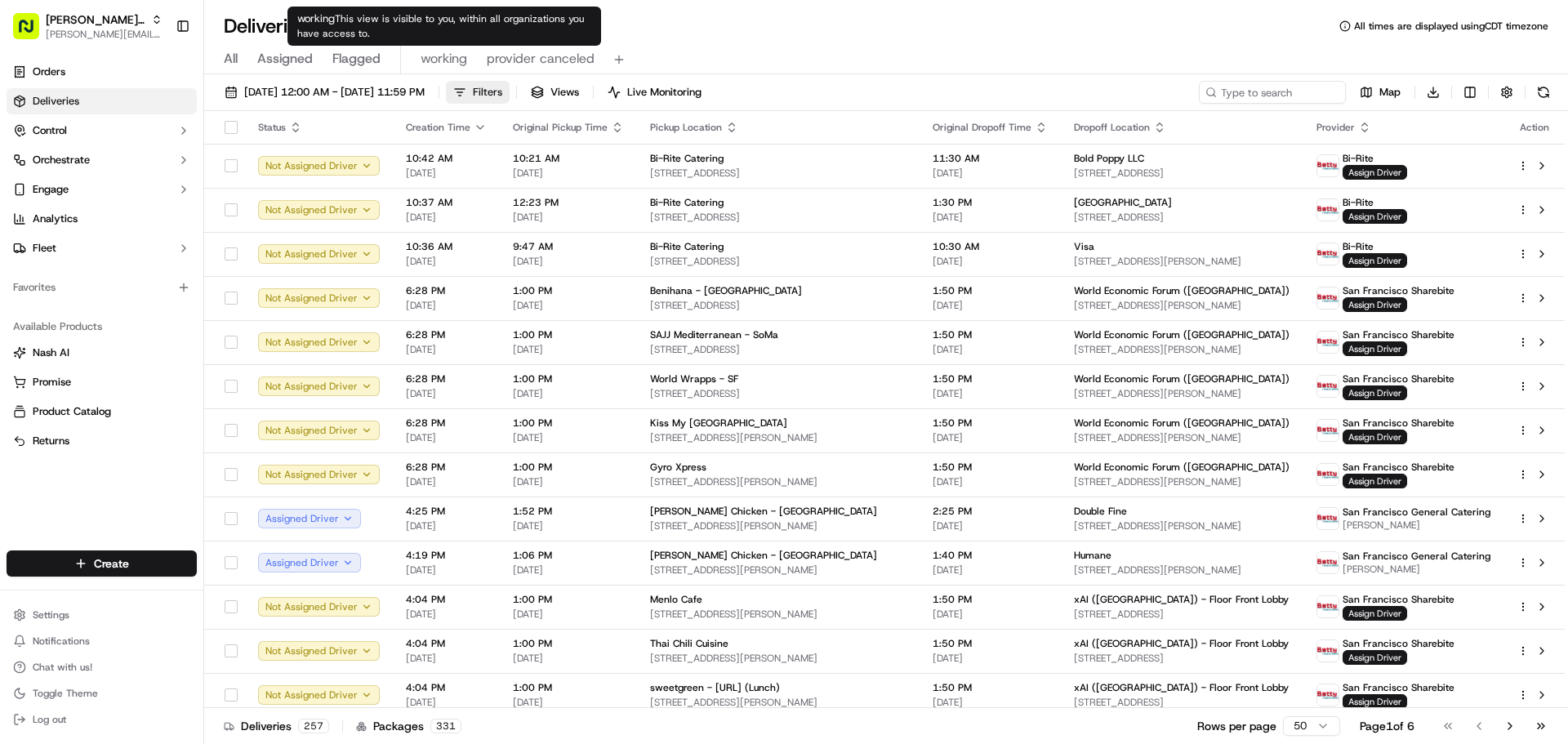
click at [510, 89] on button "Filters" at bounding box center [478, 92] width 63 height 23
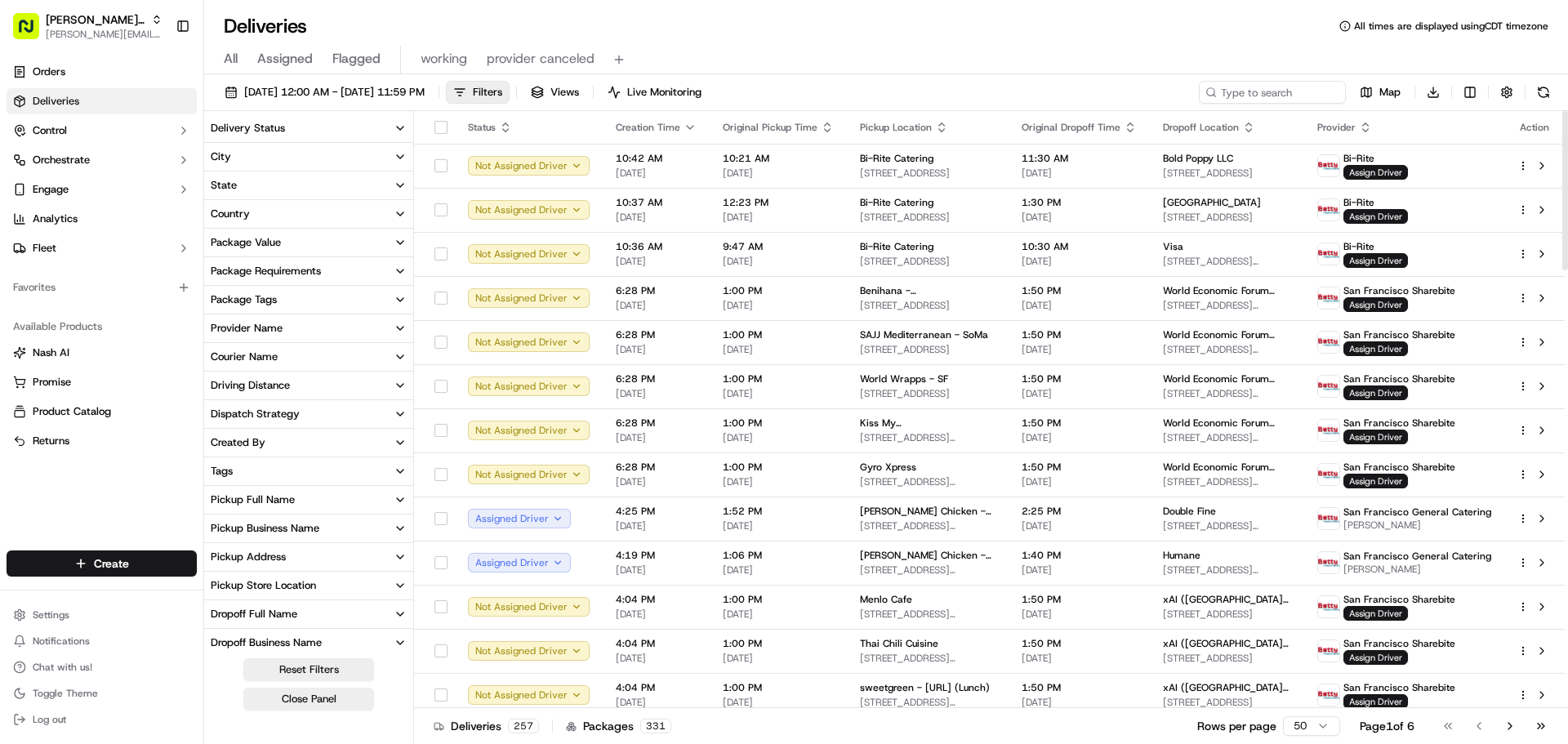
click at [269, 500] on div "Pickup Full Name" at bounding box center [253, 500] width 84 height 15
click at [273, 521] on button "Pickup Business Name" at bounding box center [309, 528] width 209 height 28
click at [214, 586] on Mill "Josey Baker - The Mill" at bounding box center [218, 586] width 13 height 13
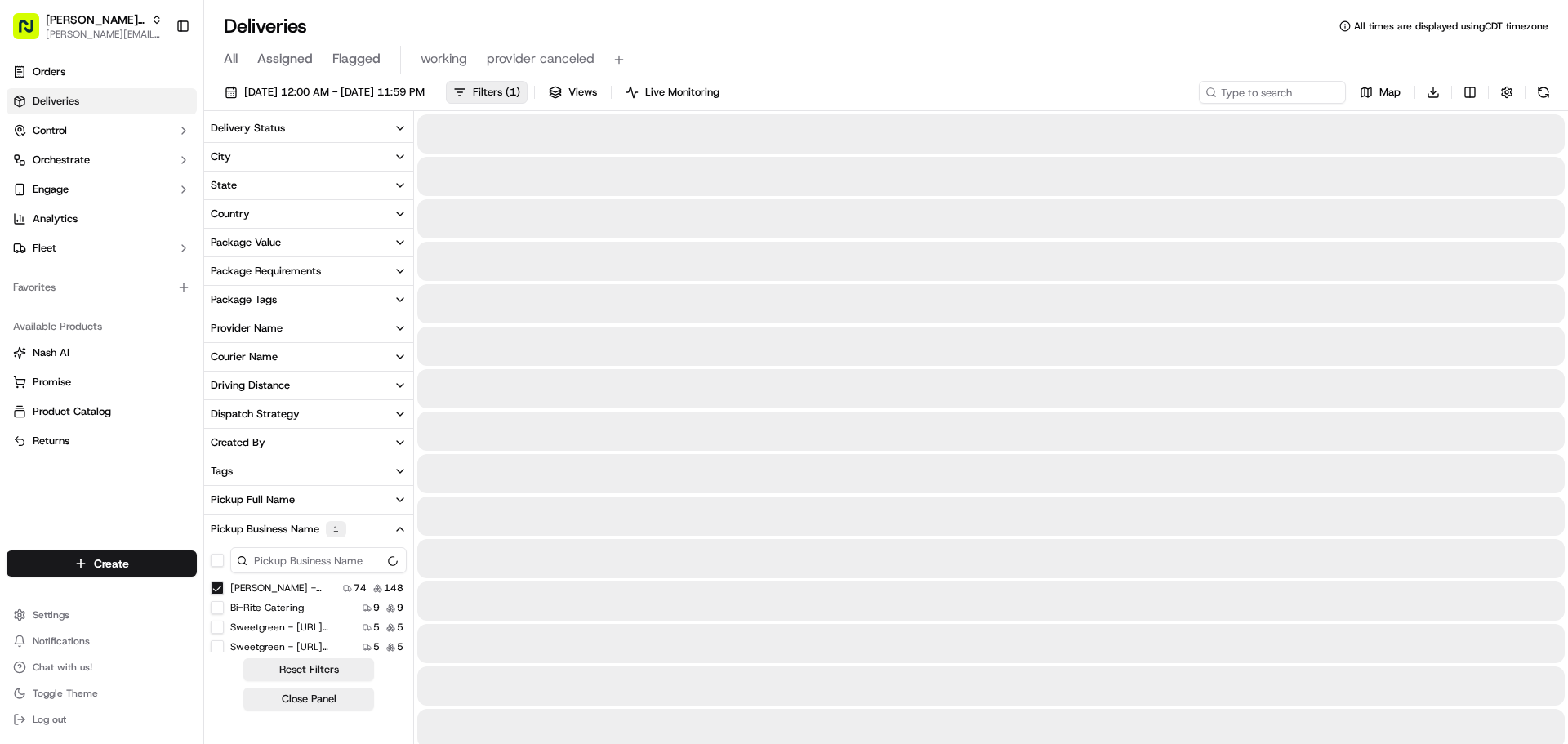
click at [893, 32] on div "Deliveries All times are displayed using CDT timezone" at bounding box center [886, 26] width 1364 height 26
click at [423, 88] on span "09/22/2025 12:00 AM - 10/31/2025 11:59 PM" at bounding box center [334, 93] width 180 height 15
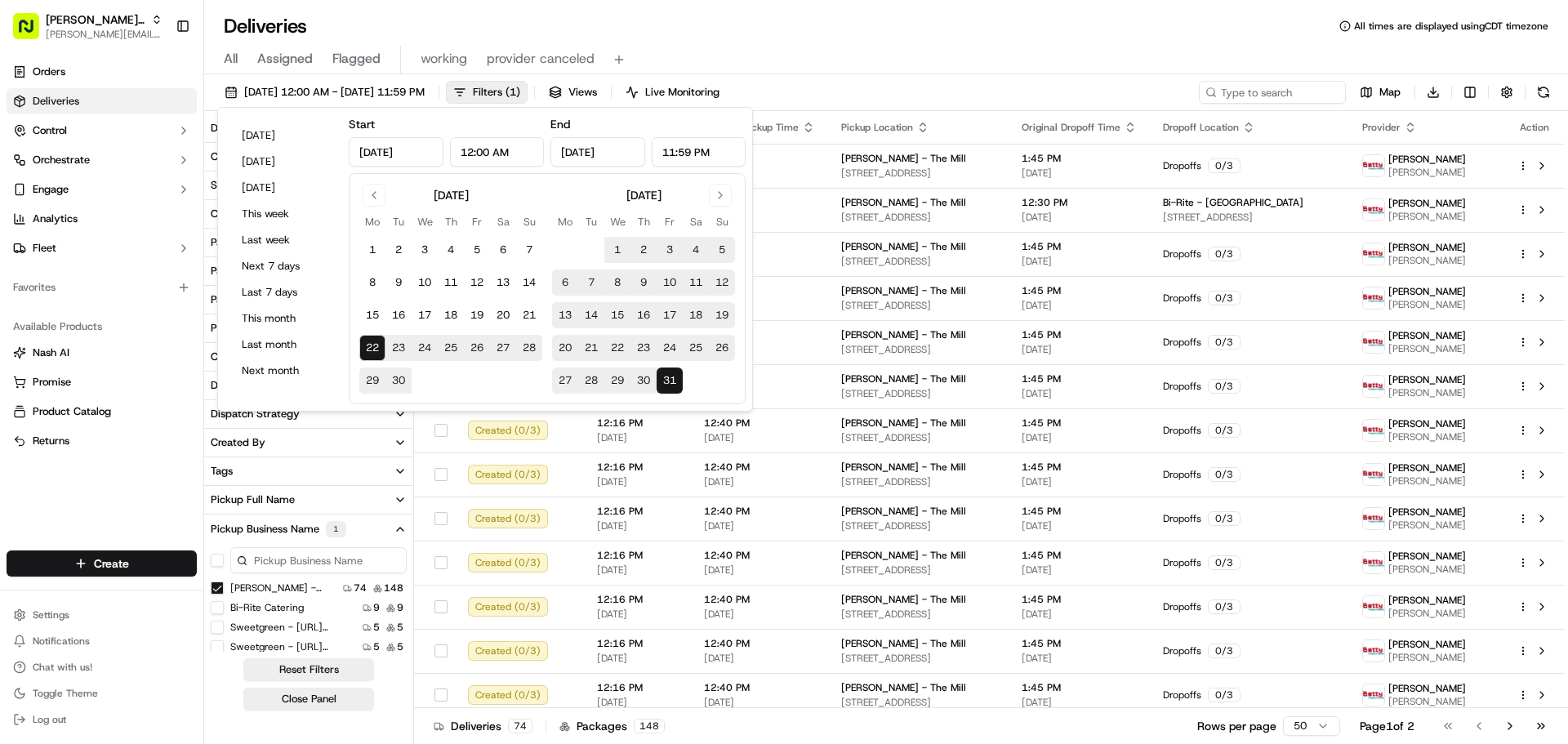
type input "Sep 22, 2025"
type input "12:00 AM"
type input "Oct 31, 2025"
type input "11:59 PM"
click at [505, 314] on button "20" at bounding box center [503, 314] width 26 height 26
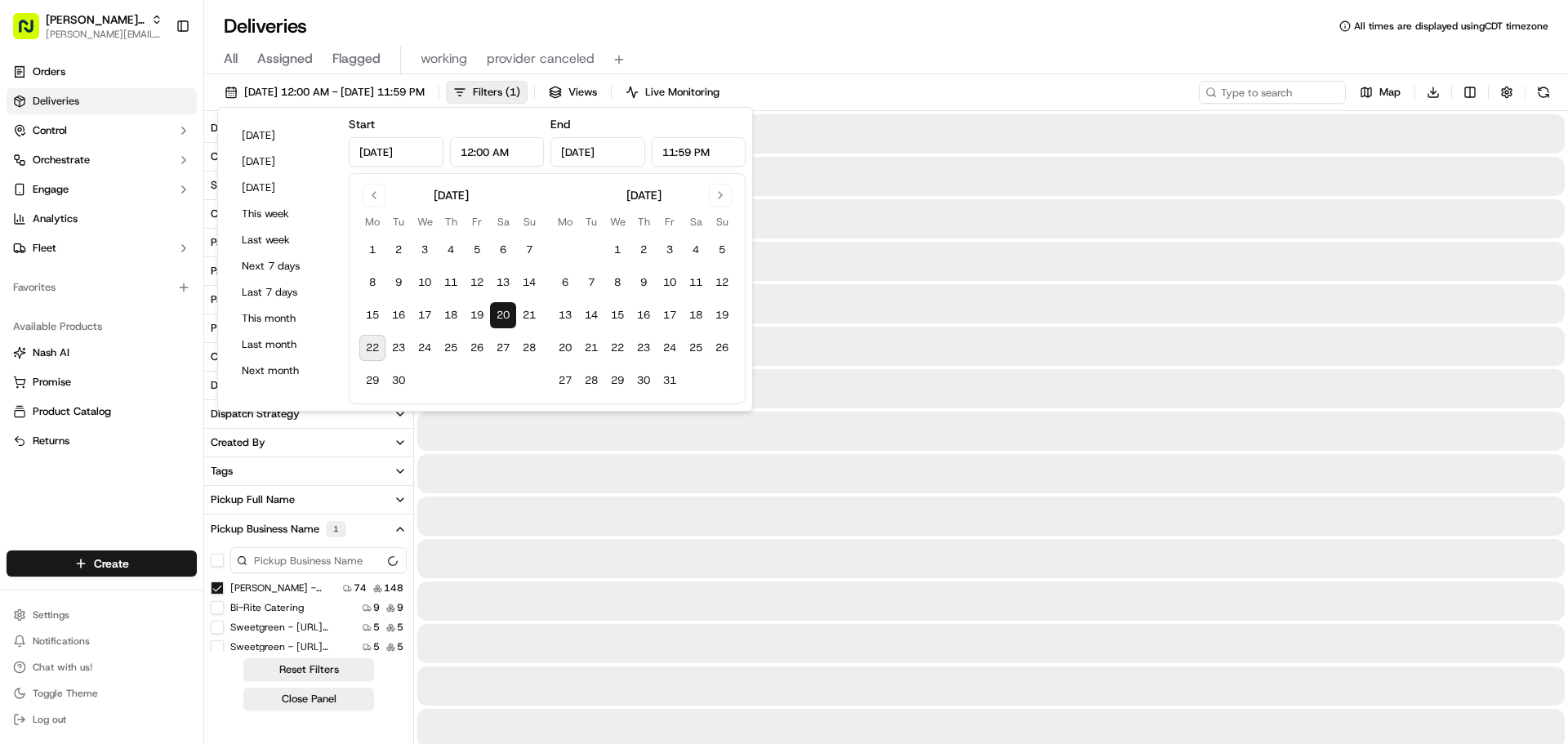
type input "Sep 20, 2025"
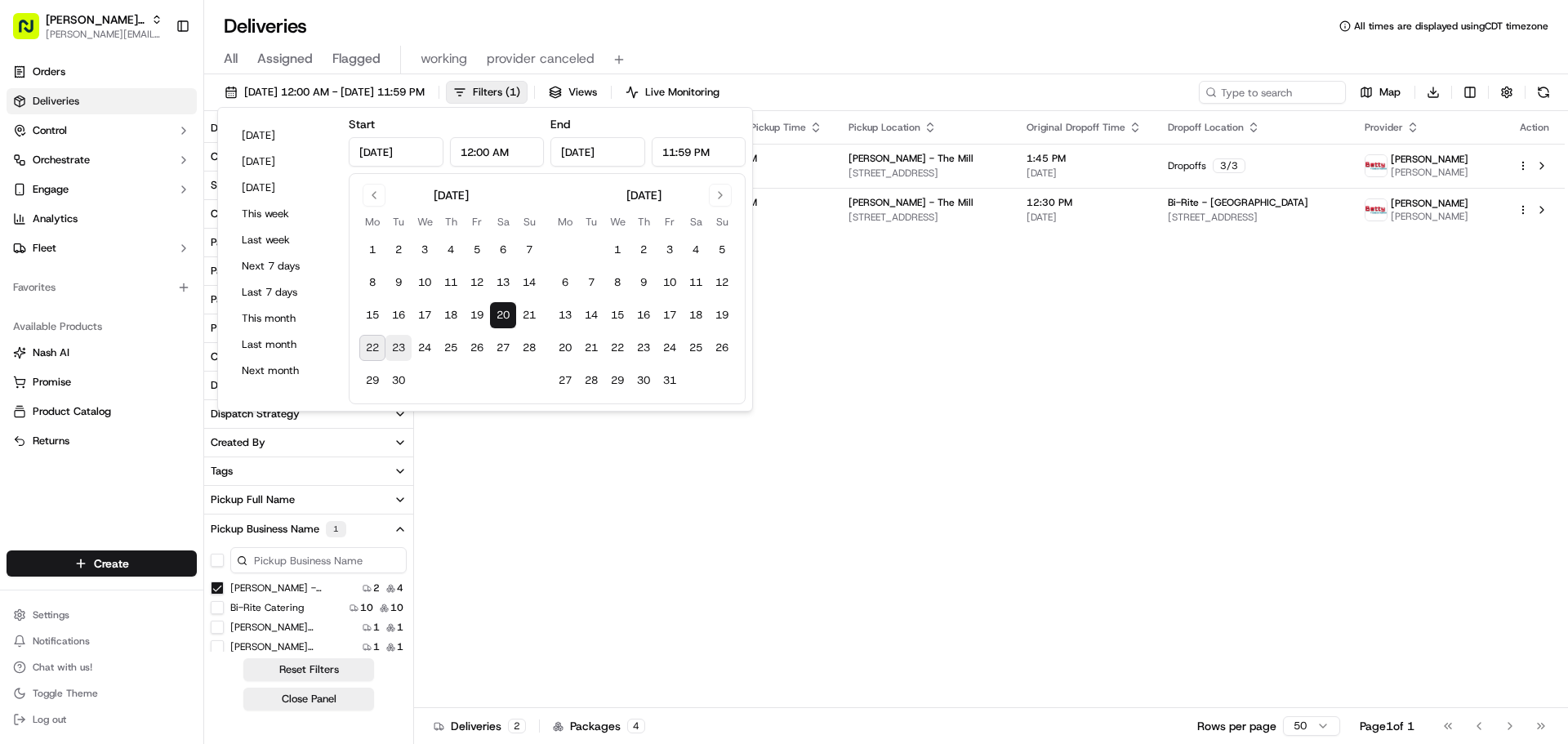
click at [399, 342] on button "23" at bounding box center [398, 348] width 26 height 26
type input "Sep 23, 2025"
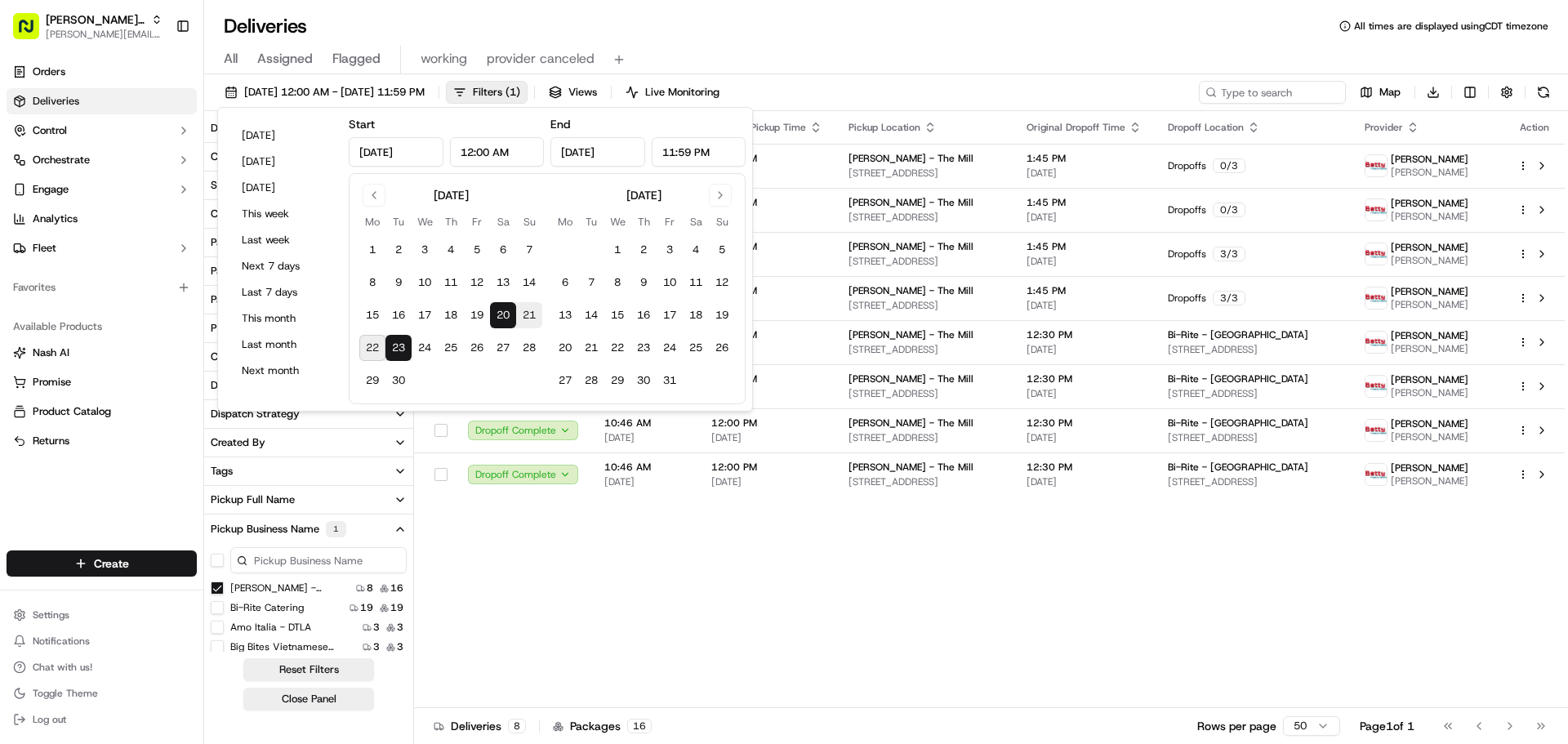
click at [887, 45] on div "All Assigned Flagged working provider canceled" at bounding box center [886, 57] width 1364 height 35
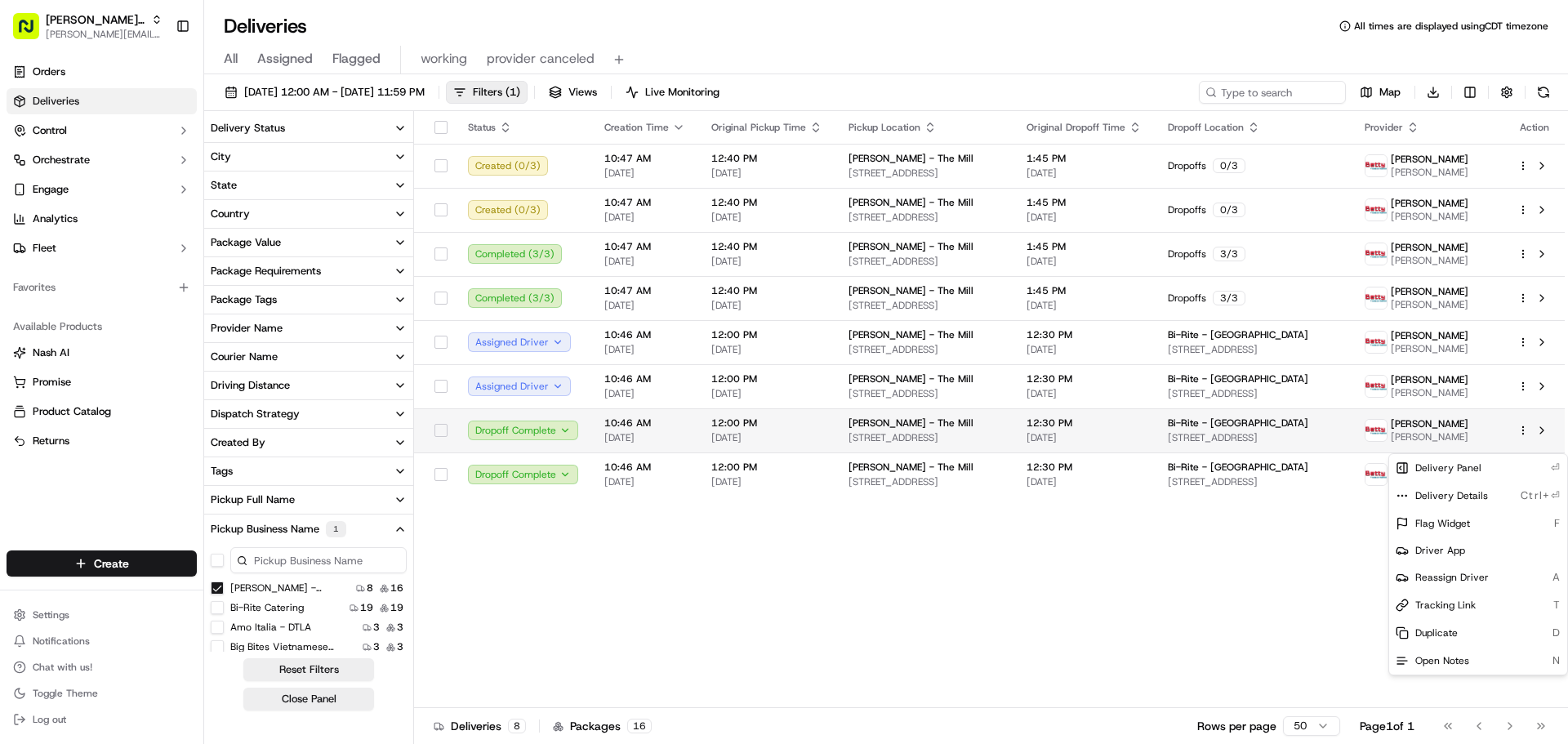
click at [1524, 445] on html "Betty Transportation jeff@usenash.com Toggle Sidebar Orders Deliveries Control …" at bounding box center [784, 372] width 1568 height 744
click at [1478, 495] on span "Delivery Details" at bounding box center [1451, 496] width 73 height 13
click at [1158, 618] on html "Betty Transportation jeff@usenash.com Toggle Sidebar Orders Deliveries Control …" at bounding box center [784, 372] width 1568 height 744
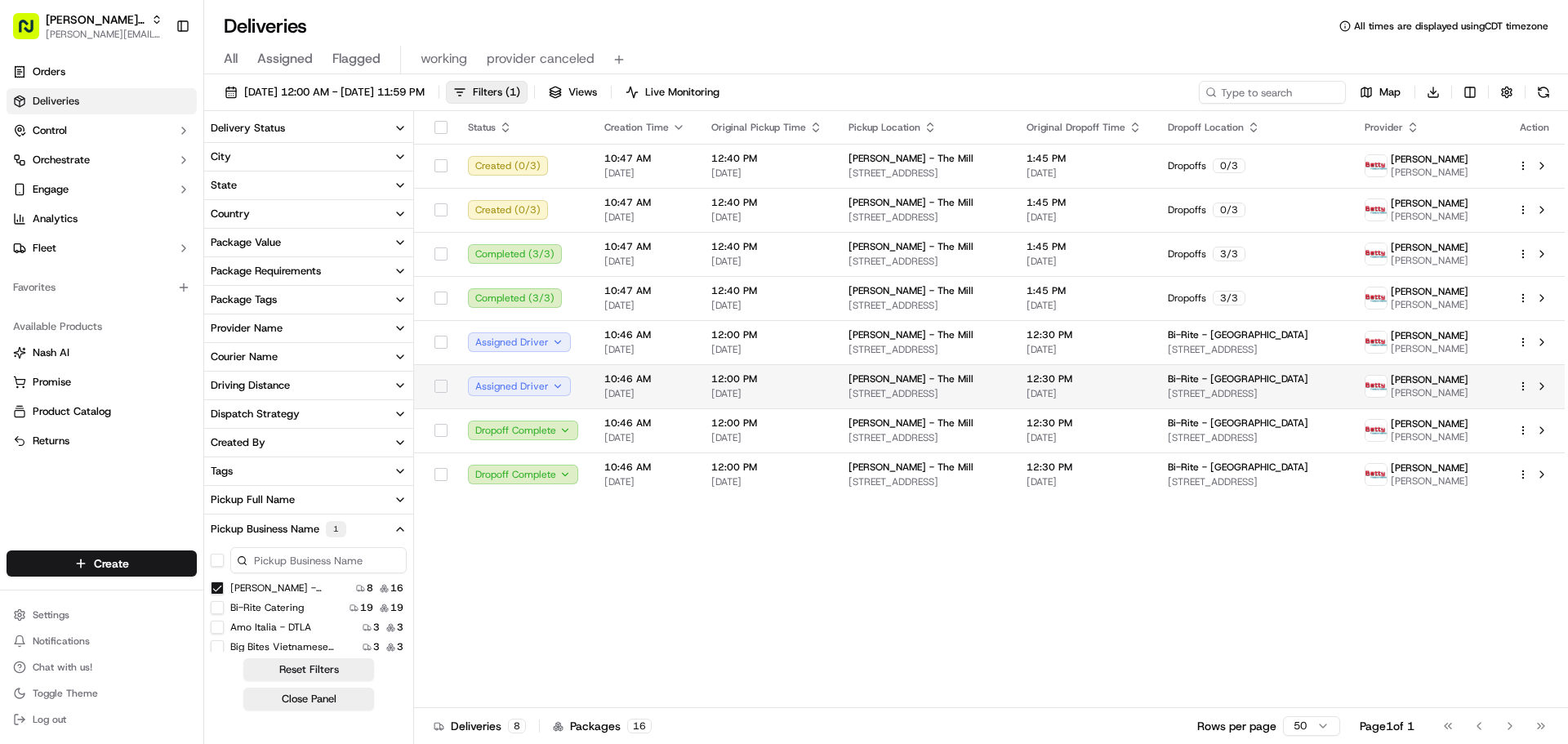
click at [1524, 392] on html "Betty Transportation jeff@usenash.com Toggle Sidebar Orders Deliveries Control …" at bounding box center [784, 372] width 1568 height 744
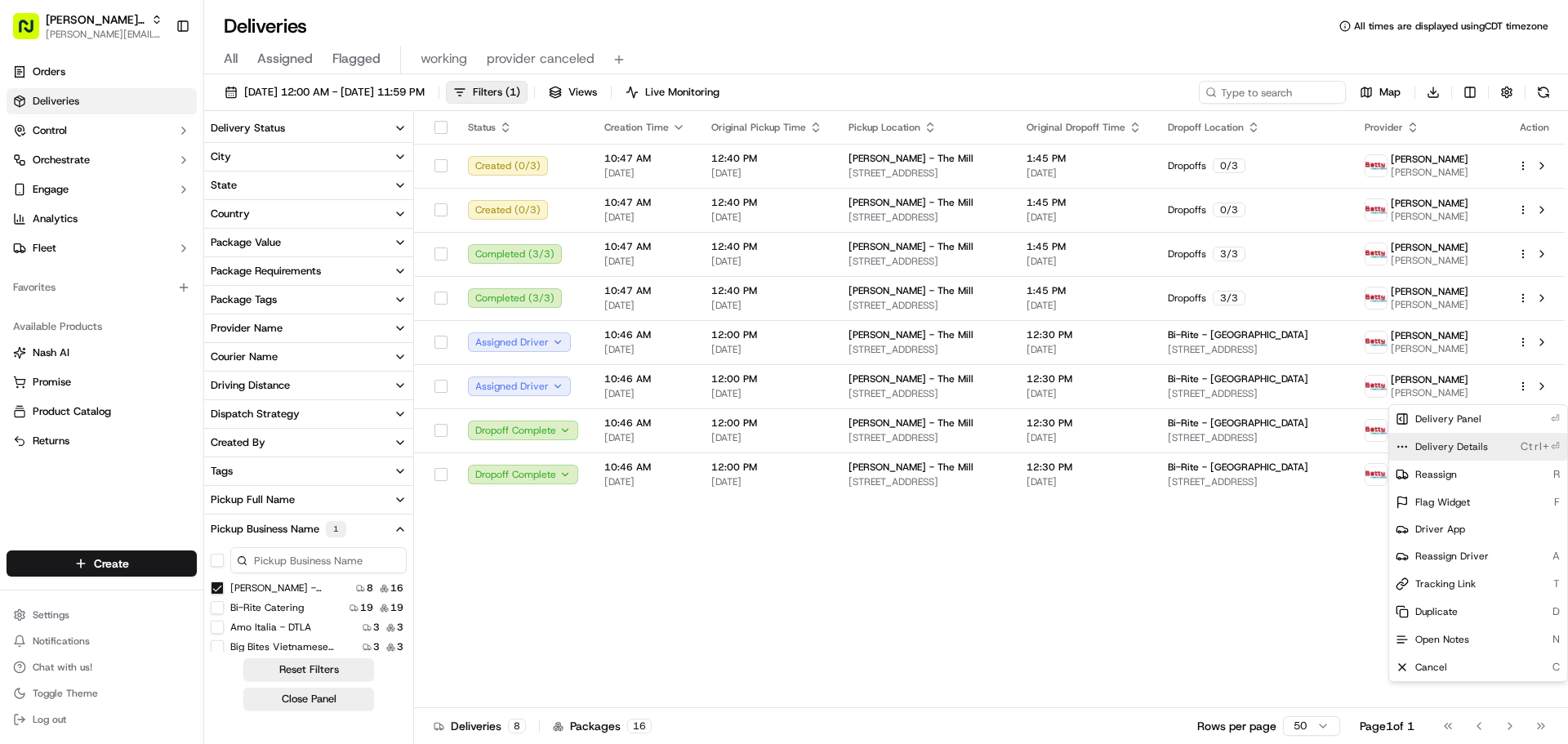
click at [1489, 448] on div "Delivery Details Ctrl+⏎" at bounding box center [1478, 446] width 178 height 28
click at [73, 33] on html "Betty Transportation jeff@usenash.com Toggle Sidebar Orders Deliveries Control …" at bounding box center [784, 372] width 1568 height 744
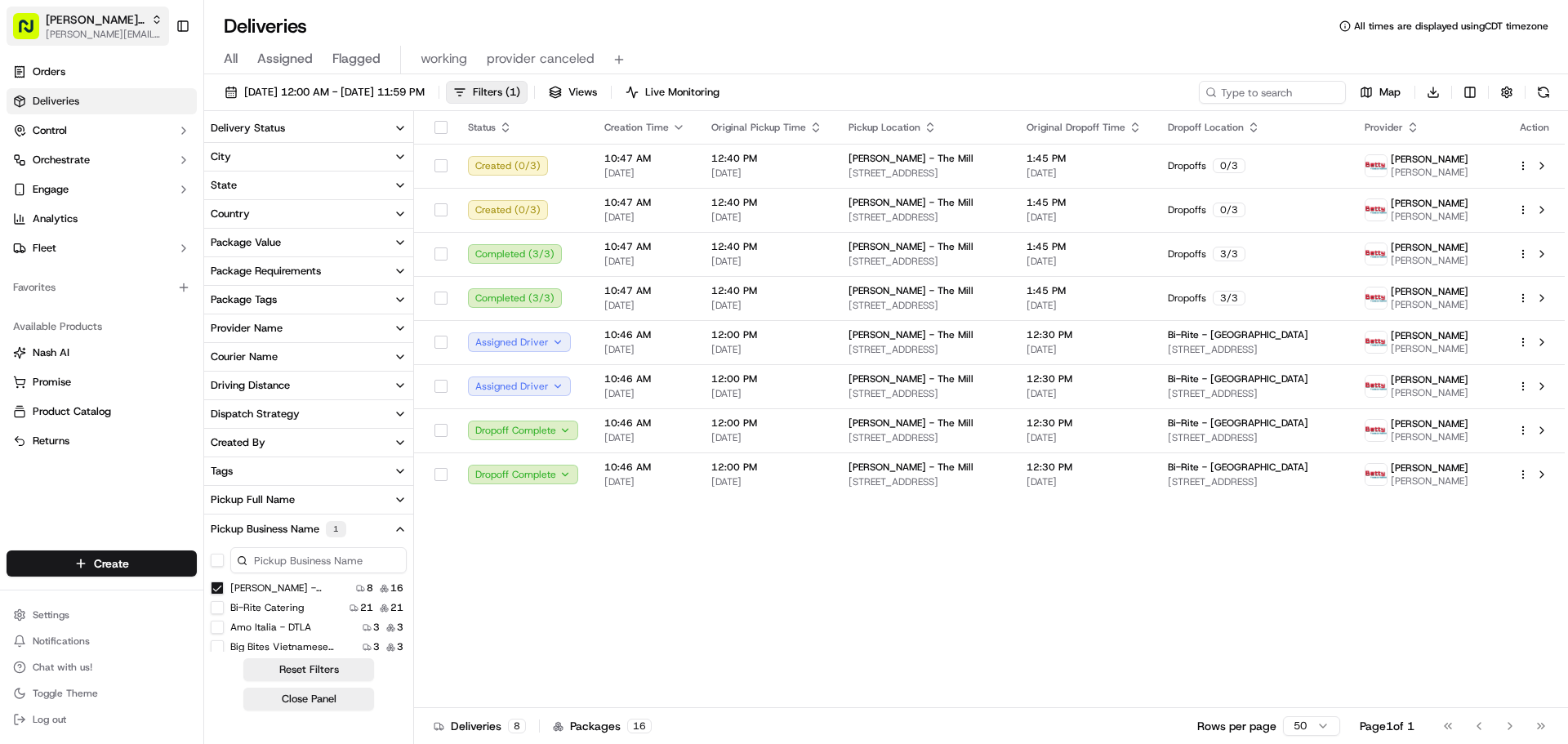
click at [71, 29] on span "[PERSON_NAME][EMAIL_ADDRESS][DOMAIN_NAME]" at bounding box center [104, 34] width 117 height 13
type input "ezcater"
click at [249, 93] on div "ezCater" at bounding box center [295, 84] width 237 height 33
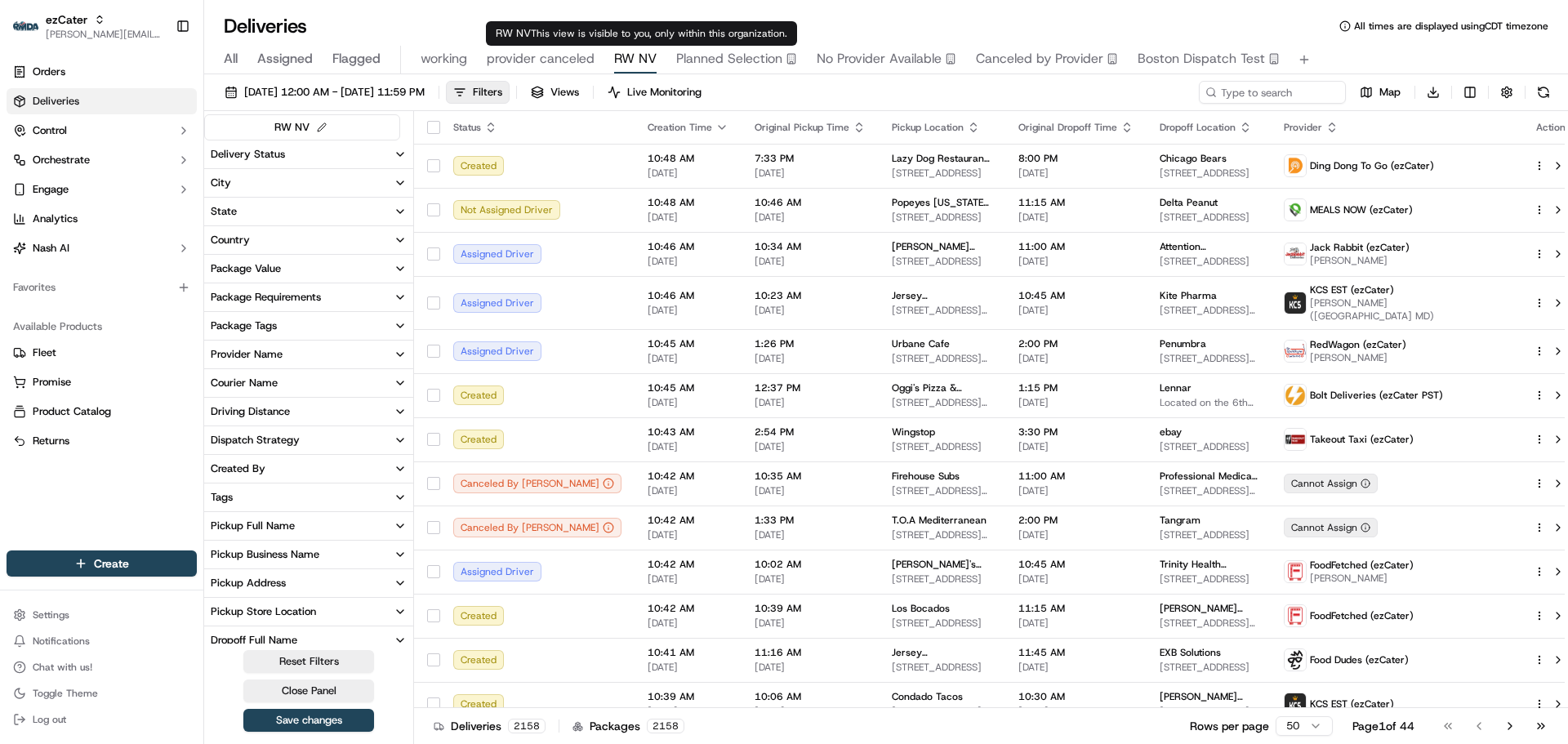
click at [639, 59] on span "RW NV" at bounding box center [635, 59] width 43 height 20
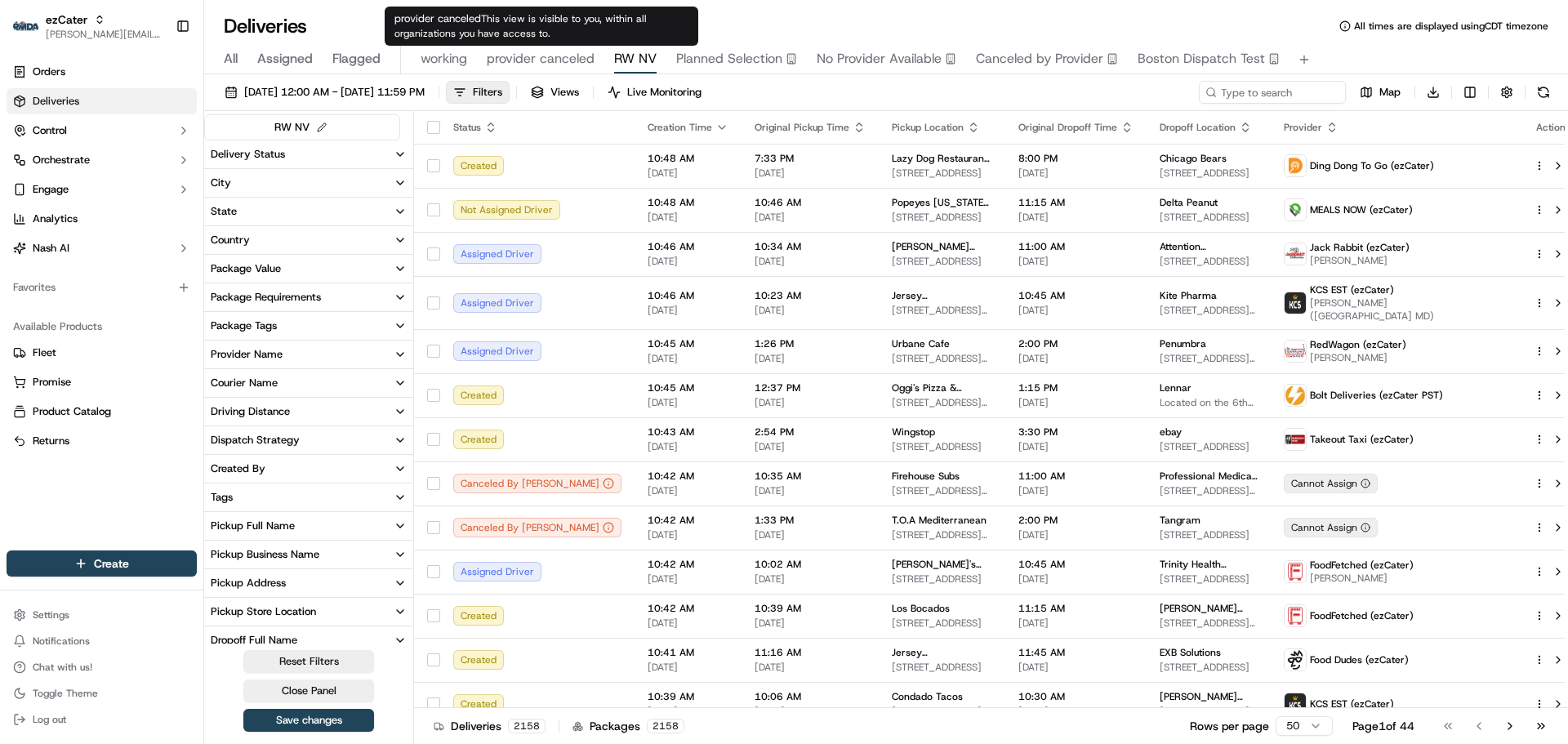
click at [545, 63] on span "provider canceled" at bounding box center [540, 59] width 108 height 20
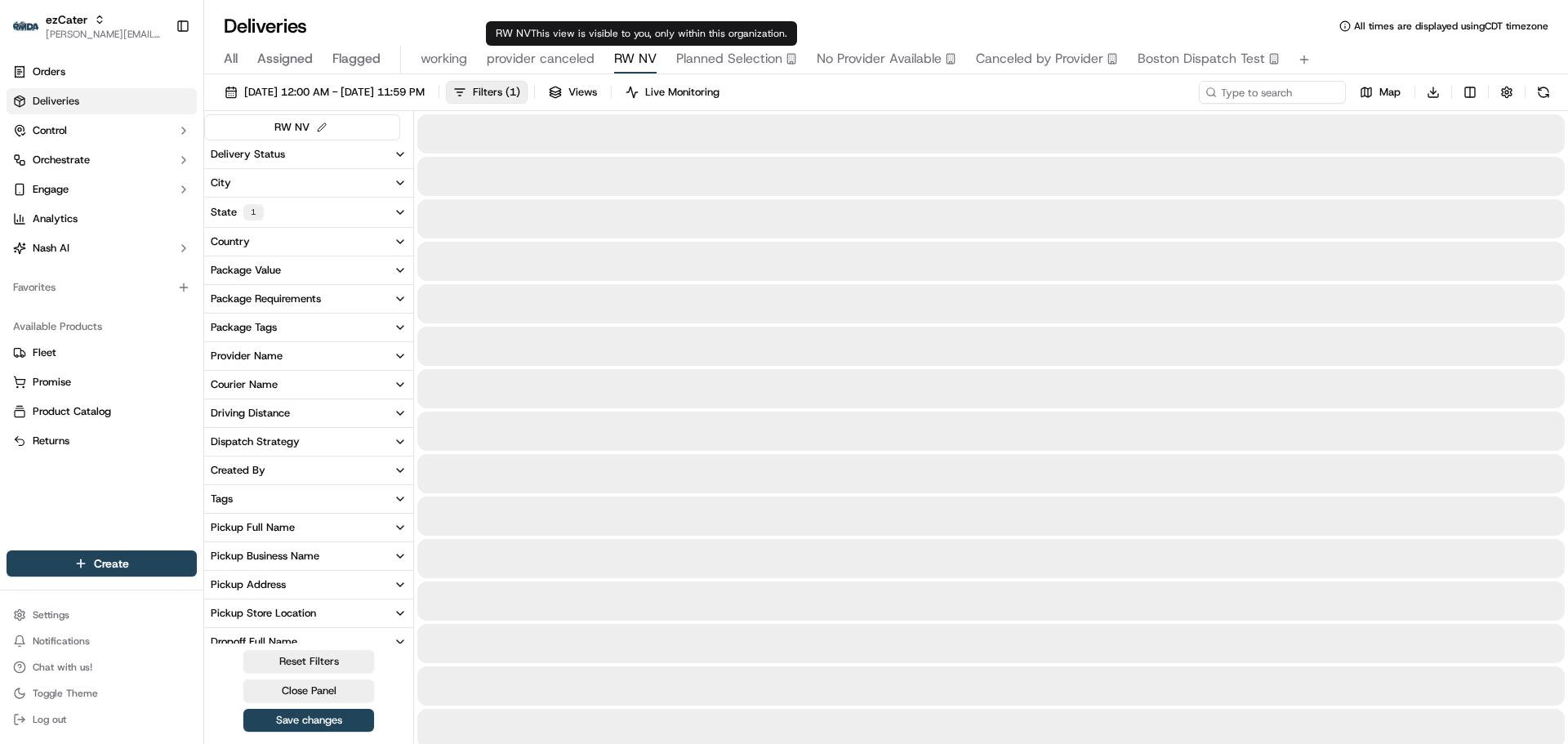
click at [648, 57] on span "RW NV" at bounding box center [635, 59] width 43 height 20
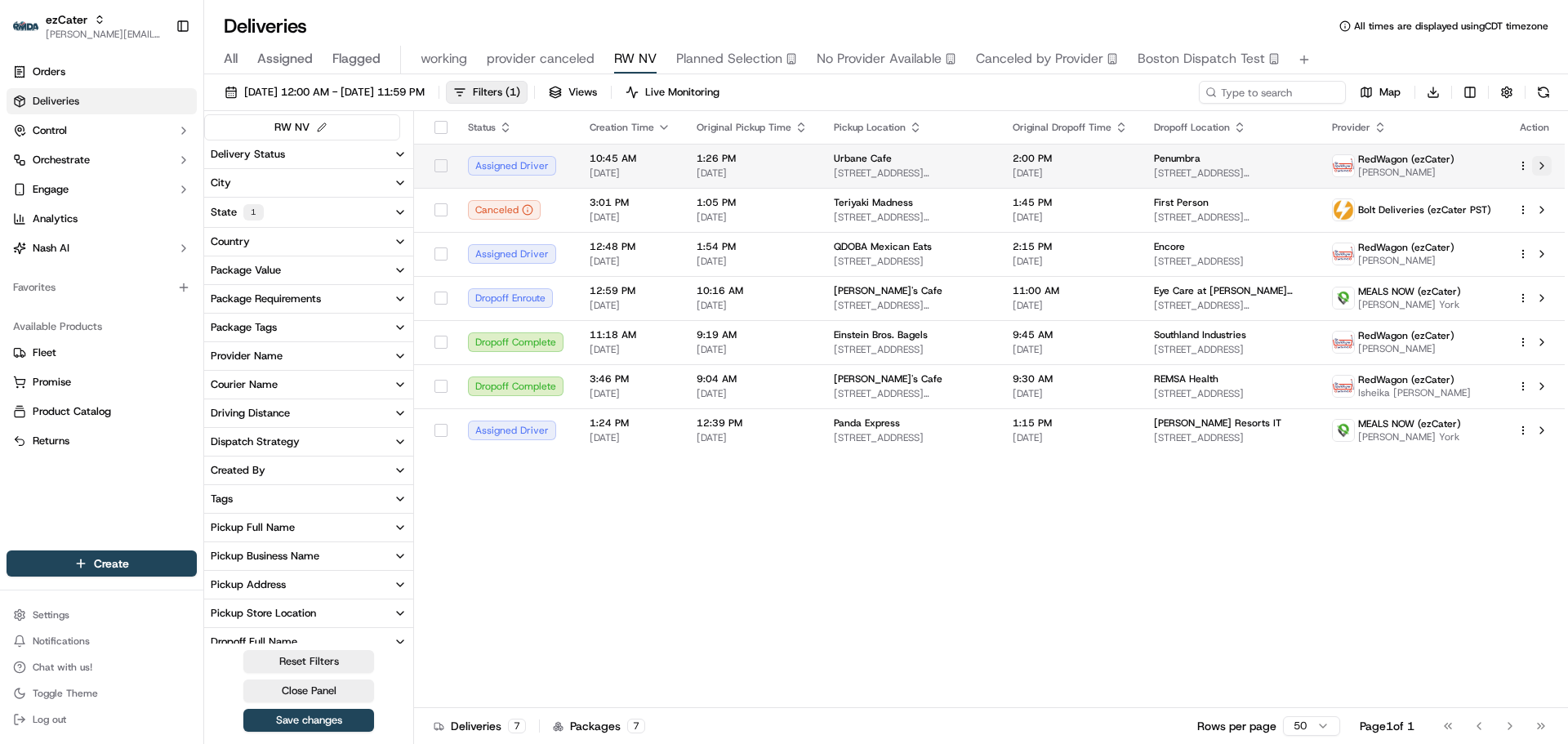
click at [1543, 166] on button at bounding box center [1542, 166] width 20 height 20
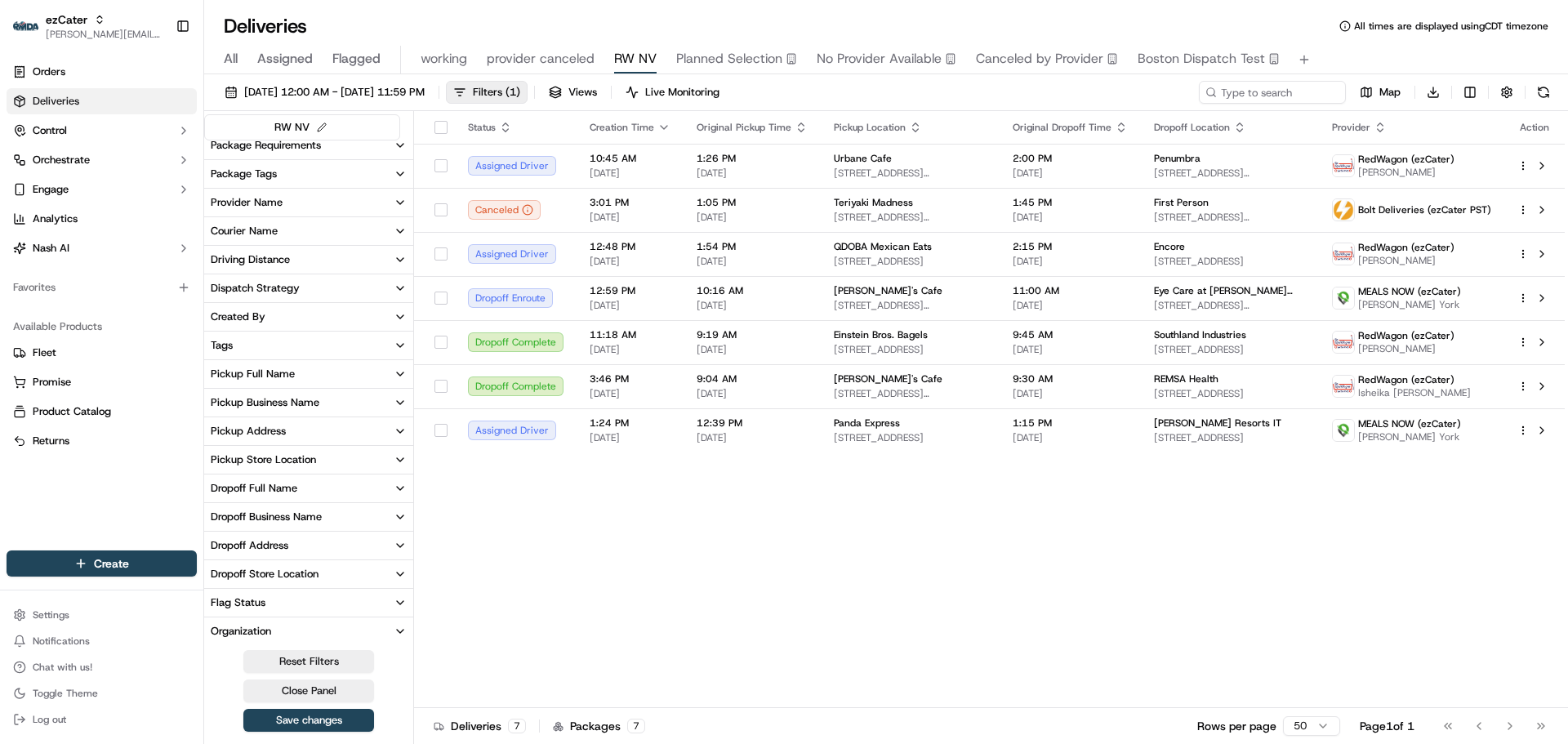
scroll to position [240, 0]
click at [297, 572] on button "Custom Events" at bounding box center [309, 573] width 209 height 28
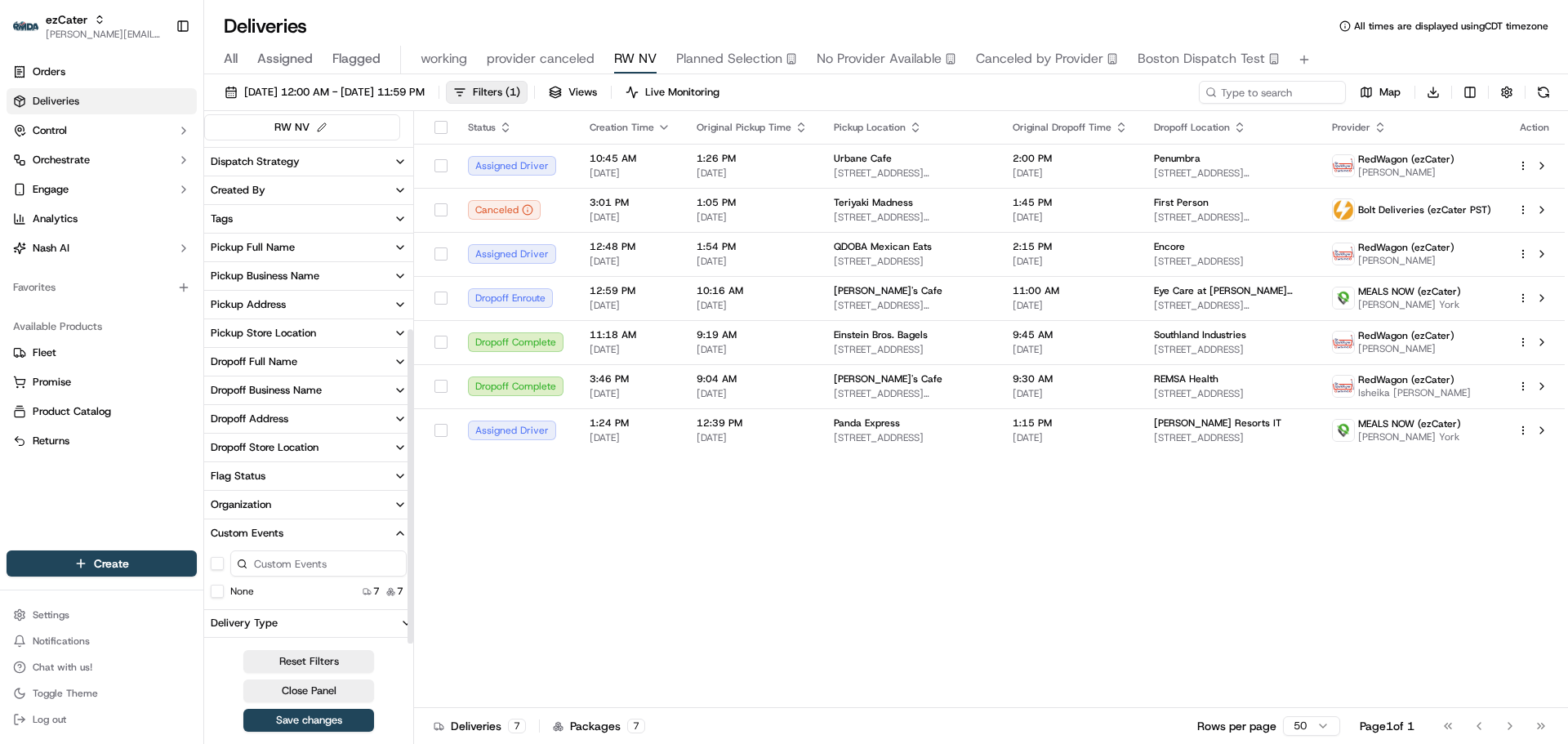
scroll to position [302, 0]
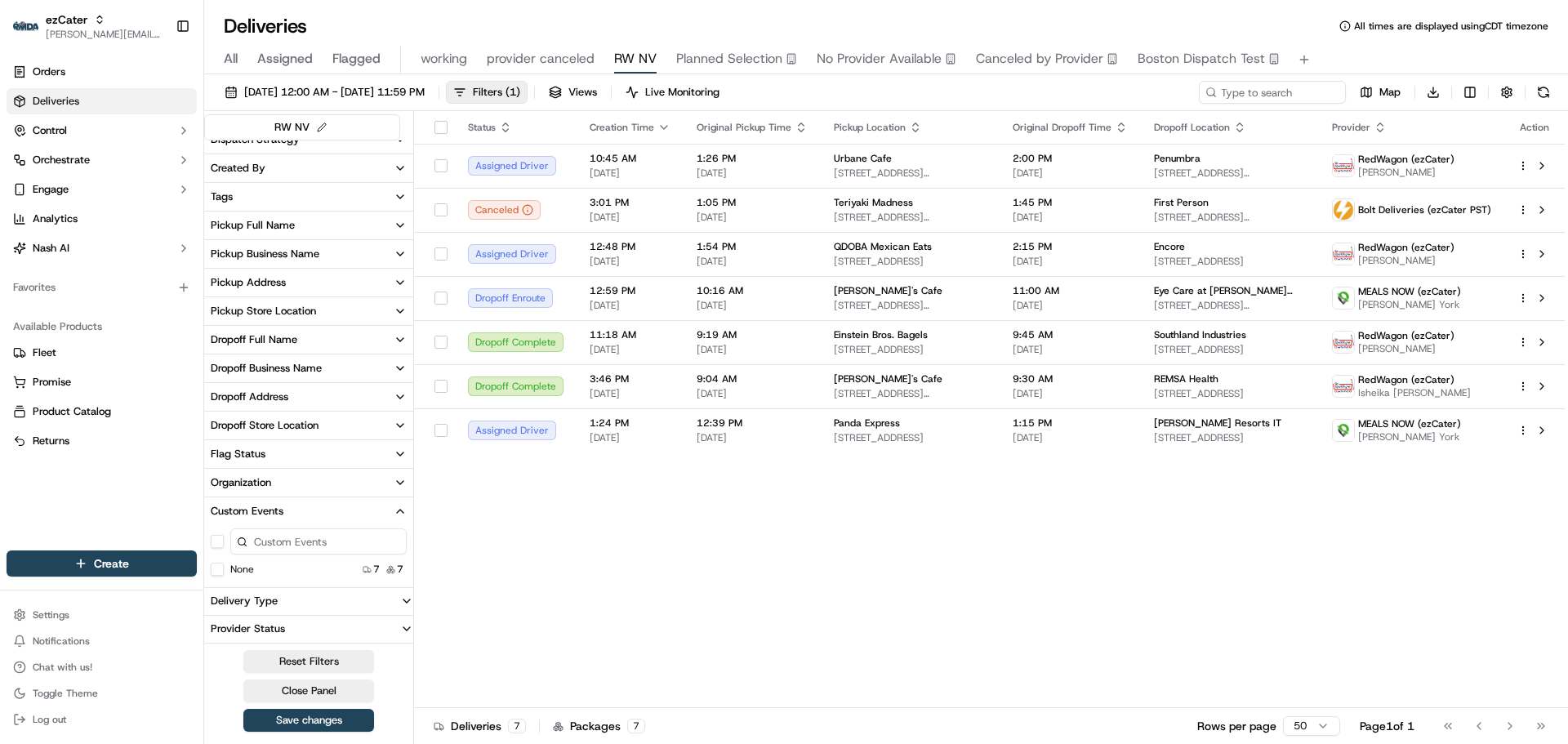
click at [293, 506] on button "Custom Events" at bounding box center [309, 510] width 209 height 28
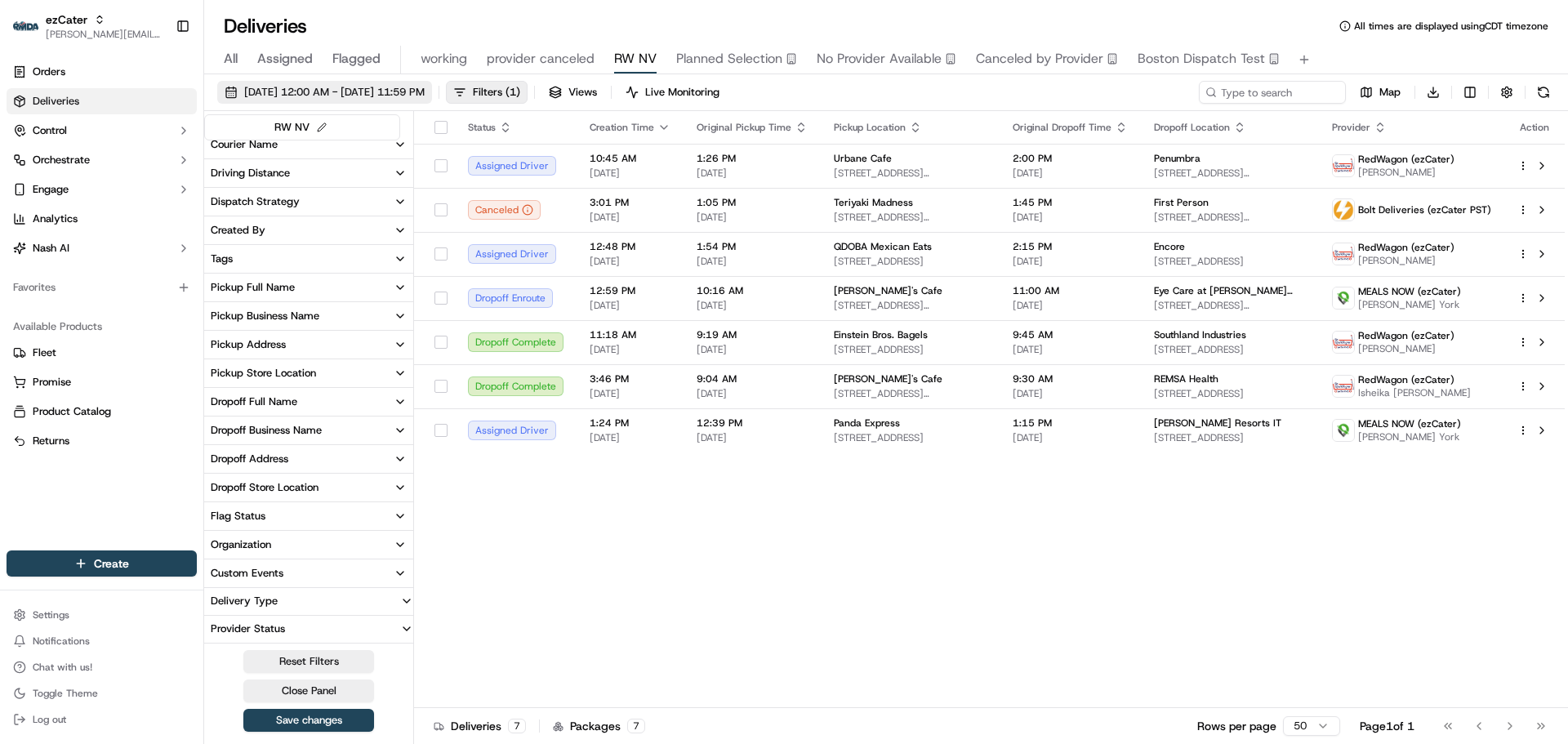
click at [424, 90] on span "09/22/2025 12:00 AM - 09/22/2025 11:59 PM" at bounding box center [334, 93] width 180 height 15
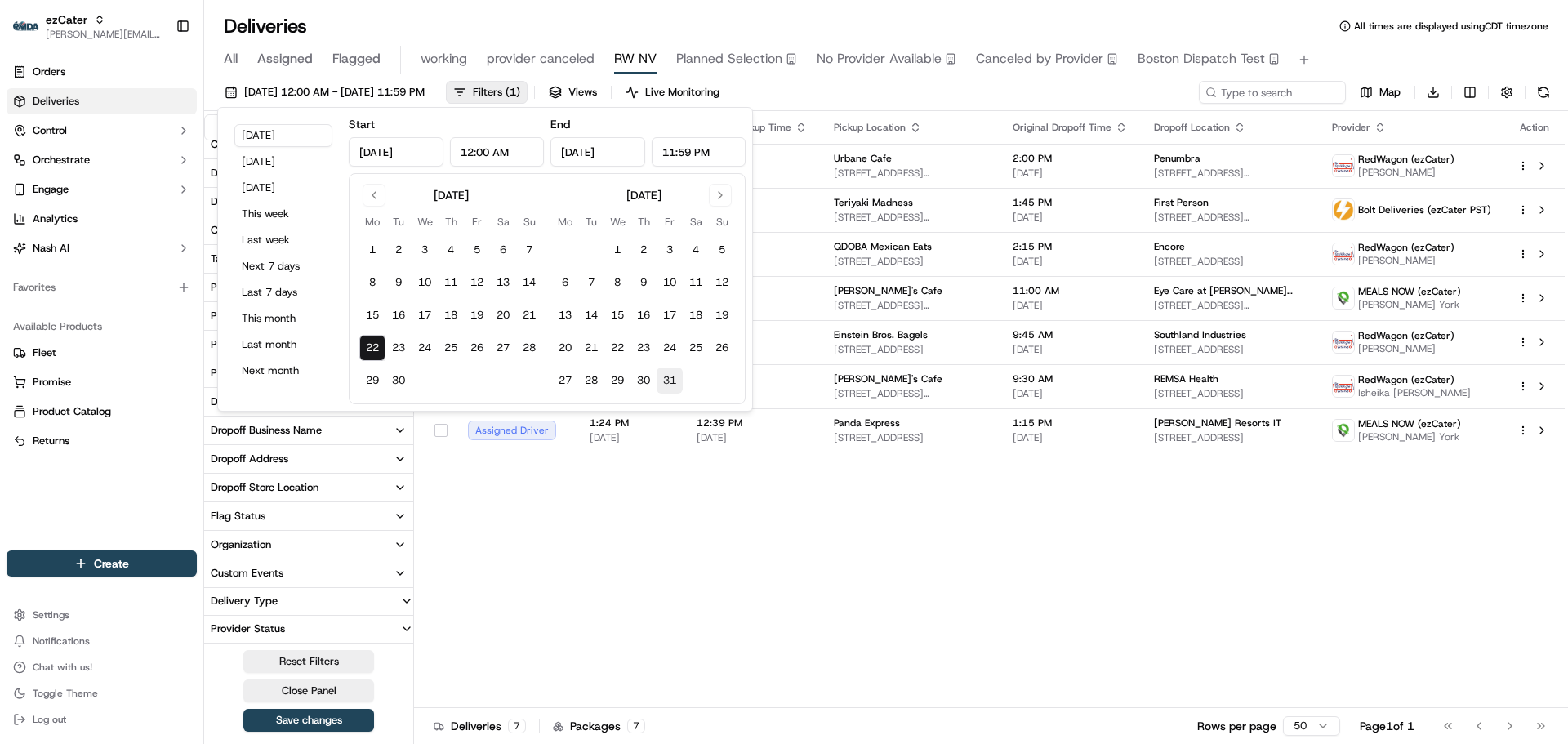
click at [664, 380] on button "31" at bounding box center [669, 380] width 26 height 26
type input "Oct 31, 2025"
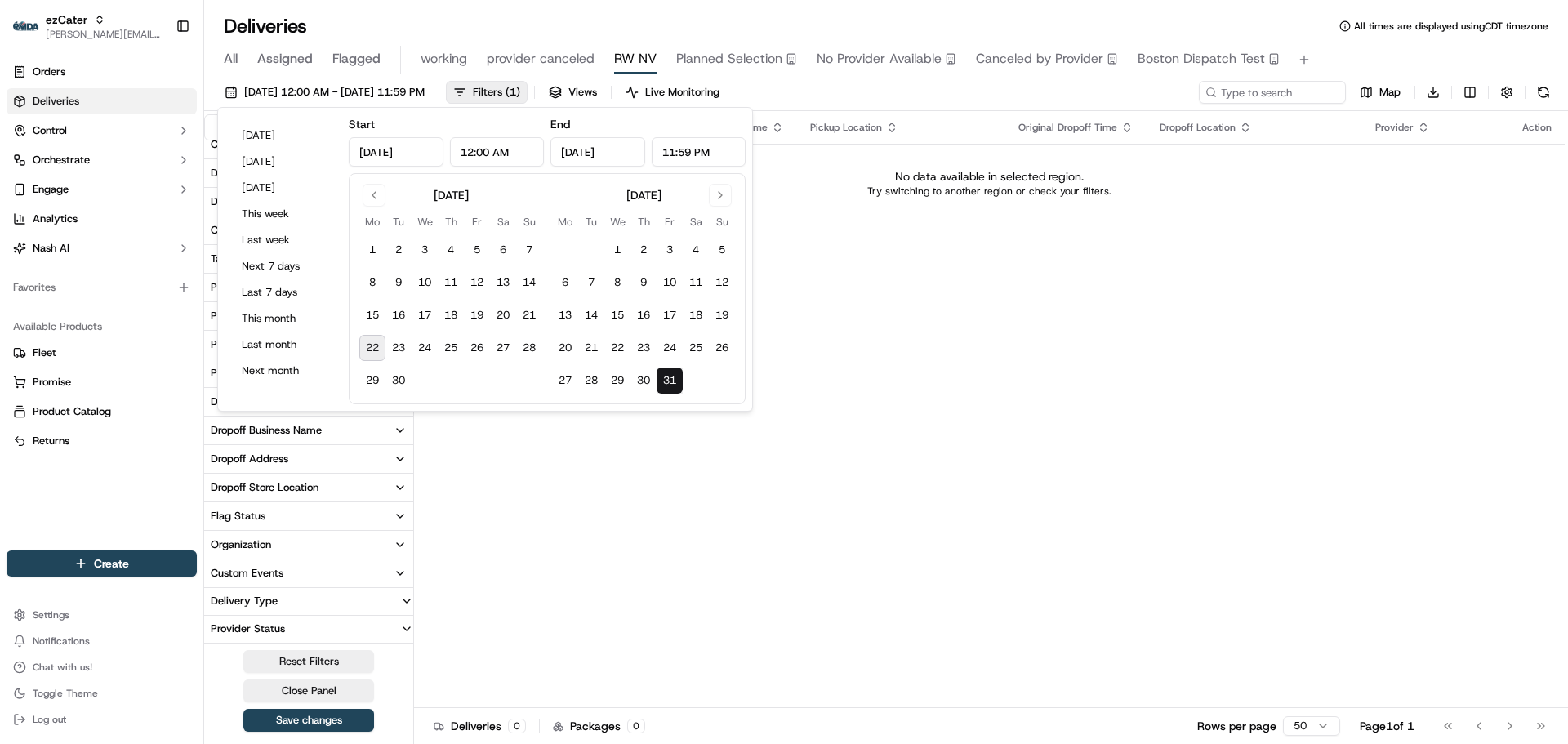
click at [374, 347] on button "22" at bounding box center [372, 348] width 26 height 26
type input "Sep 22, 2025"
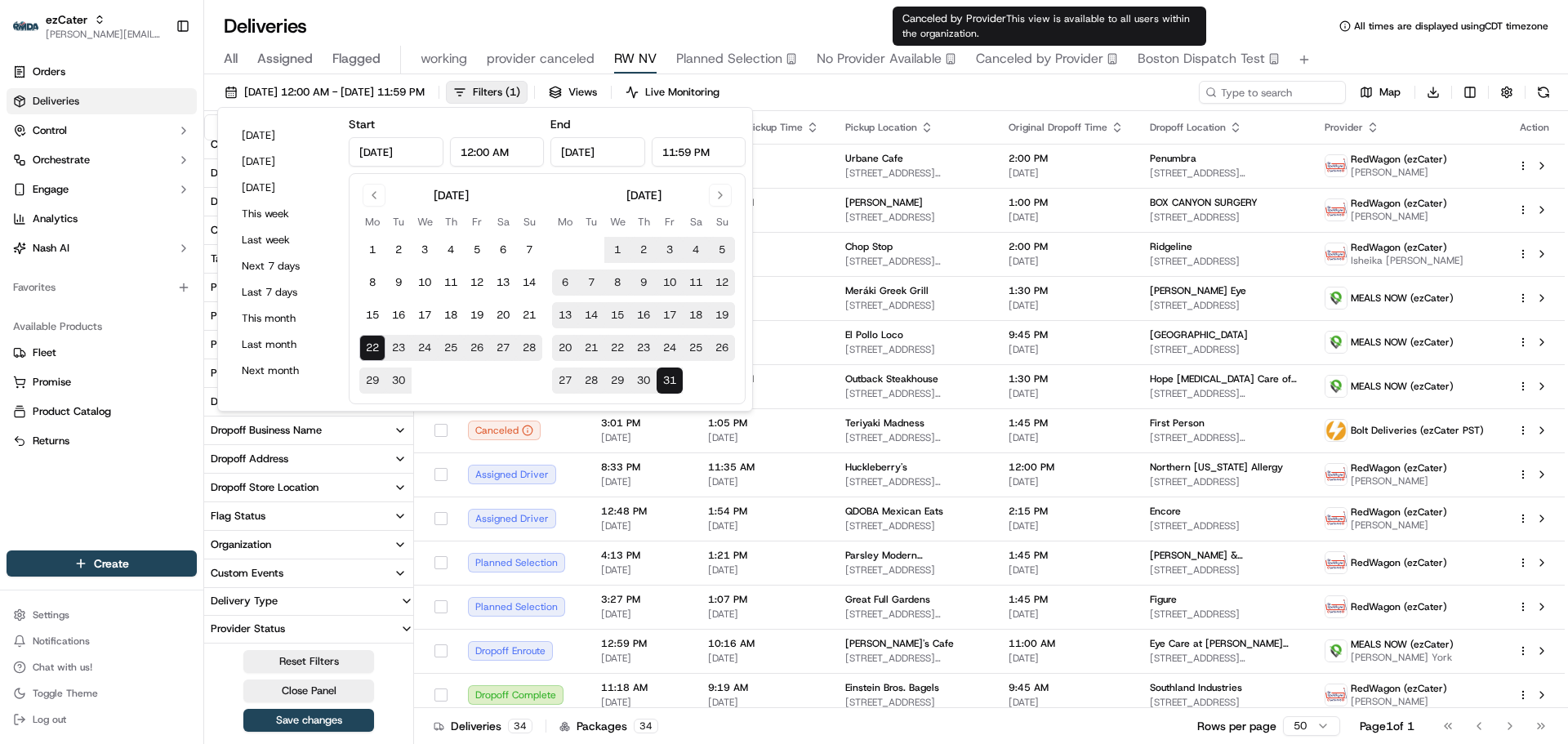
click at [1000, 83] on div "09/22/2025 12:00 AM - 10/31/2025 11:59 PM Filters ( 1 ) Views Live Monitoring M…" at bounding box center [886, 96] width 1364 height 30
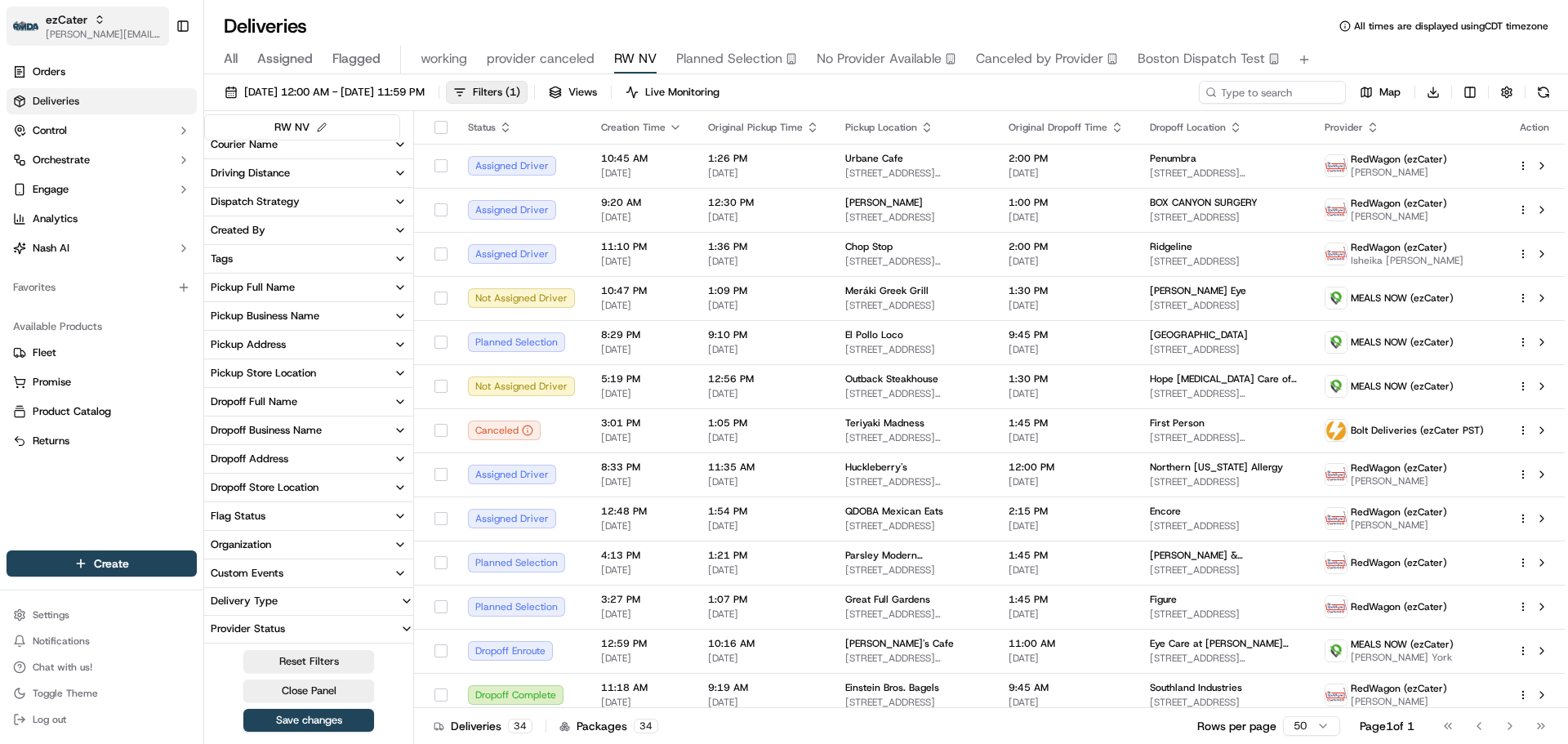
click at [73, 33] on span "[PERSON_NAME][EMAIL_ADDRESS][DOMAIN_NAME]" at bounding box center [104, 34] width 117 height 13
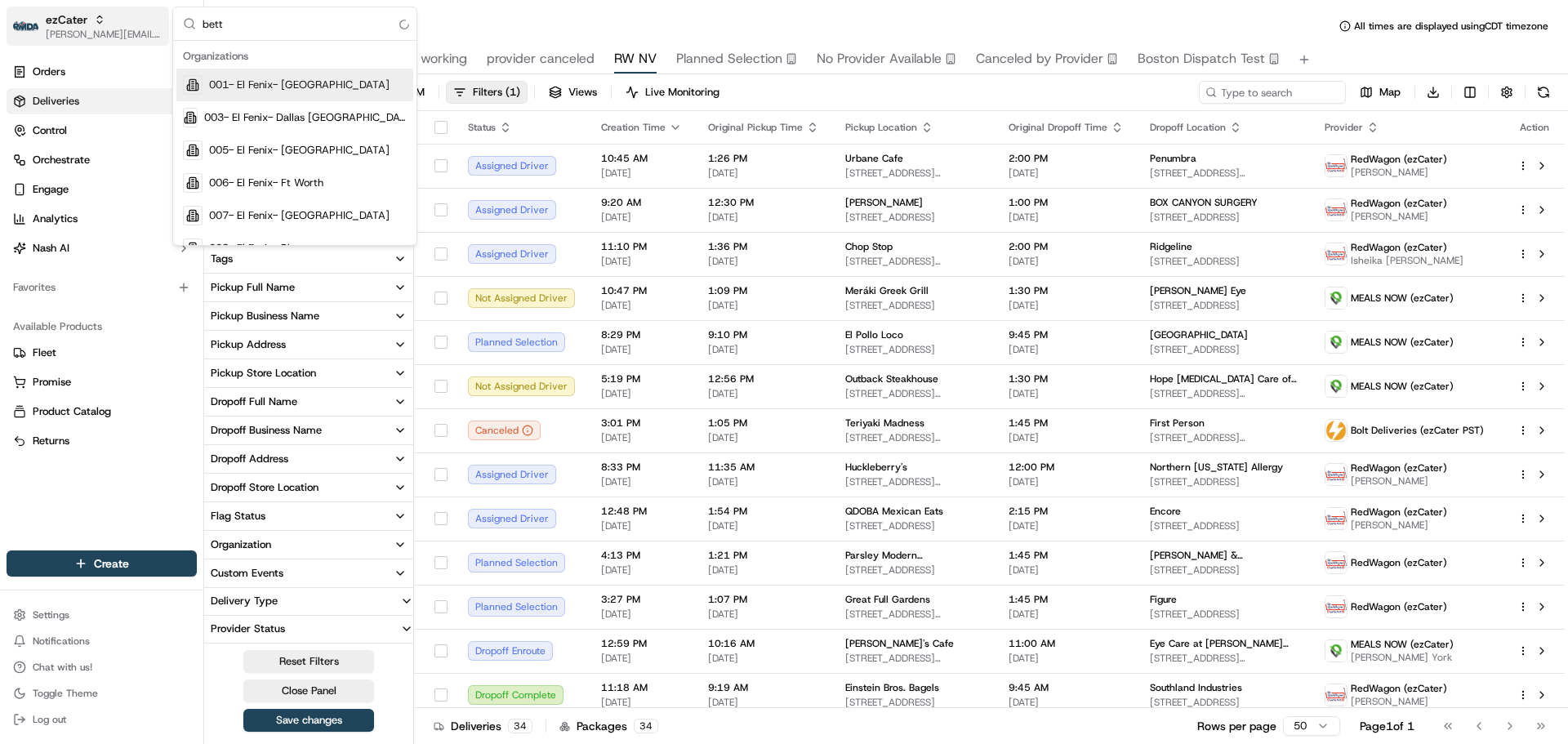
type input "betty"
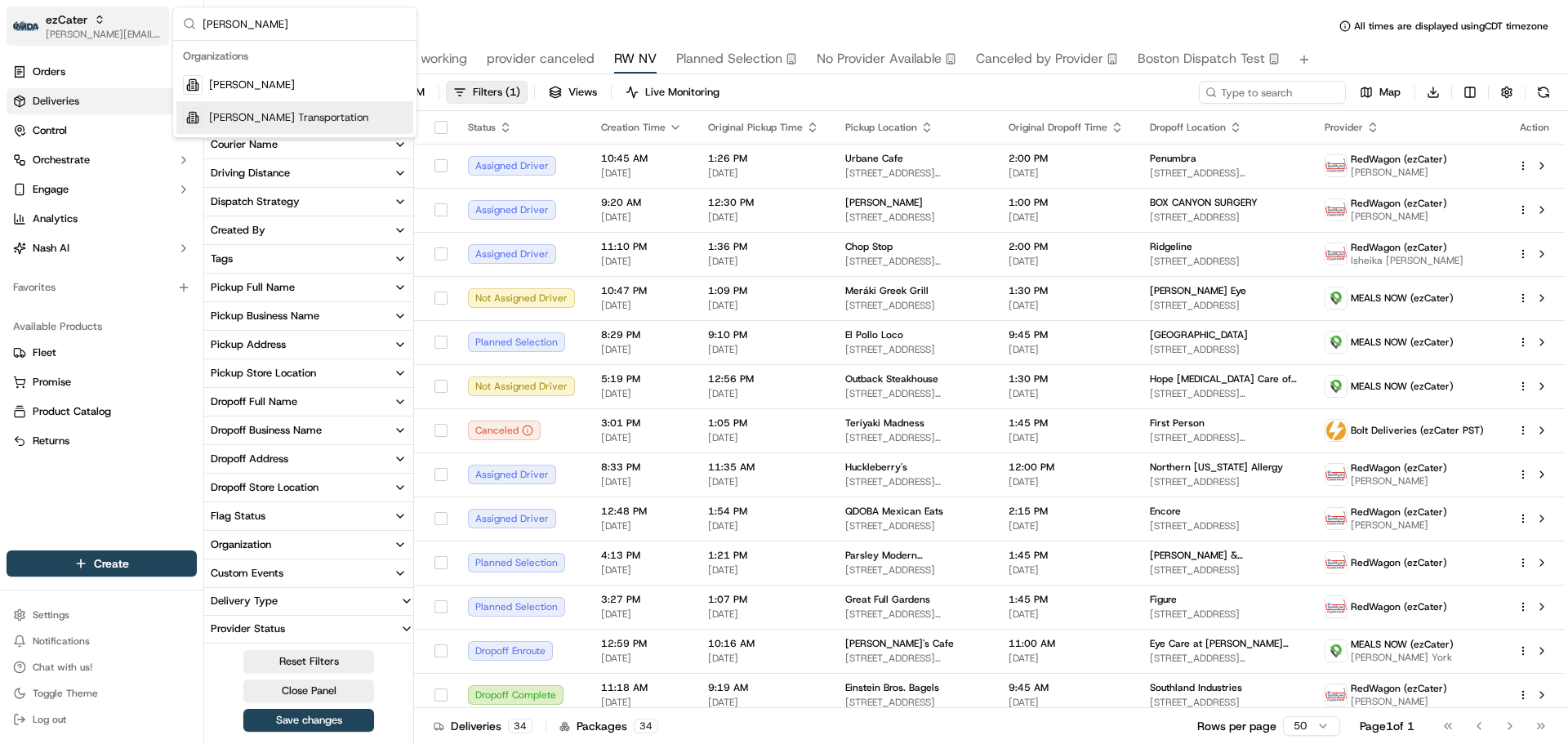
scroll to position [239, 0]
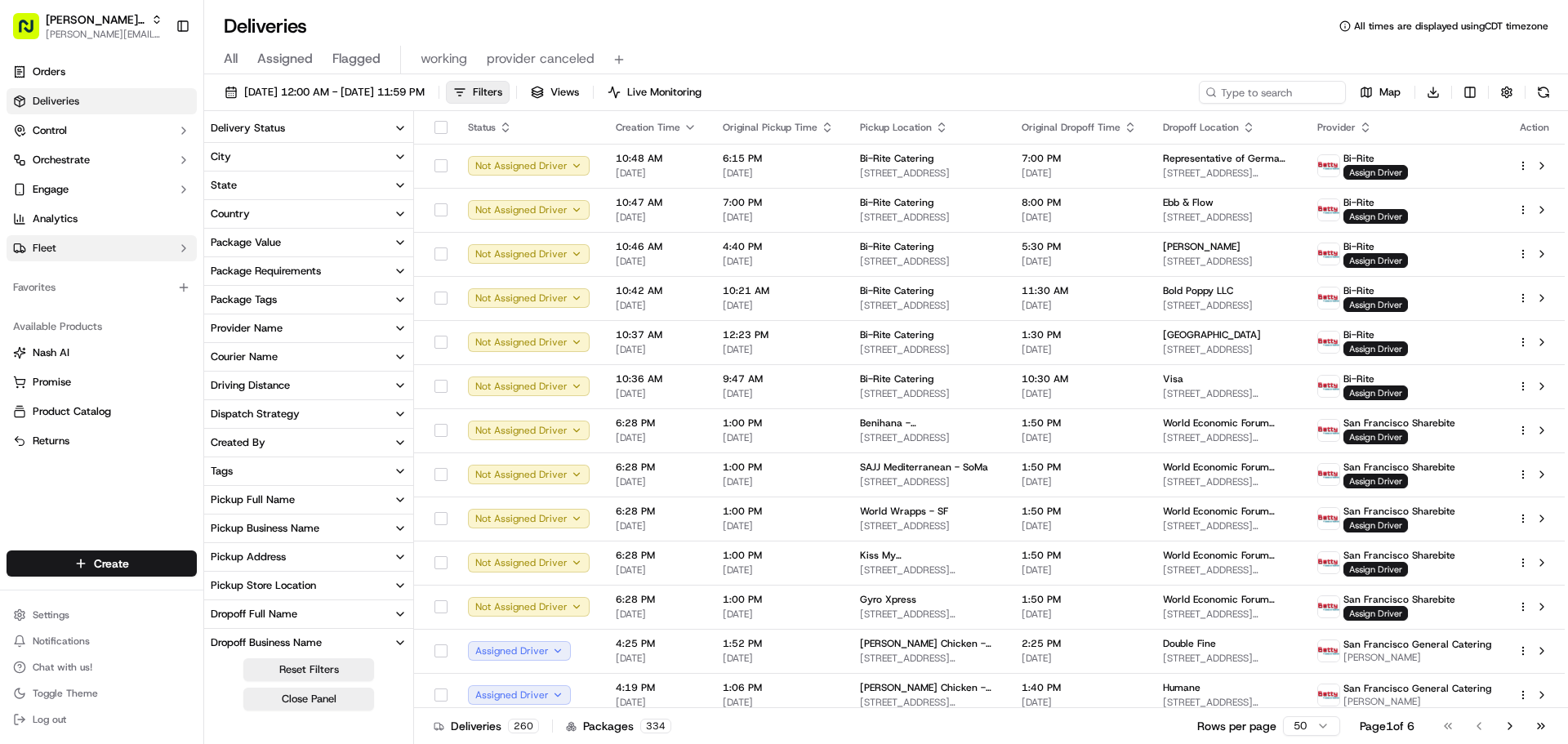
click at [85, 253] on button "Fleet" at bounding box center [102, 248] width 190 height 26
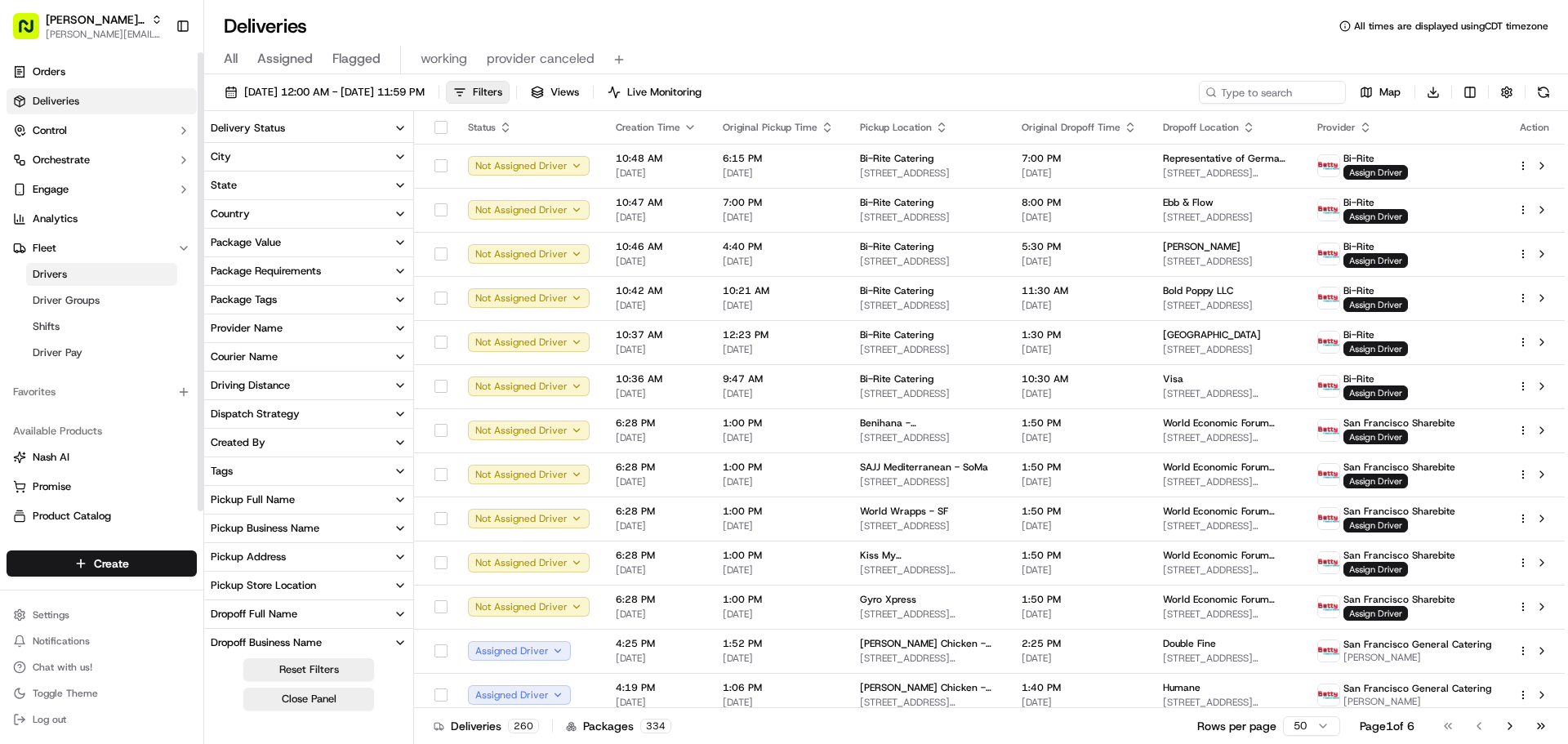
click at [108, 276] on link "Drivers" at bounding box center [101, 274] width 151 height 23
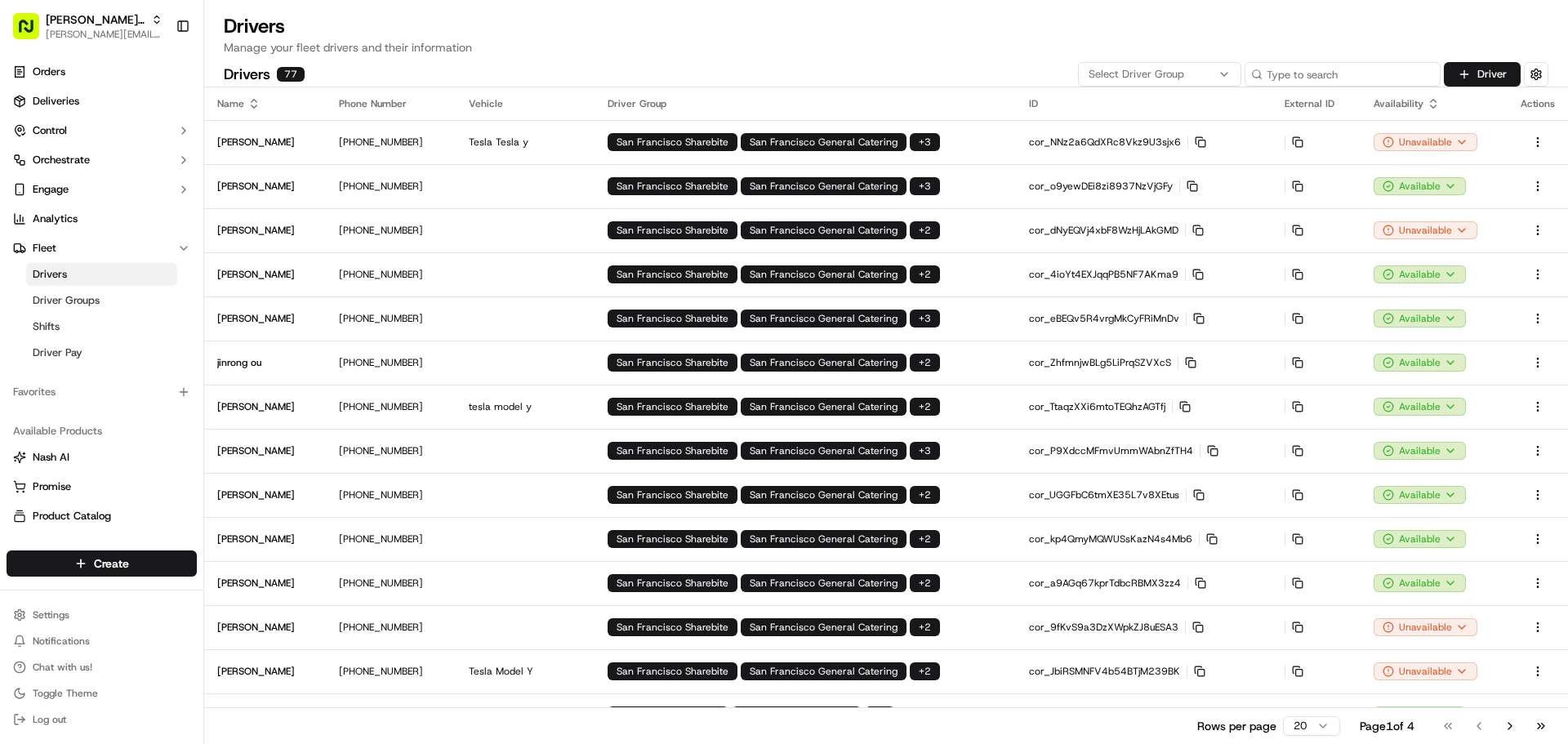
click at [1331, 73] on input at bounding box center [1342, 73] width 196 height 24
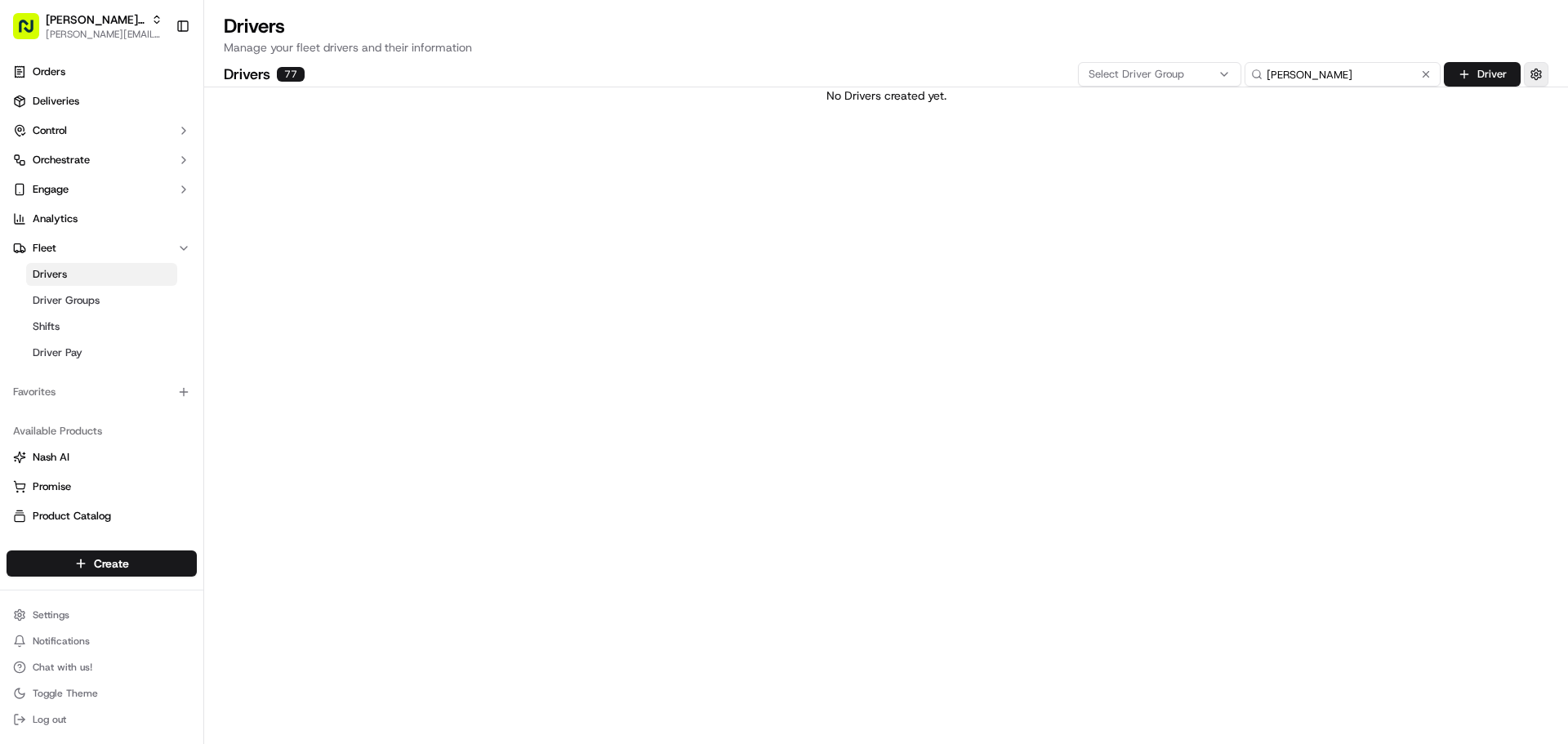
type input "jeff"
click at [1536, 73] on button "button" at bounding box center [1535, 73] width 24 height 24
click at [1539, 113] on button "button" at bounding box center [1543, 108] width 29 height 17
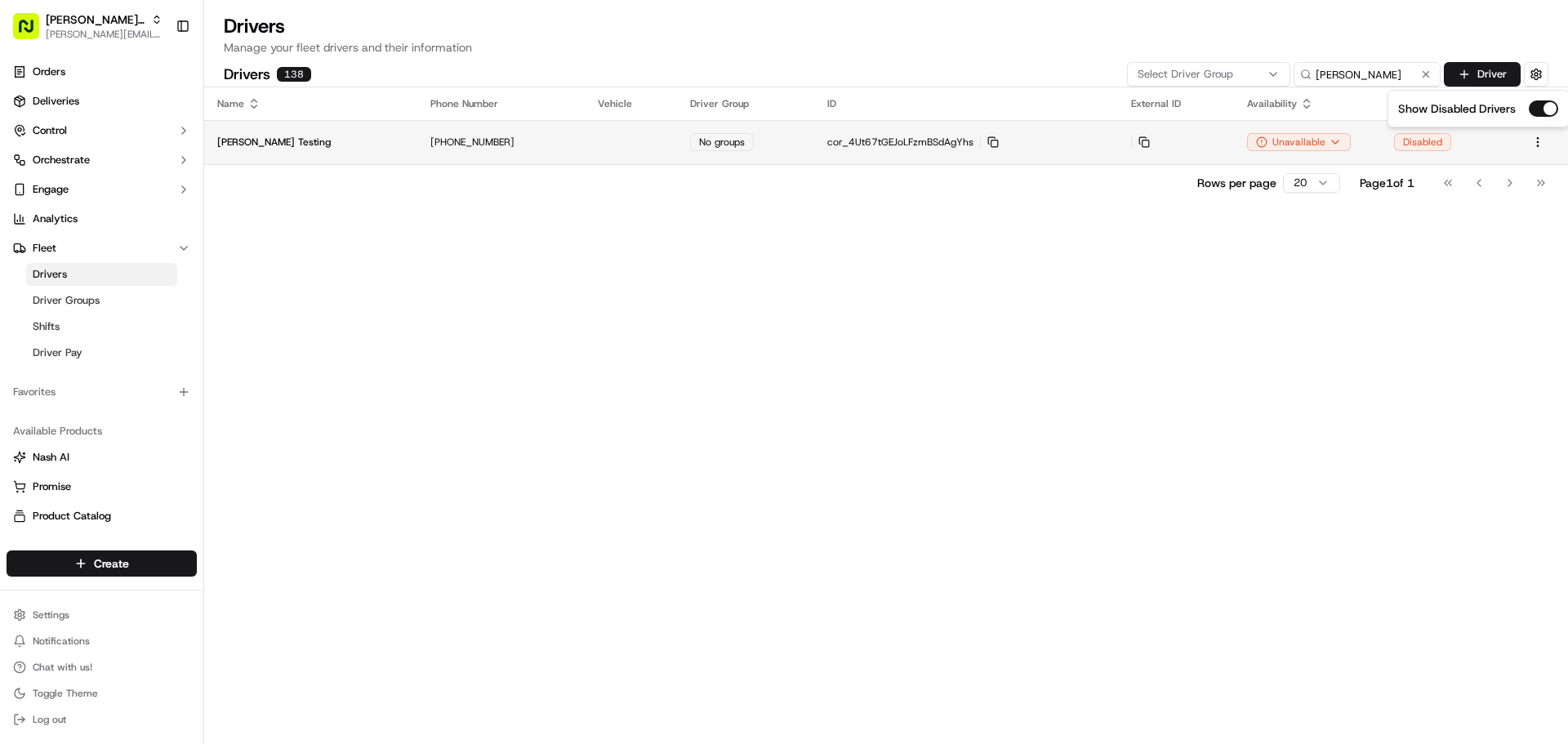
click at [530, 150] on td "+1 615 348 8135" at bounding box center [501, 142] width 168 height 44
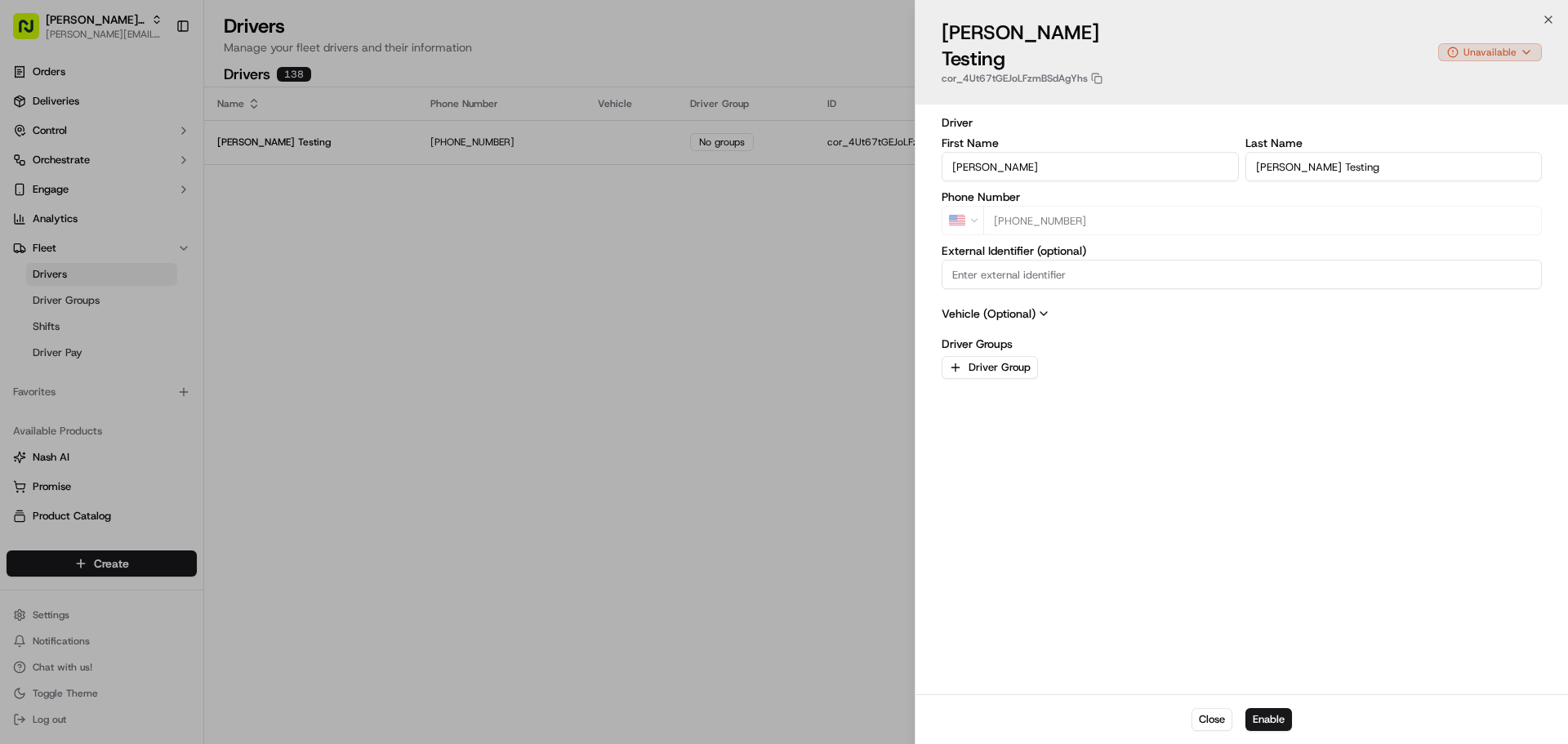
click at [1523, 41] on body "Betty Transportation jeff@usenash.com Toggle Sidebar Orders Deliveries Control …" at bounding box center [784, 372] width 1568 height 744
click at [1282, 335] on div at bounding box center [784, 372] width 1568 height 744
click at [1209, 720] on button "Close" at bounding box center [1212, 719] width 41 height 23
type input "+1"
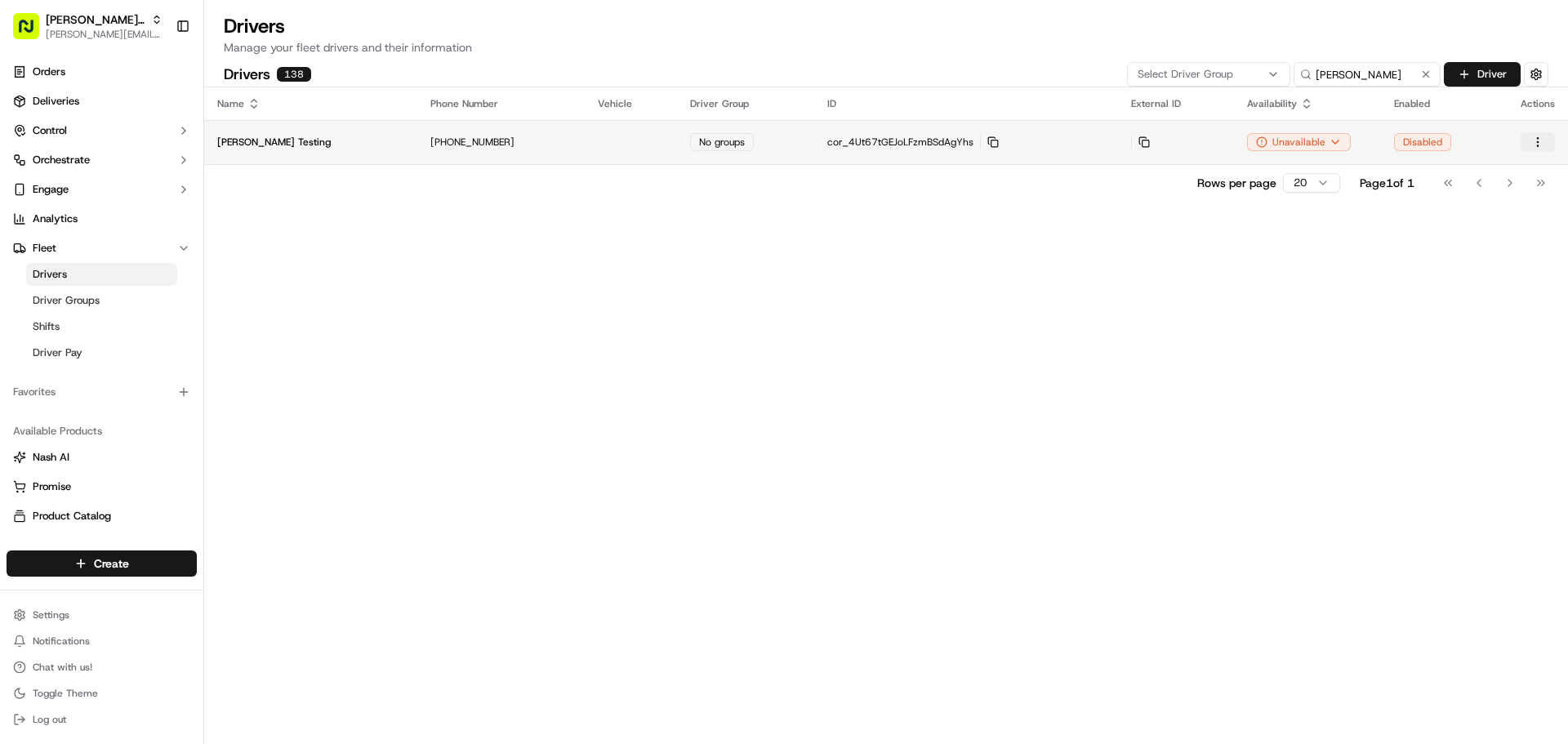
click at [1540, 143] on html "Betty Transportation jeff@usenash.com Toggle Sidebar Orders Deliveries Control …" at bounding box center [784, 372] width 1568 height 744
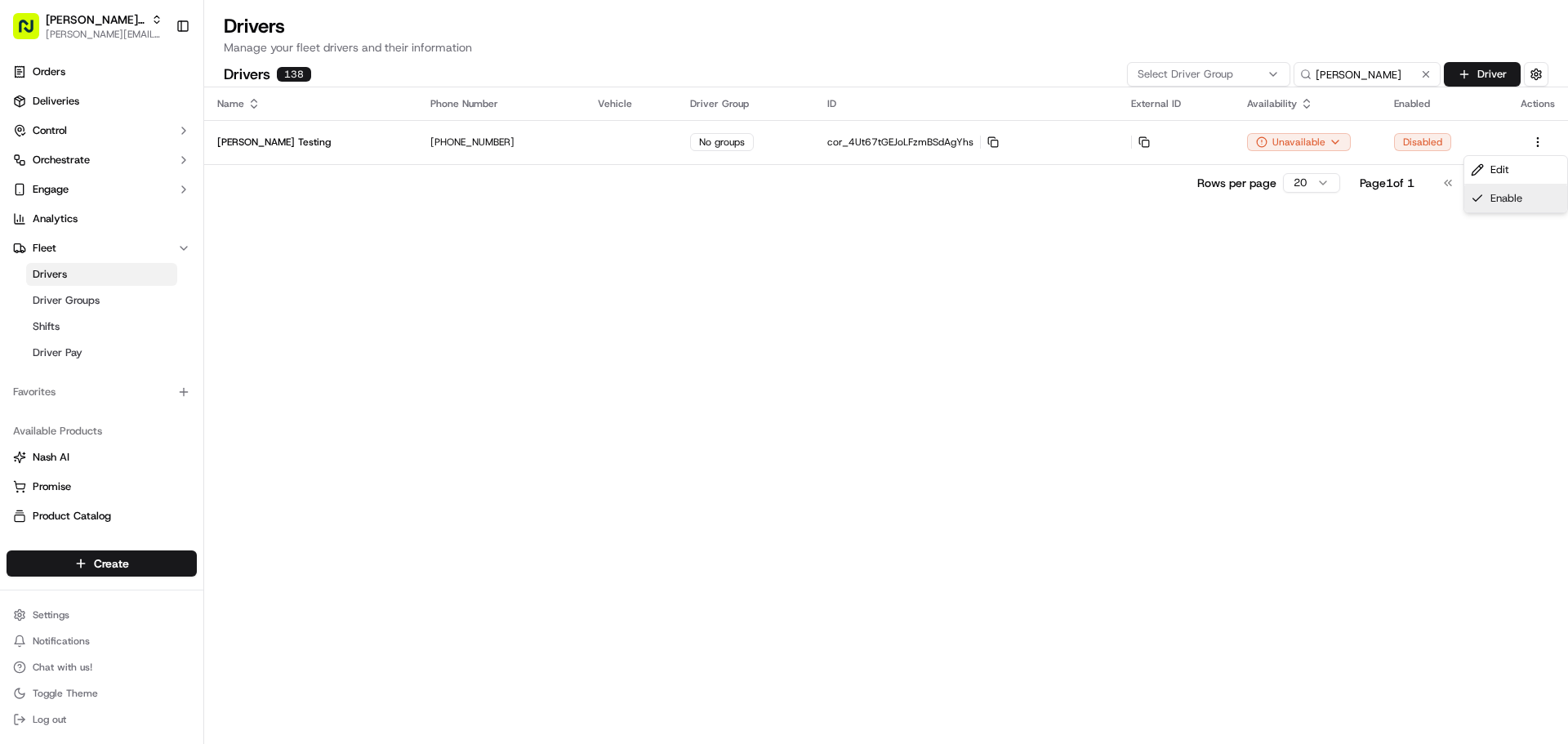
click at [1504, 189] on div "Enable" at bounding box center [1515, 198] width 103 height 28
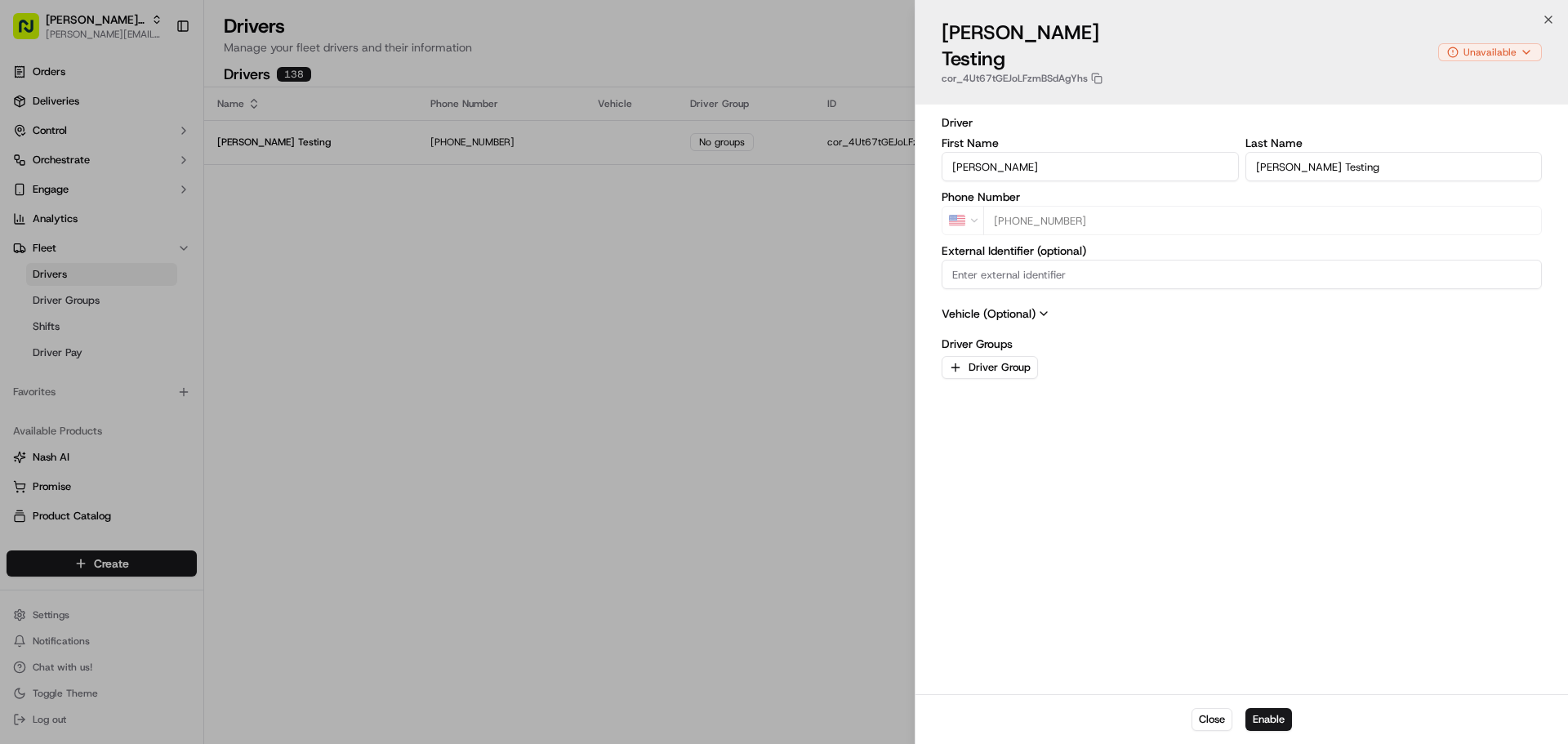
click at [1258, 723] on button "Enable" at bounding box center [1269, 719] width 47 height 23
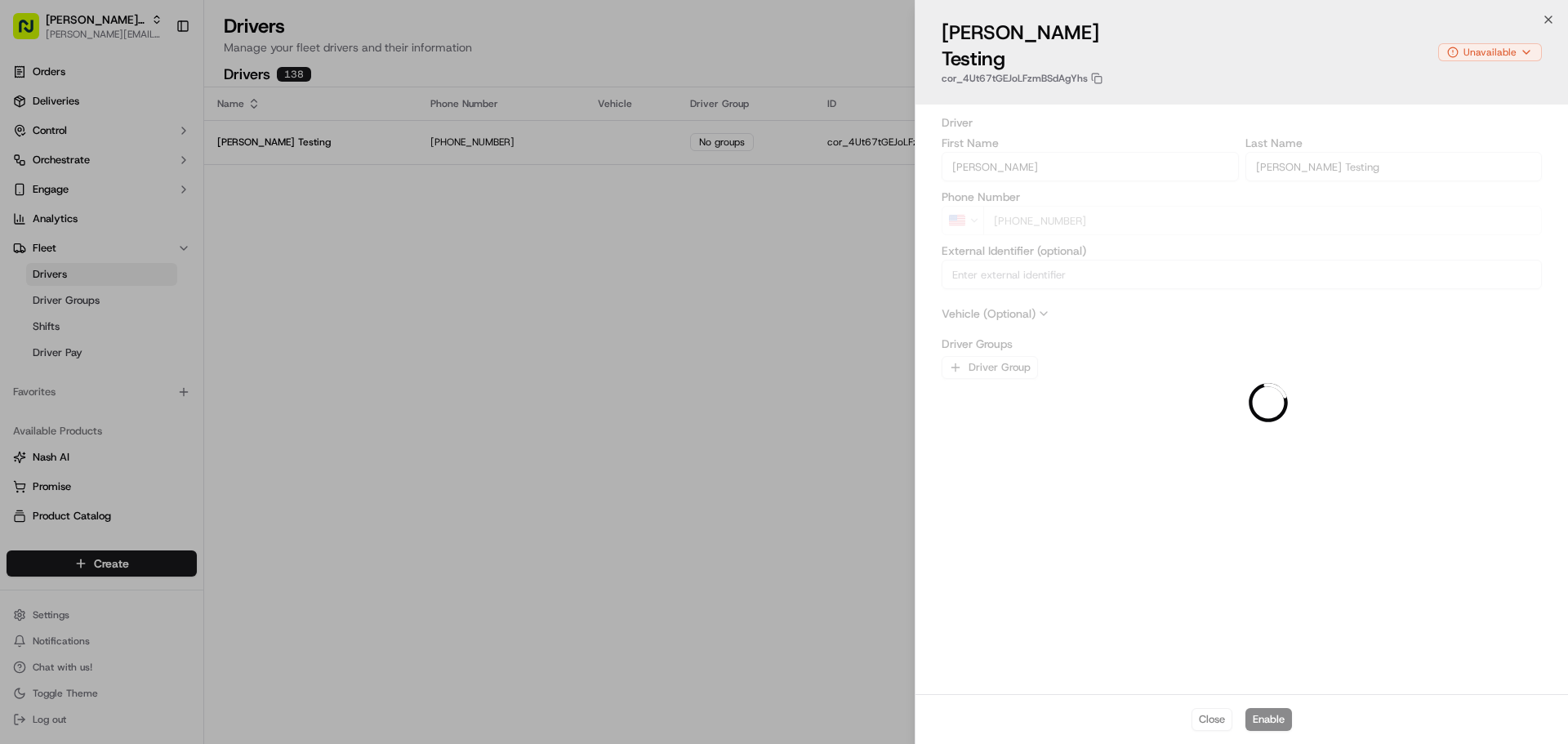
type input "+1"
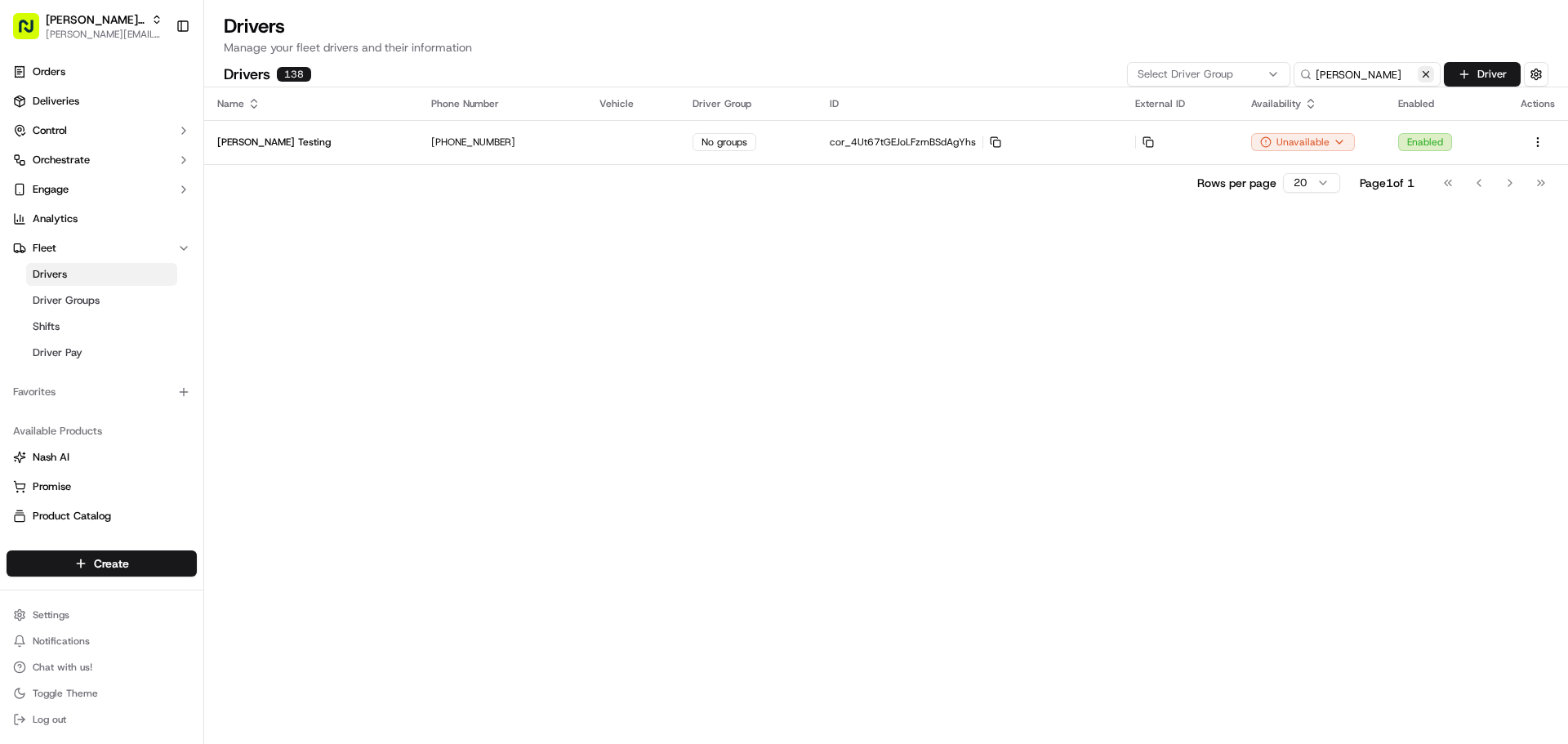
click at [1422, 71] on button at bounding box center [1426, 74] width 17 height 17
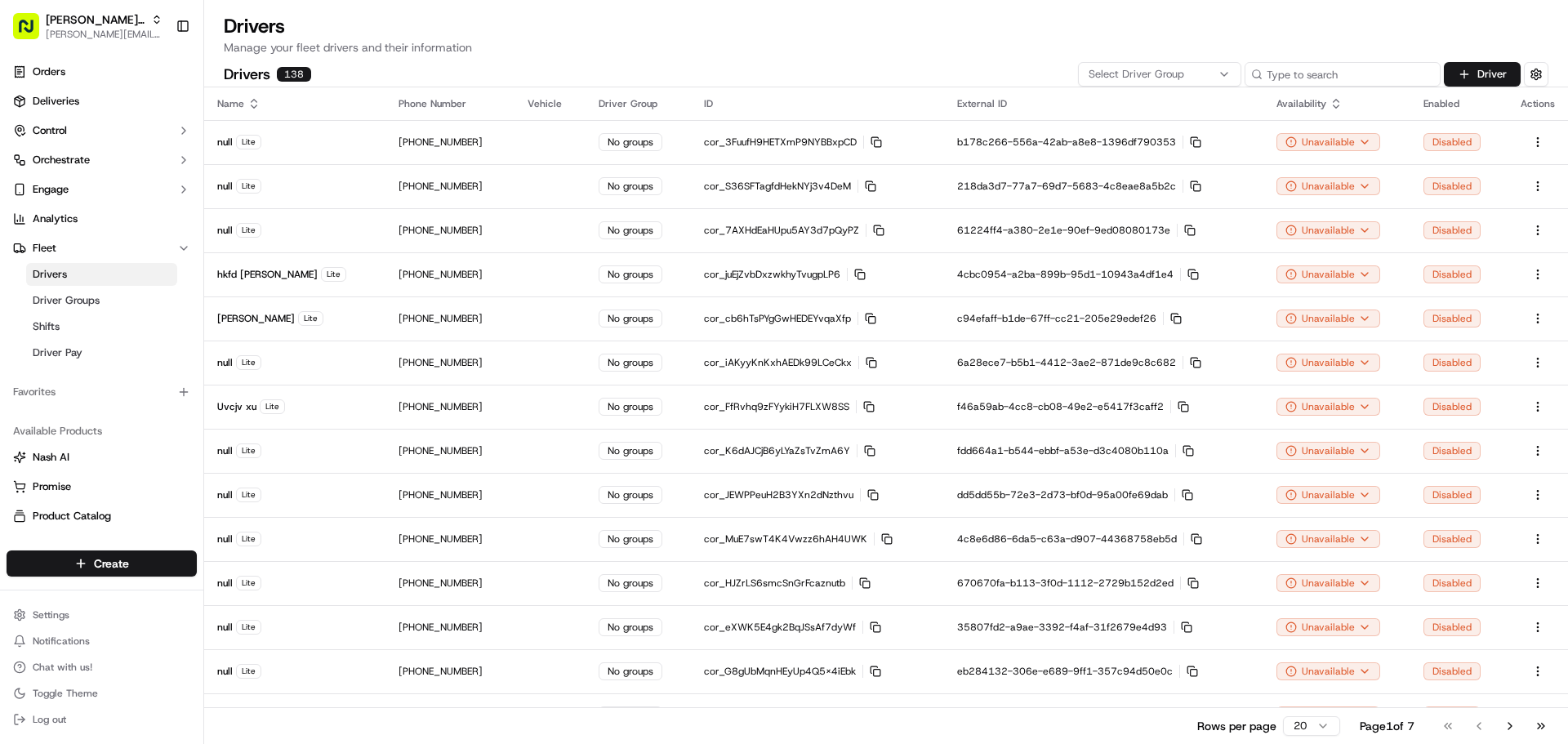
click at [1369, 77] on input at bounding box center [1342, 73] width 196 height 24
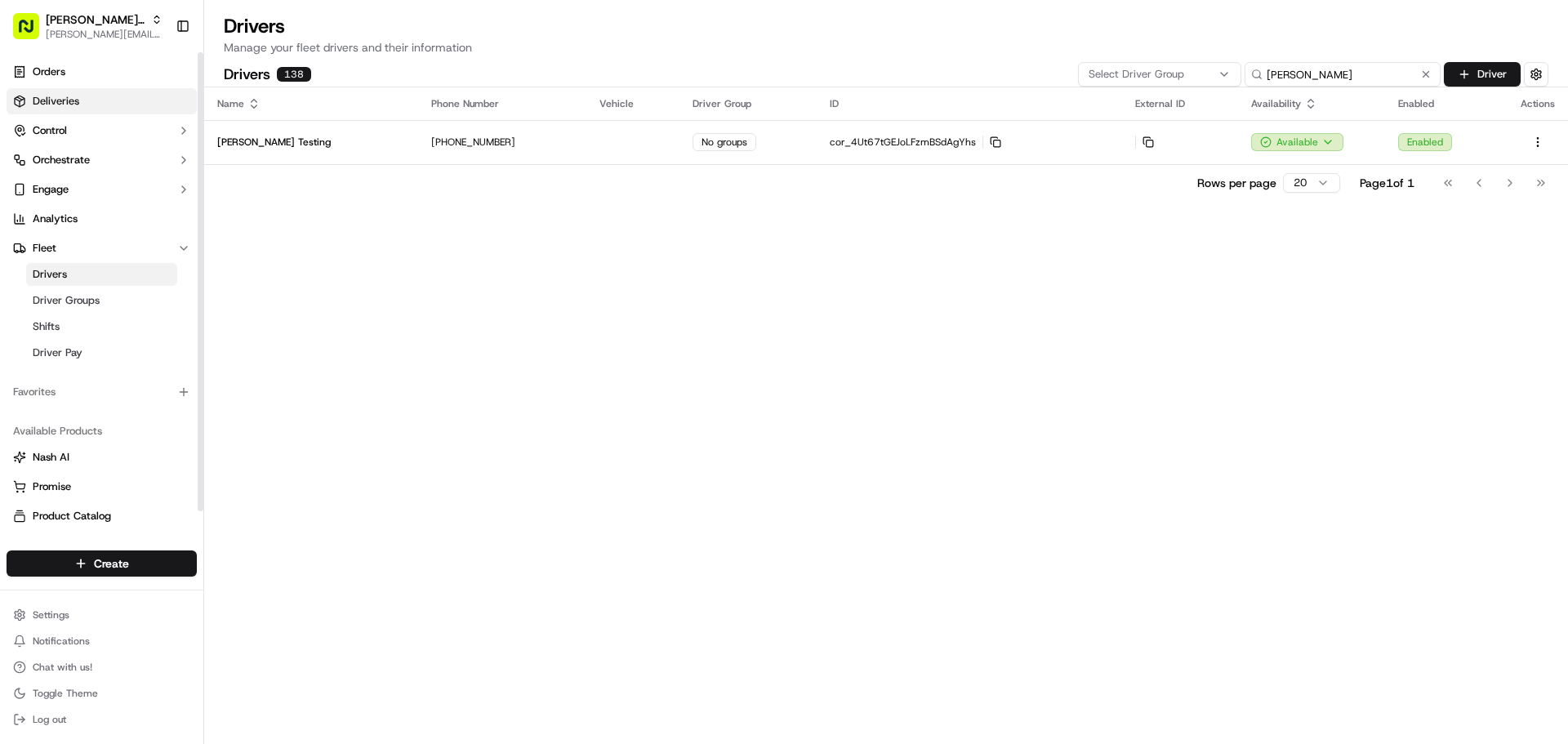
type input "jeff"
click at [87, 106] on link "Deliveries" at bounding box center [102, 101] width 190 height 26
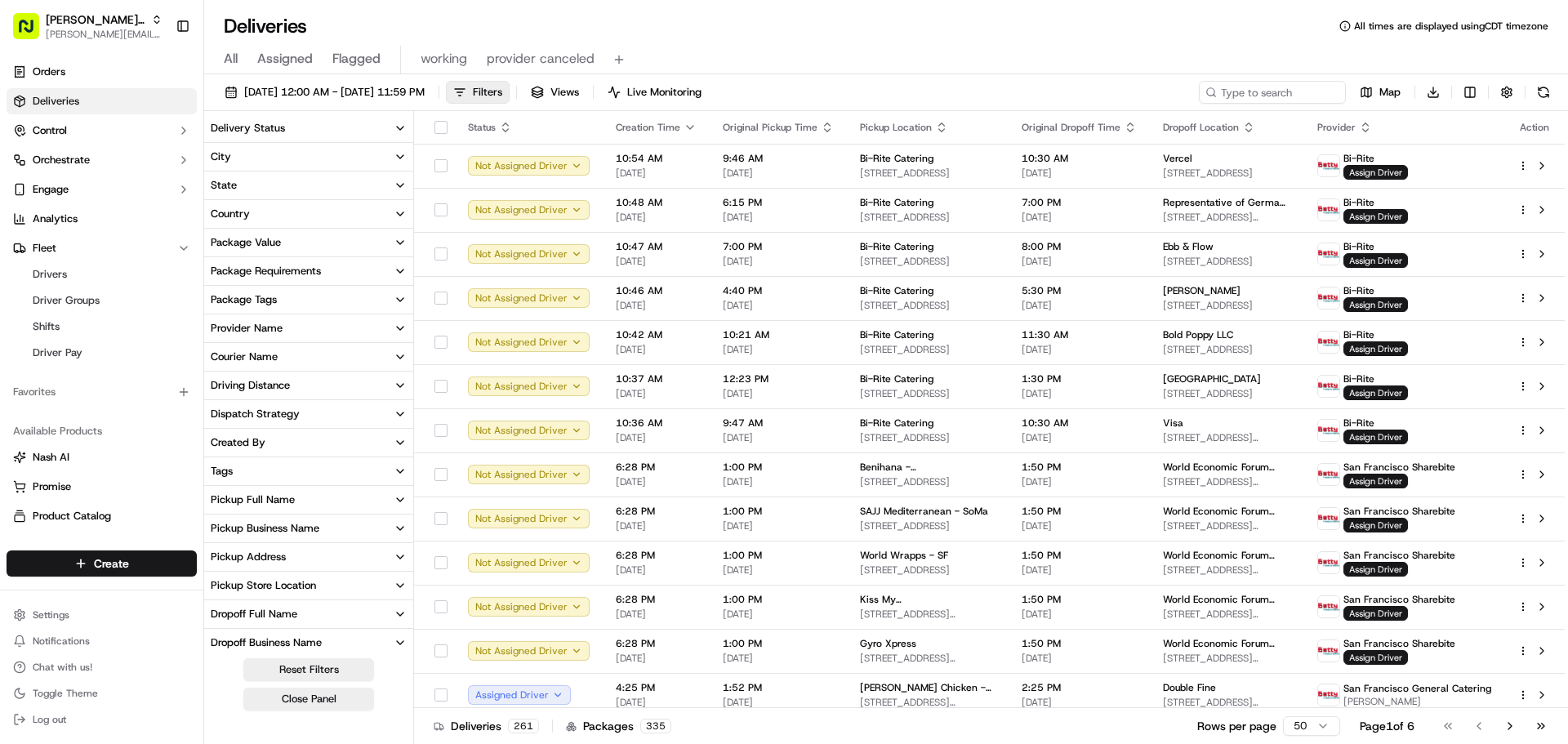
click at [254, 505] on div "Pickup Full Name" at bounding box center [253, 500] width 84 height 15
click at [254, 507] on button "Pickup Full Name" at bounding box center [309, 500] width 209 height 28
click at [255, 531] on div "Pickup Business Name" at bounding box center [265, 529] width 108 height 15
click at [219, 585] on Mill "Josey Baker - The Mill" at bounding box center [218, 586] width 13 height 13
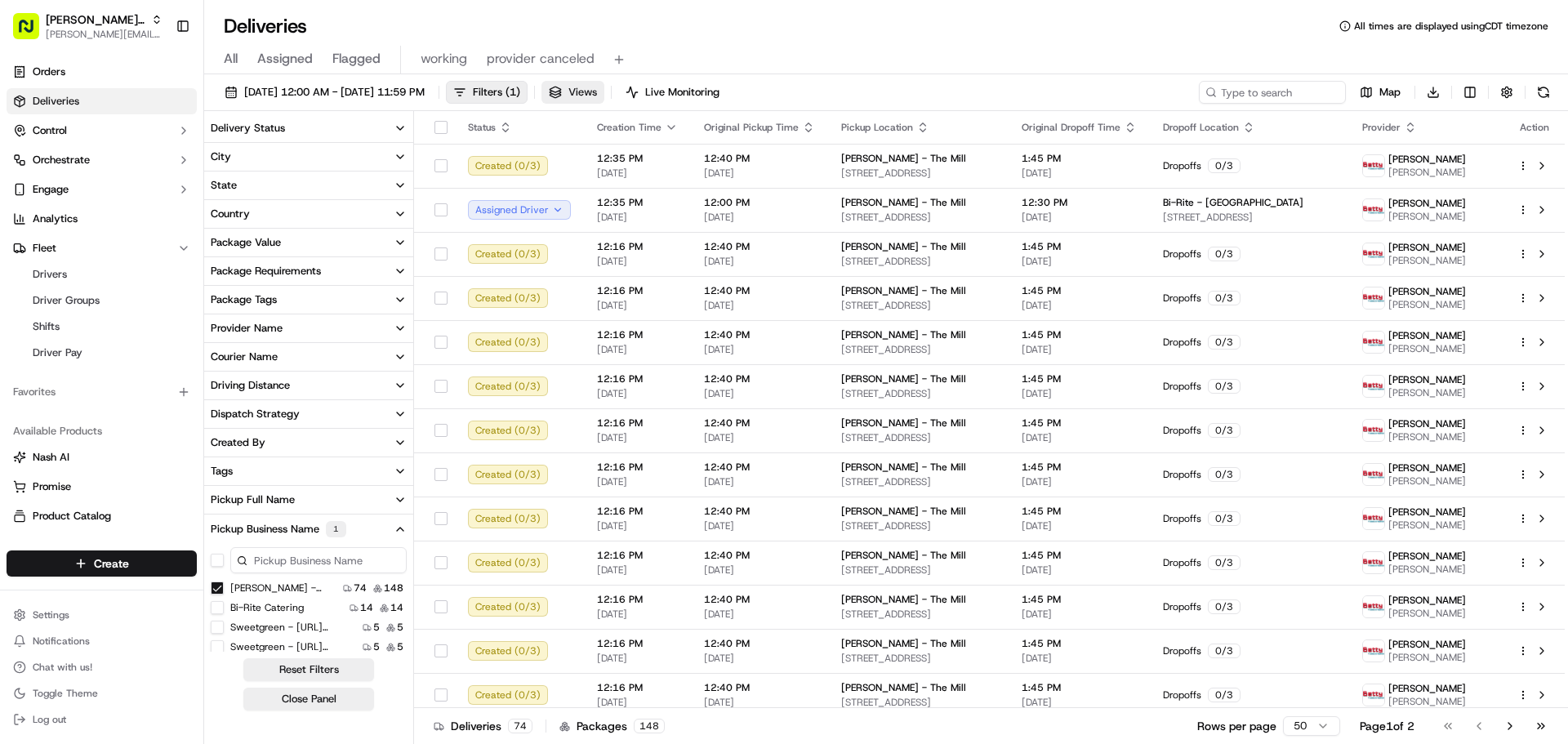
click at [597, 95] on span "Views" at bounding box center [583, 93] width 28 height 15
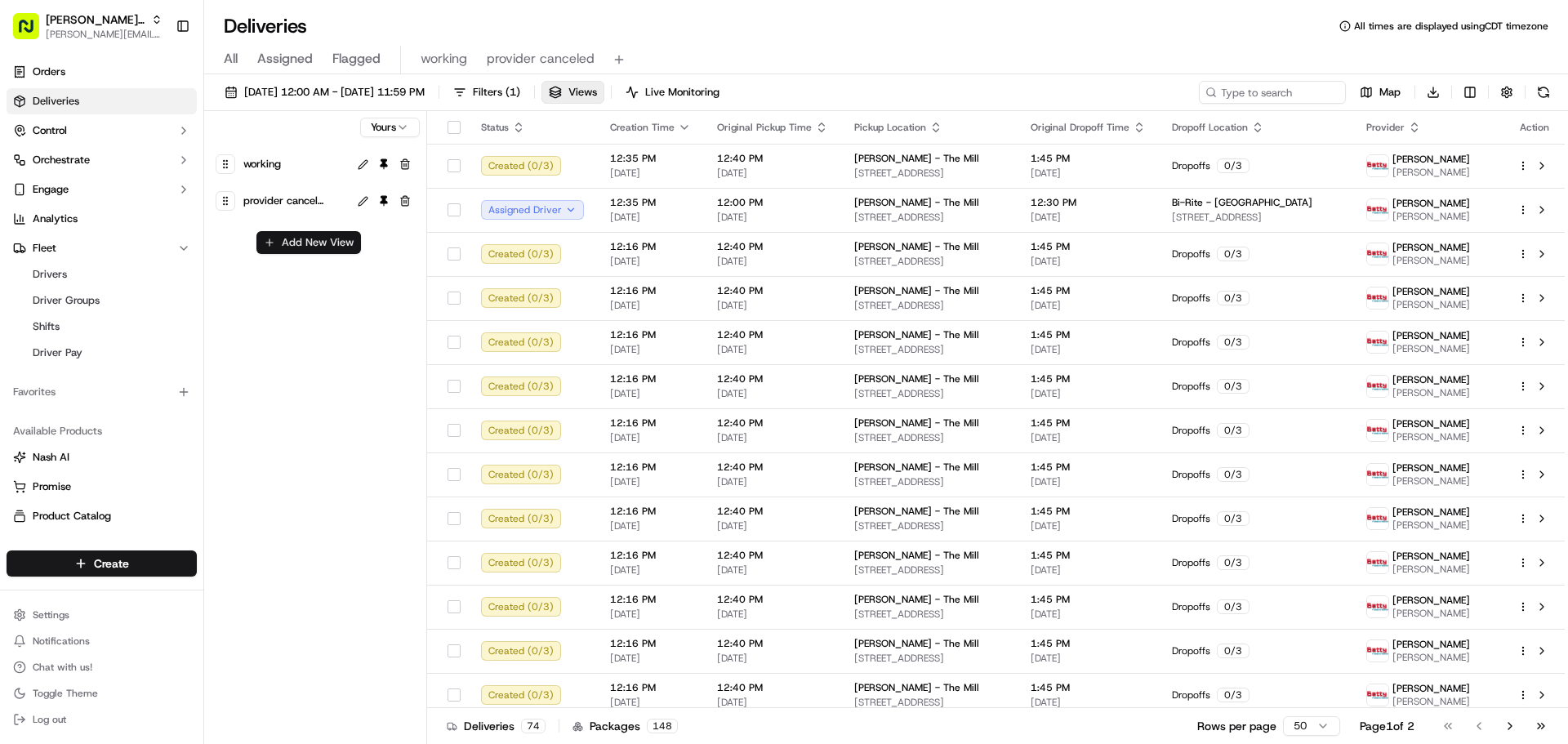
click at [300, 244] on button "Add New View" at bounding box center [308, 242] width 104 height 23
click at [299, 244] on input at bounding box center [281, 248] width 129 height 23
type input "[PERSON_NAME]"
click at [329, 272] on html "Betty Transportation jeff@usenash.com Toggle Sidebar Orders Deliveries Control …" at bounding box center [784, 372] width 1568 height 744
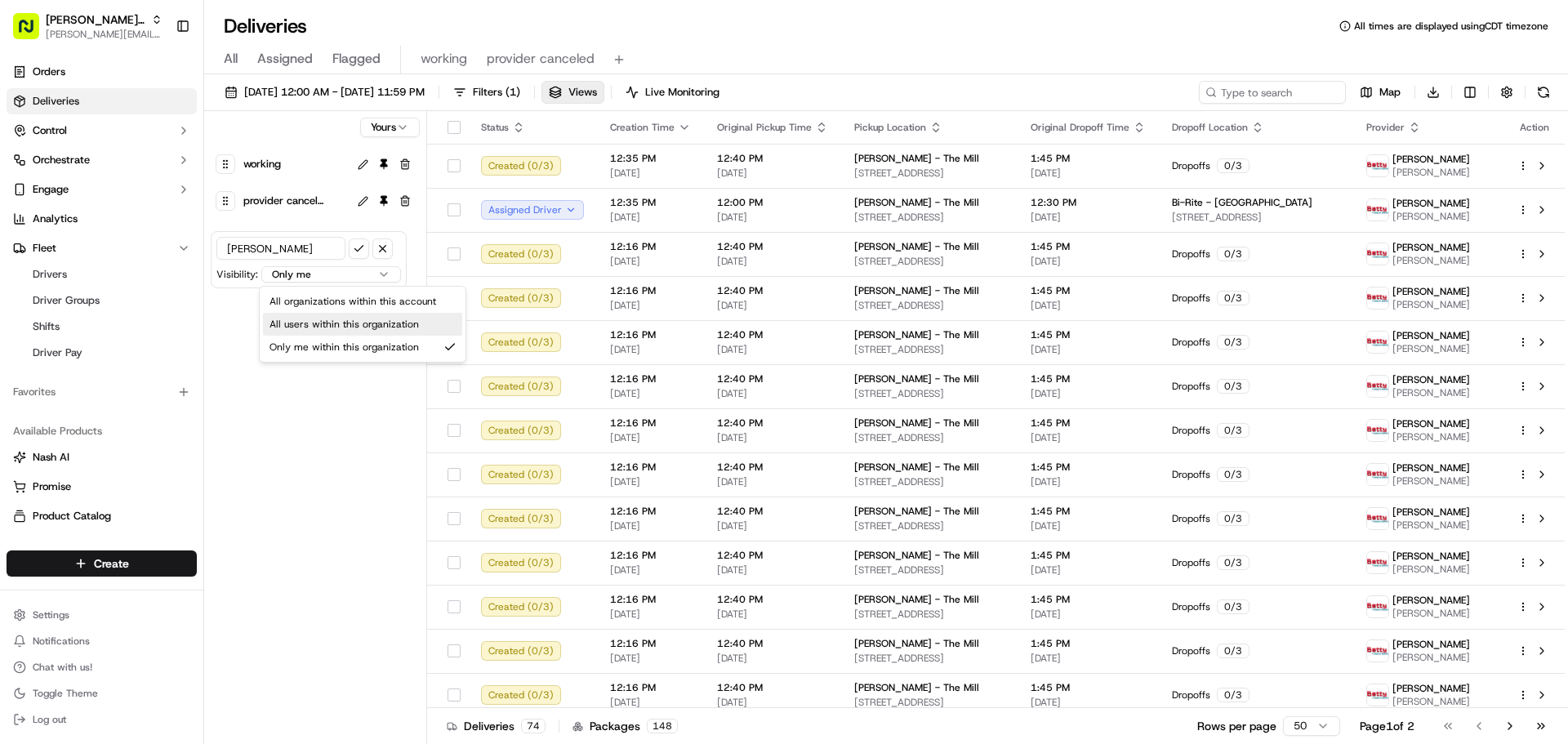
select select "user"
click at [359, 248] on button "submit" at bounding box center [359, 249] width 20 height 20
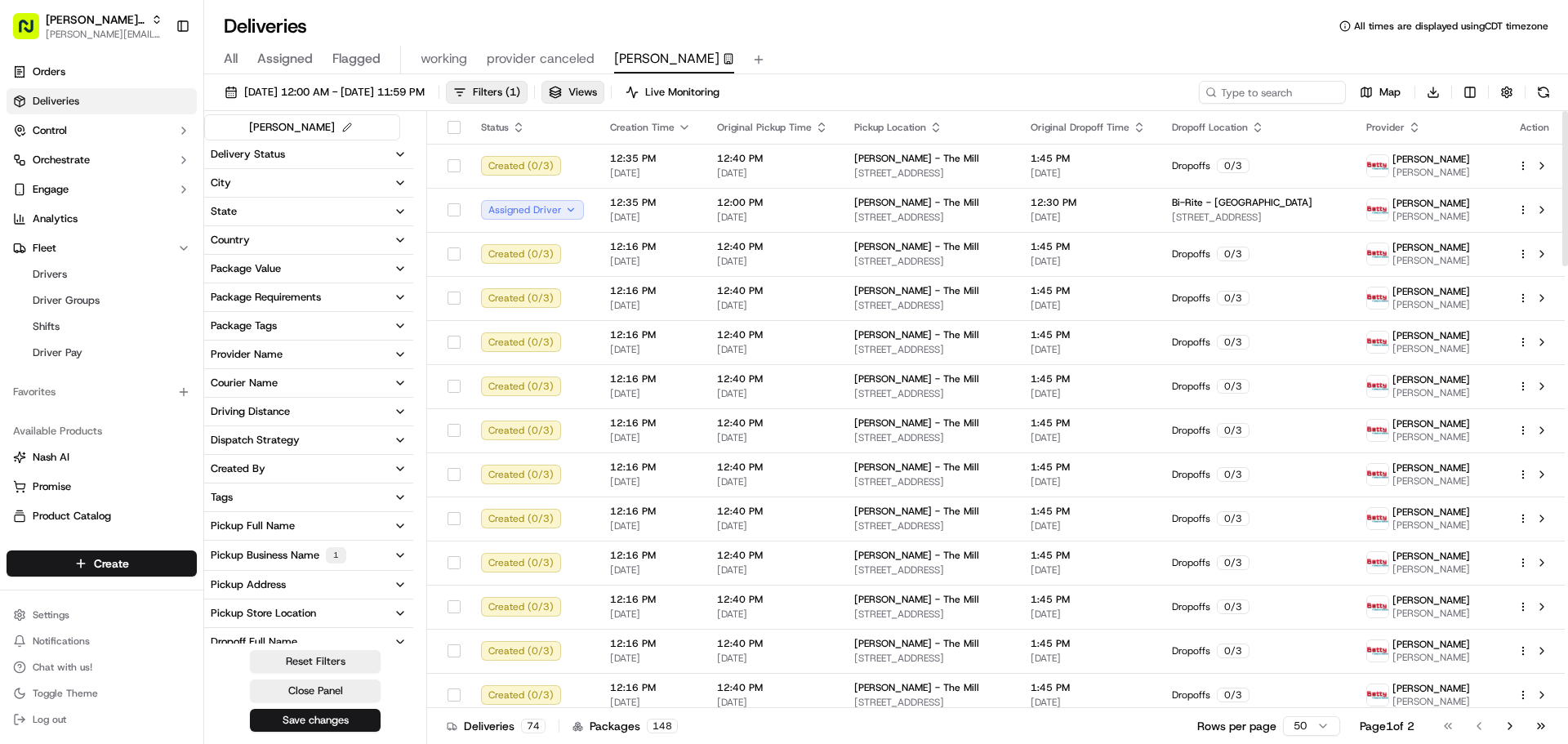
click at [817, 124] on icon "button" at bounding box center [822, 128] width 13 height 13
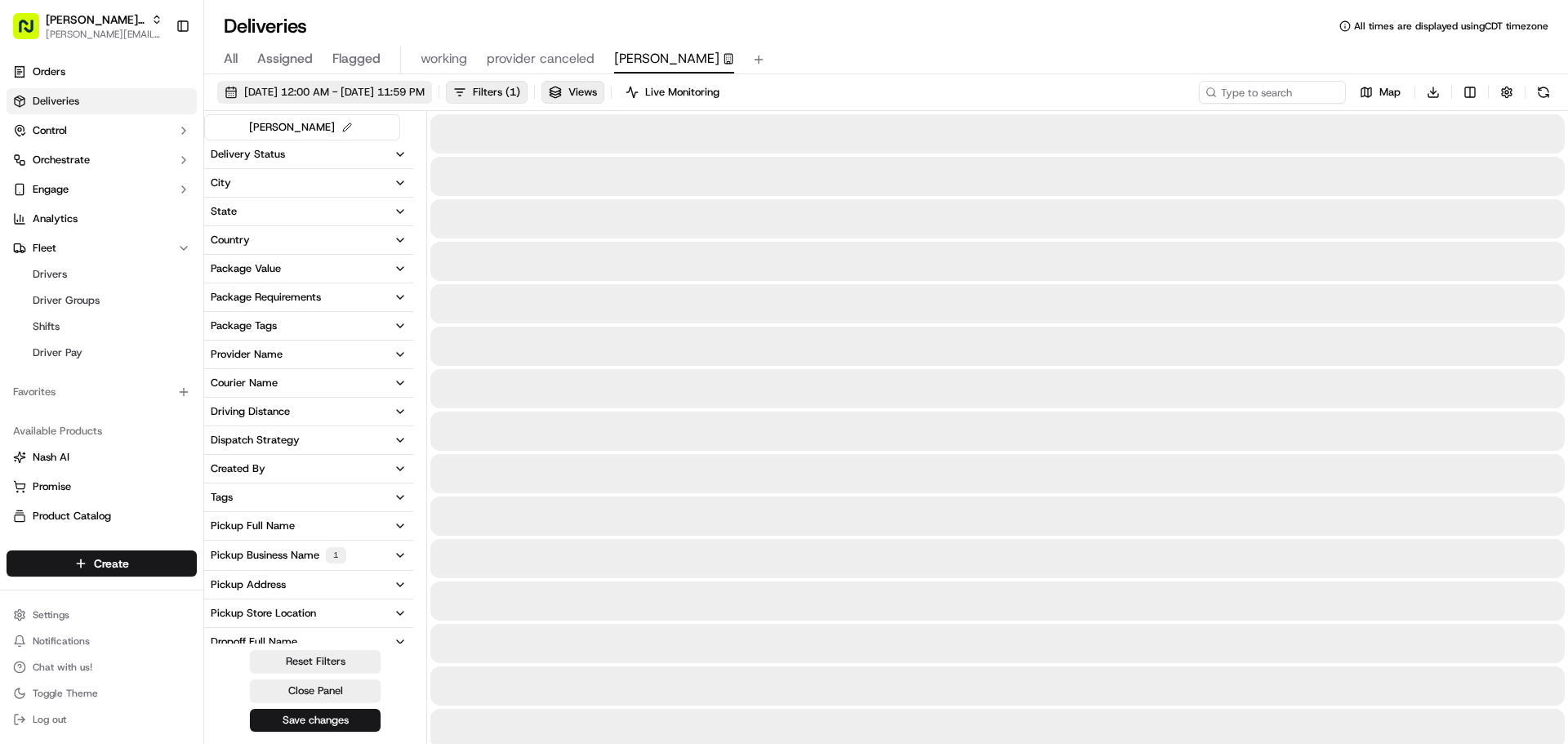
click at [396, 86] on span "09/22/2025 12:00 AM - 10/31/2025 11:59 PM" at bounding box center [334, 93] width 180 height 15
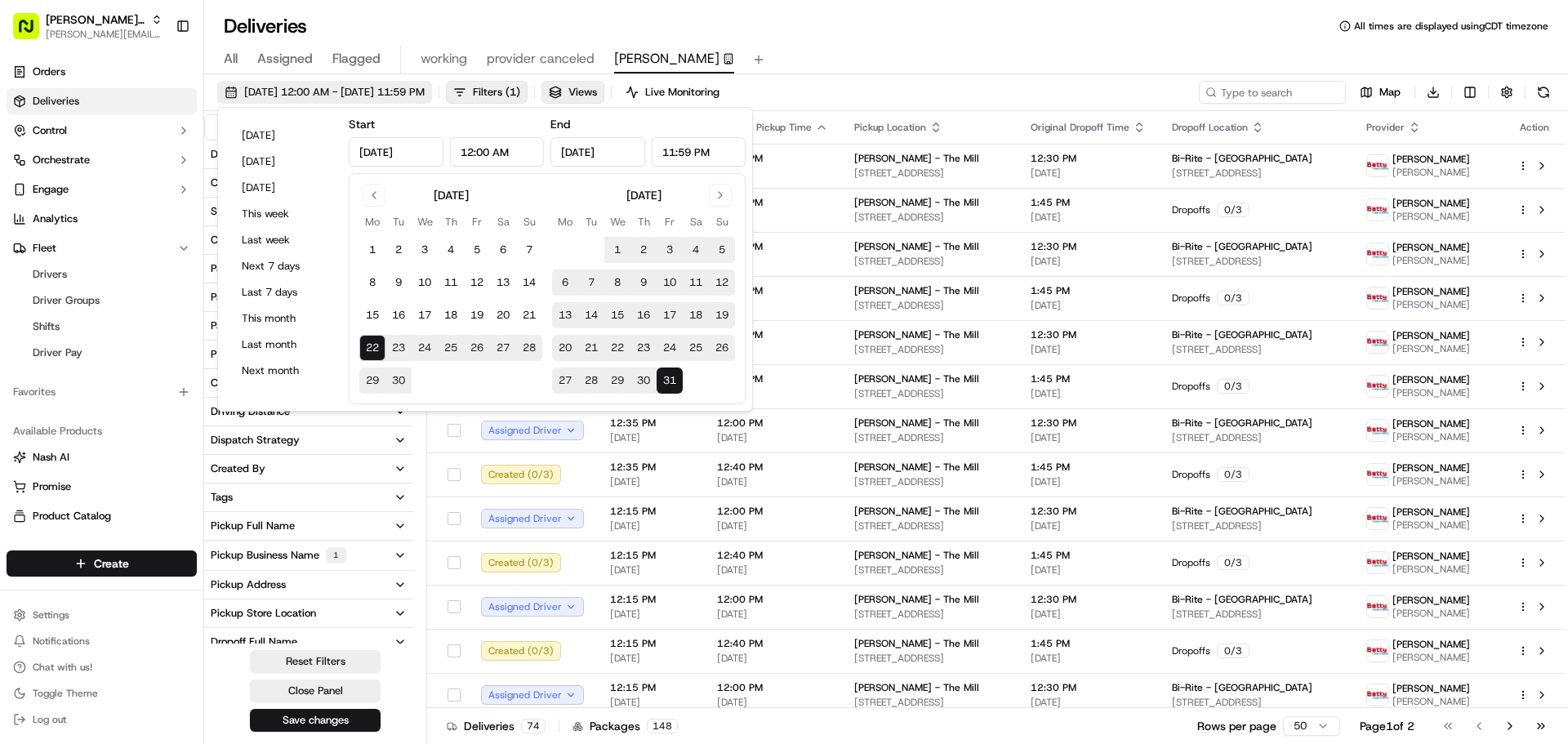
type input "Sep 22, 2025"
type input "12:00 AM"
type input "Oct 31, 2025"
type input "11:59 PM"
click at [1003, 18] on div "Deliveries All times are displayed using CDT timezone" at bounding box center [886, 26] width 1364 height 26
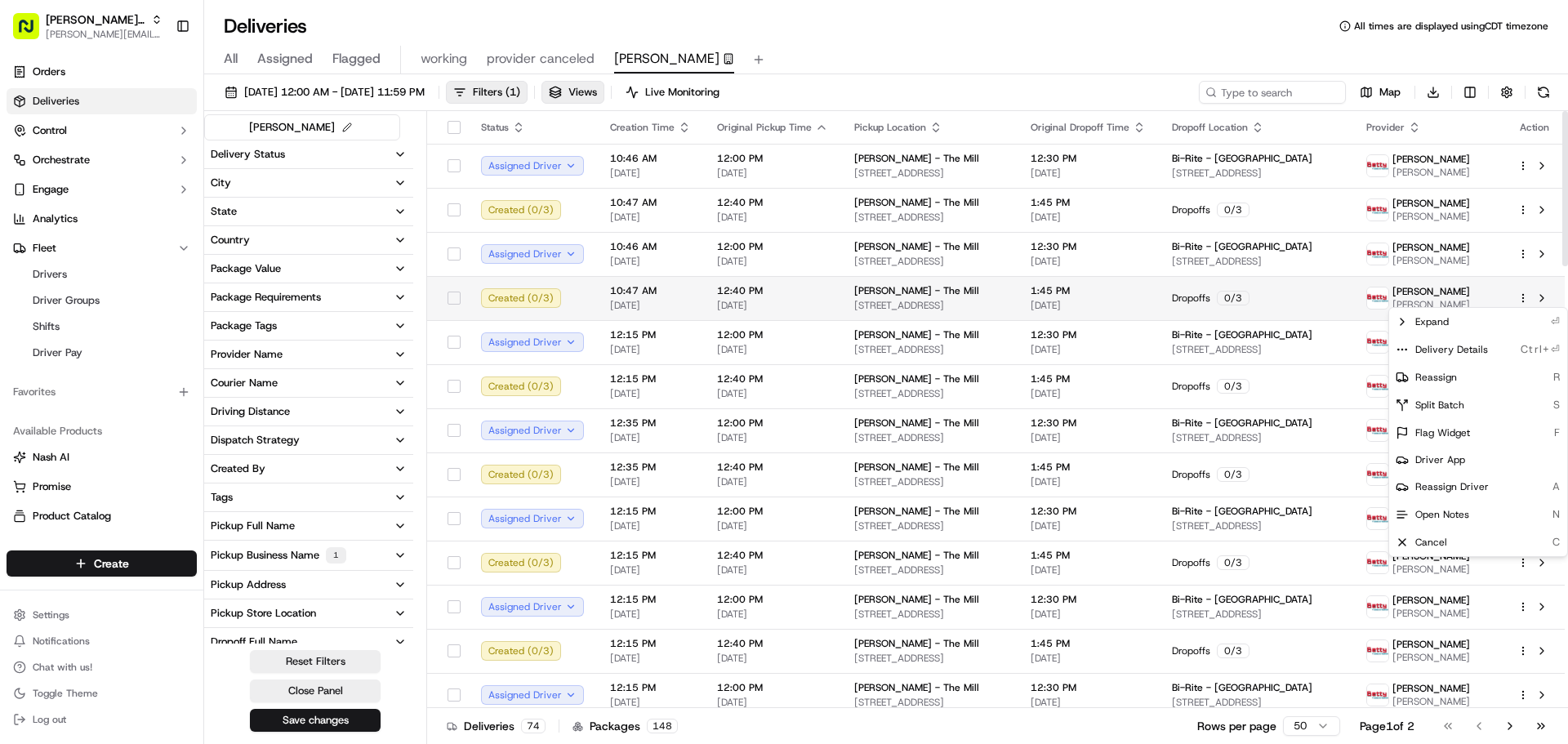
click at [1525, 300] on html "Betty Transportation jeff@usenash.com Toggle Sidebar Orders Deliveries Control …" at bounding box center [784, 372] width 1568 height 744
click at [1482, 489] on span "Reassign Driver" at bounding box center [1452, 487] width 73 height 13
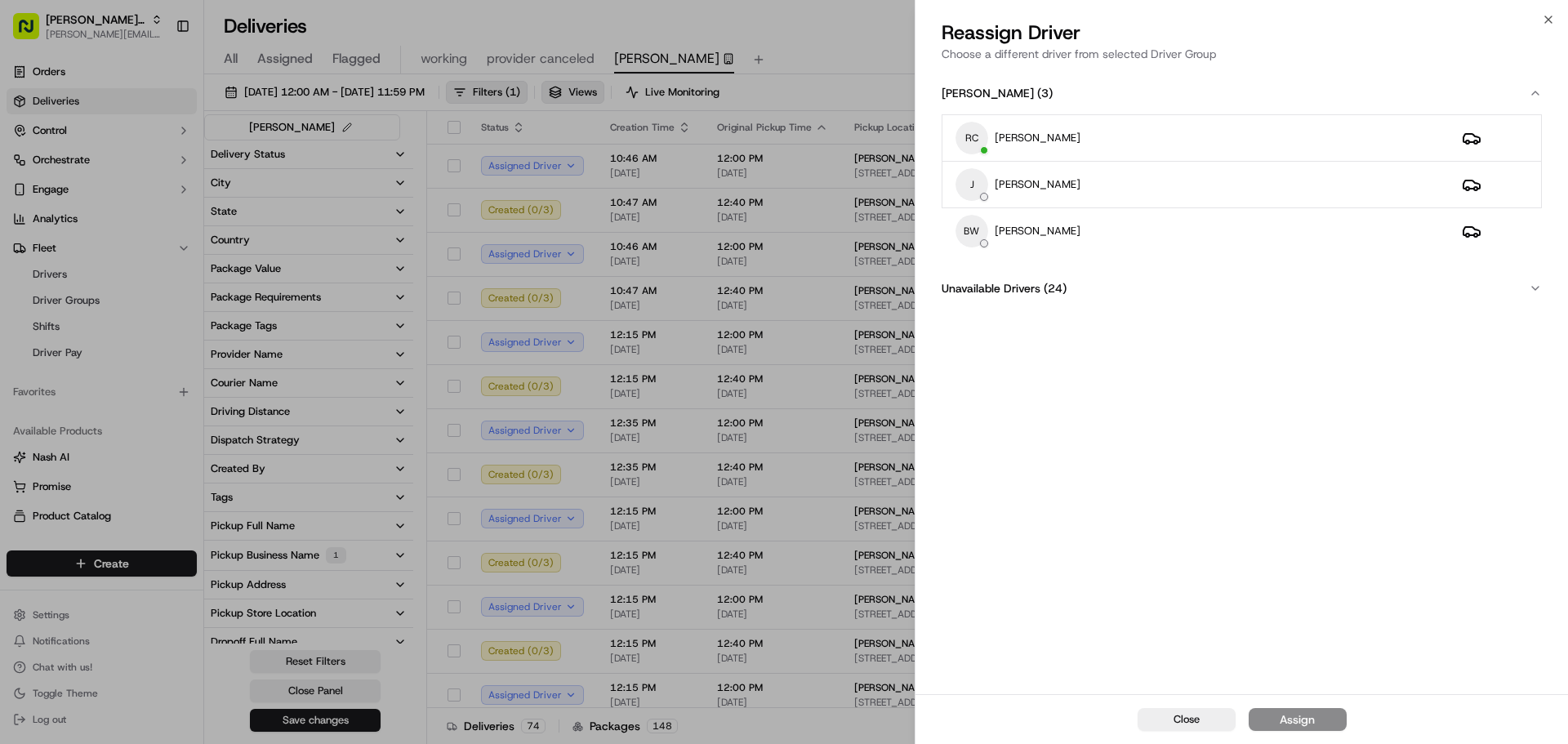
click at [1057, 290] on span "( 24 )" at bounding box center [1055, 289] width 23 height 17
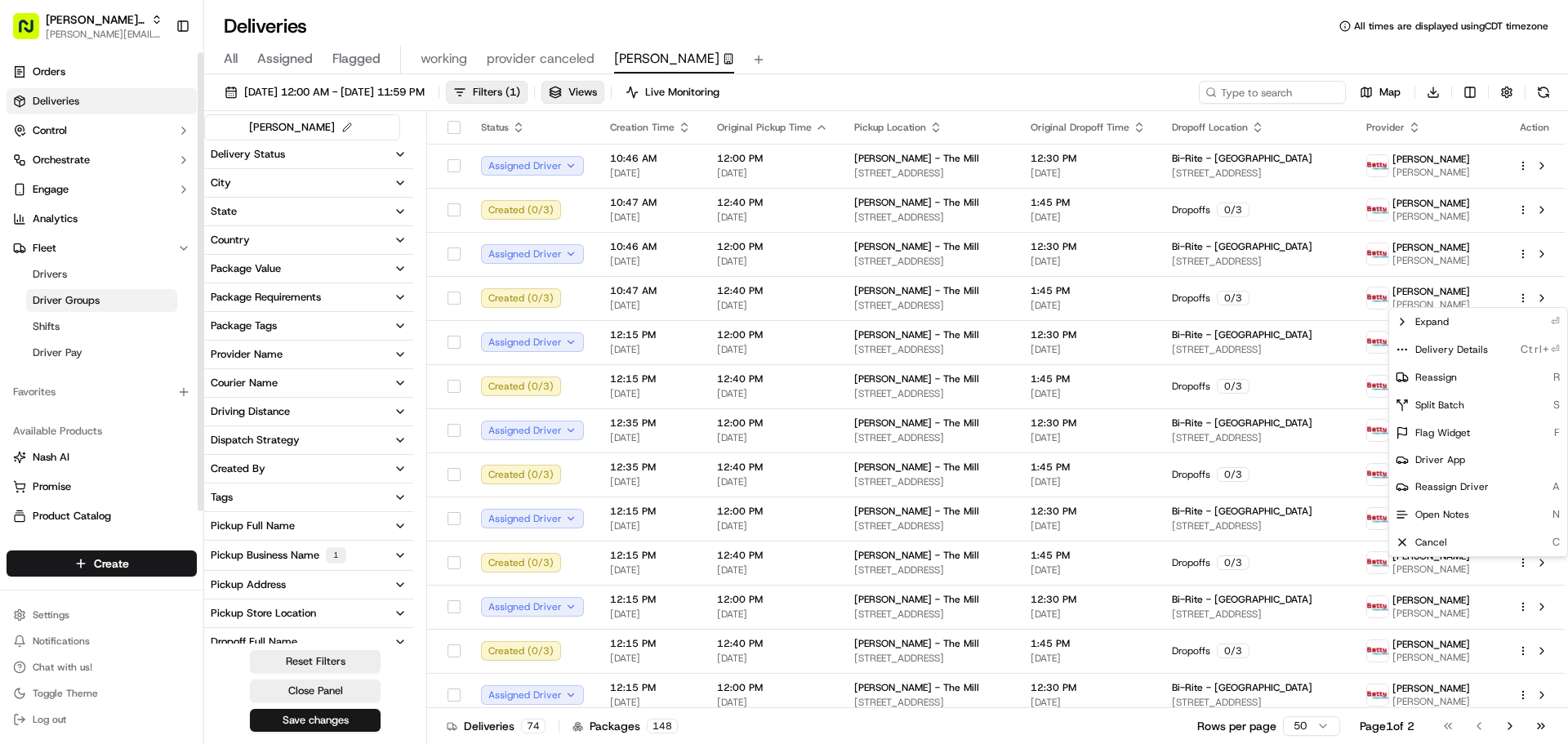
click at [89, 296] on span "Driver Groups" at bounding box center [66, 301] width 67 height 15
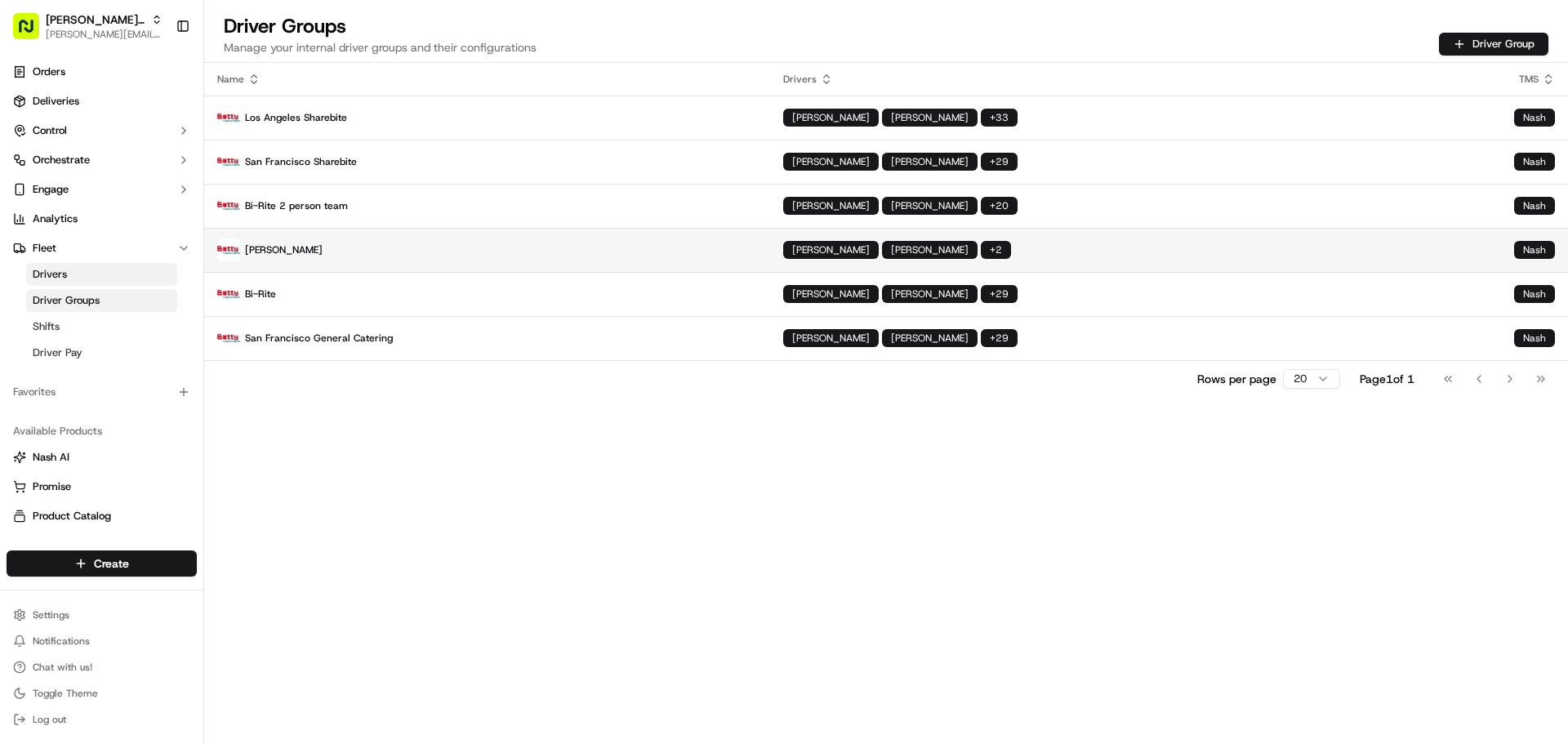
click at [437, 243] on p "[PERSON_NAME]" at bounding box center [486, 249] width 540 height 23
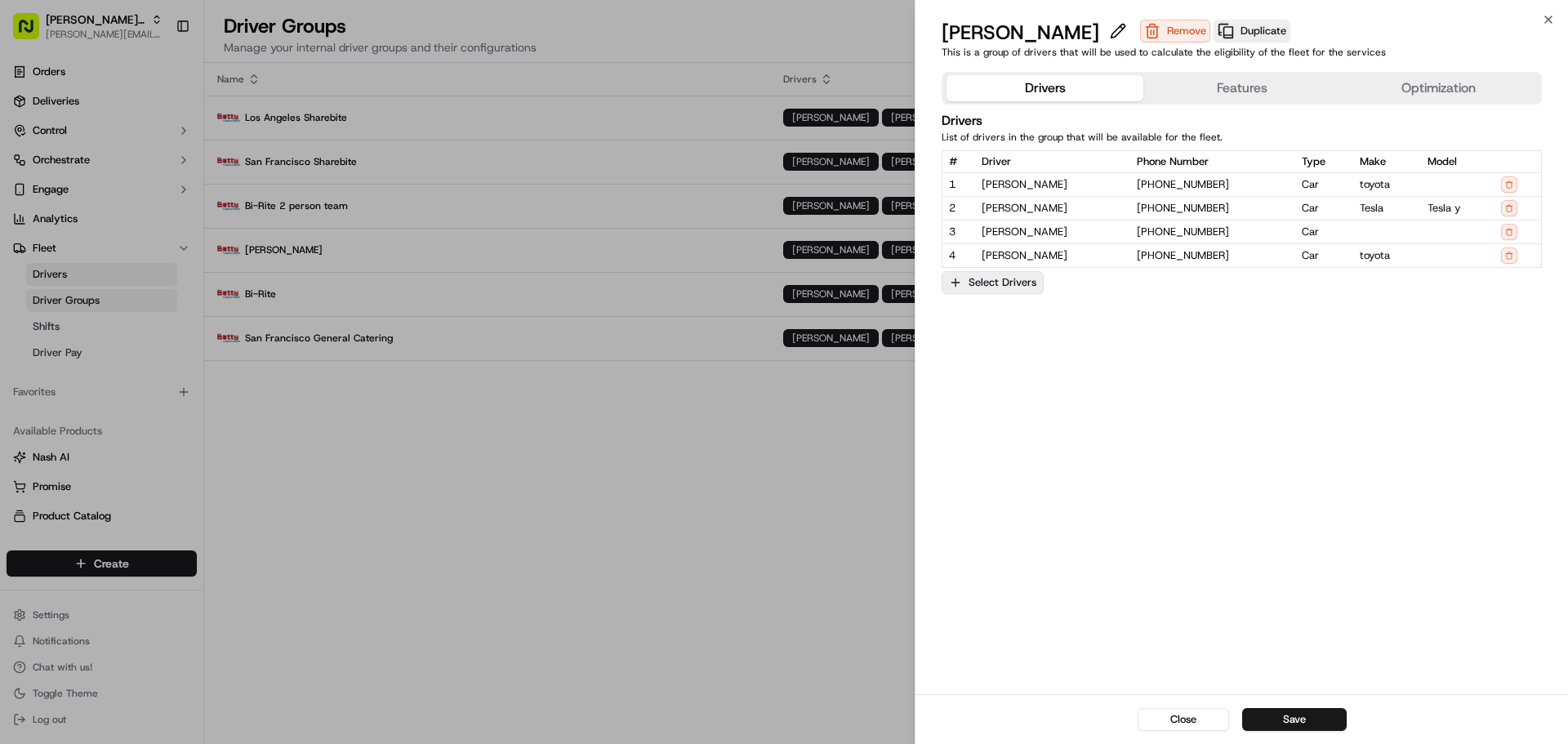
click at [1001, 284] on button "Select Drivers" at bounding box center [993, 282] width 102 height 23
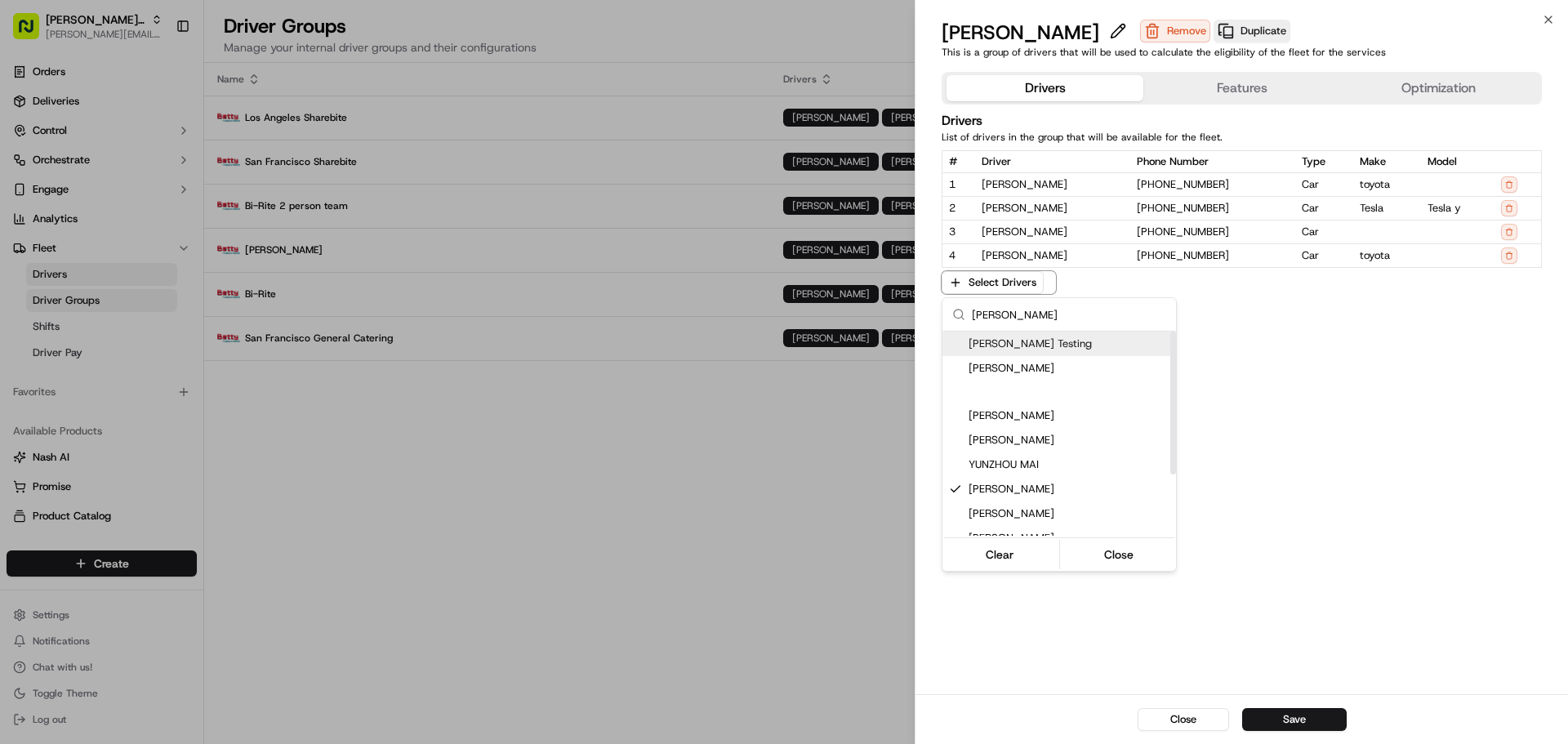
type input "jeff"
click at [1036, 347] on span "[PERSON_NAME] Testing" at bounding box center [1068, 344] width 201 height 15
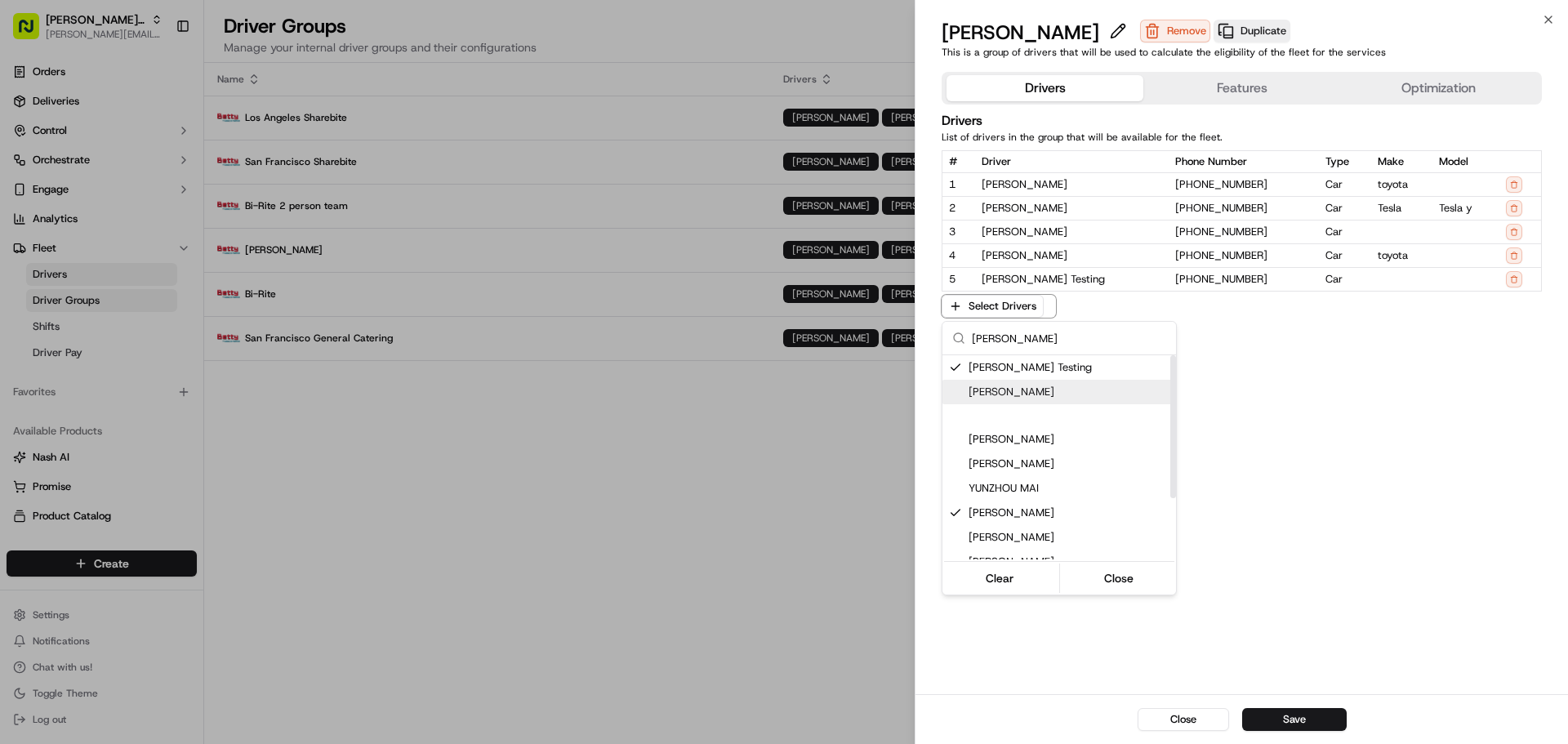
click at [1396, 415] on div at bounding box center [784, 372] width 1568 height 744
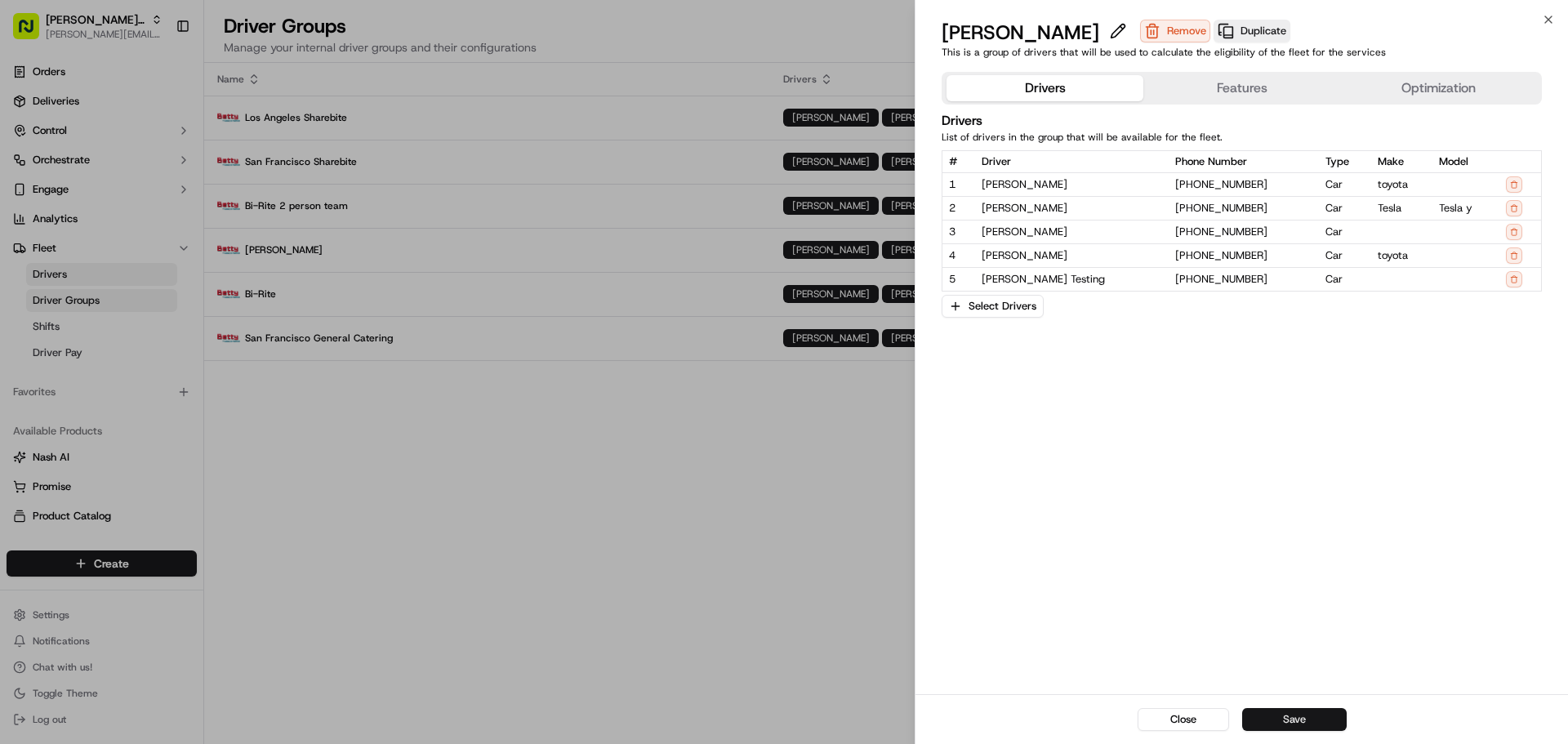
click at [1291, 721] on button "Save" at bounding box center [1294, 719] width 104 height 23
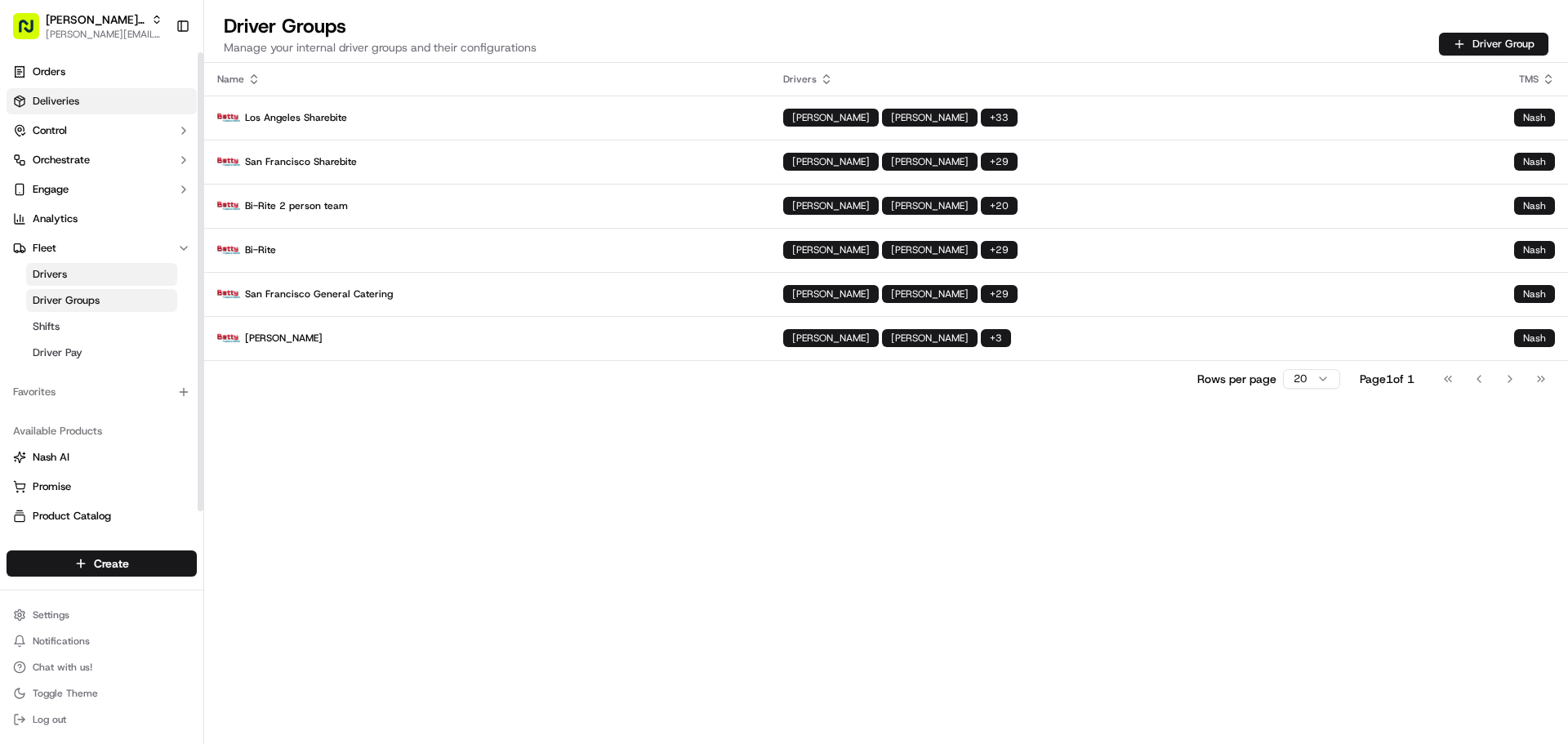
click at [86, 95] on link "Deliveries" at bounding box center [102, 101] width 190 height 26
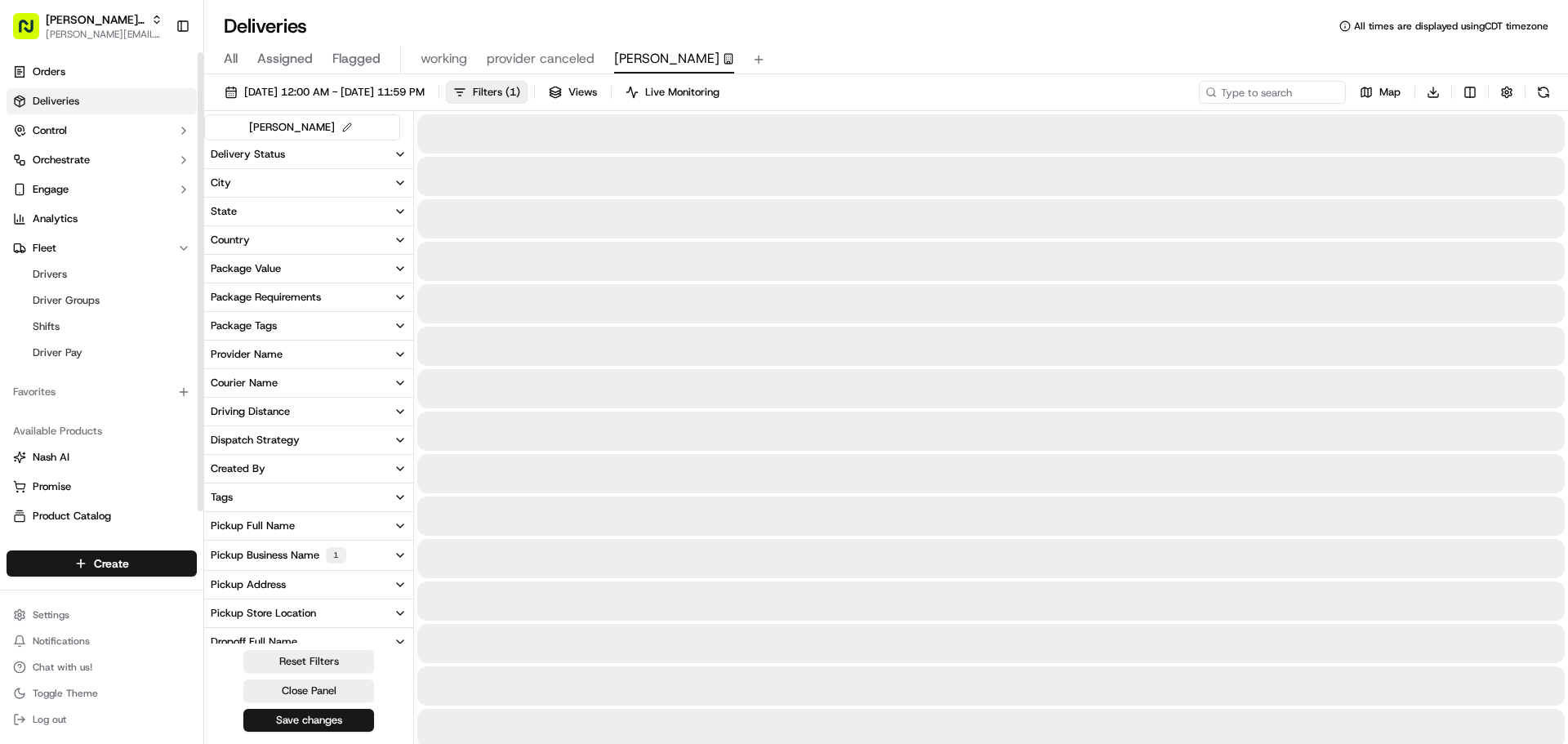
click at [654, 54] on span "[PERSON_NAME]" at bounding box center [666, 59] width 105 height 20
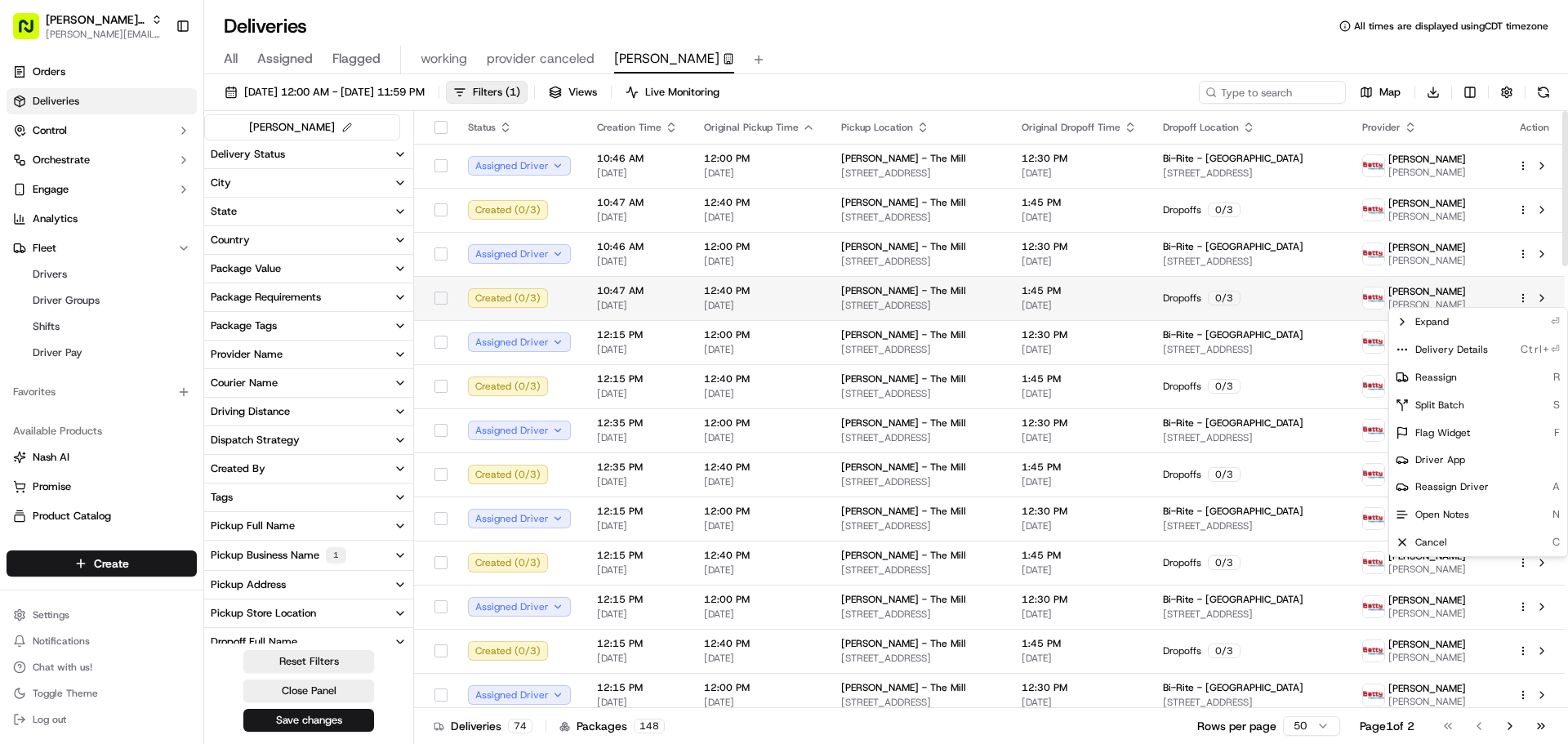
click at [1524, 295] on html "Betty Transportation jeff@usenash.com Toggle Sidebar Orders Deliveries Control …" at bounding box center [784, 372] width 1568 height 744
click at [1487, 487] on div "Reassign Driver A" at bounding box center [1478, 486] width 178 height 28
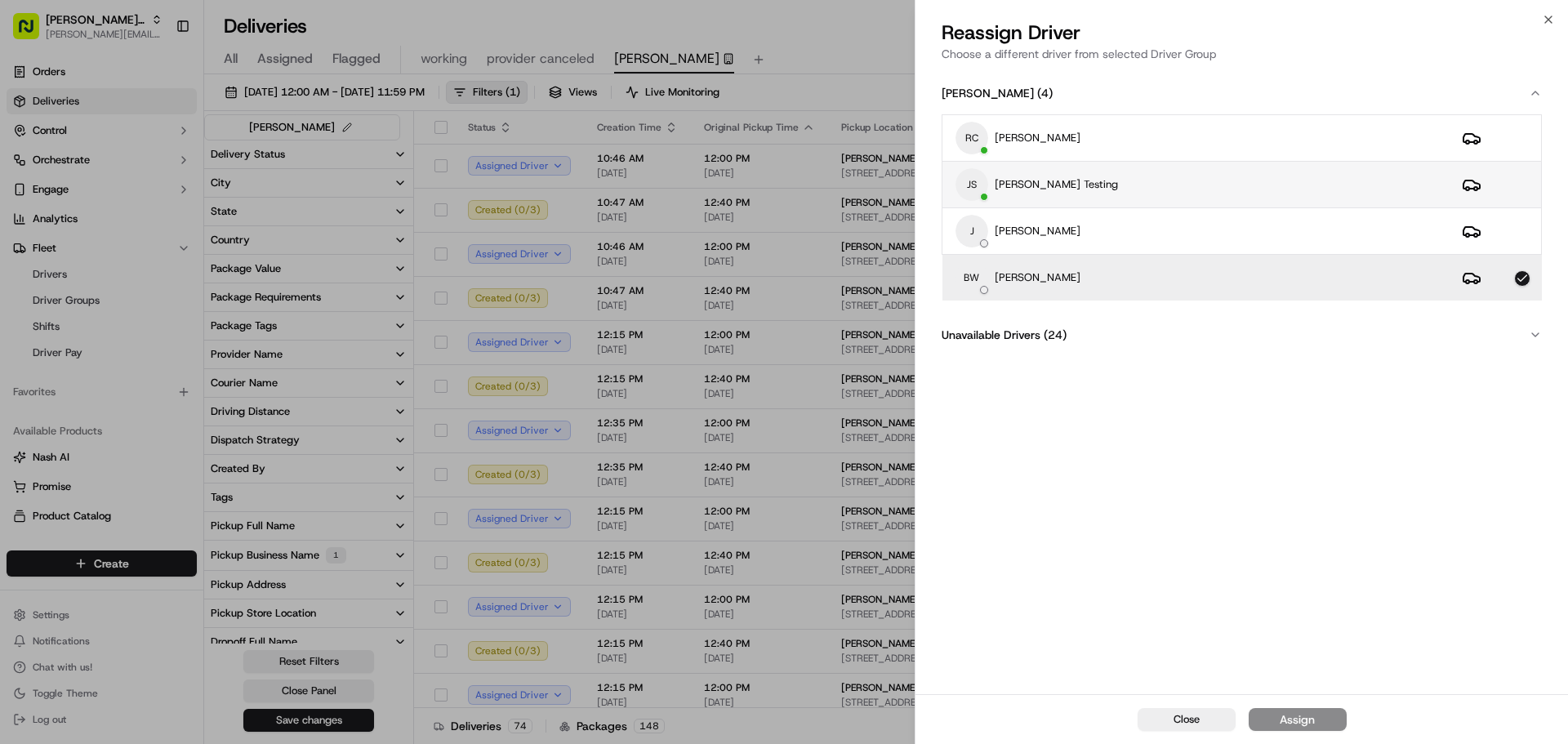
click at [1095, 178] on div "JS Jeff Sasse Testing" at bounding box center [1196, 184] width 480 height 33
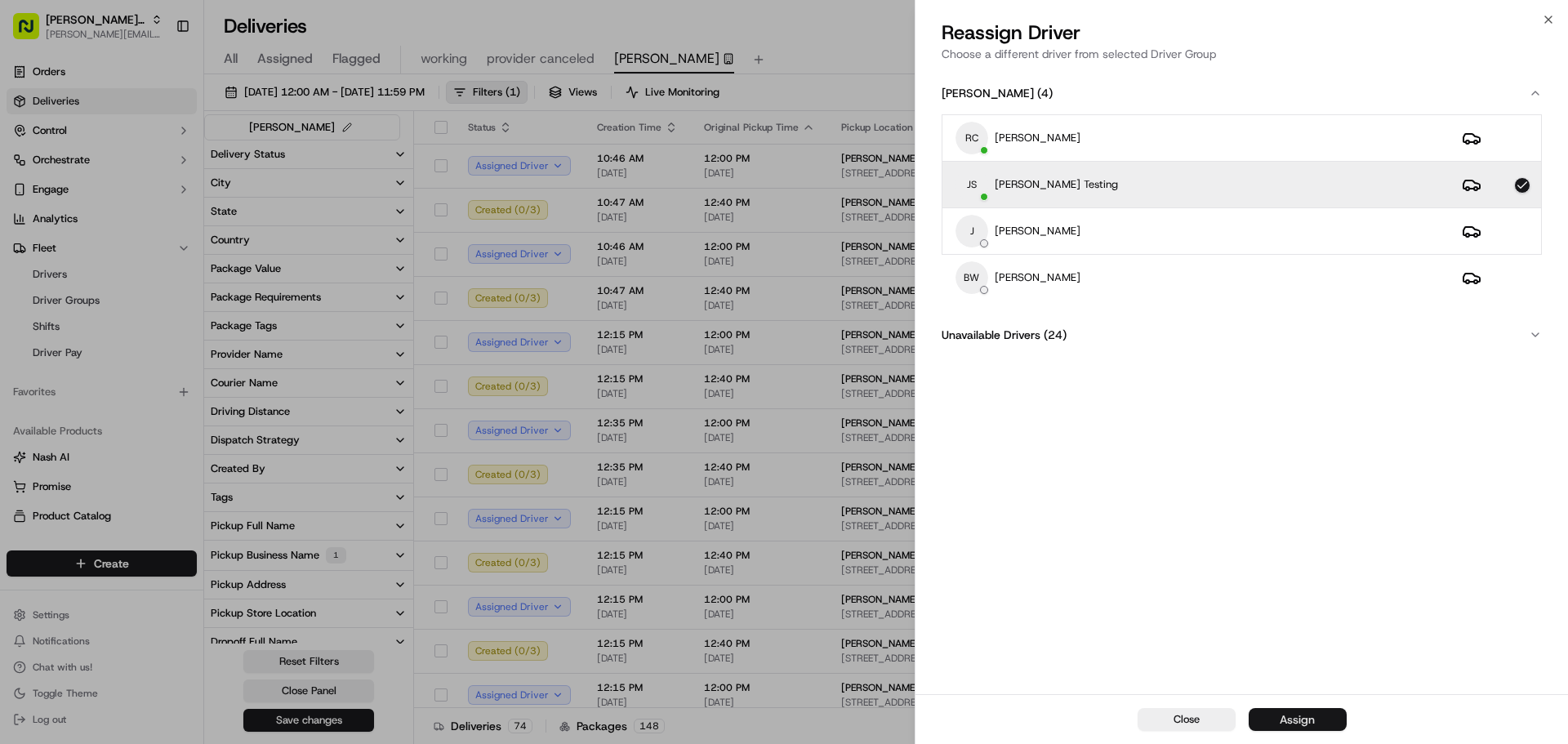
click at [1303, 718] on div "Assign" at bounding box center [1298, 720] width 35 height 17
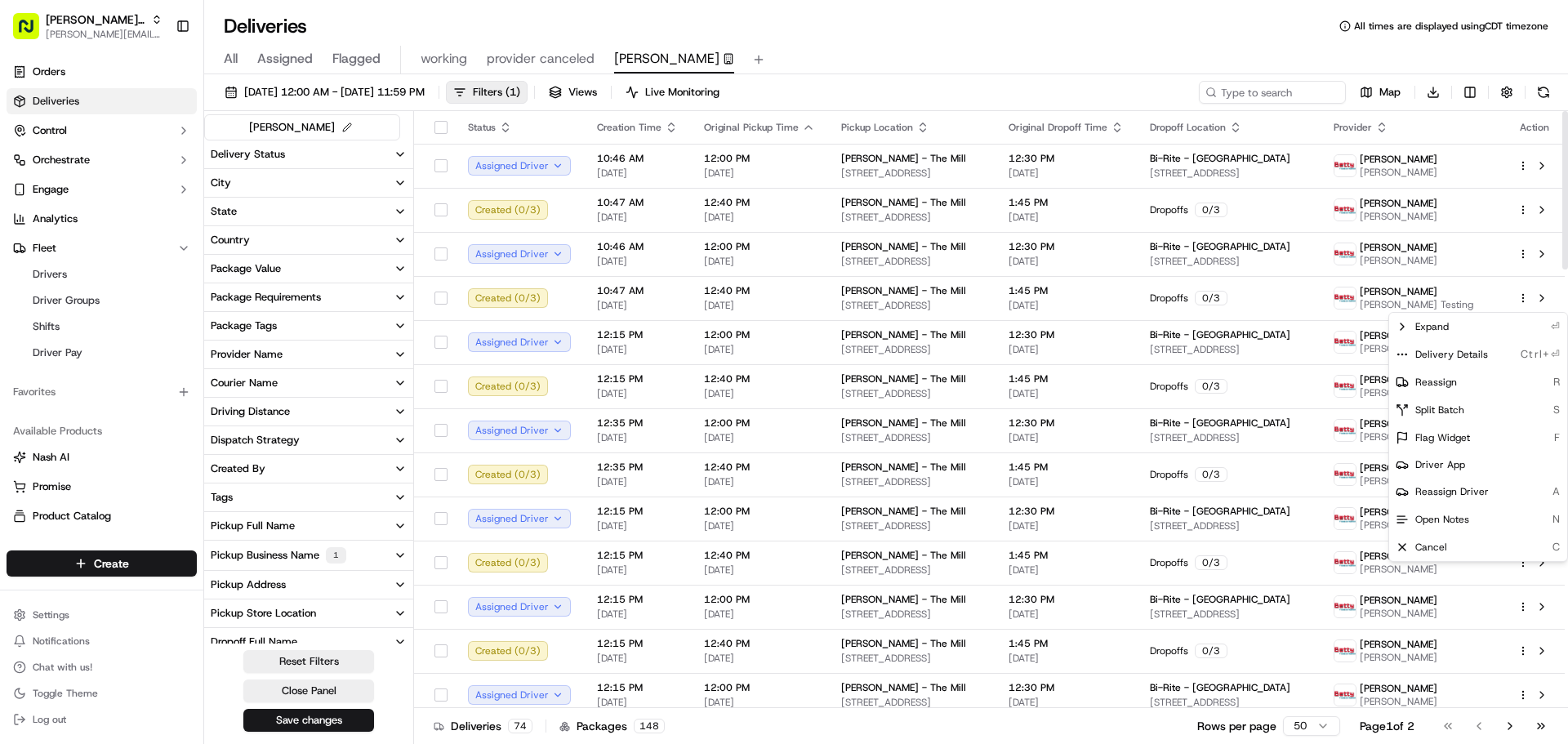
click at [1195, 38] on div "Deliveries All times are displayed using CDT timezone" at bounding box center [886, 26] width 1364 height 26
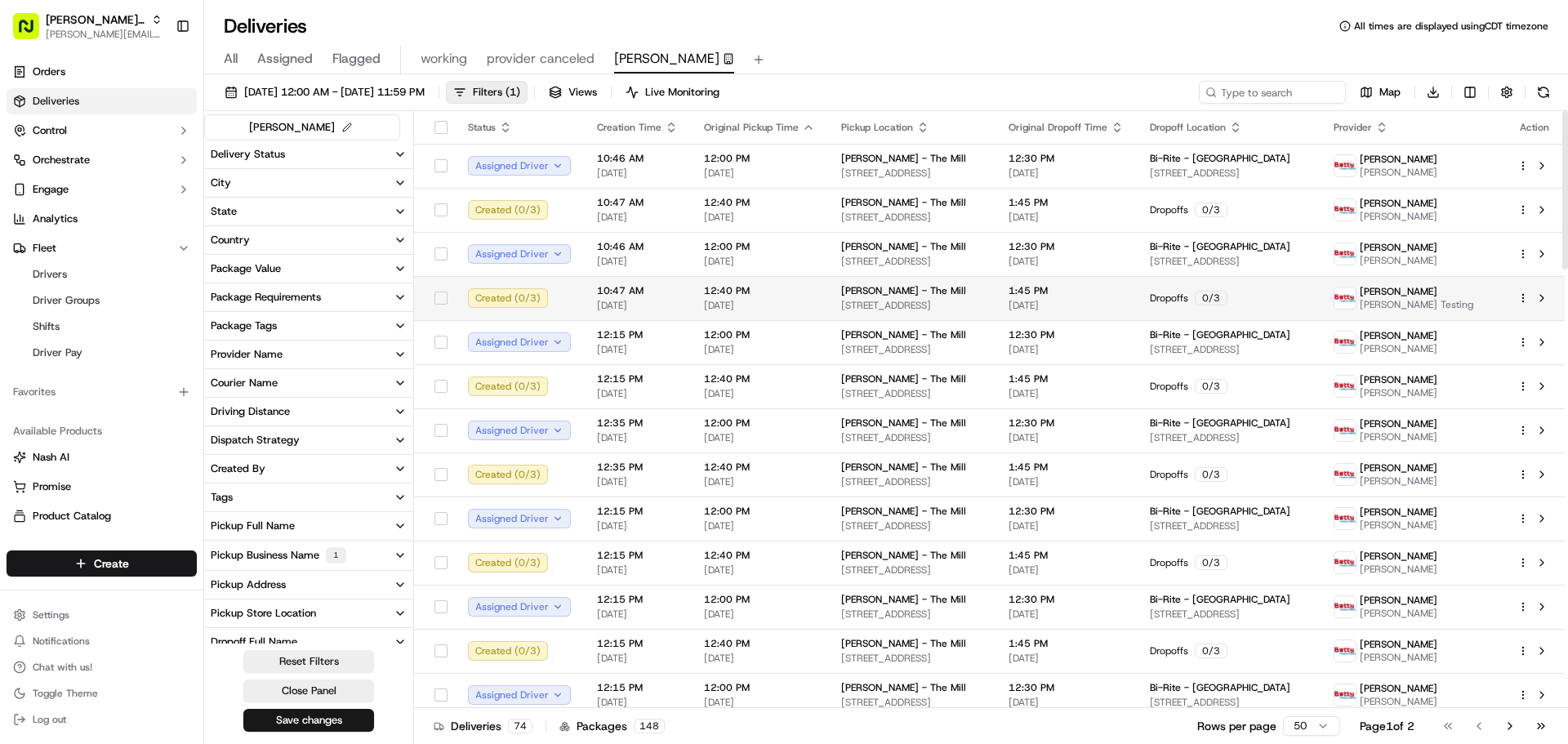
click at [1525, 301] on html "Betty Transportation jeff@usenash.com Toggle Sidebar Orders Deliveries Control …" at bounding box center [784, 372] width 1568 height 744
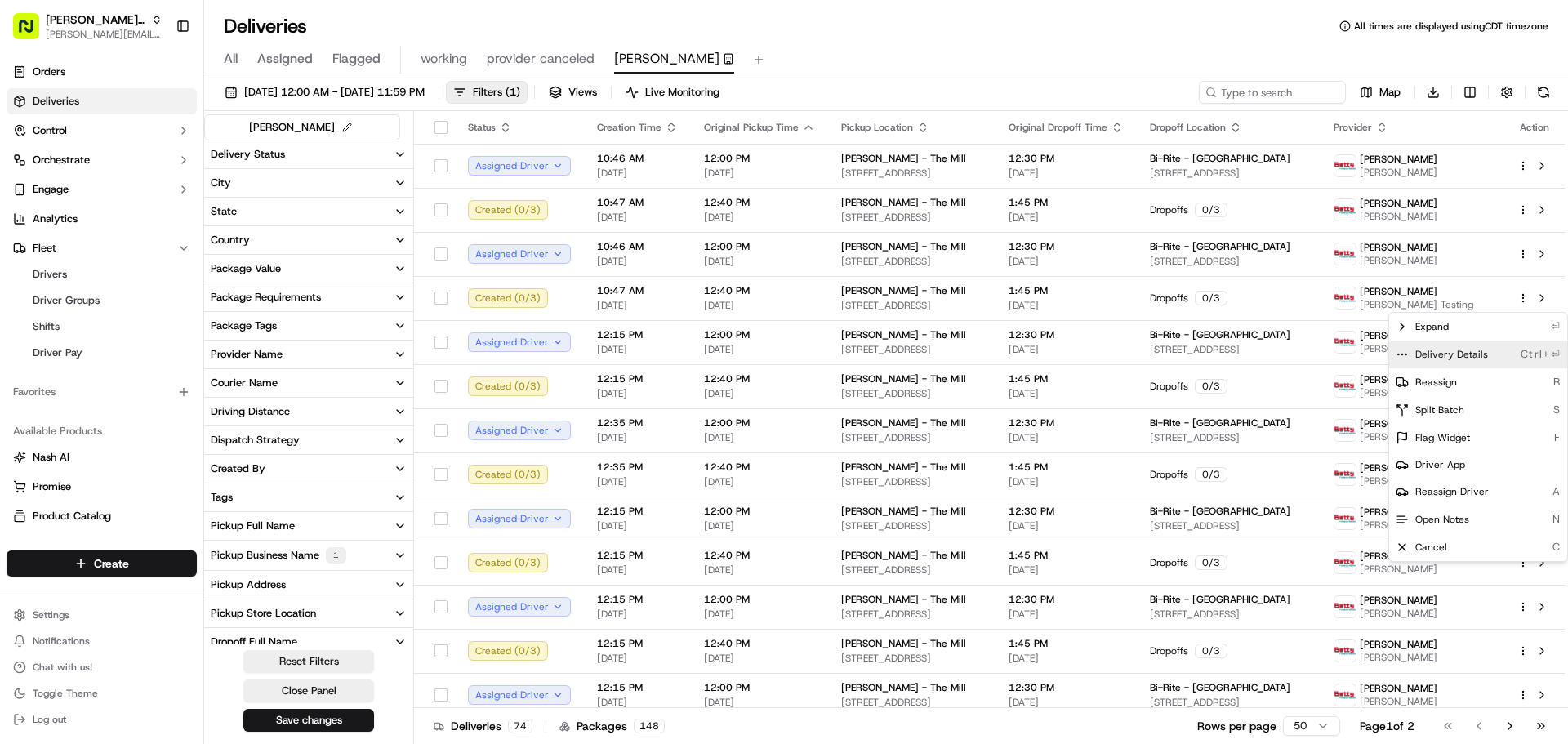
click at [1478, 344] on div "Delivery Details Ctrl+⏎" at bounding box center [1478, 354] width 178 height 28
click at [1282, 26] on html "Betty Transportation jeff@usenash.com Toggle Sidebar Orders Deliveries Control …" at bounding box center [784, 372] width 1568 height 744
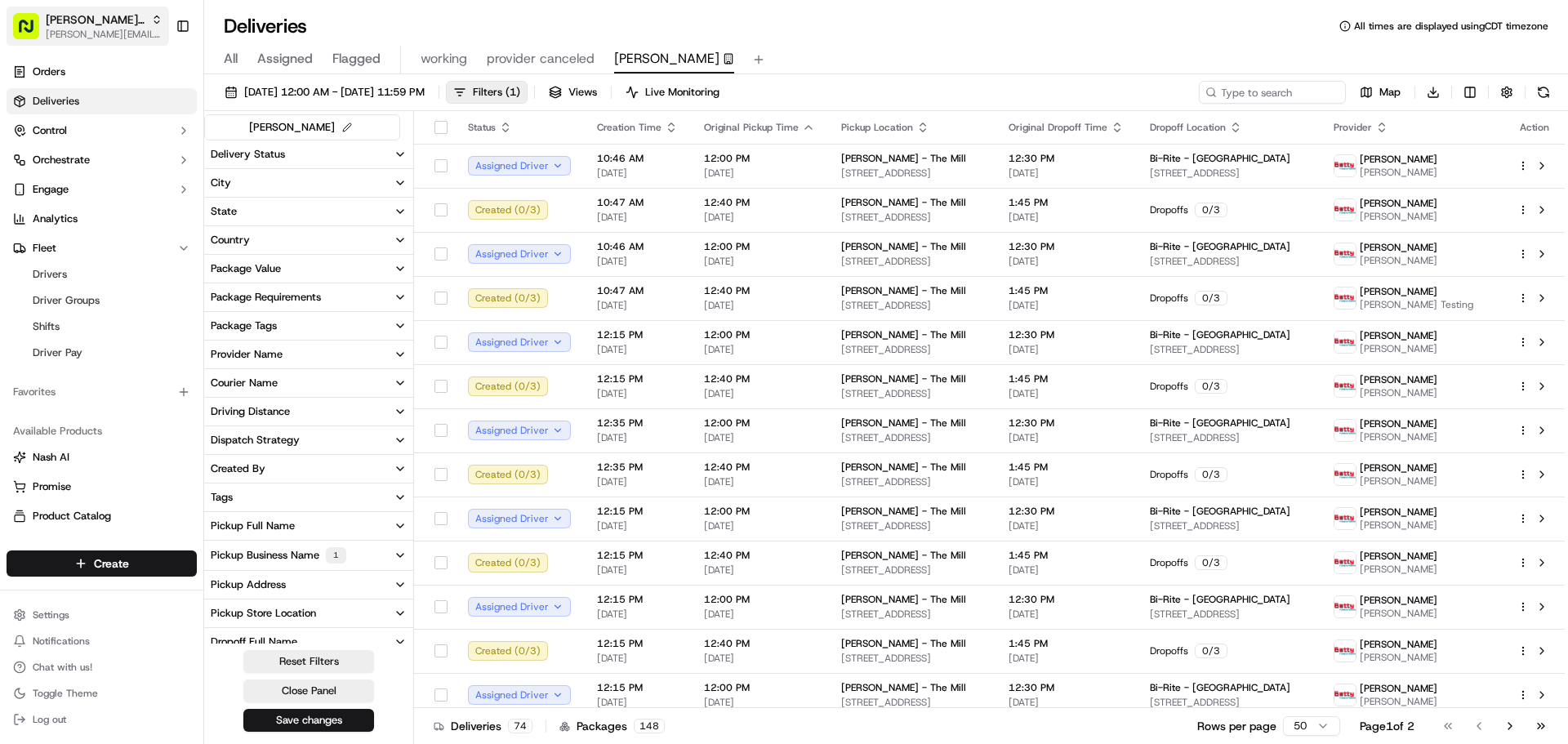
click at [72, 31] on span "[PERSON_NAME][EMAIL_ADDRESS][DOMAIN_NAME]" at bounding box center [104, 34] width 117 height 13
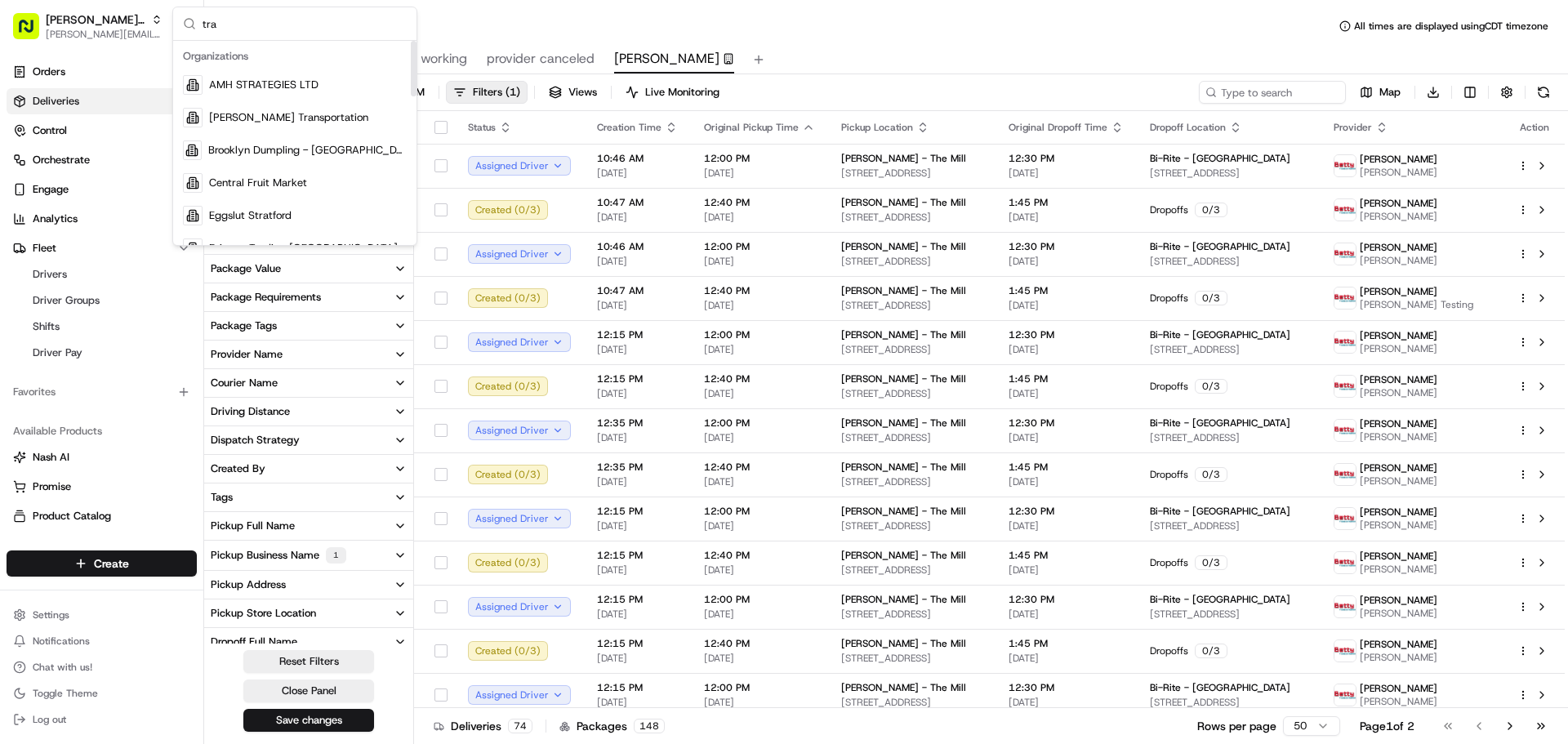
type input "tra"
click at [84, 26] on span "[PERSON_NAME] Transportation" at bounding box center [95, 20] width 98 height 17
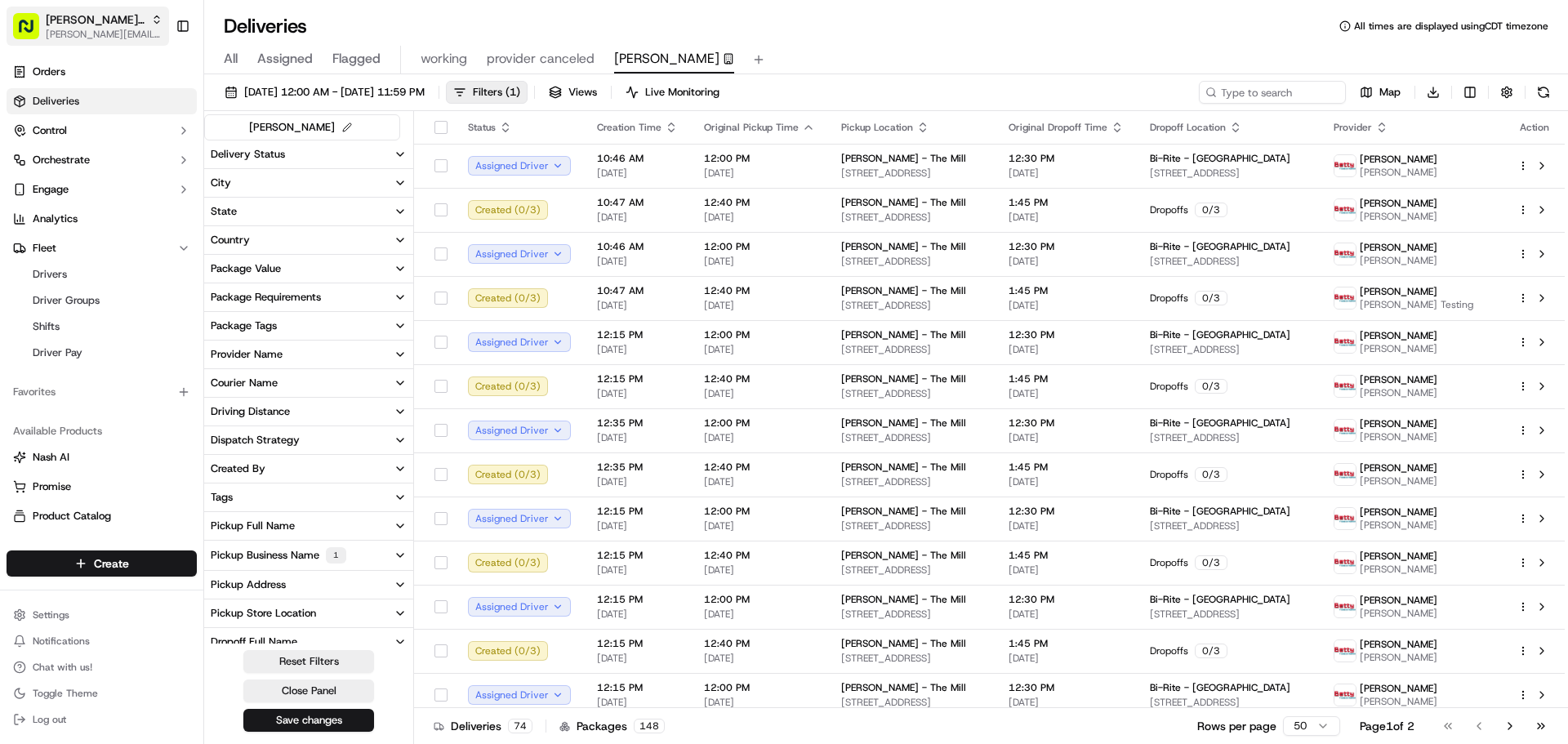
click at [82, 36] on span "[PERSON_NAME][EMAIL_ADDRESS][DOMAIN_NAME]" at bounding box center [104, 34] width 117 height 13
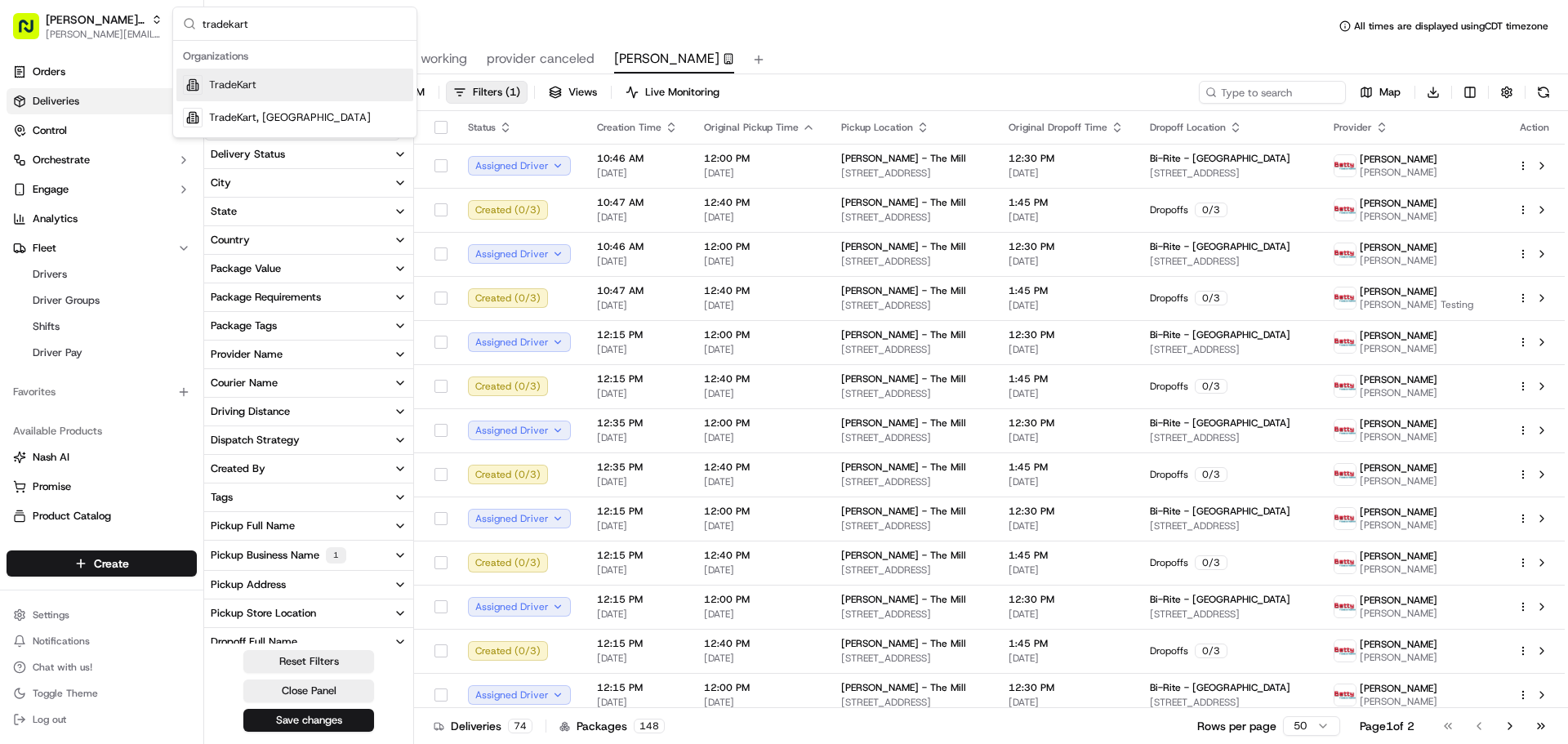
type input "tradekart"
click at [288, 88] on div "TradeKart" at bounding box center [295, 84] width 237 height 33
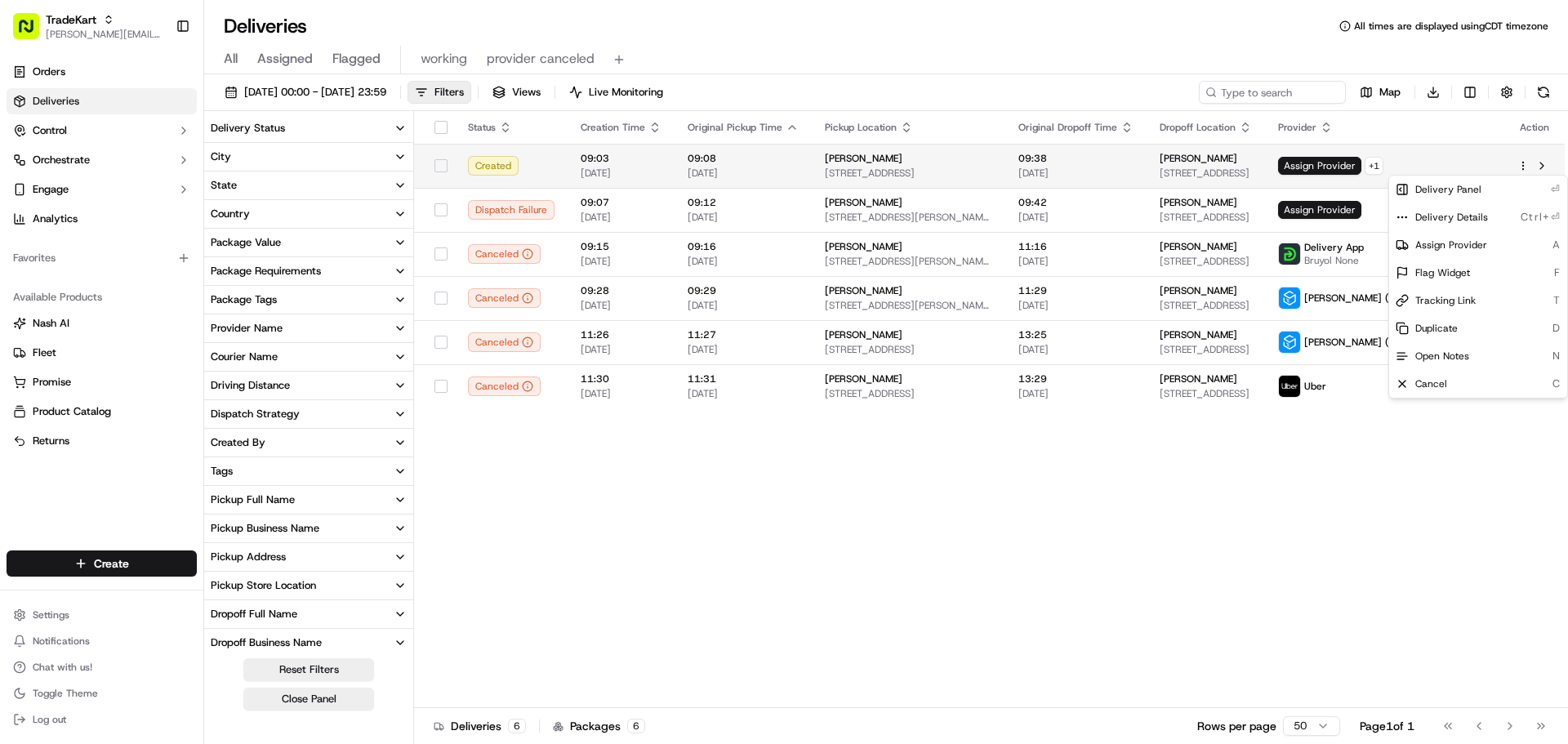
click at [1525, 163] on html "TradeKart jeff@usenash.com Toggle Sidebar Orders Deliveries Control Orchestrate…" at bounding box center [784, 372] width 1568 height 744
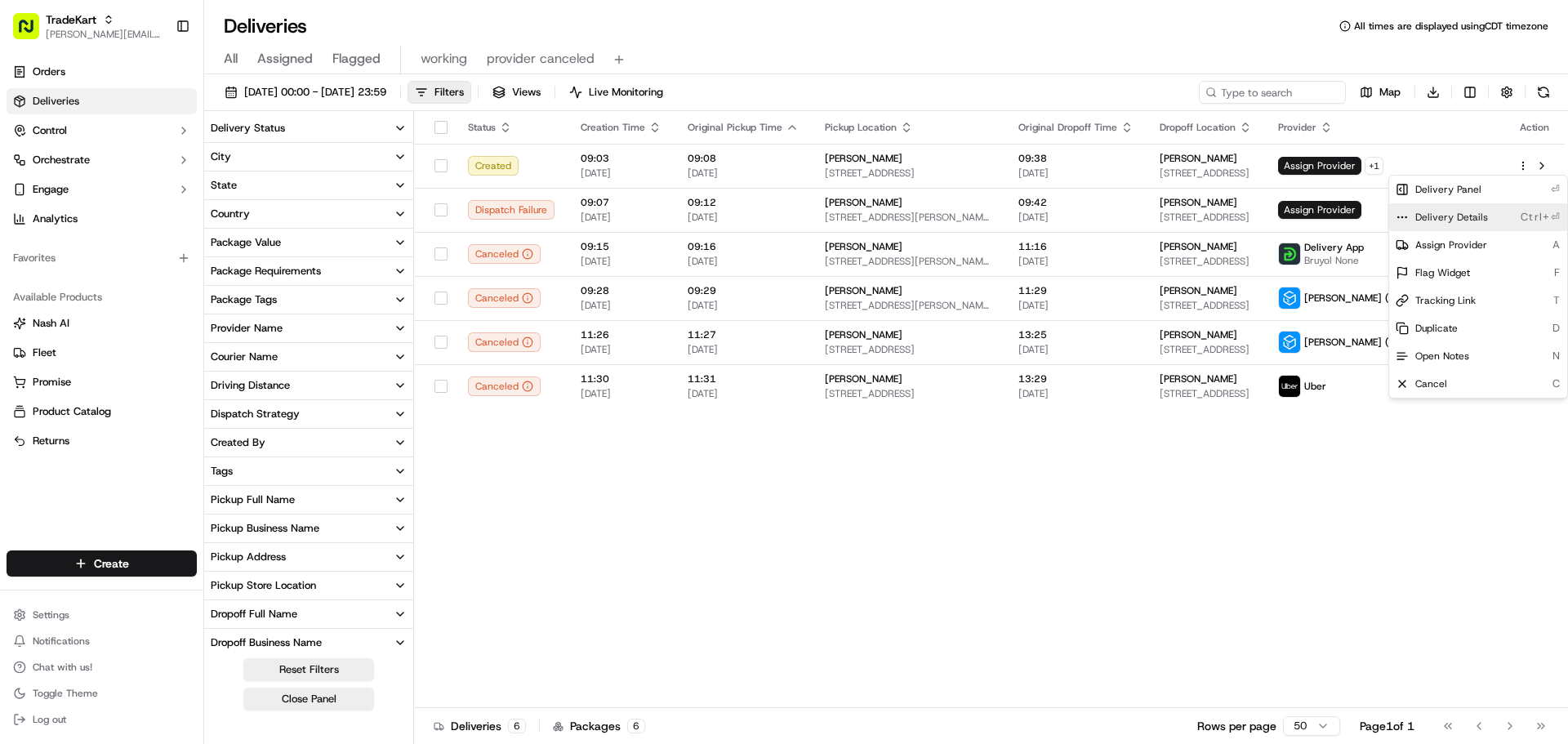
click at [1457, 217] on span "Delivery Details" at bounding box center [1451, 218] width 73 height 13
